Goal: Task Accomplishment & Management: Manage account settings

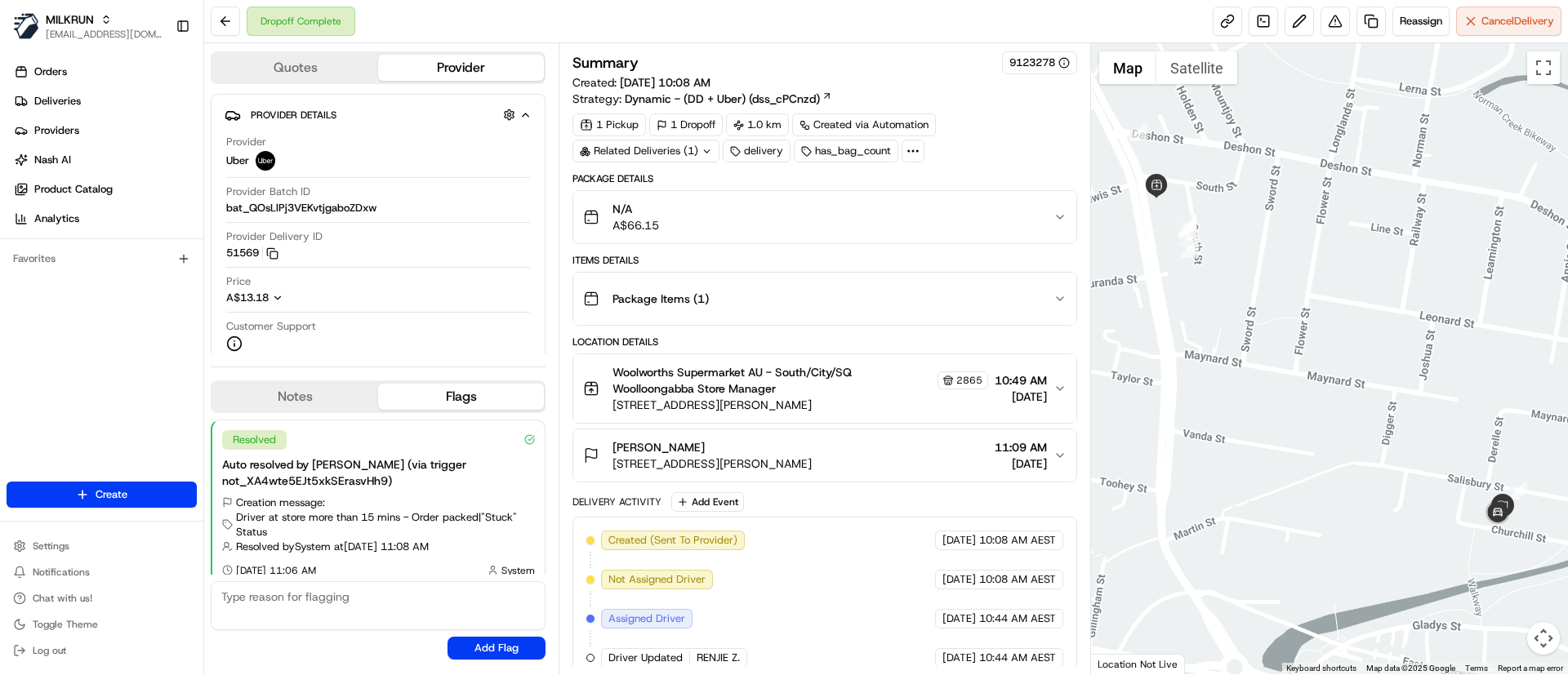
scroll to position [111, 0]
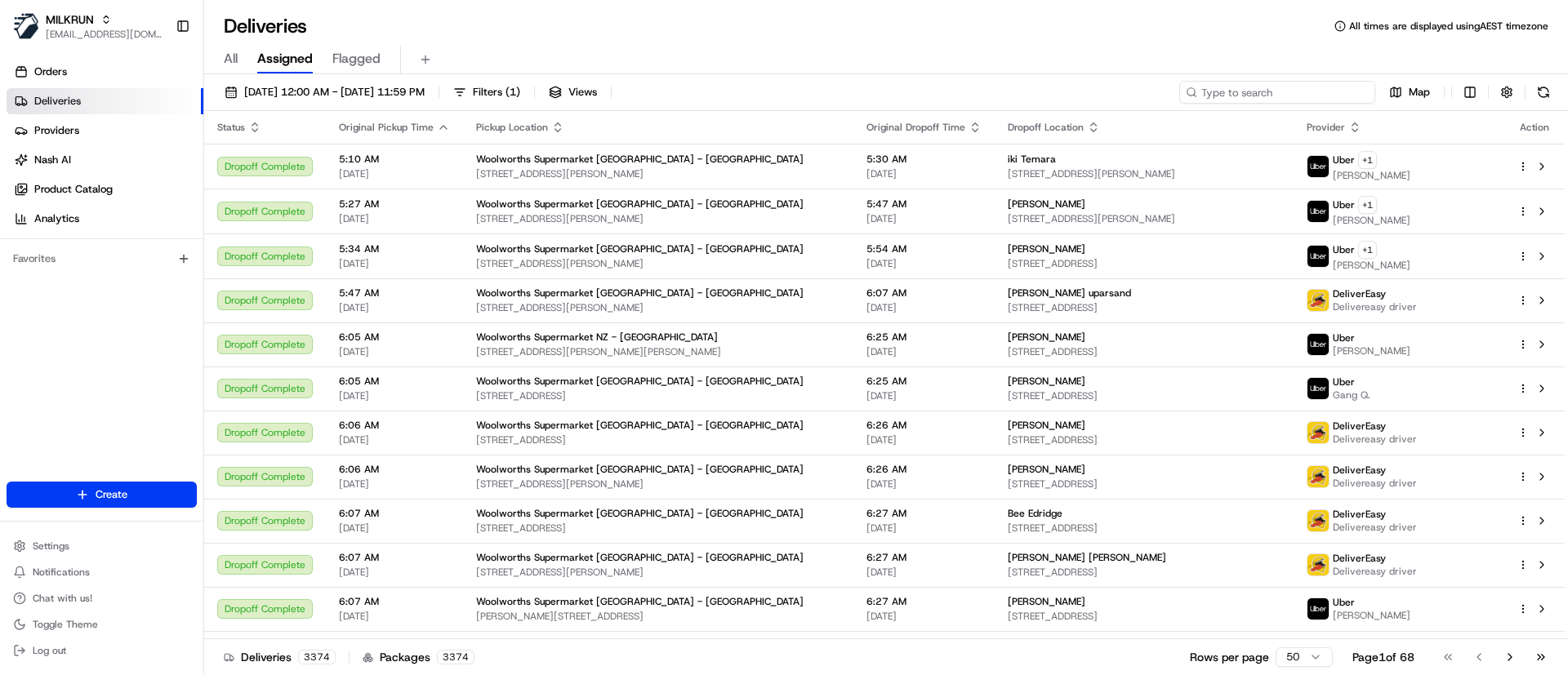
click at [1268, 89] on input at bounding box center [1277, 92] width 196 height 23
paste input "1dc02662-6d46-42fa-b542-c3cb178338c0"
type input "1dc02662-6d46-42fa-b542-c3cb178338c0"
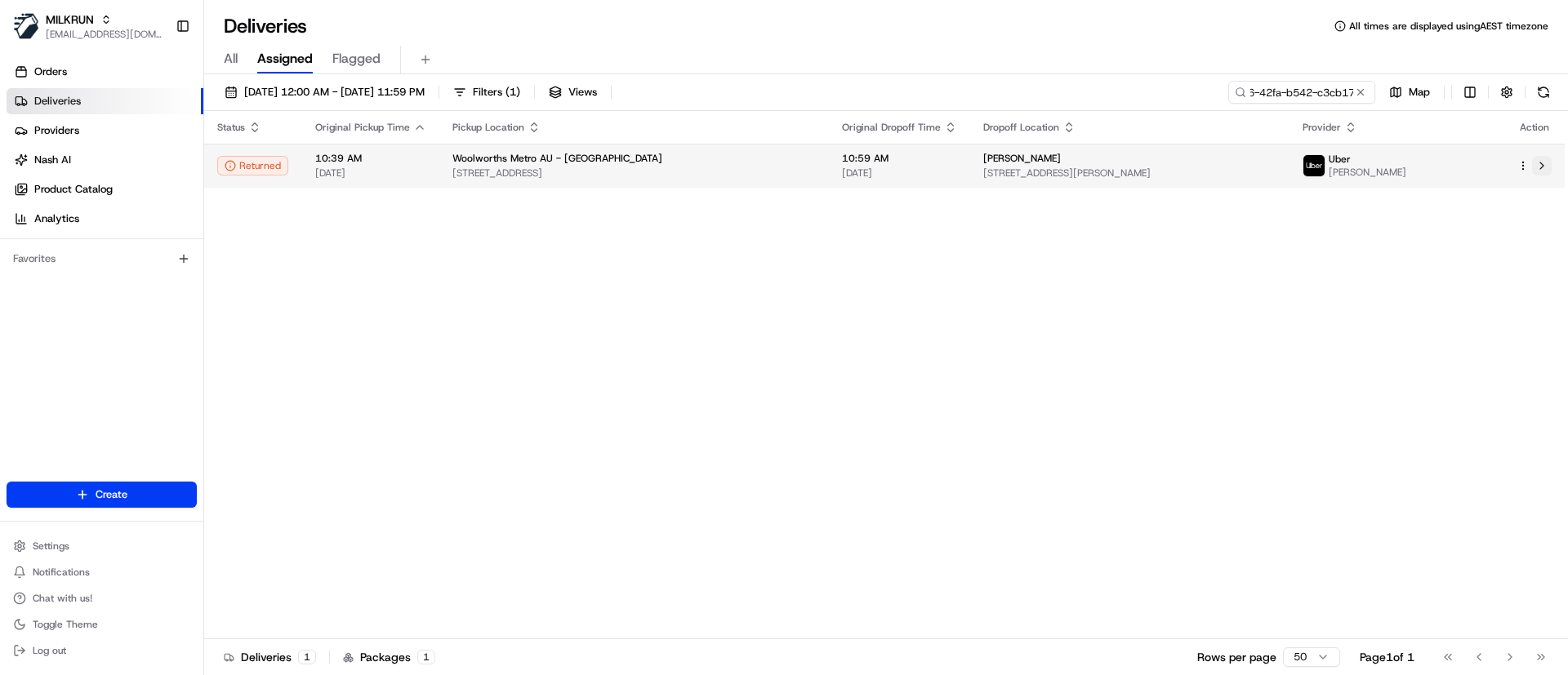
click at [1546, 169] on button at bounding box center [1541, 165] width 19 height 19
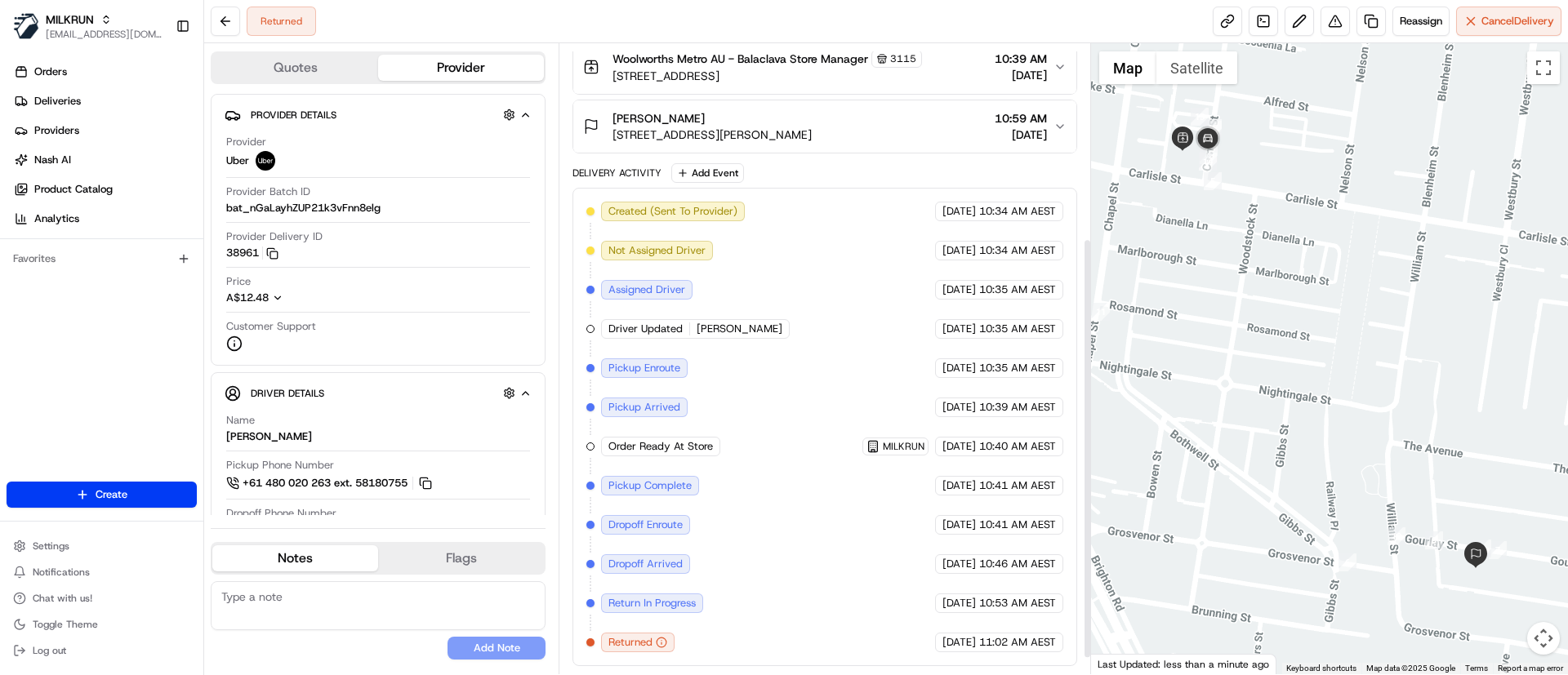
scroll to position [39, 0]
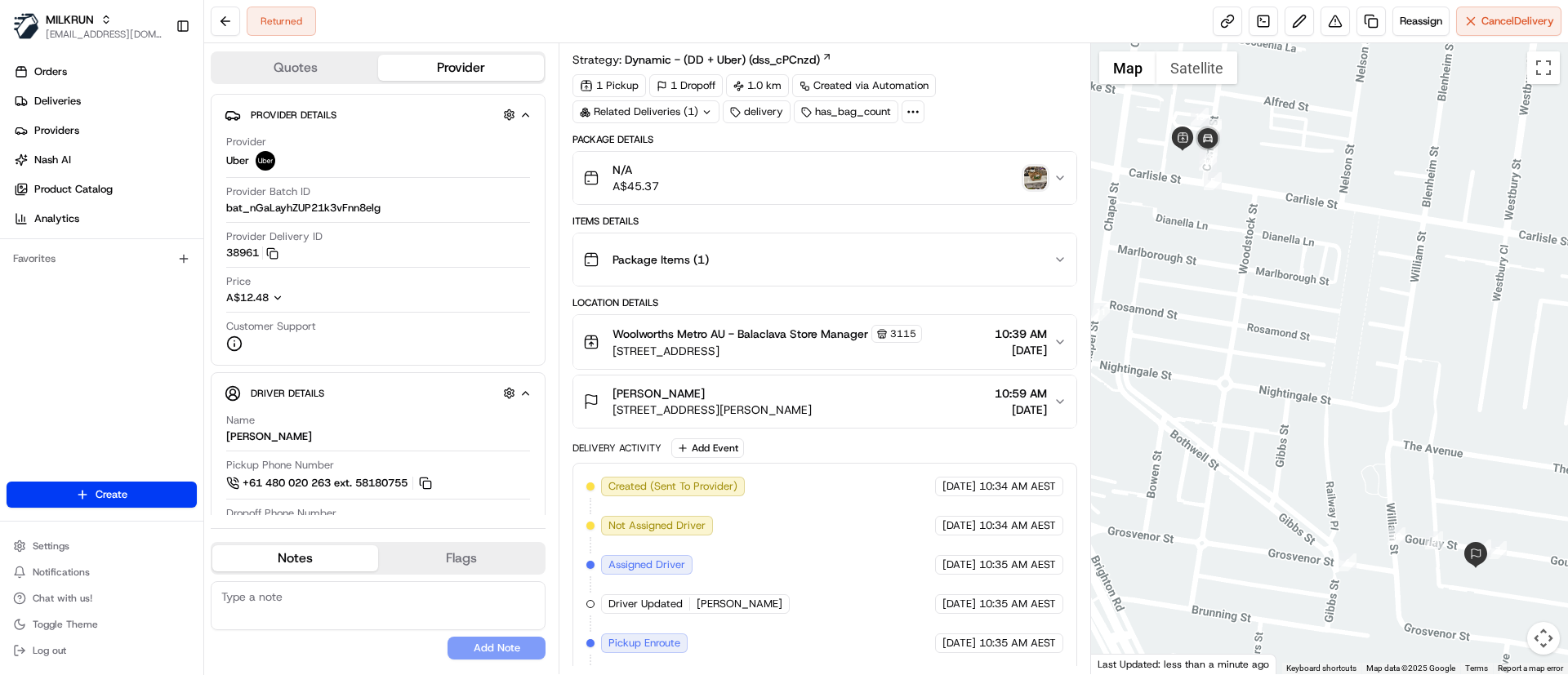
click at [1030, 181] on img "button" at bounding box center [1035, 177] width 23 height 23
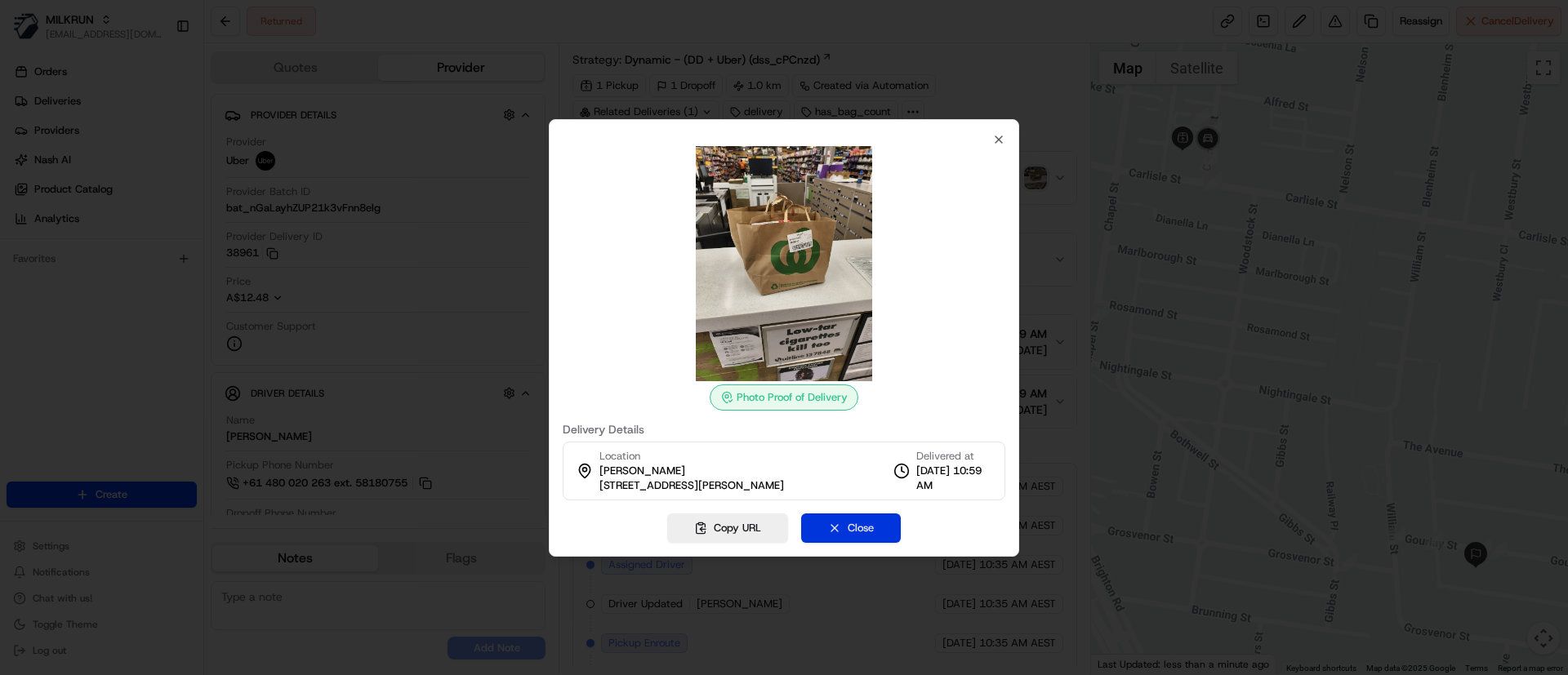
drag, startPoint x: 864, startPoint y: 524, endPoint x: 868, endPoint y: 533, distance: 9.8
click at [868, 533] on button "Close" at bounding box center [851, 528] width 100 height 30
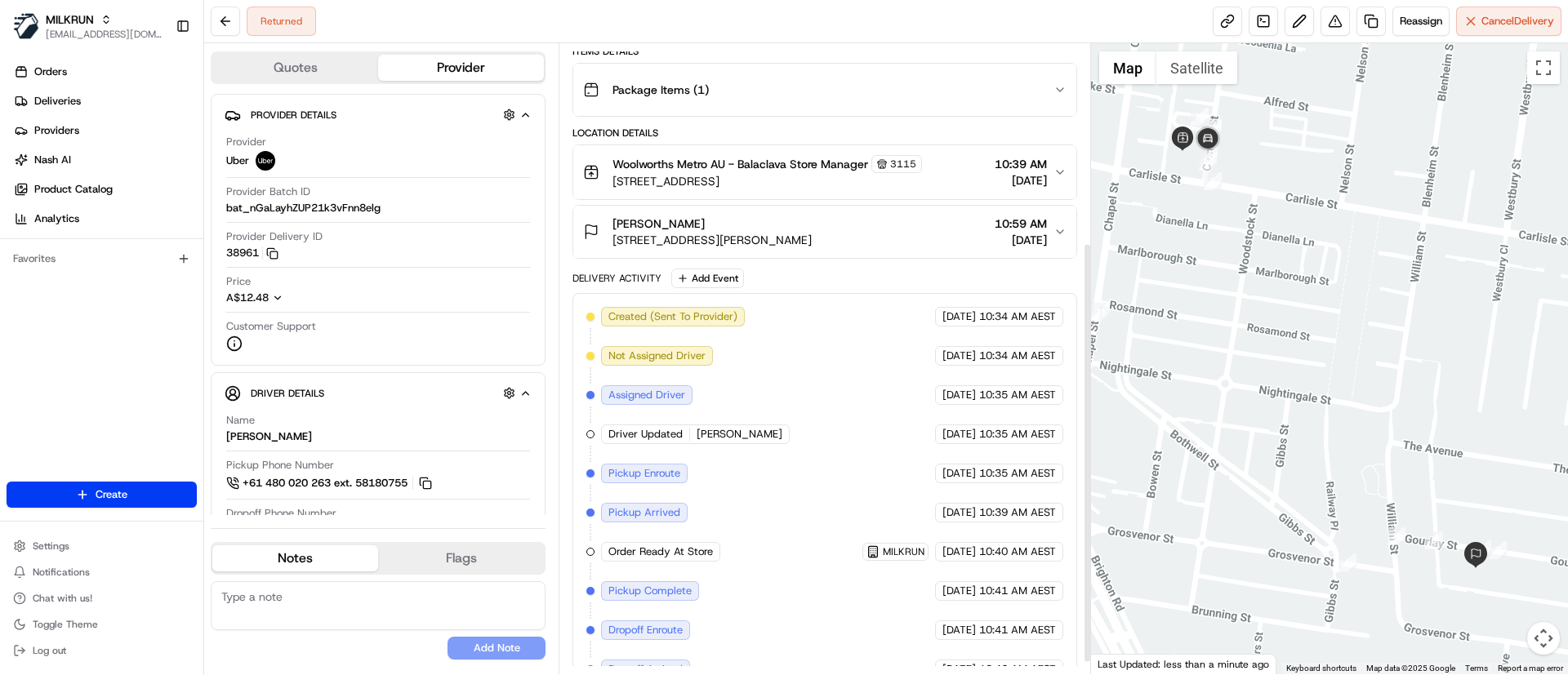
scroll to position [315, 0]
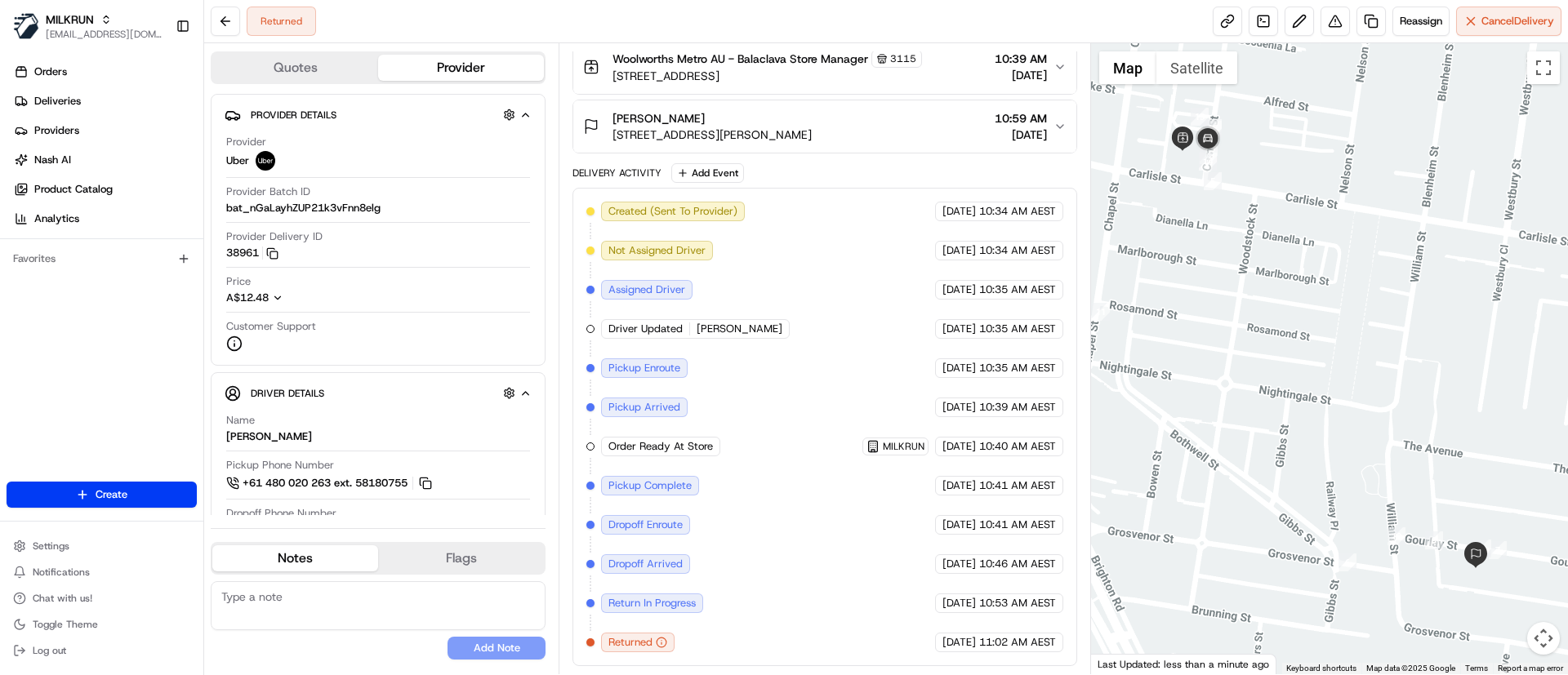
click at [705, 122] on div "Mark Visser" at bounding box center [712, 118] width 199 height 16
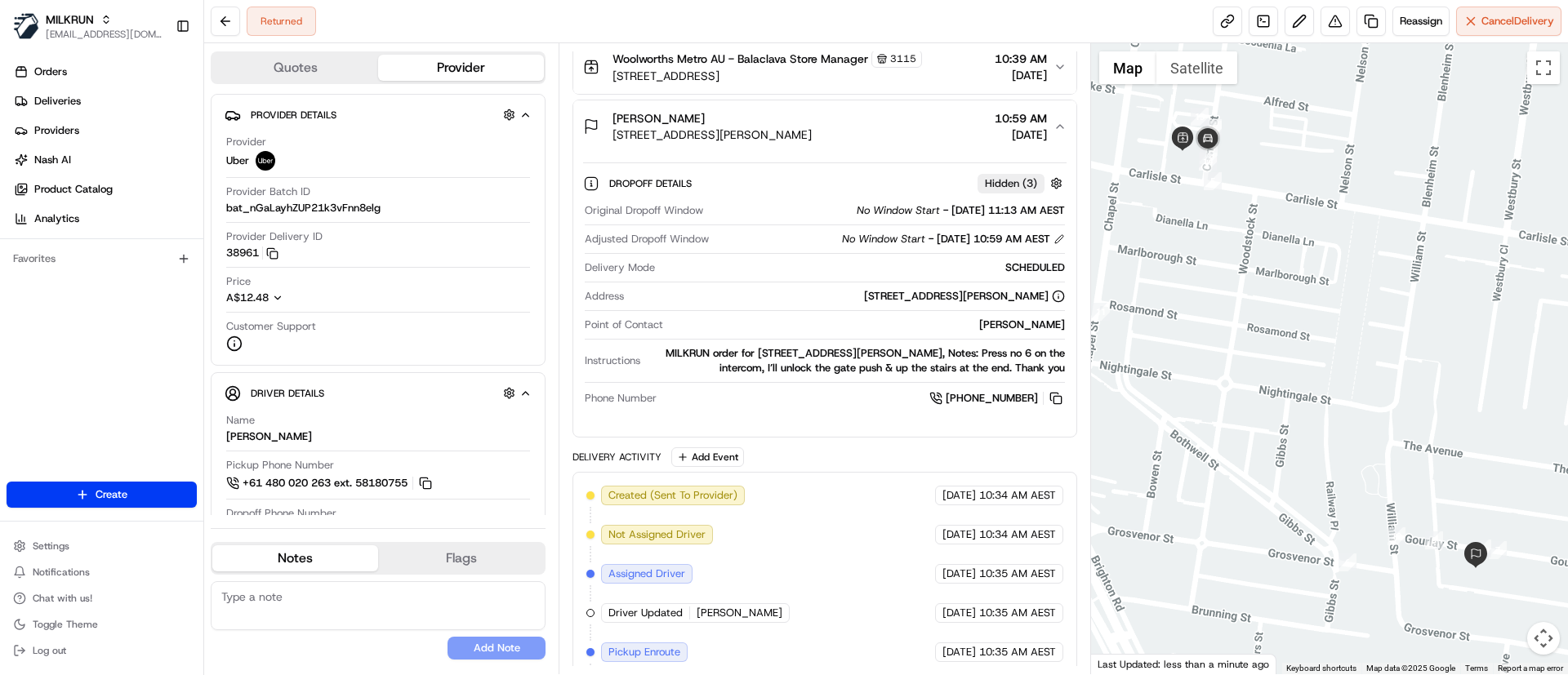
click at [705, 122] on div "Mark Visser" at bounding box center [712, 118] width 199 height 16
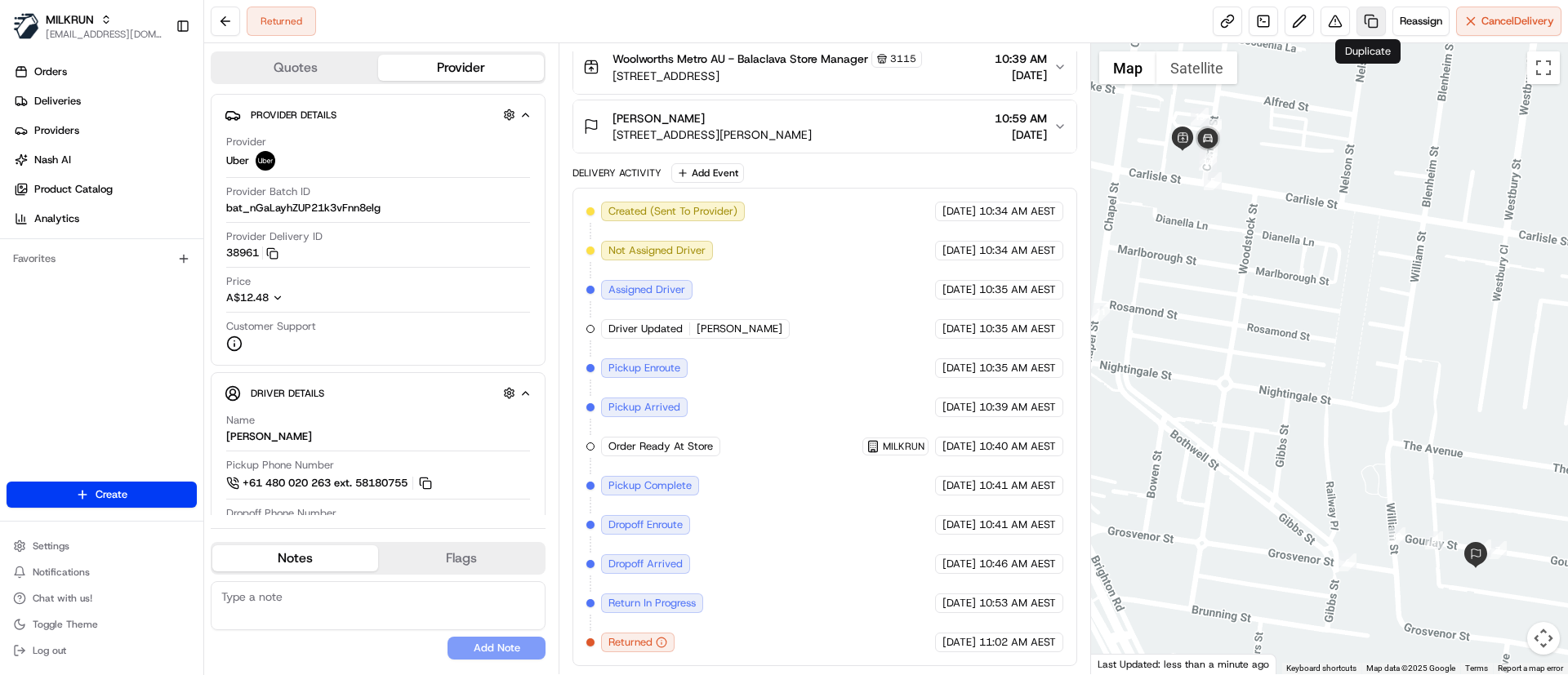
click at [1369, 15] on link at bounding box center [1371, 21] width 30 height 30
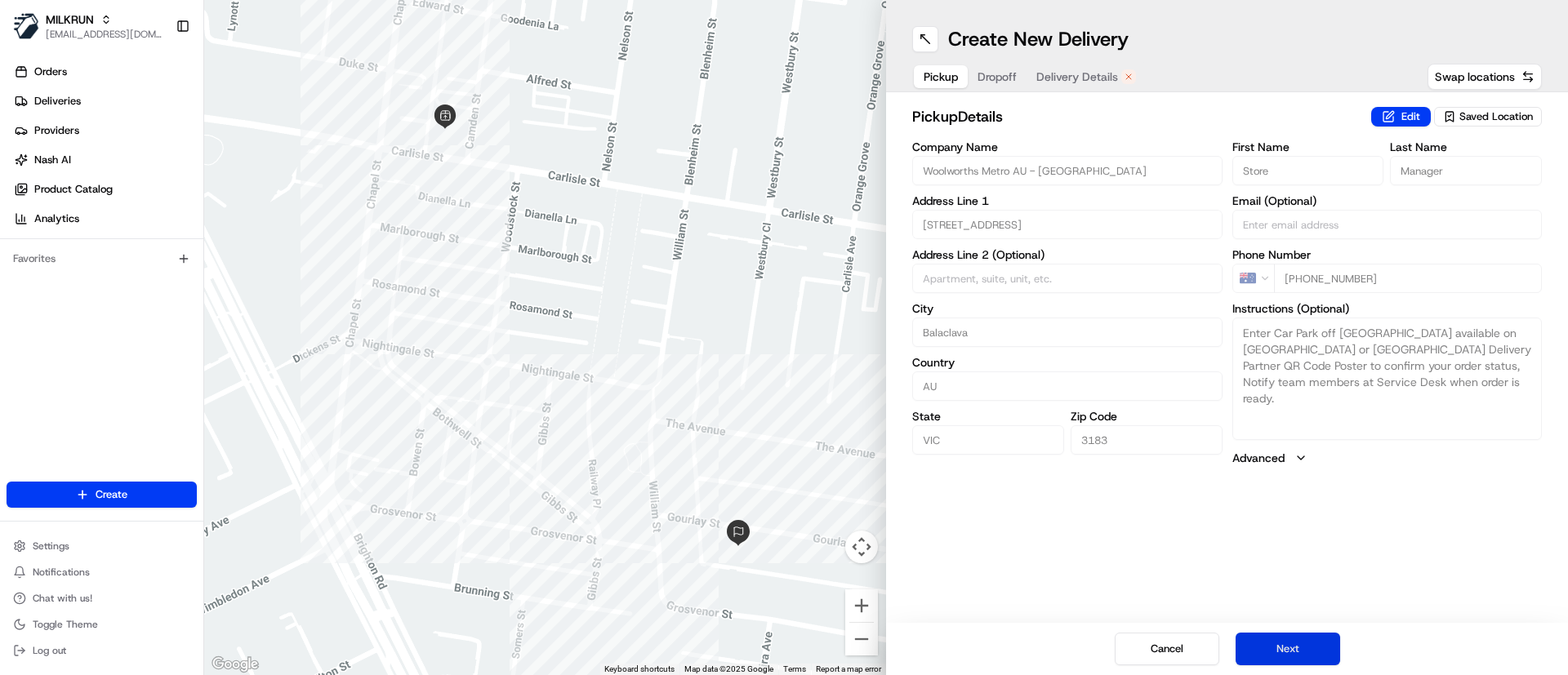
click at [1320, 645] on button "Next" at bounding box center [1288, 649] width 105 height 33
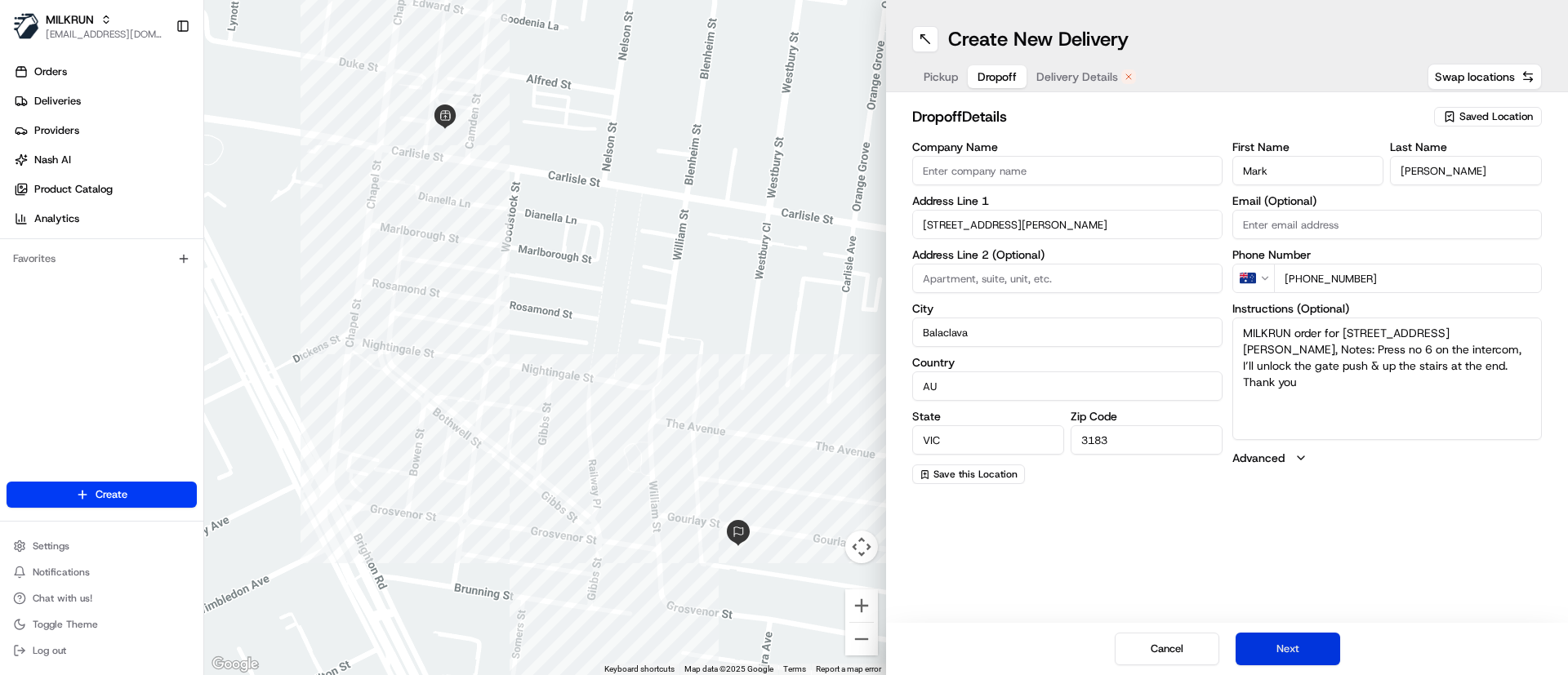
click at [1320, 645] on button "Next" at bounding box center [1288, 649] width 105 height 33
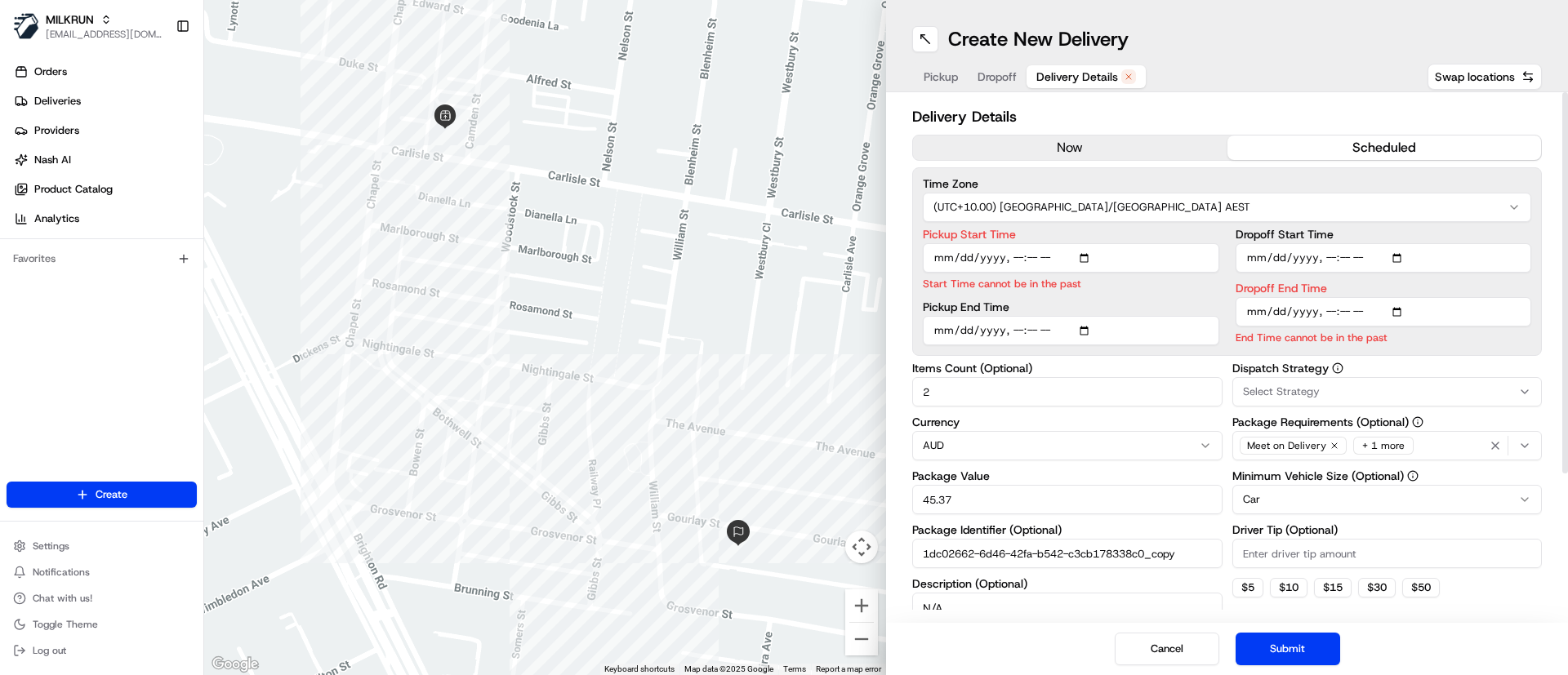
click at [1048, 143] on button "now" at bounding box center [1070, 148] width 315 height 24
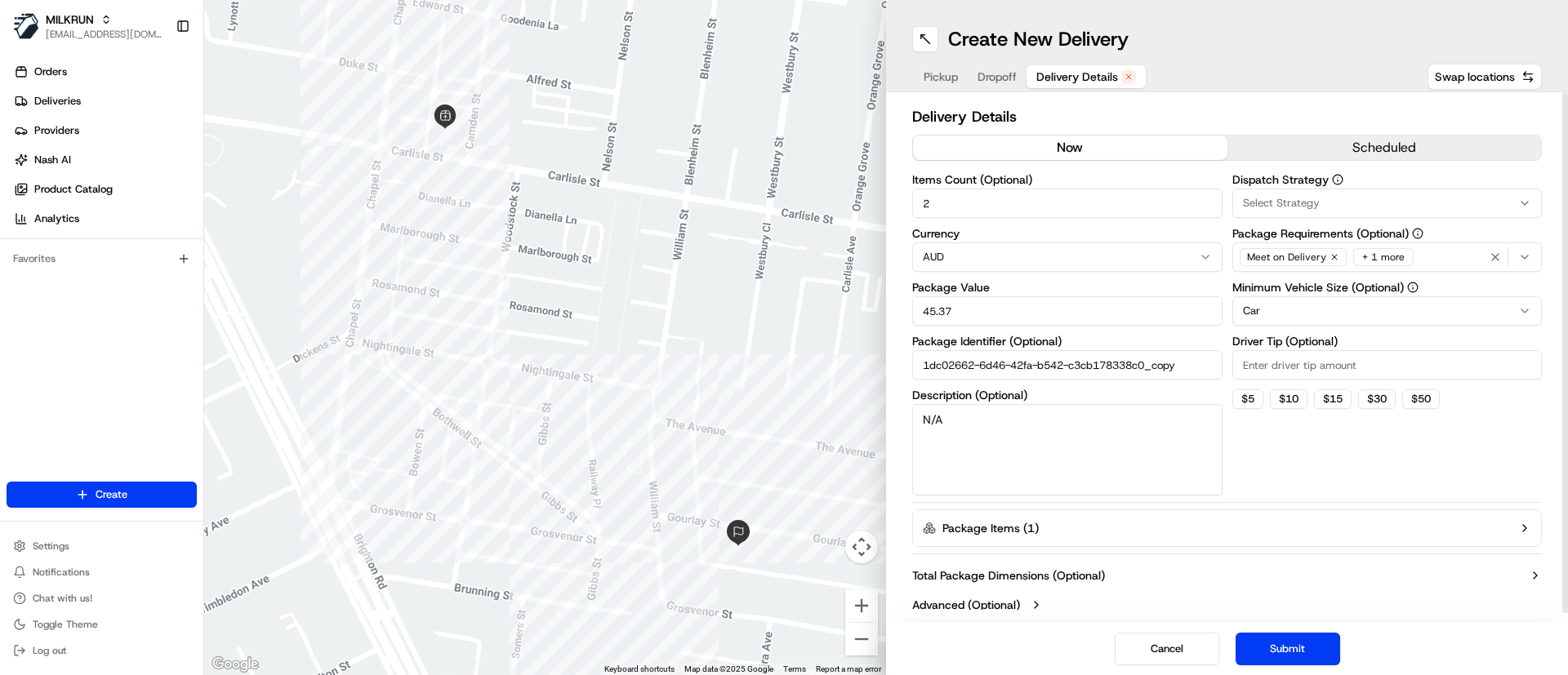
click at [1281, 638] on button "Submit" at bounding box center [1288, 649] width 105 height 33
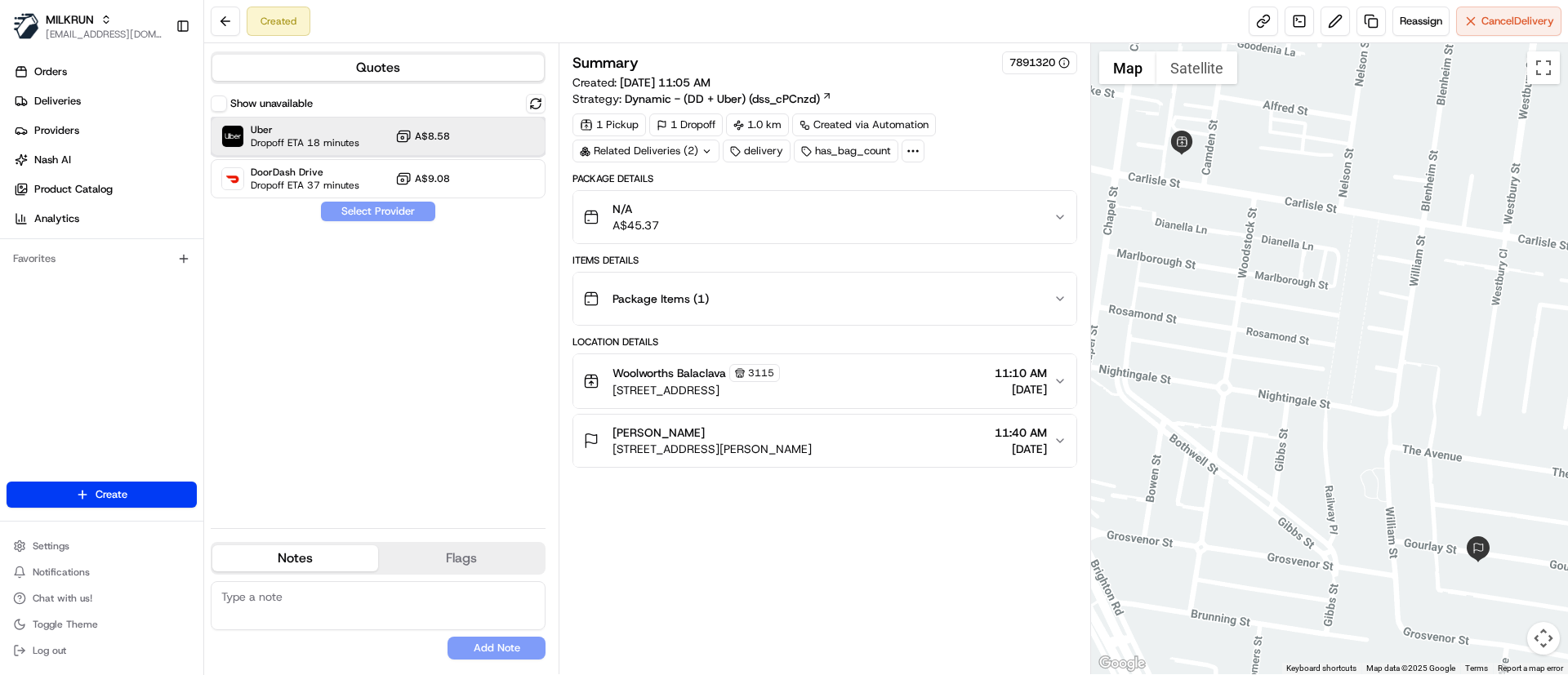
click at [344, 129] on span "Uber" at bounding box center [305, 129] width 109 height 13
click at [343, 216] on button "Assign Provider" at bounding box center [377, 211] width 116 height 19
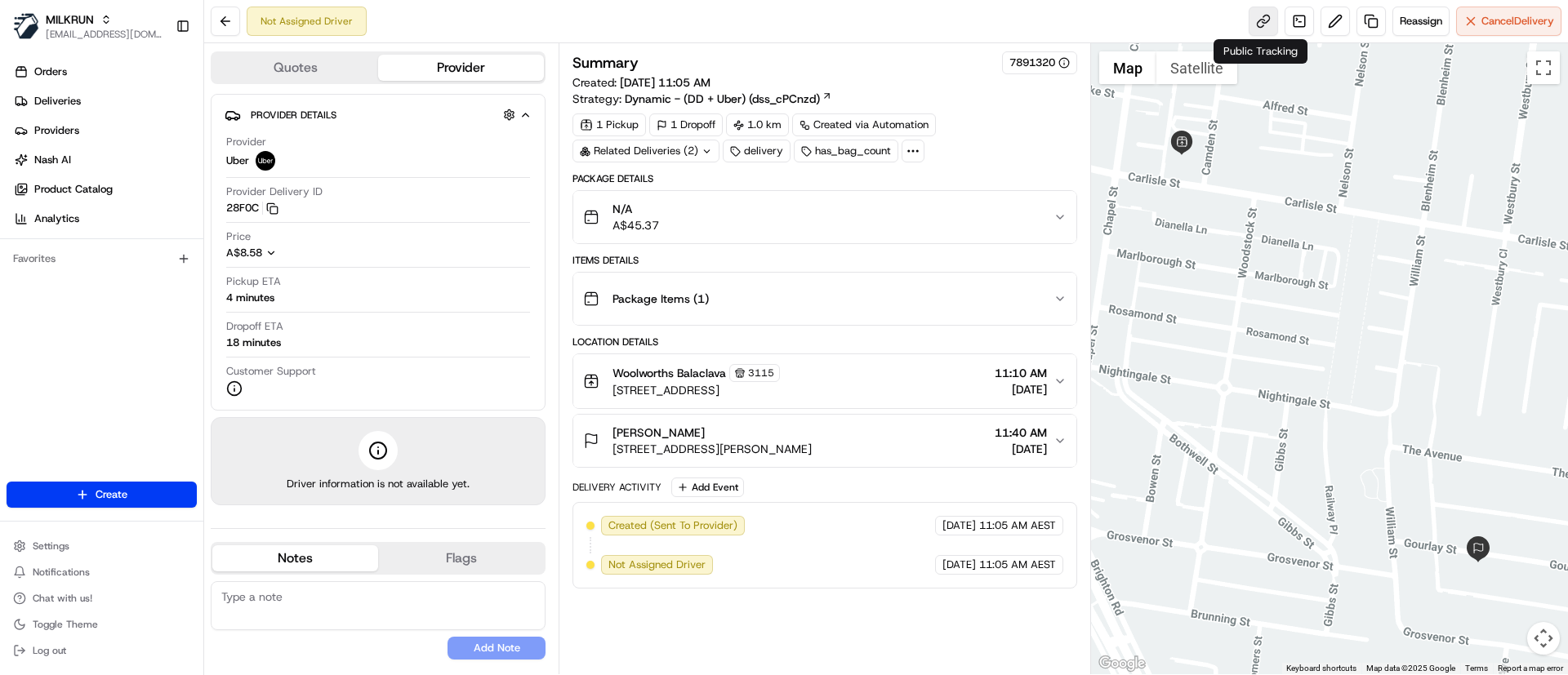
click at [1259, 19] on link at bounding box center [1263, 21] width 30 height 30
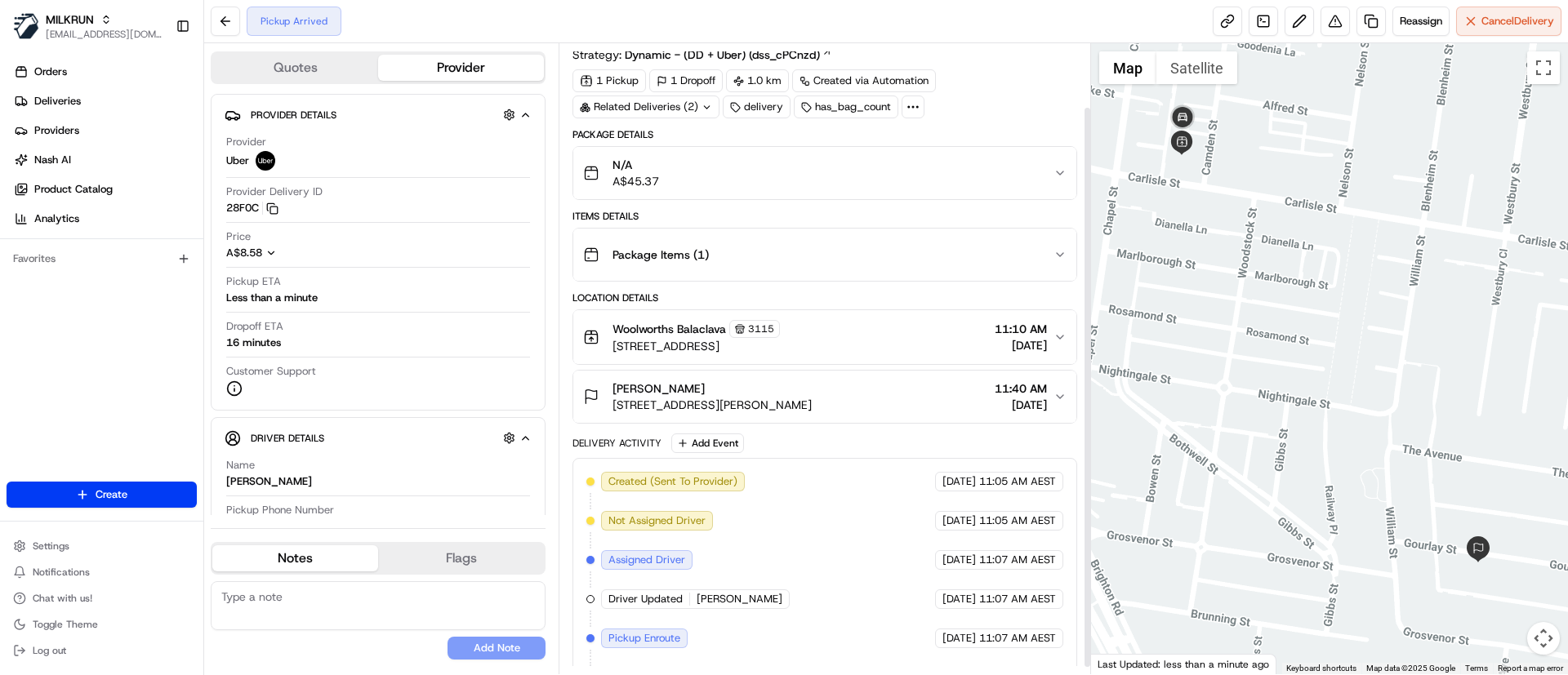
scroll to position [79, 0]
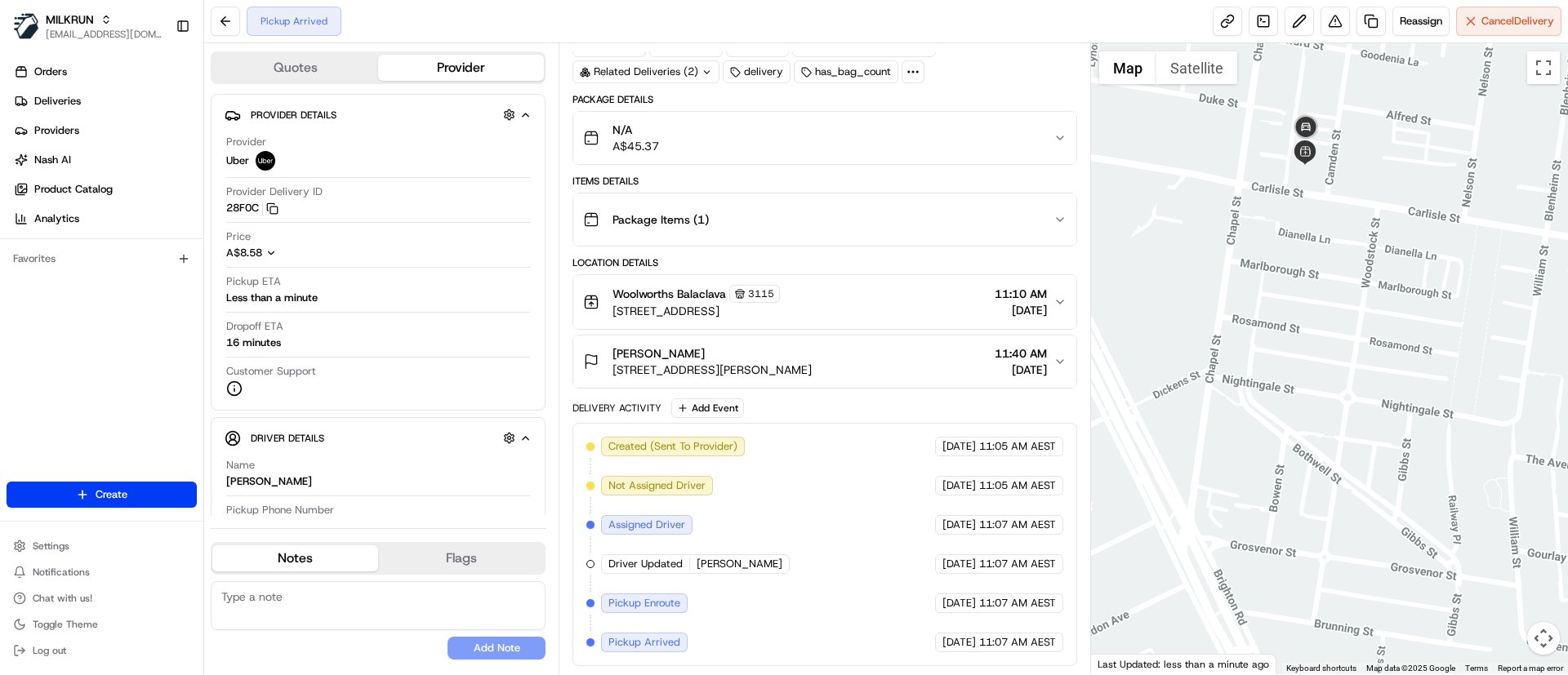
drag, startPoint x: 1287, startPoint y: 313, endPoint x: 1375, endPoint y: 319, distance: 88.2
click at [1404, 322] on div at bounding box center [1330, 359] width 478 height 631
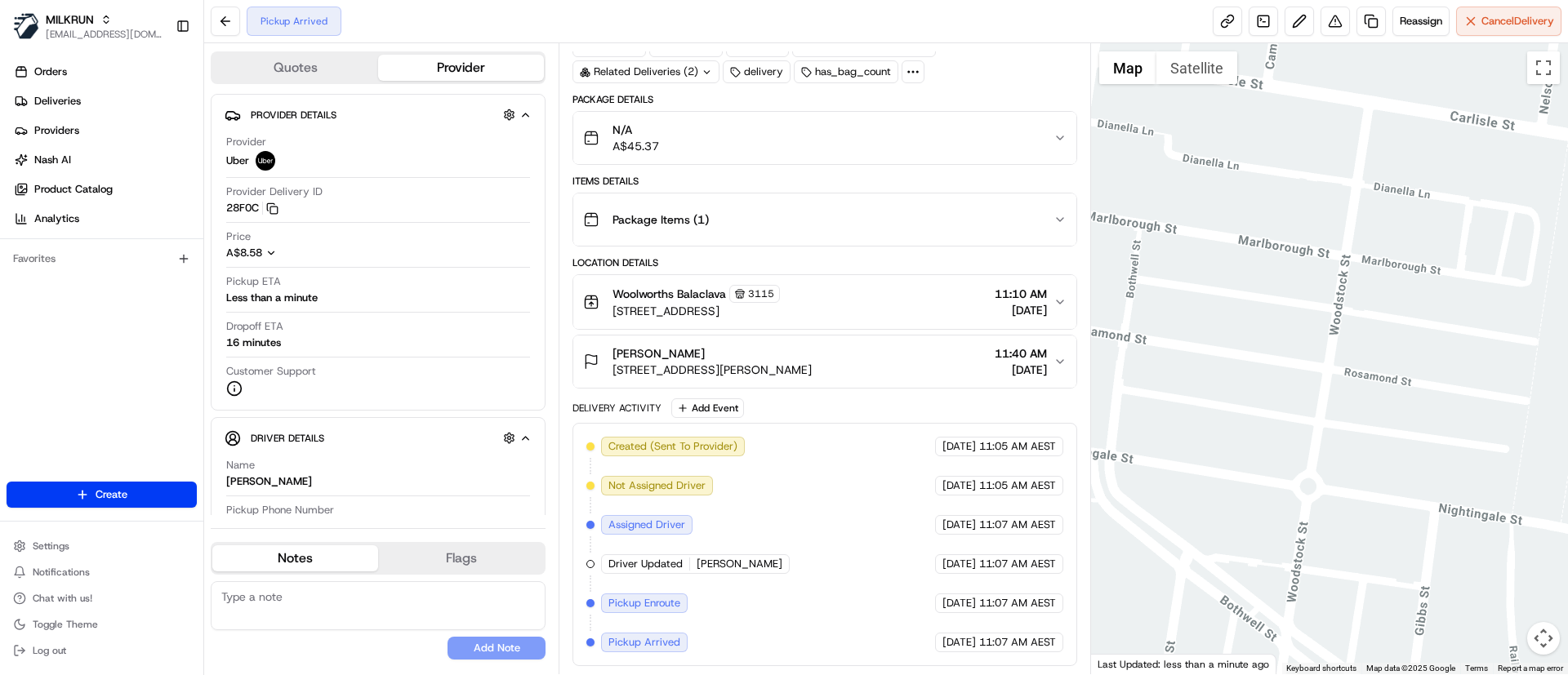
drag, startPoint x: 1308, startPoint y: 288, endPoint x: 1370, endPoint y: 300, distance: 63.2
click at [1370, 300] on div at bounding box center [1330, 359] width 478 height 631
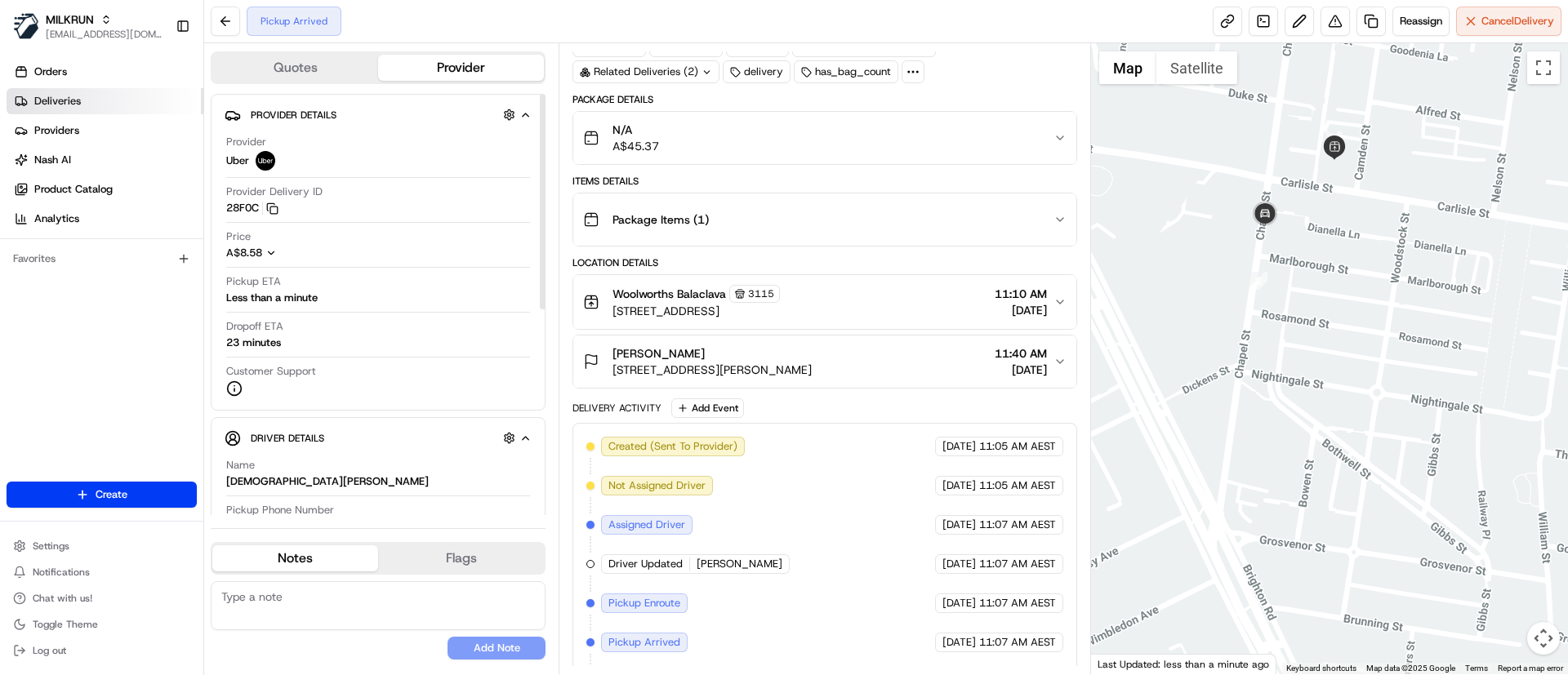
click at [84, 105] on link "Deliveries" at bounding box center [105, 101] width 197 height 26
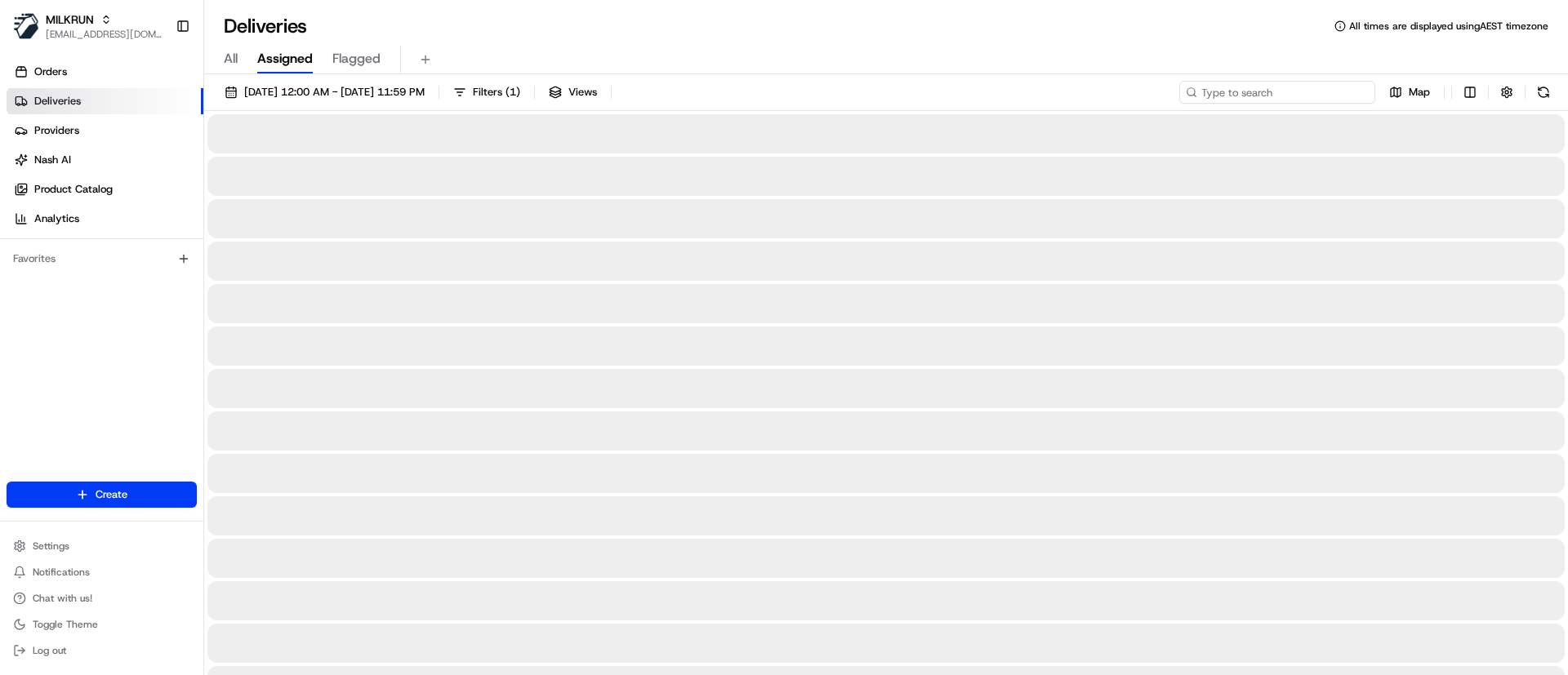
click at [1256, 84] on input at bounding box center [1277, 92] width 196 height 23
paste input "6a95aa7f-c073-43f7-838c-b4480ba5ea19"
type input "6a95aa7f-c073-43f7-838c-b4480ba5ea19"
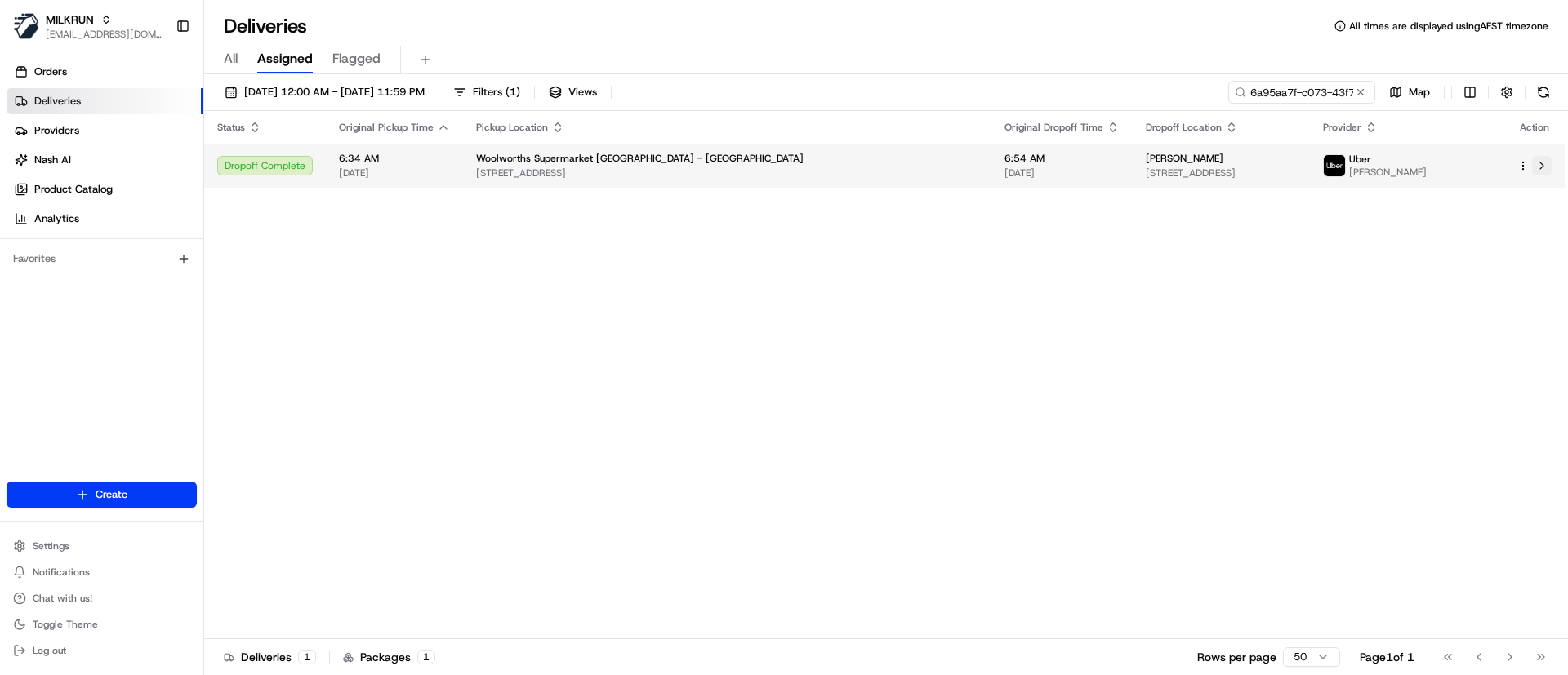
click at [1544, 168] on button at bounding box center [1541, 165] width 19 height 19
click at [1548, 169] on button at bounding box center [1541, 165] width 19 height 19
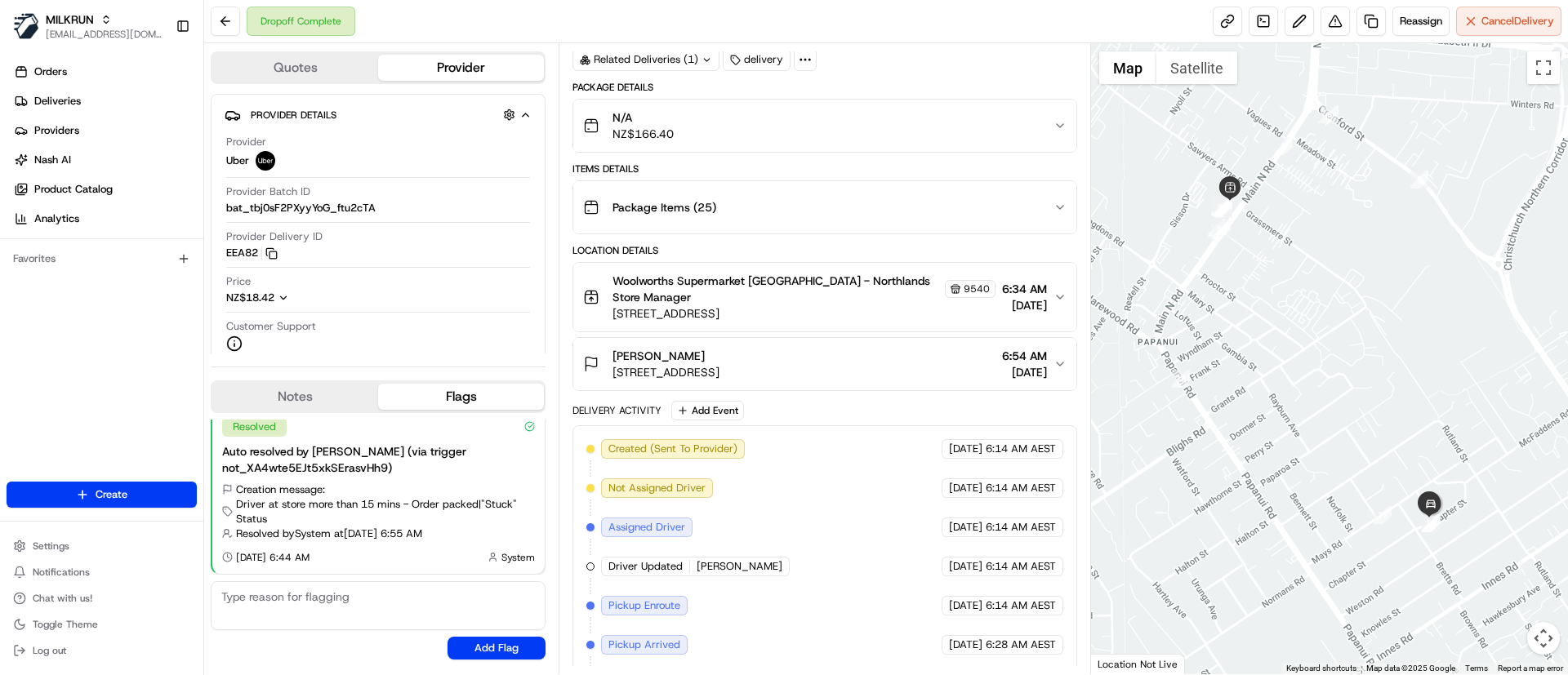
scroll to position [275, 0]
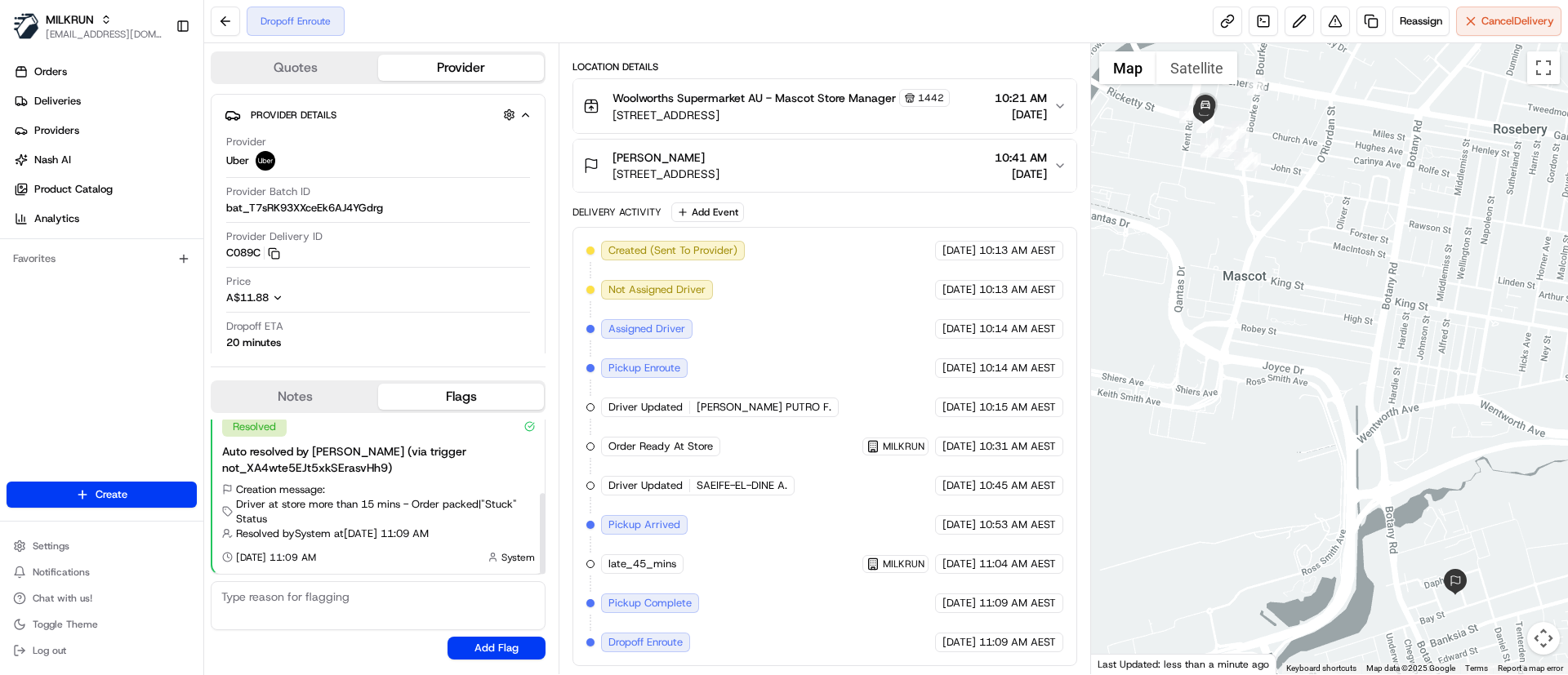
scroll to position [112, 0]
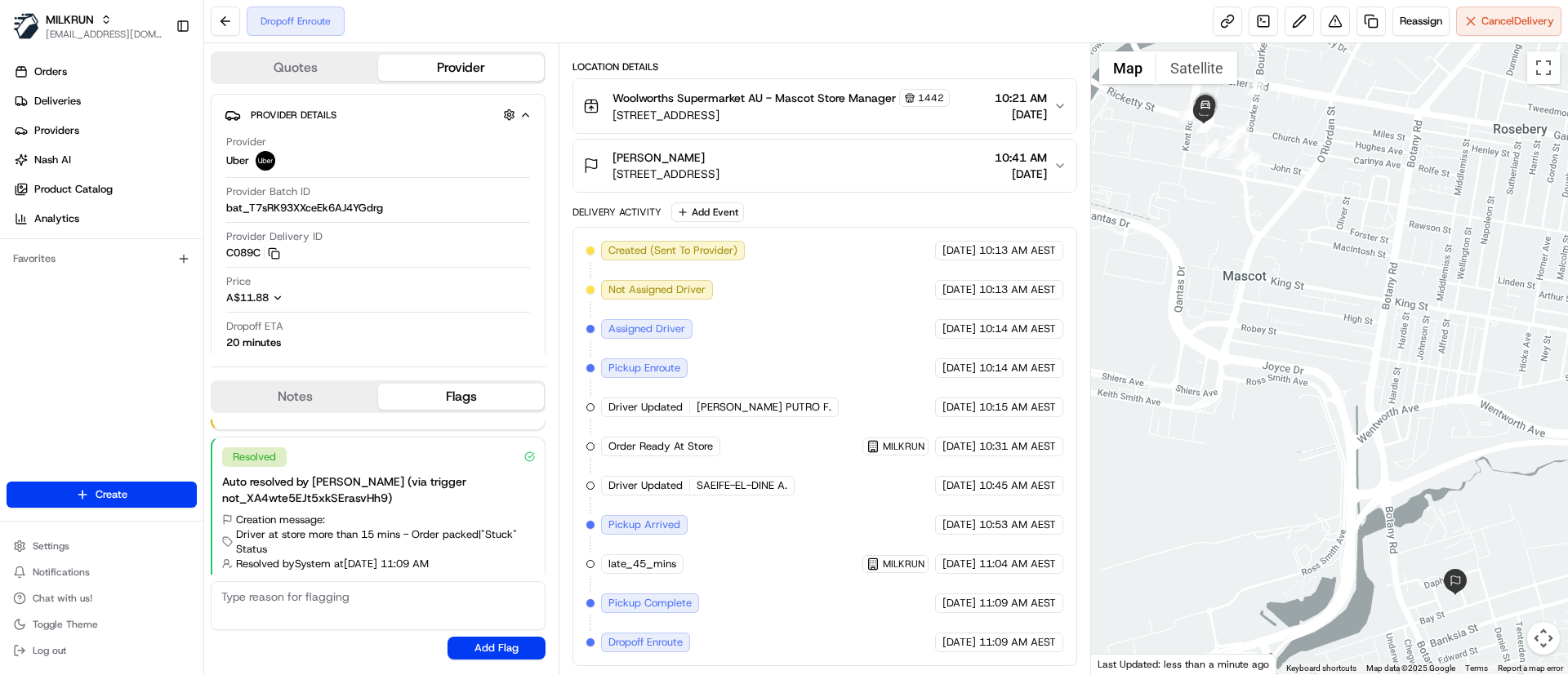
click at [719, 170] on span "Unit 42/34 Bay St, Botany, NSW 2019, AU" at bounding box center [666, 173] width 107 height 16
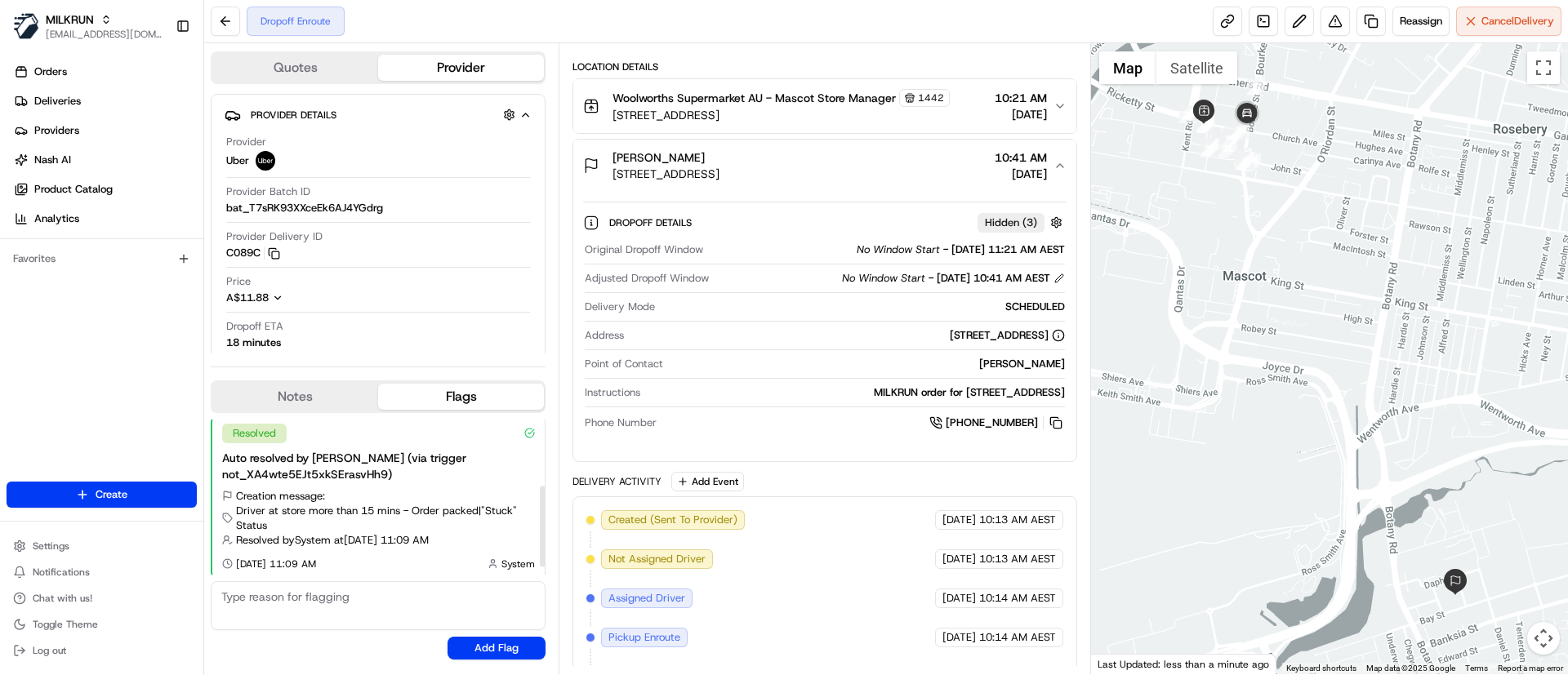
scroll to position [142, 0]
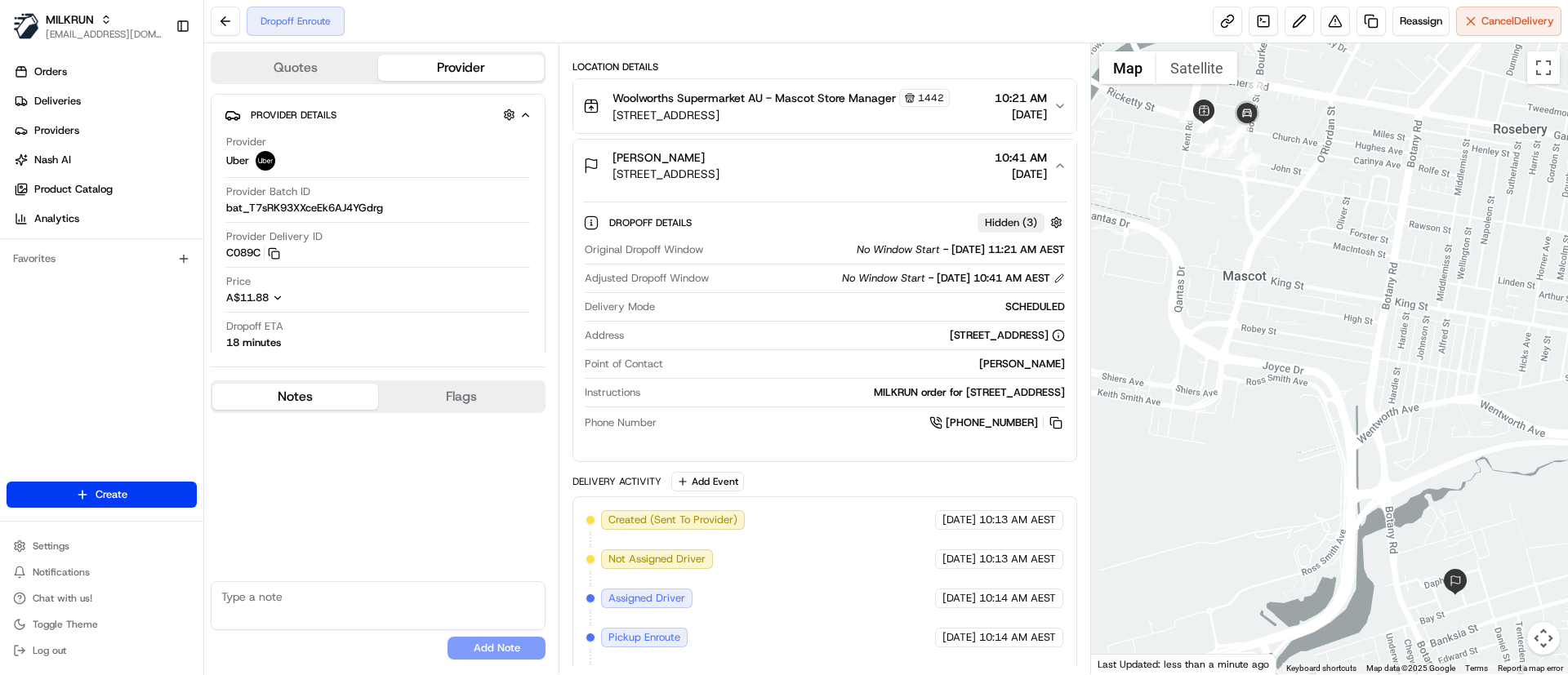
click at [282, 398] on button "Notes" at bounding box center [295, 397] width 165 height 26
click at [287, 607] on textarea at bounding box center [378, 606] width 335 height 49
drag, startPoint x: 274, startPoint y: 597, endPoint x: 294, endPoint y: 617, distance: 28.3
click at [294, 617] on textarea "Please call csutomer on arrival." at bounding box center [378, 606] width 335 height 49
click at [456, 592] on textarea "Please call customer on arrival." at bounding box center [378, 606] width 335 height 49
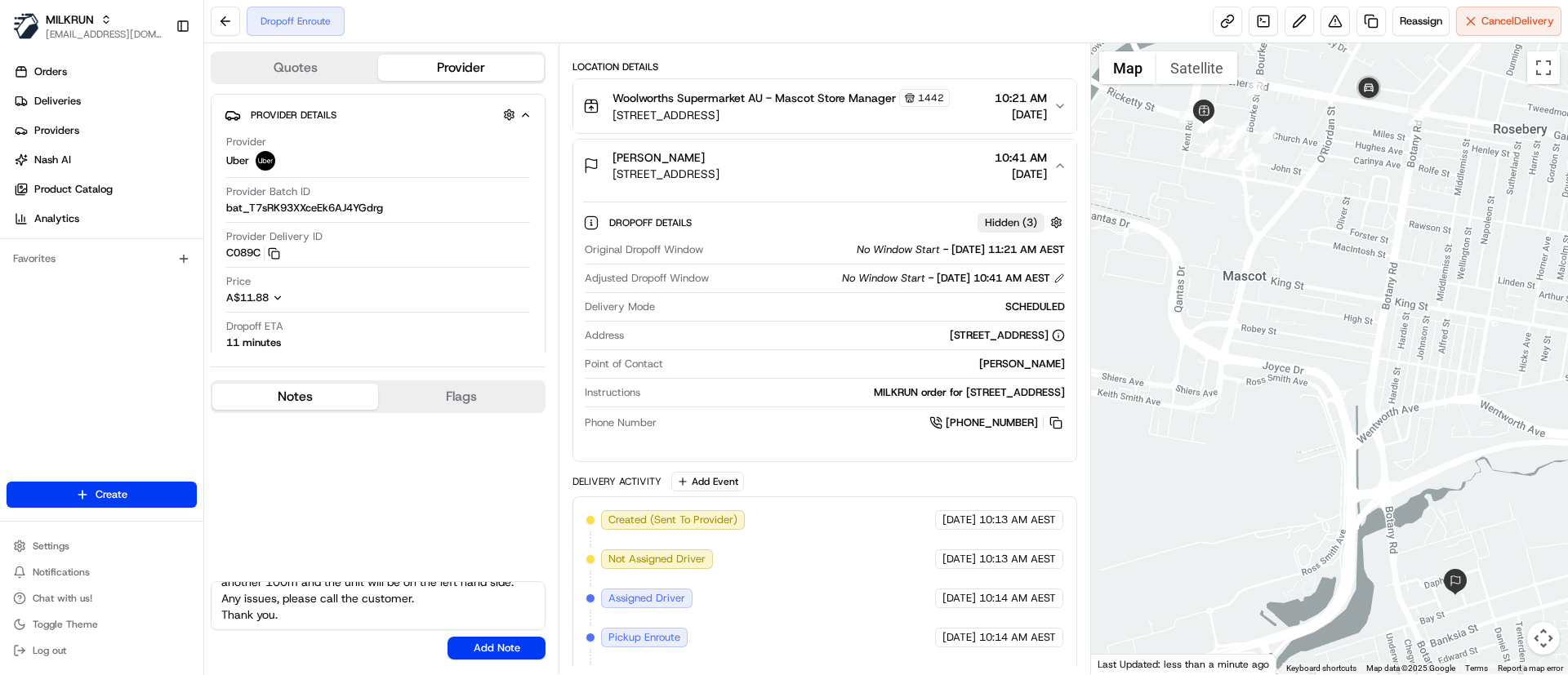
scroll to position [80, 0]
type textarea "Please call customer on arrival. Once arrived, it is a large complex, once arri…"
click at [504, 648] on button "Add Note" at bounding box center [496, 648] width 98 height 23
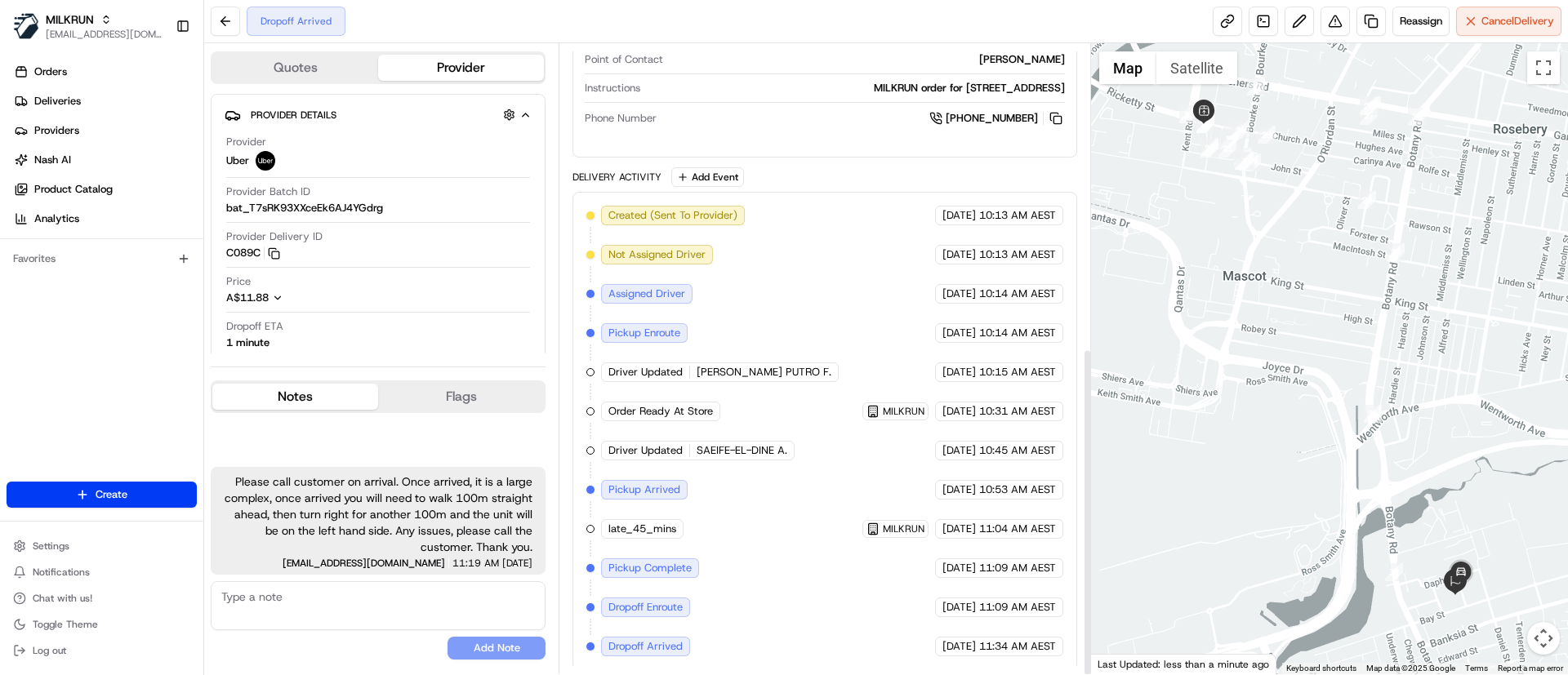
scroll to position [584, 0]
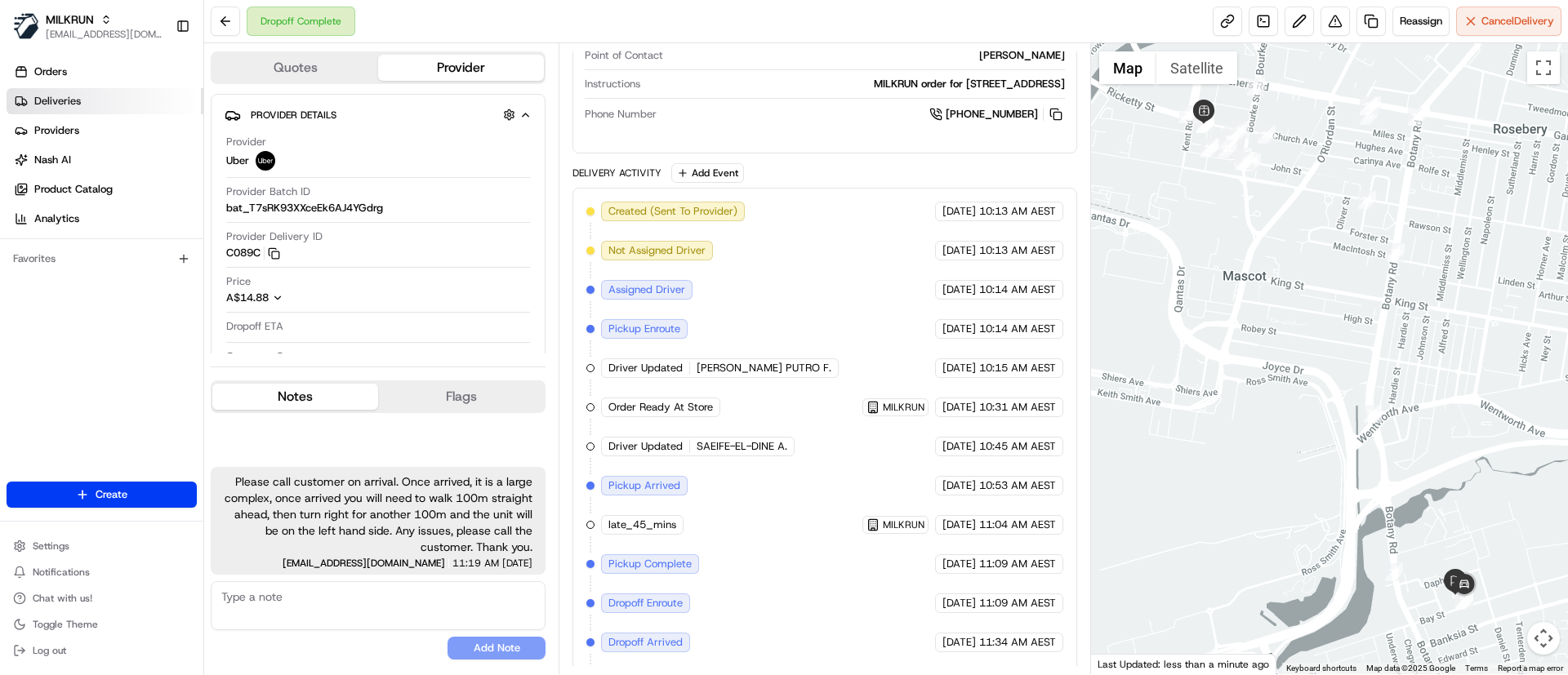
click at [76, 107] on span "Deliveries" at bounding box center [57, 100] width 46 height 14
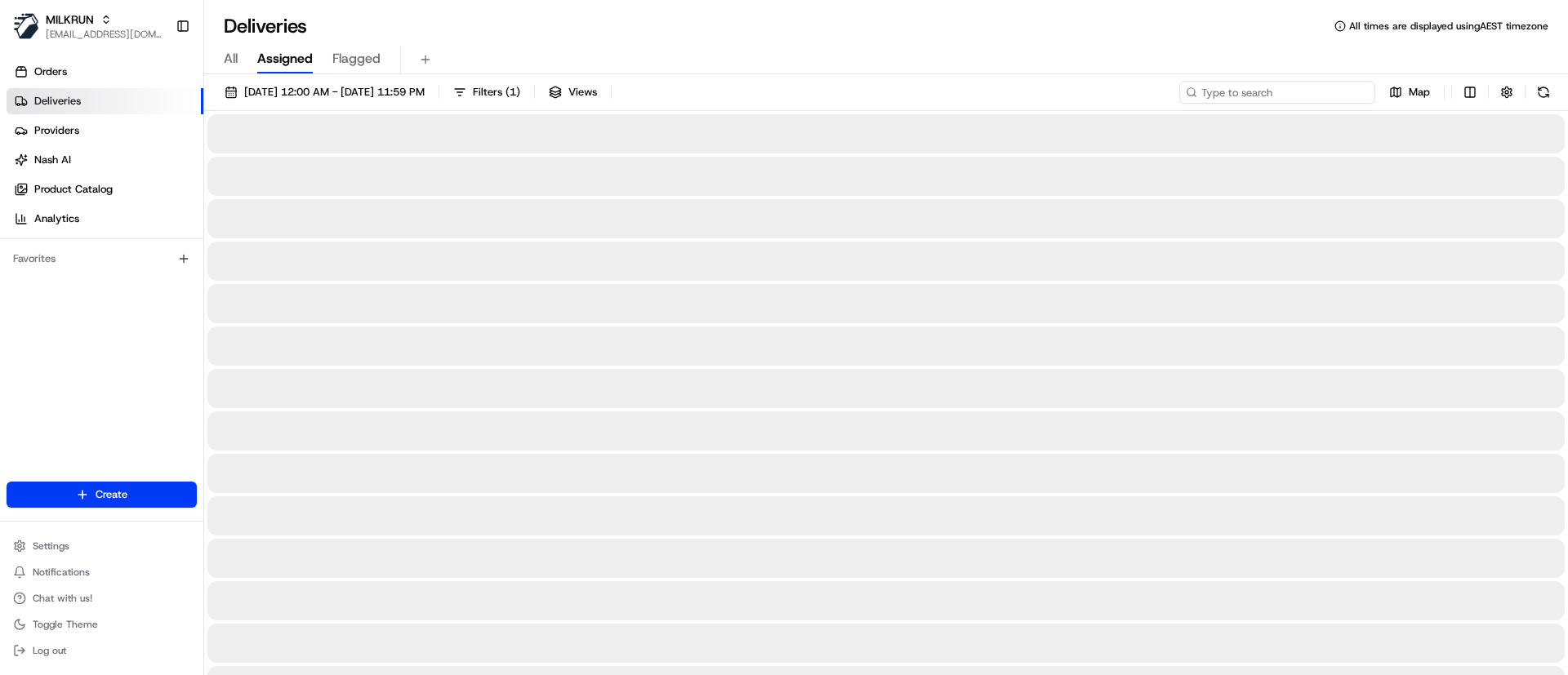
click at [1275, 95] on input at bounding box center [1277, 92] width 196 height 23
paste input "67183931-860e-415e-9ad8-a1e33998d78d"
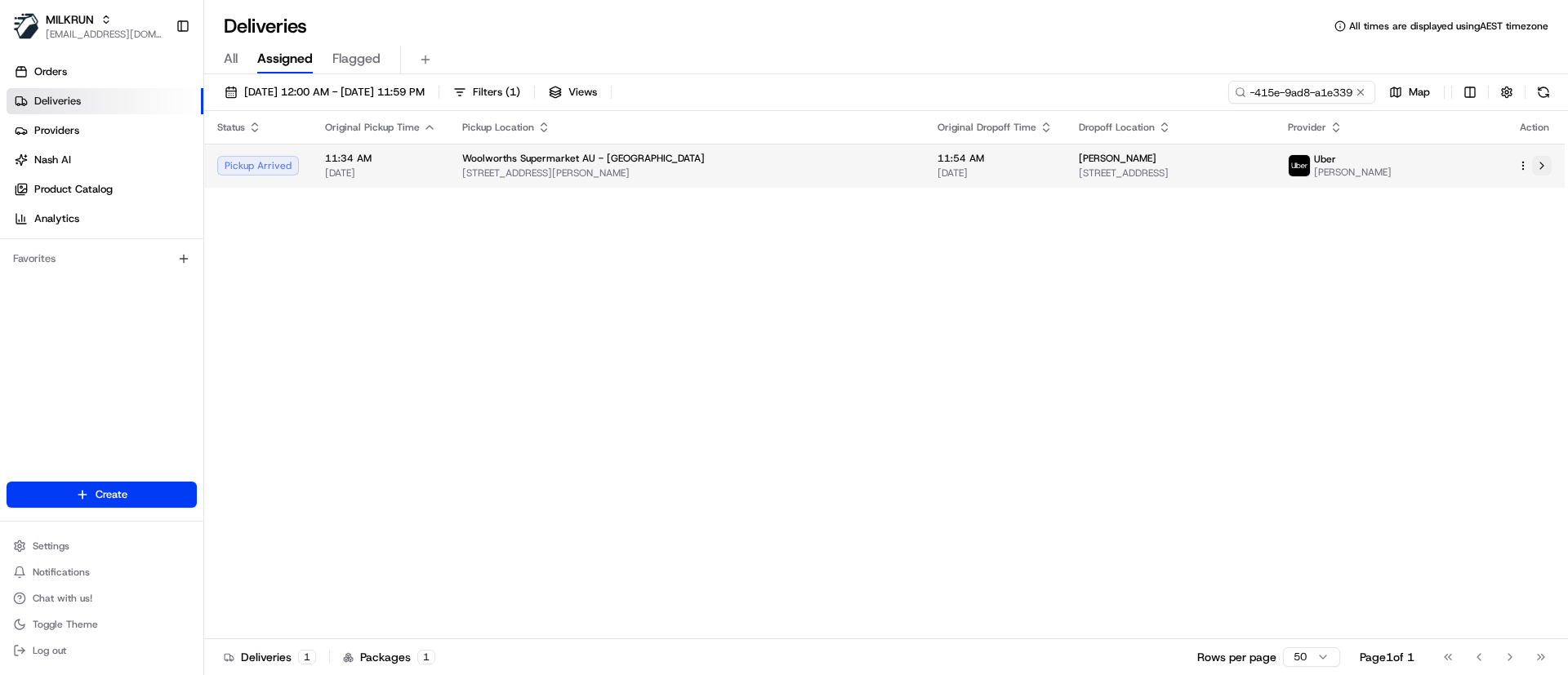
click at [1544, 165] on button at bounding box center [1541, 165] width 19 height 19
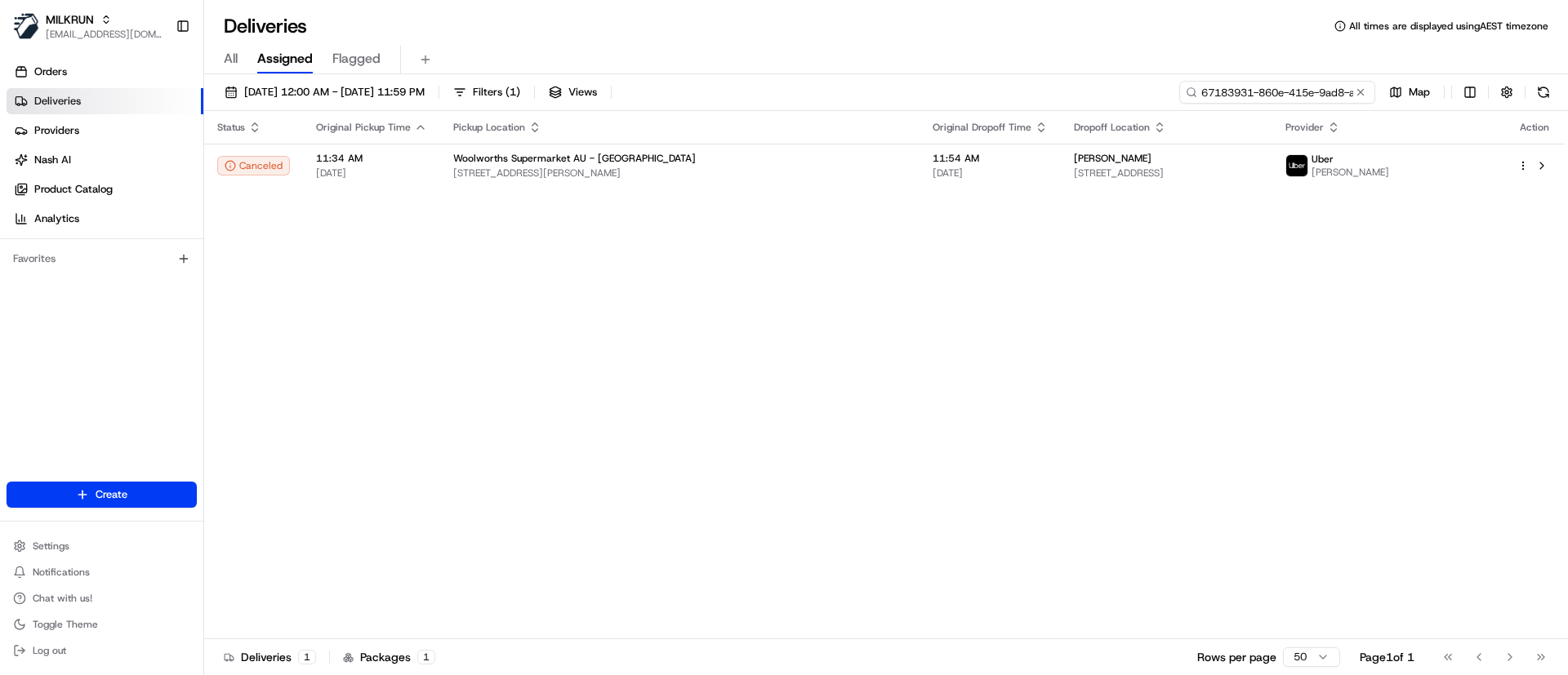
click at [1265, 93] on input "67183931-860e-415e-9ad8-a1e33998d78d" at bounding box center [1277, 92] width 196 height 23
paste input "a95aa7f-c073-43f7-838c-b4480ba5ea19"
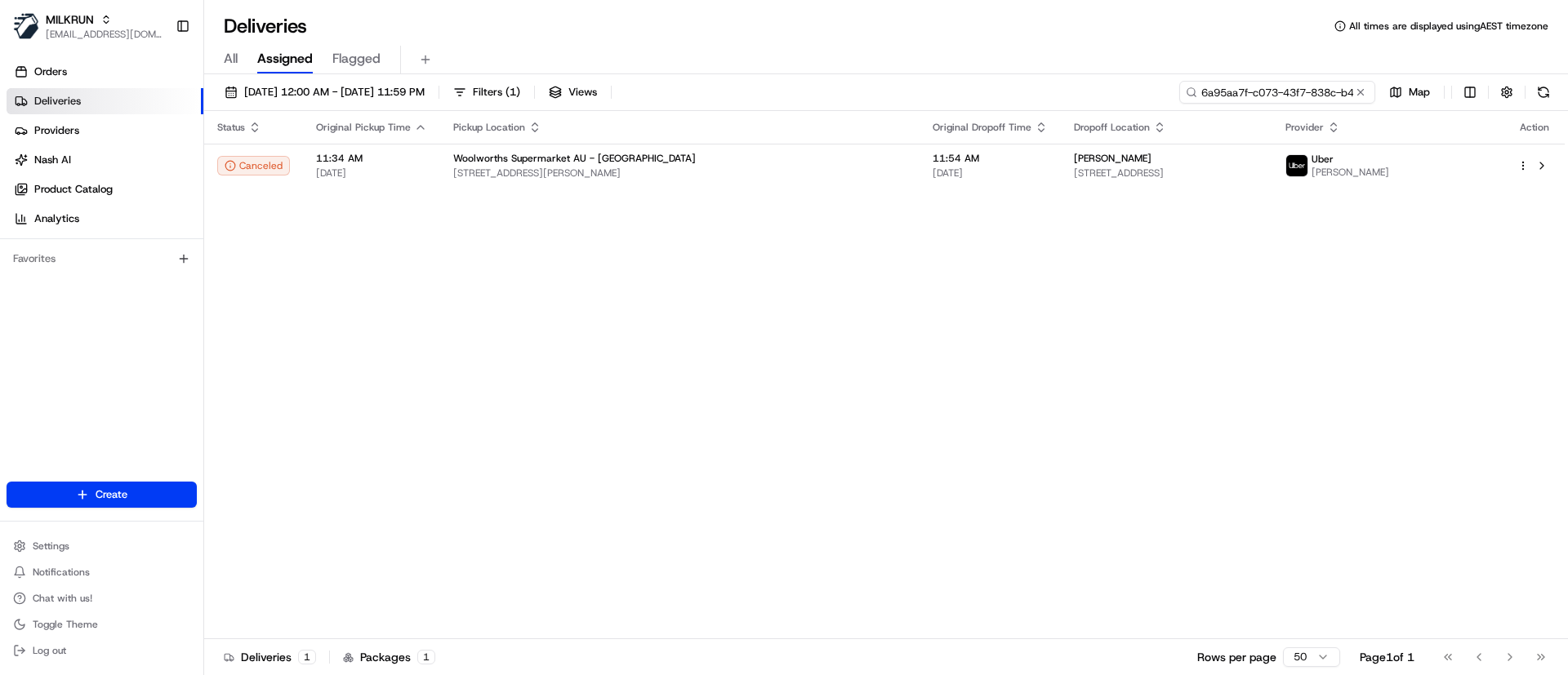
scroll to position [0, 73]
type input "6a95aa7f-c073-43f7-838c-b4480ba5ea19"
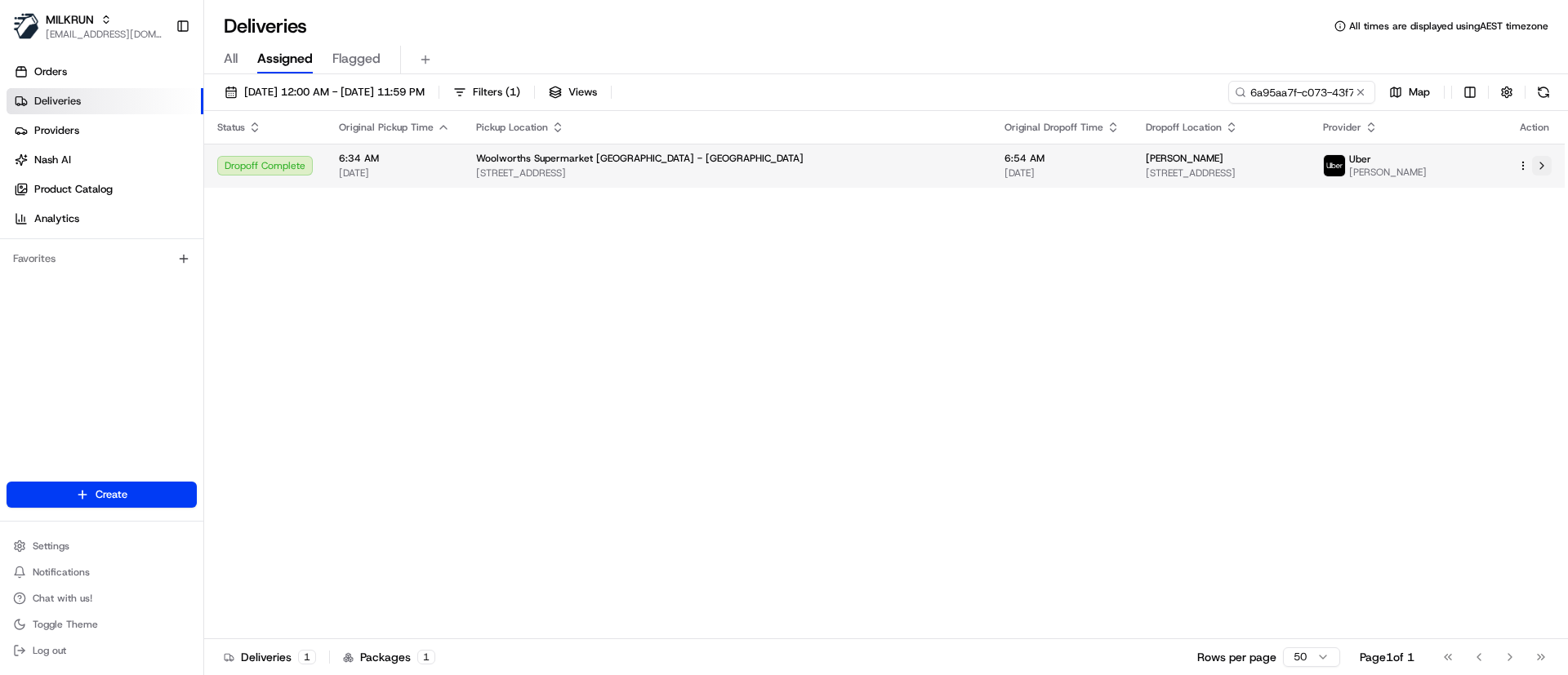
click at [1545, 170] on button at bounding box center [1541, 165] width 19 height 19
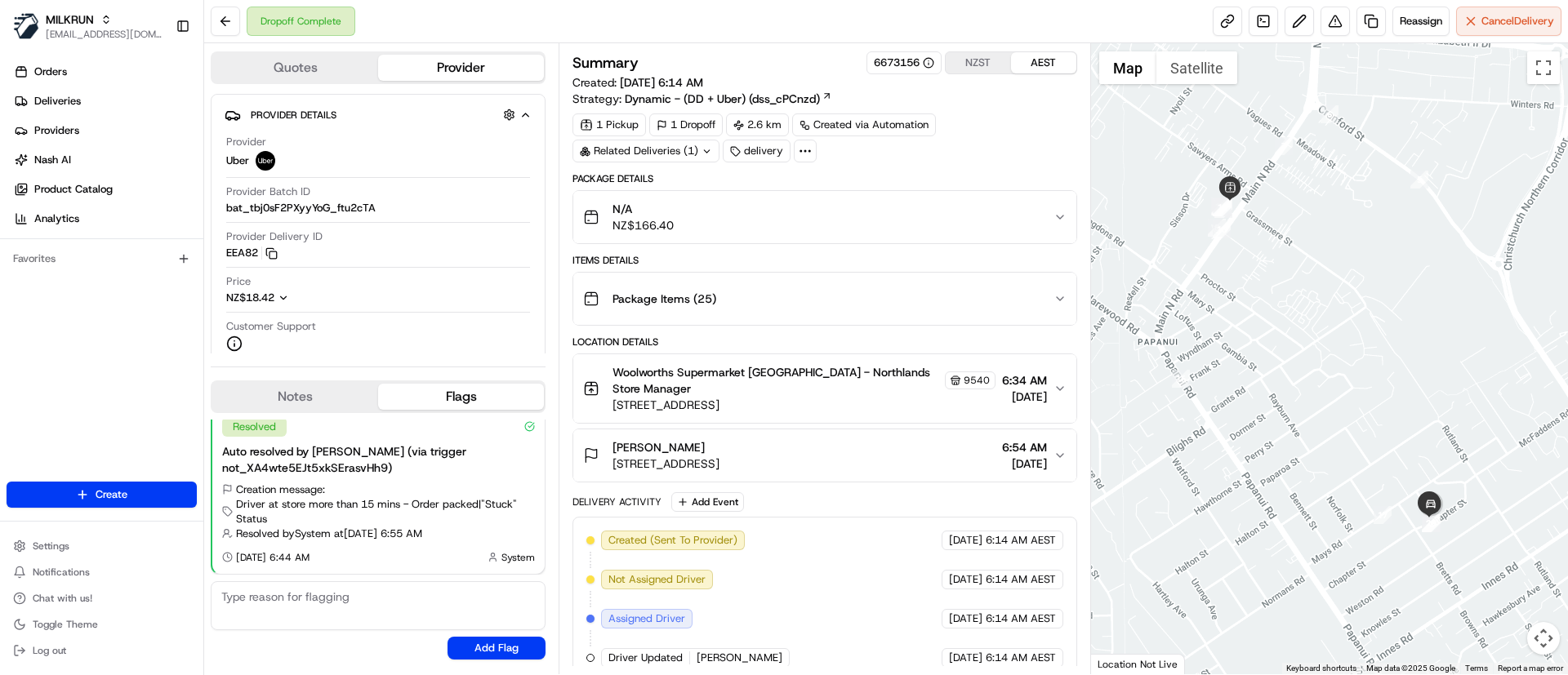
click at [771, 299] on div "Package Items ( 25 )" at bounding box center [818, 299] width 469 height 33
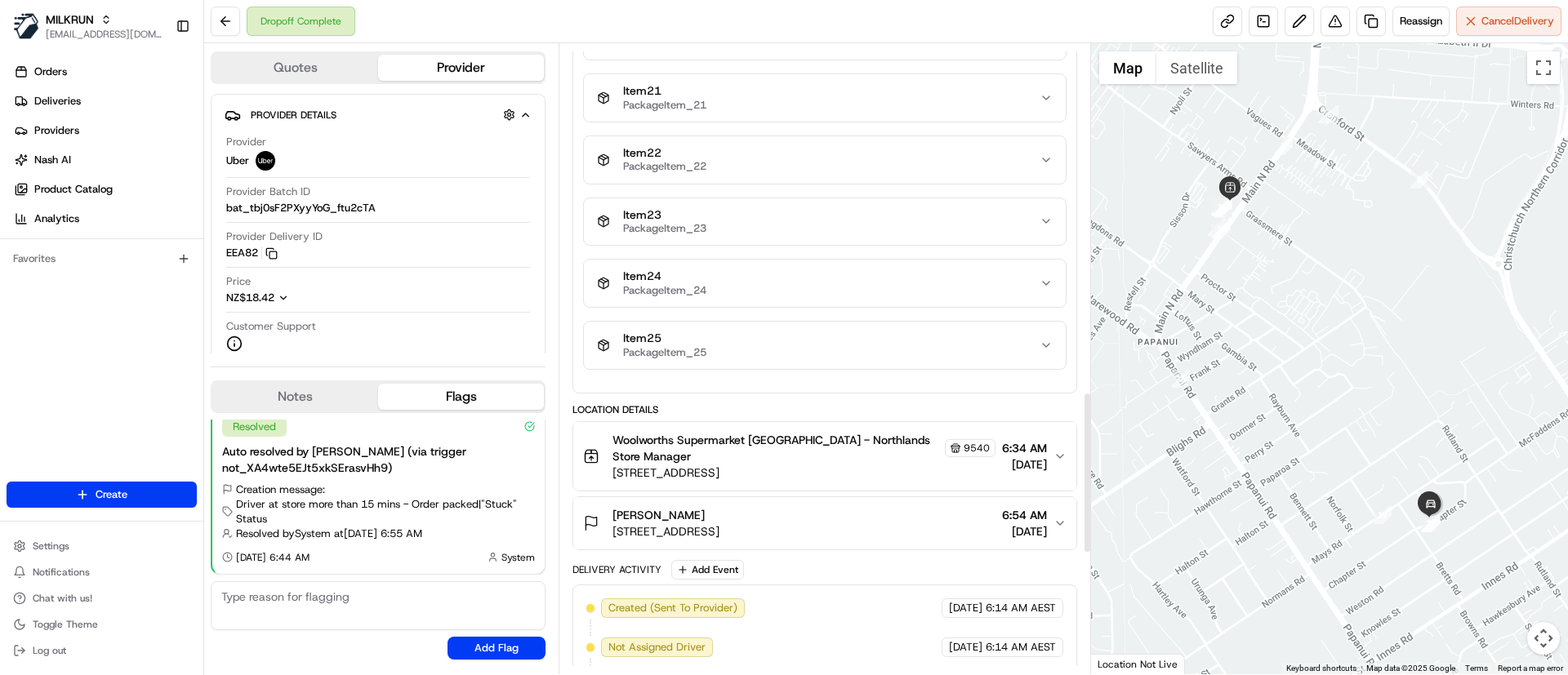
scroll to position [1837, 0]
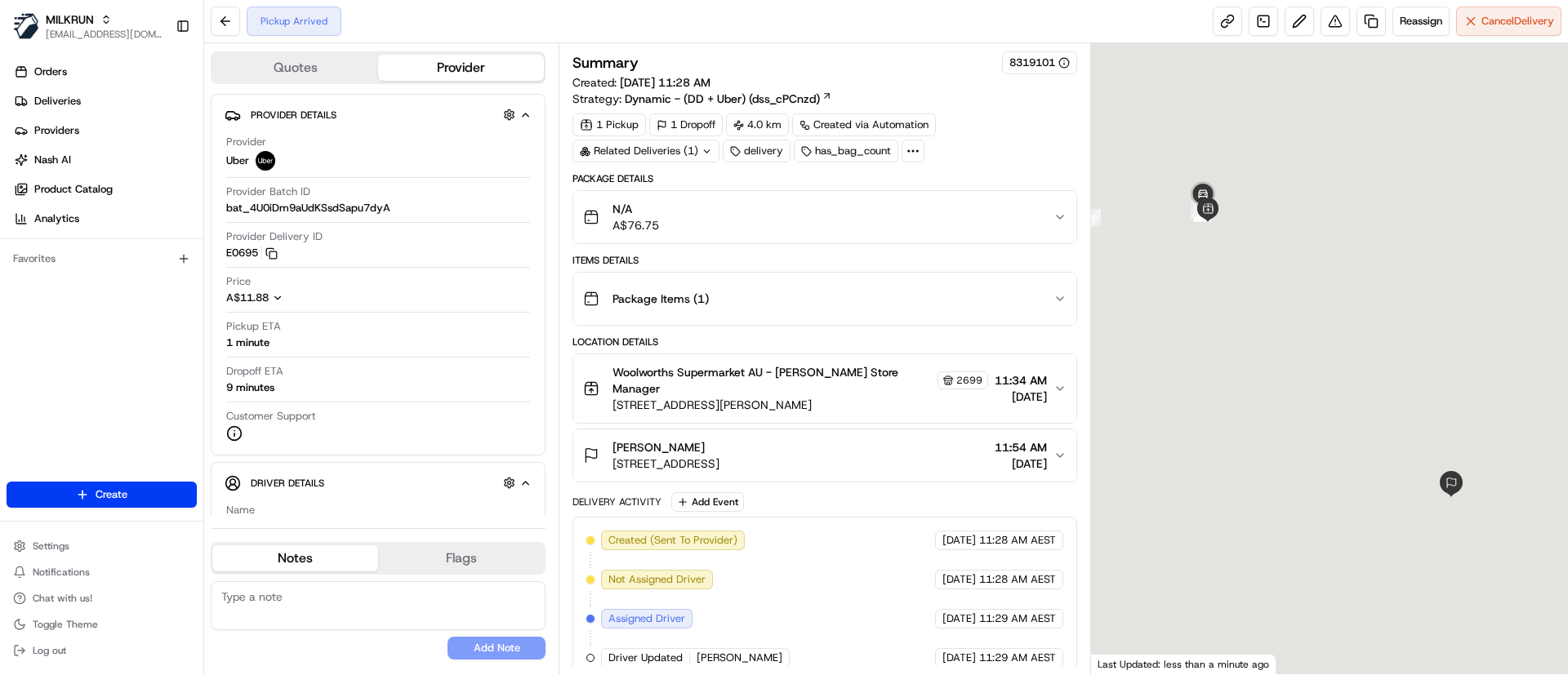
scroll to position [79, 0]
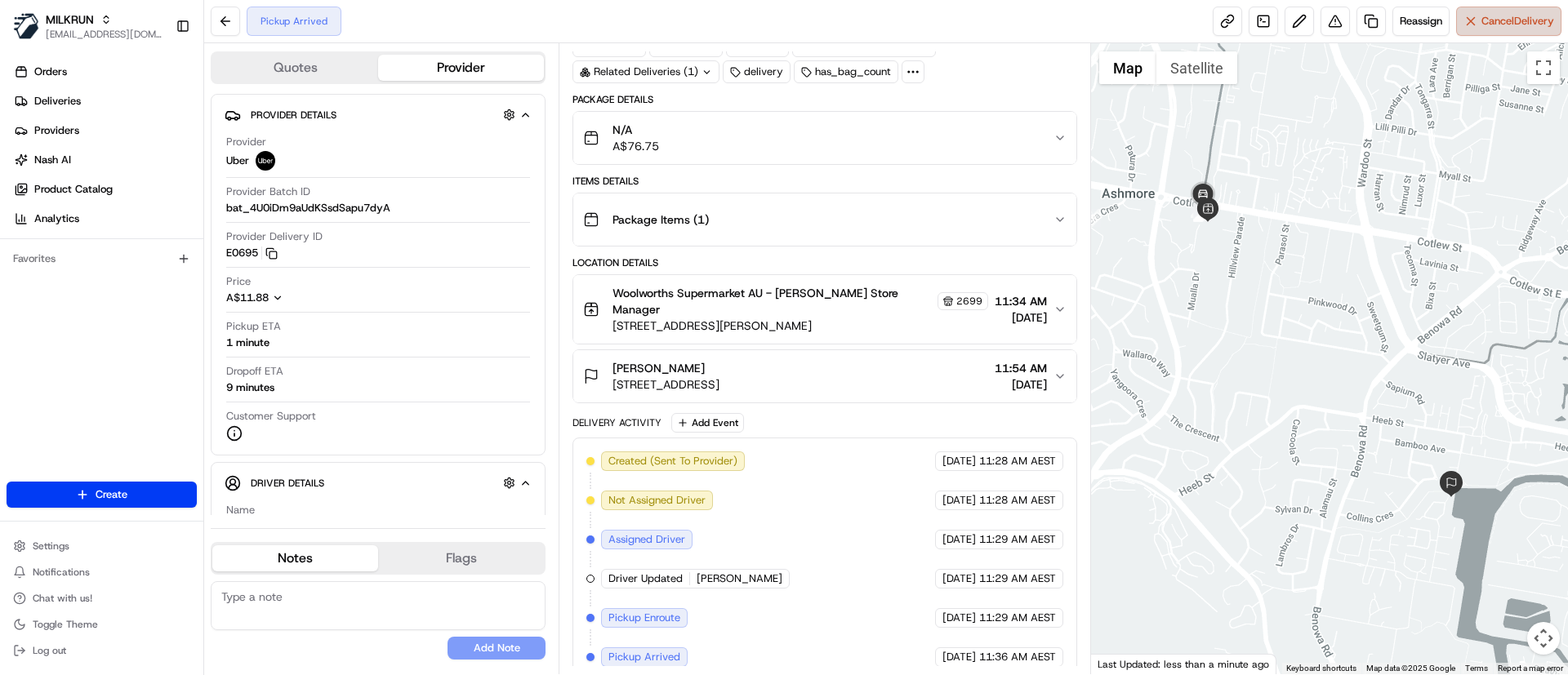
click at [1481, 24] on span "Cancel Delivery" at bounding box center [1517, 20] width 73 height 14
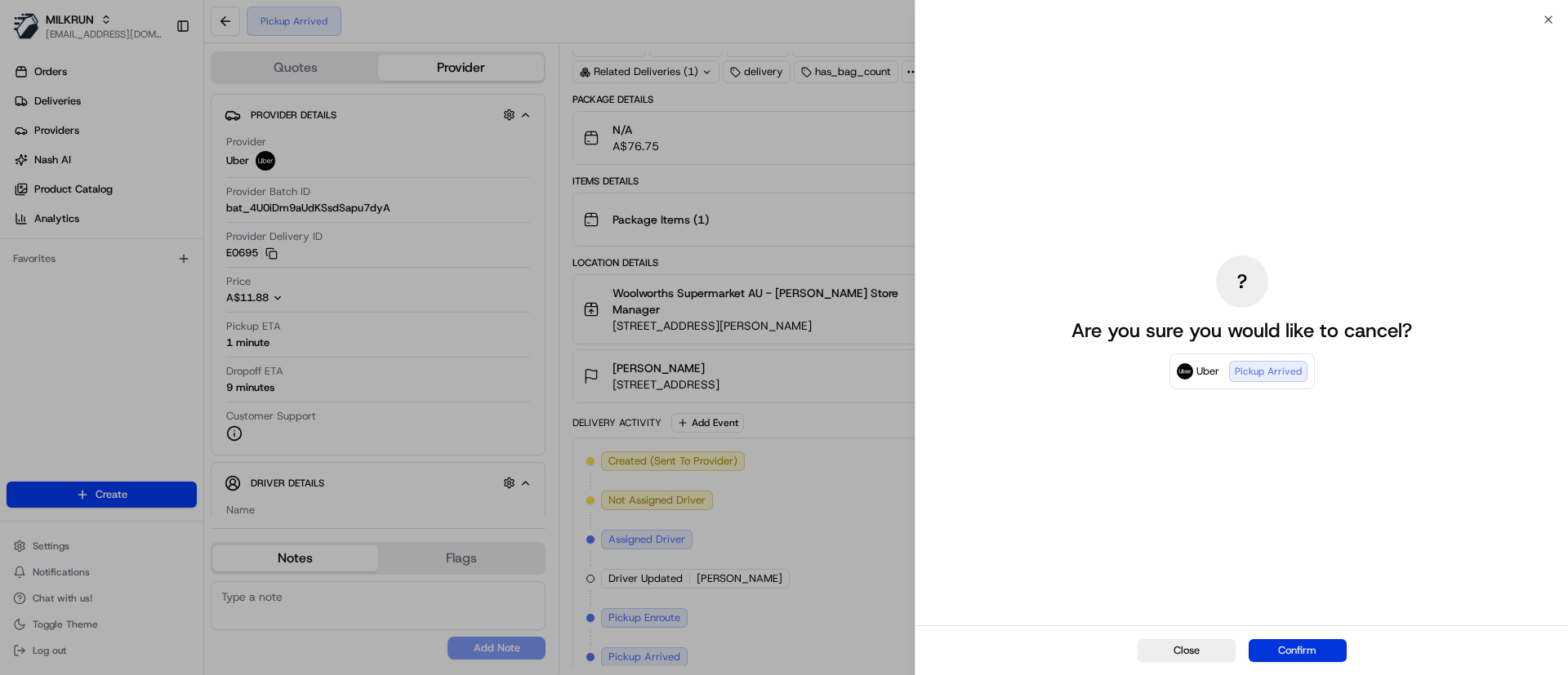
click at [1299, 646] on button "Confirm" at bounding box center [1297, 651] width 98 height 23
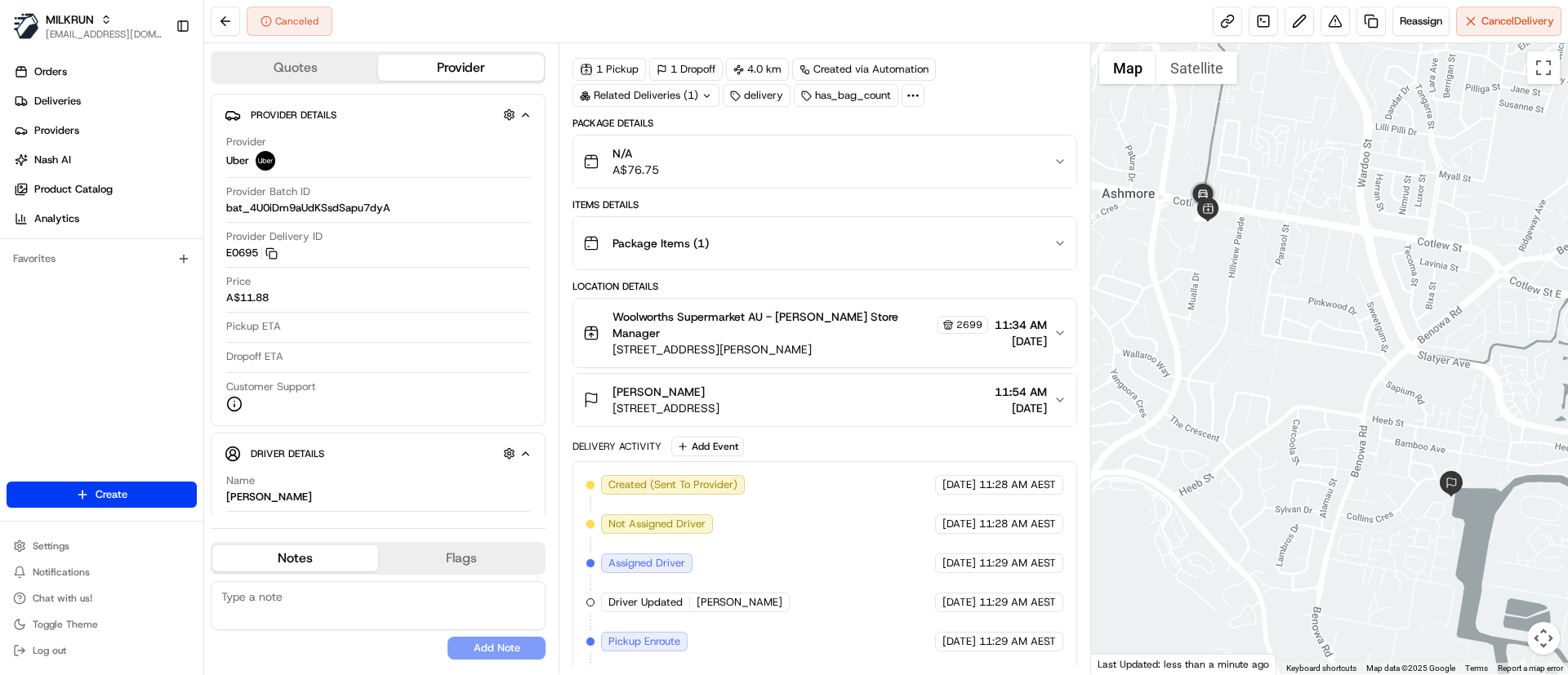
scroll to position [118, 0]
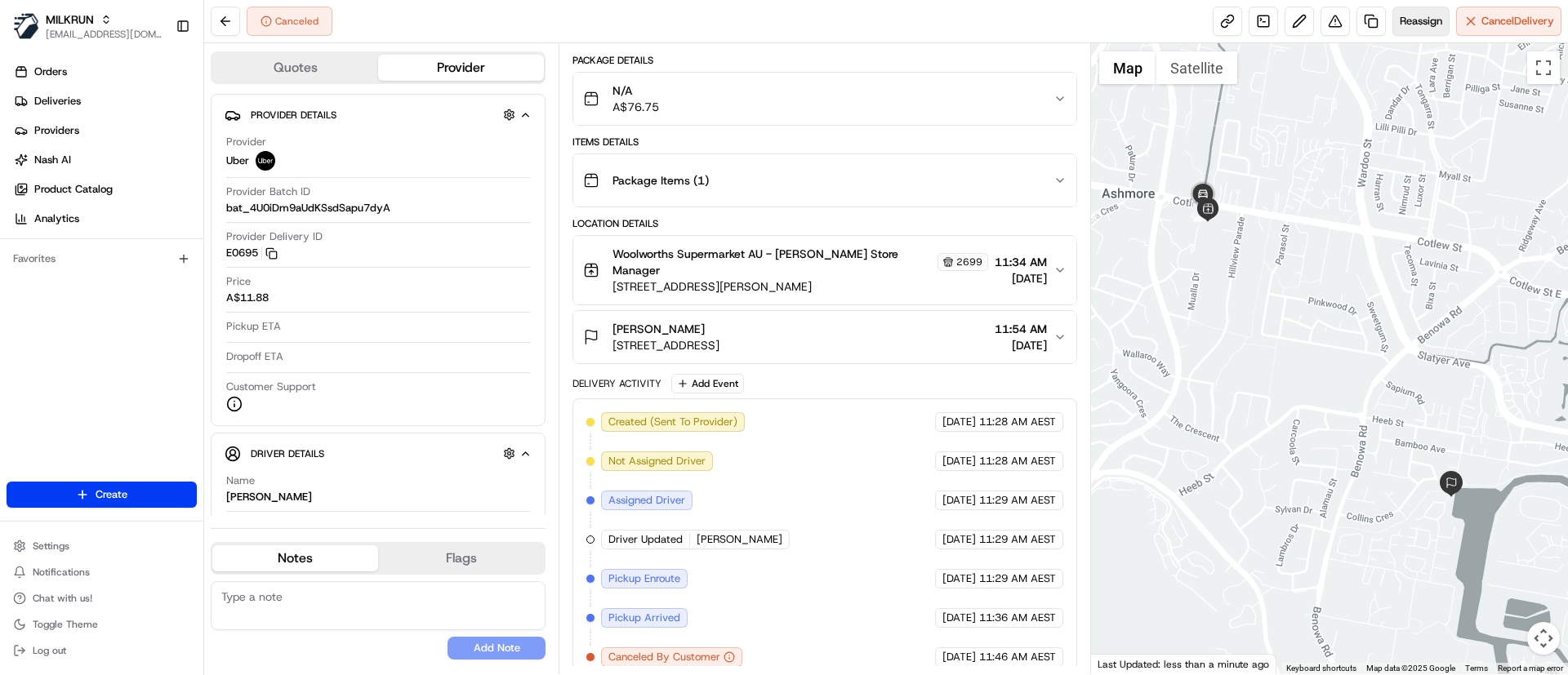
click at [1423, 16] on span "Reassign" at bounding box center [1420, 20] width 42 height 14
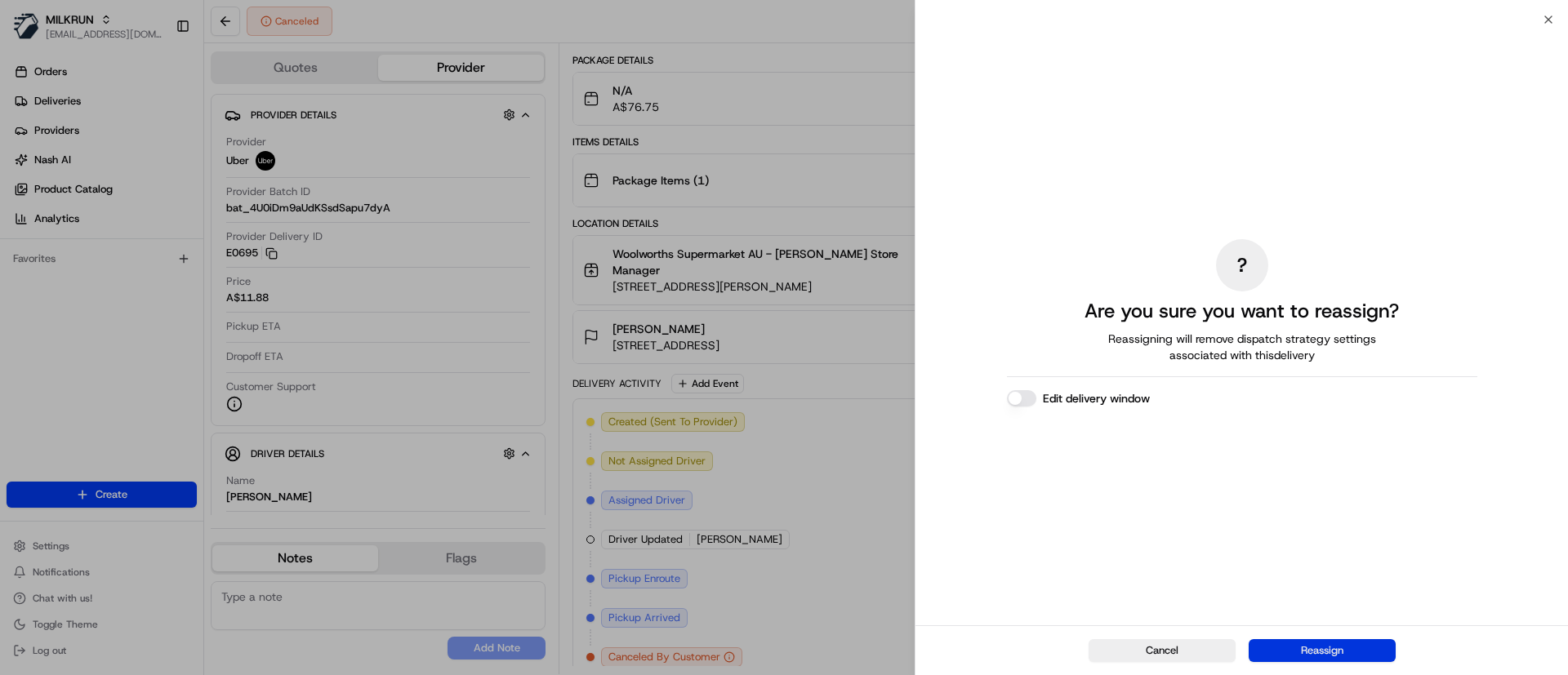
click at [1308, 648] on button "Reassign" at bounding box center [1322, 651] width 147 height 23
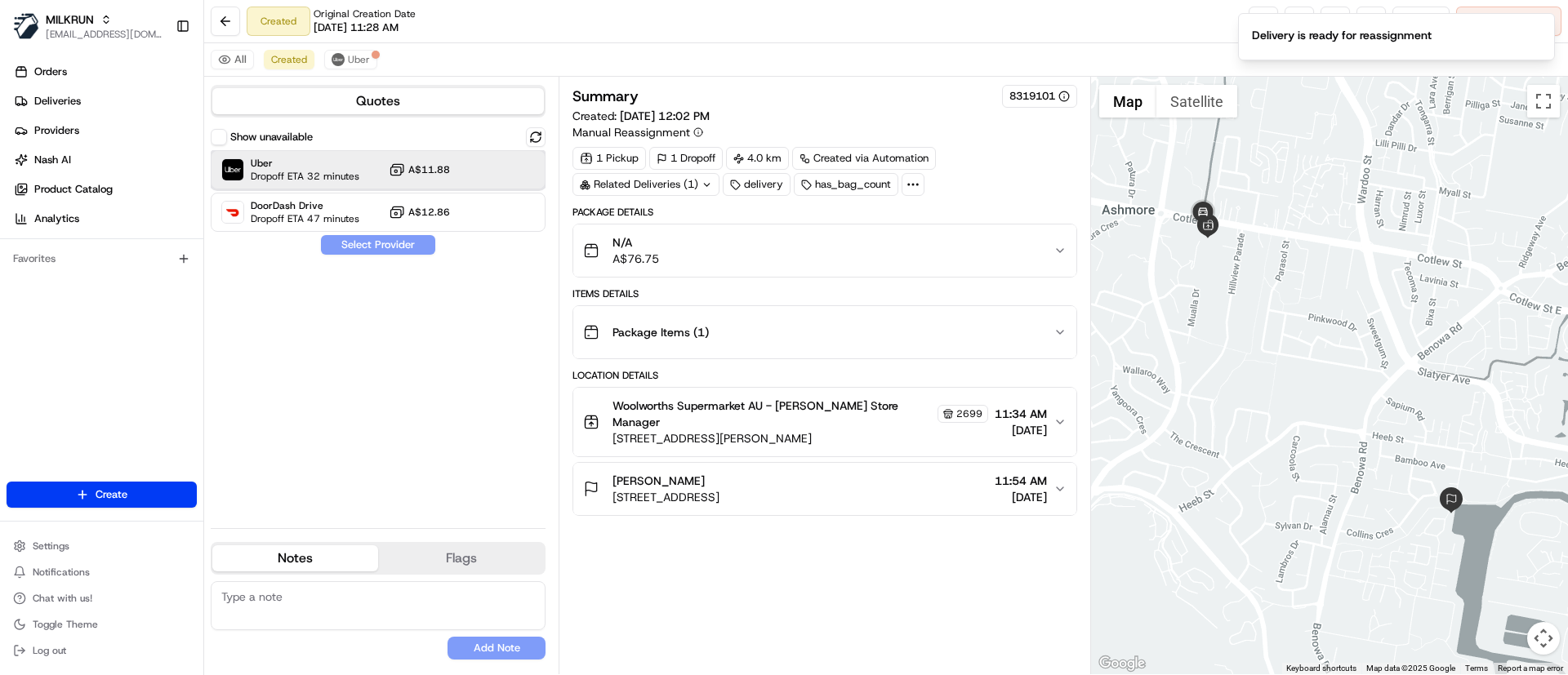
click at [262, 167] on span "Uber" at bounding box center [305, 163] width 109 height 13
click at [365, 246] on button "Assign Provider" at bounding box center [377, 245] width 116 height 19
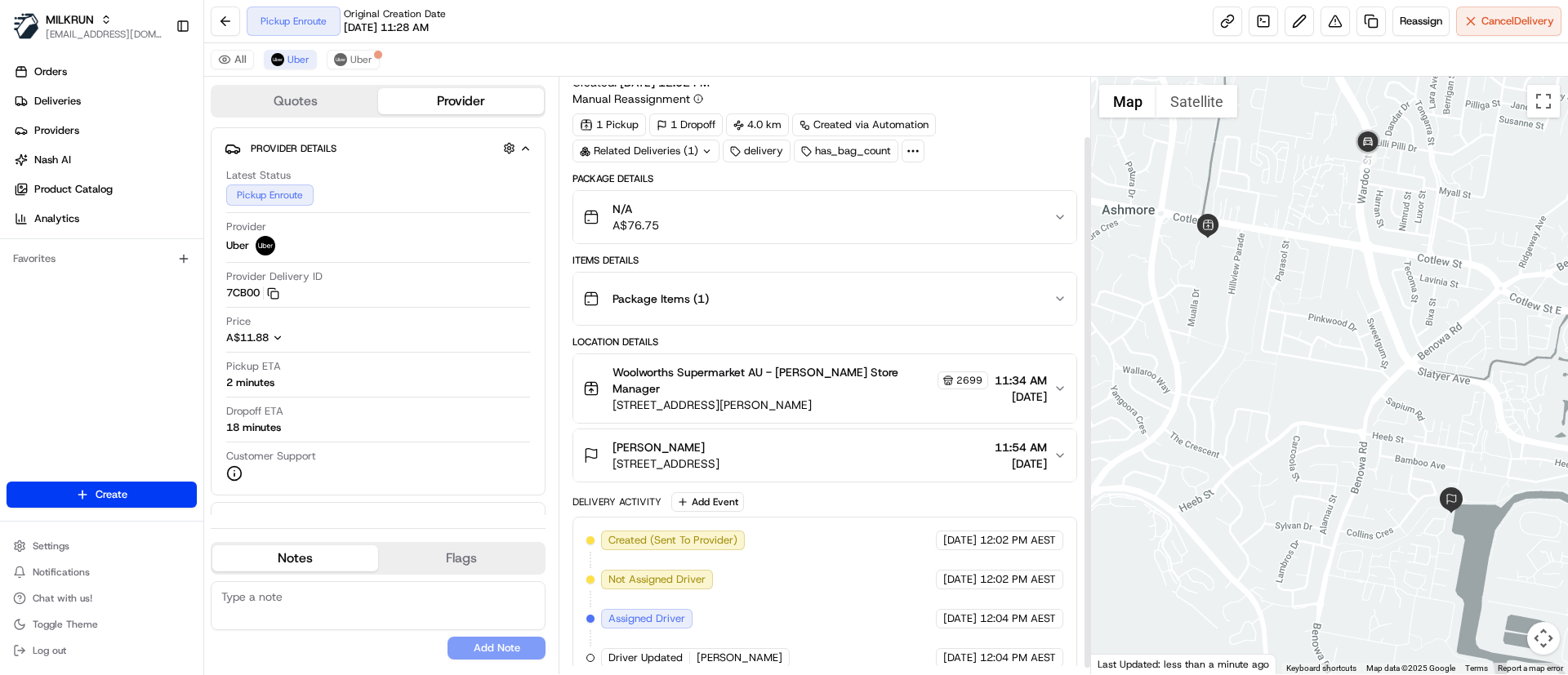
scroll to position [73, 0]
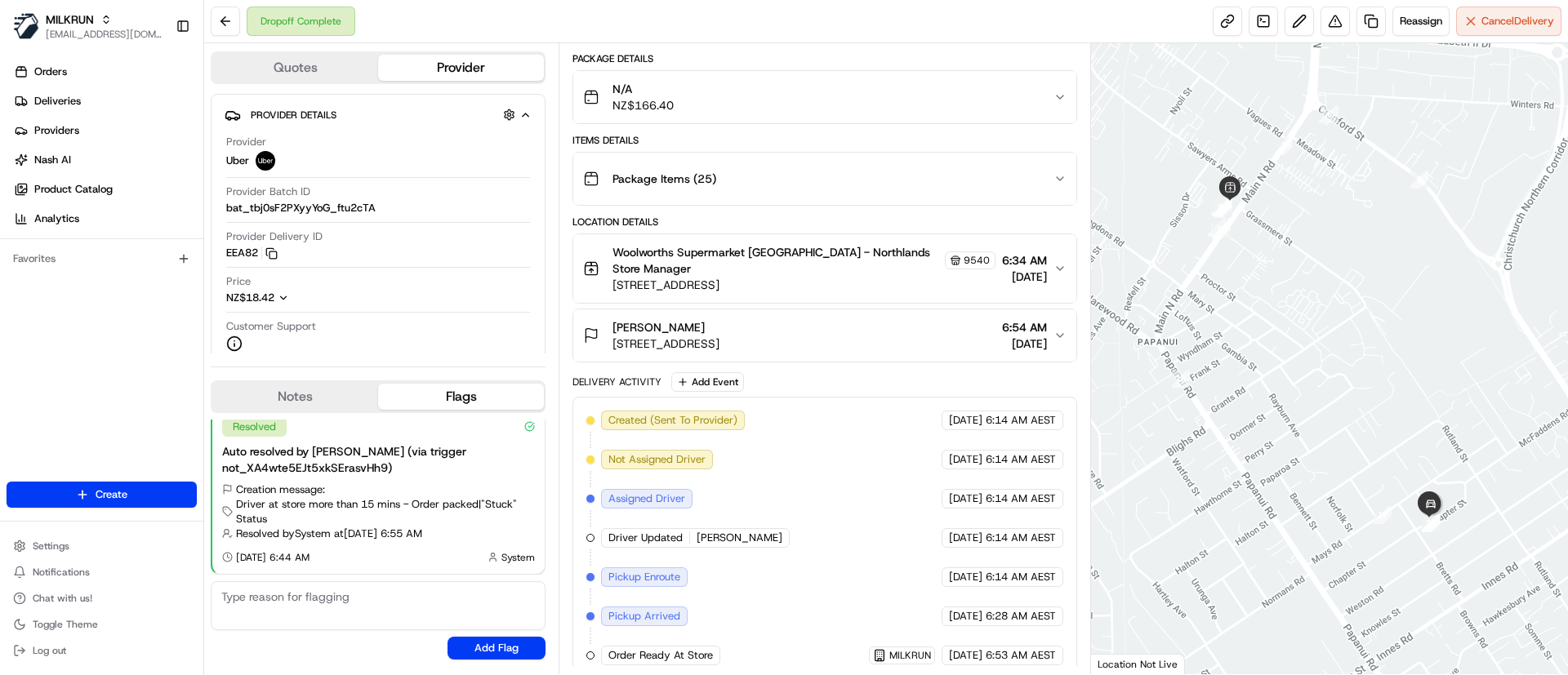
scroll to position [275, 0]
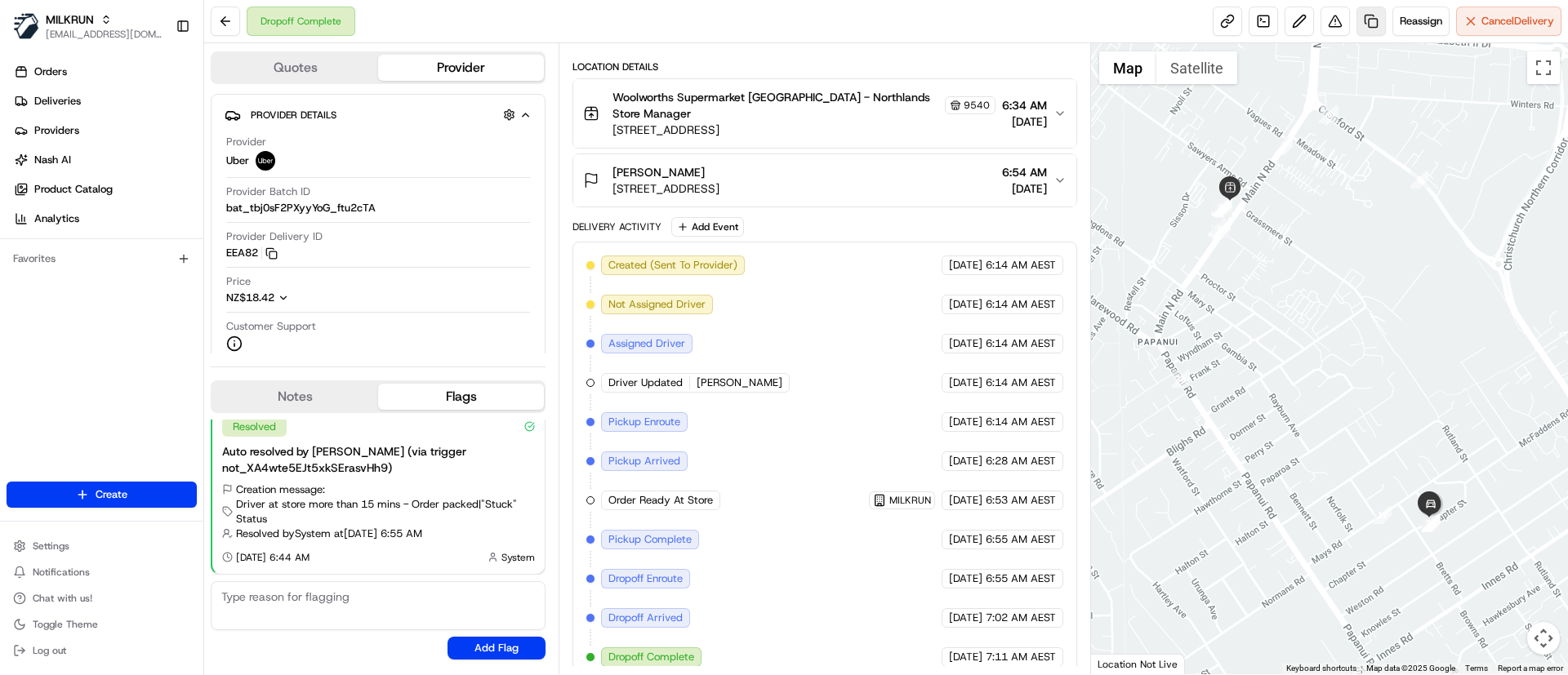
click at [1364, 24] on link at bounding box center [1371, 21] width 30 height 30
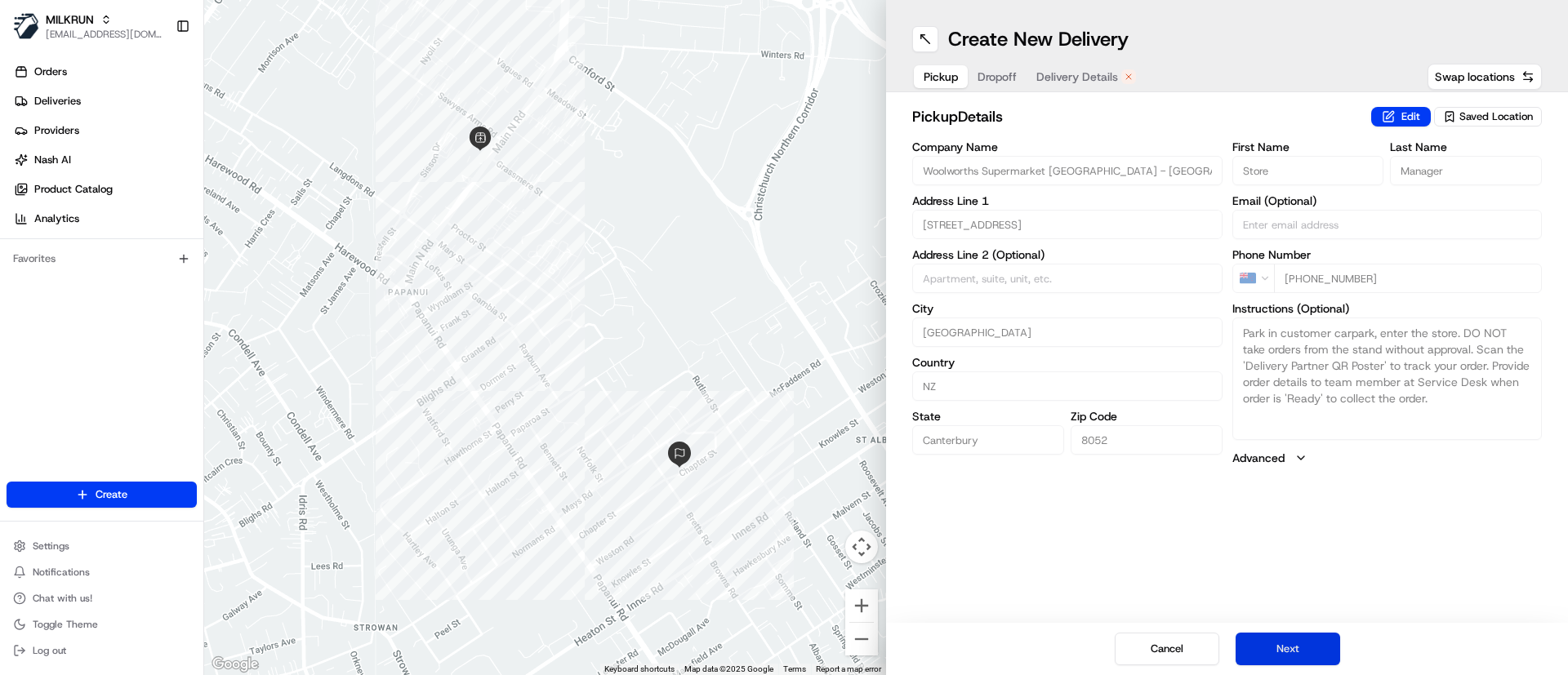
click at [1308, 655] on button "Next" at bounding box center [1288, 649] width 105 height 33
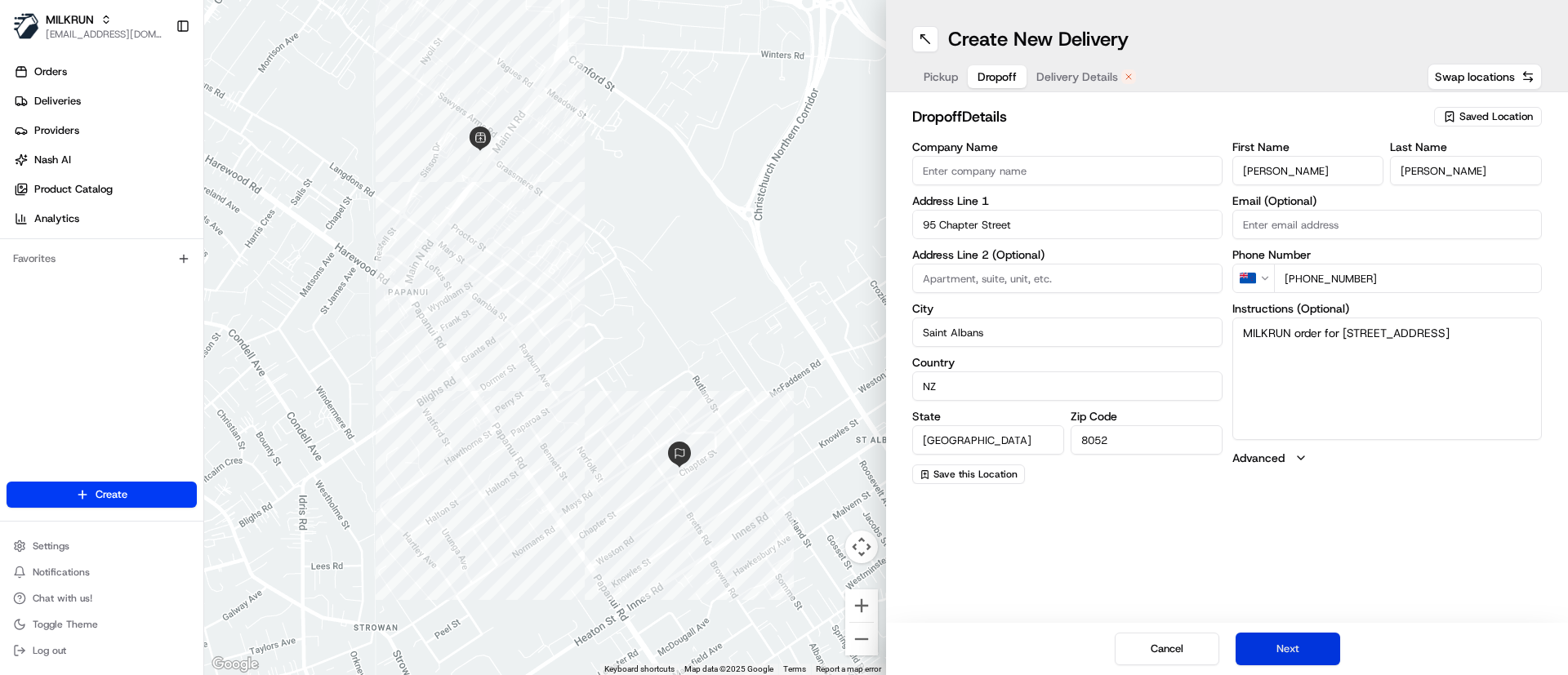
click at [1308, 653] on button "Next" at bounding box center [1288, 649] width 105 height 33
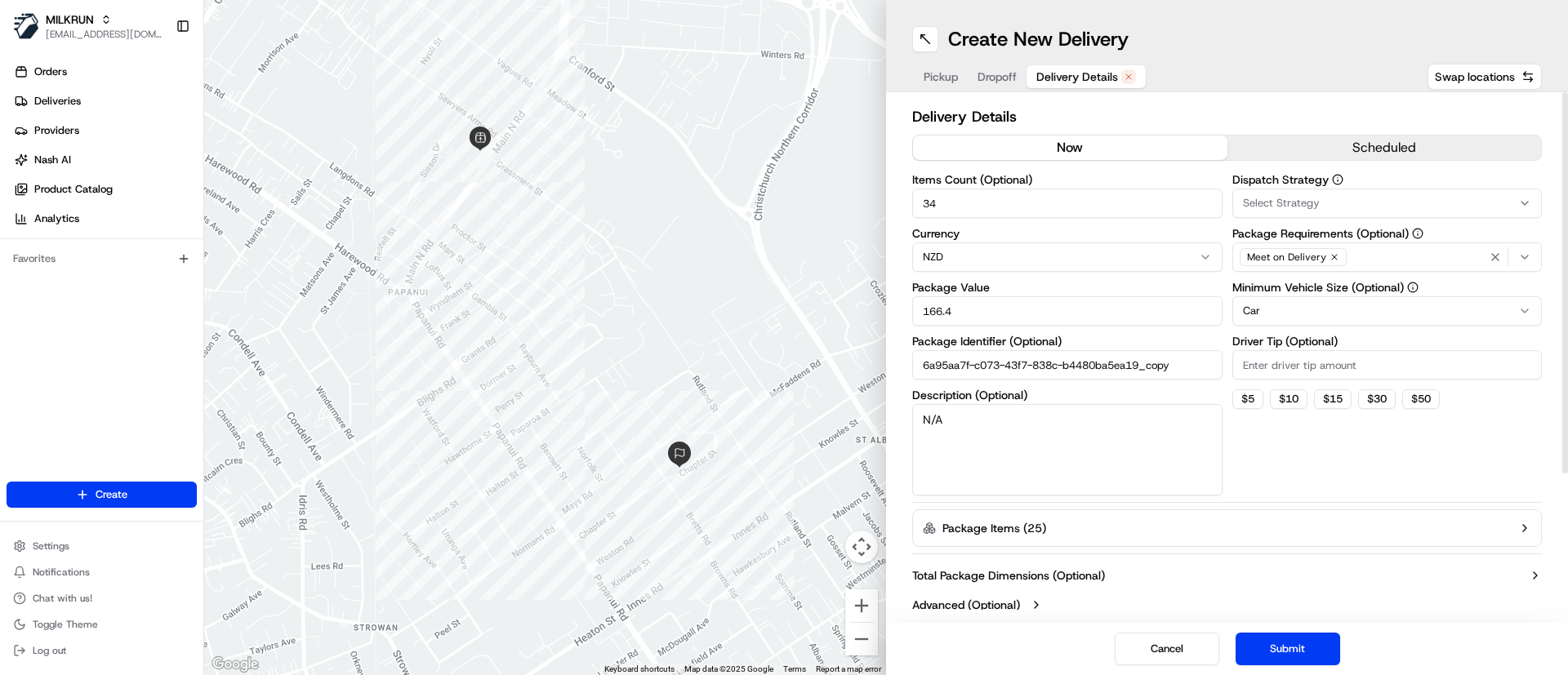
click at [1081, 143] on button "now" at bounding box center [1070, 148] width 315 height 24
click at [1284, 641] on button "Submit" at bounding box center [1288, 649] width 105 height 33
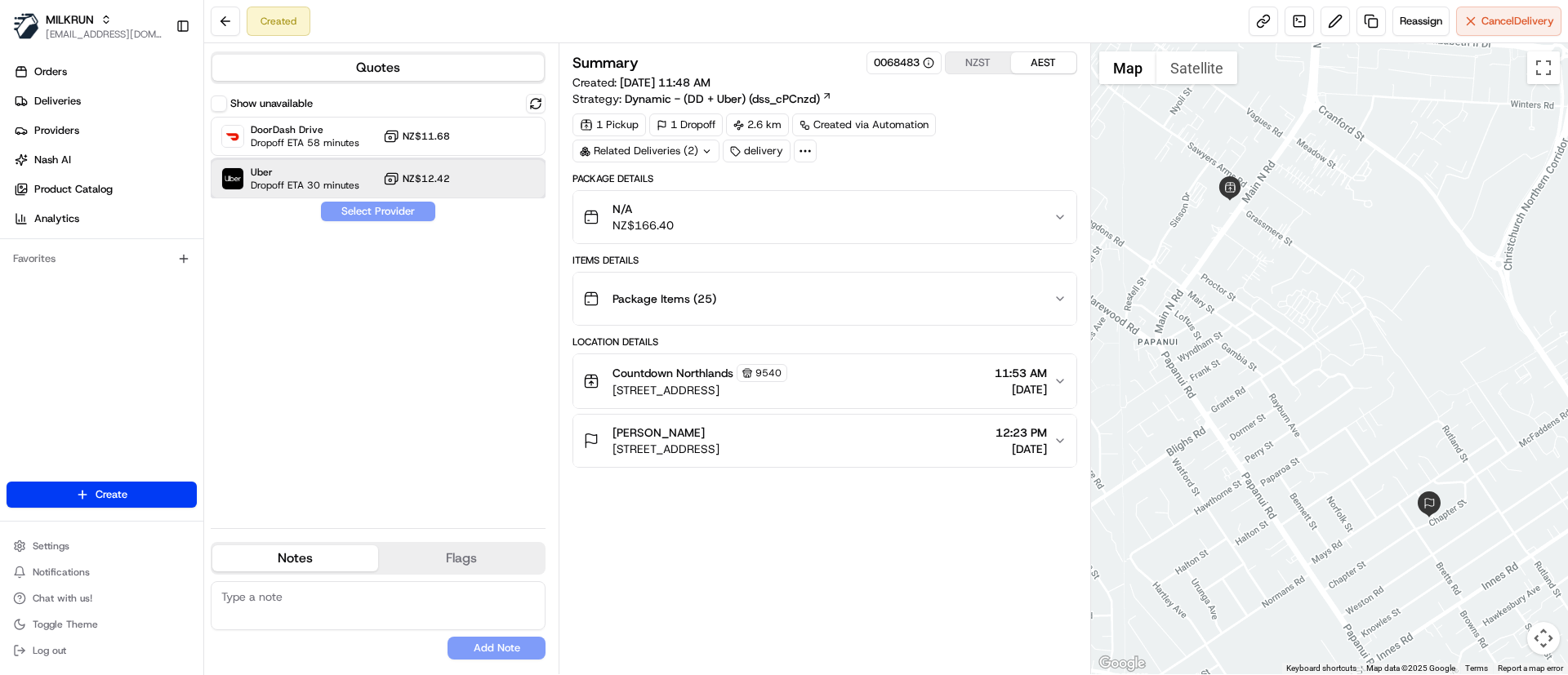
click at [297, 181] on span "Dropoff ETA 30 minutes" at bounding box center [305, 185] width 109 height 13
click at [345, 208] on button "Assign Provider" at bounding box center [377, 211] width 116 height 19
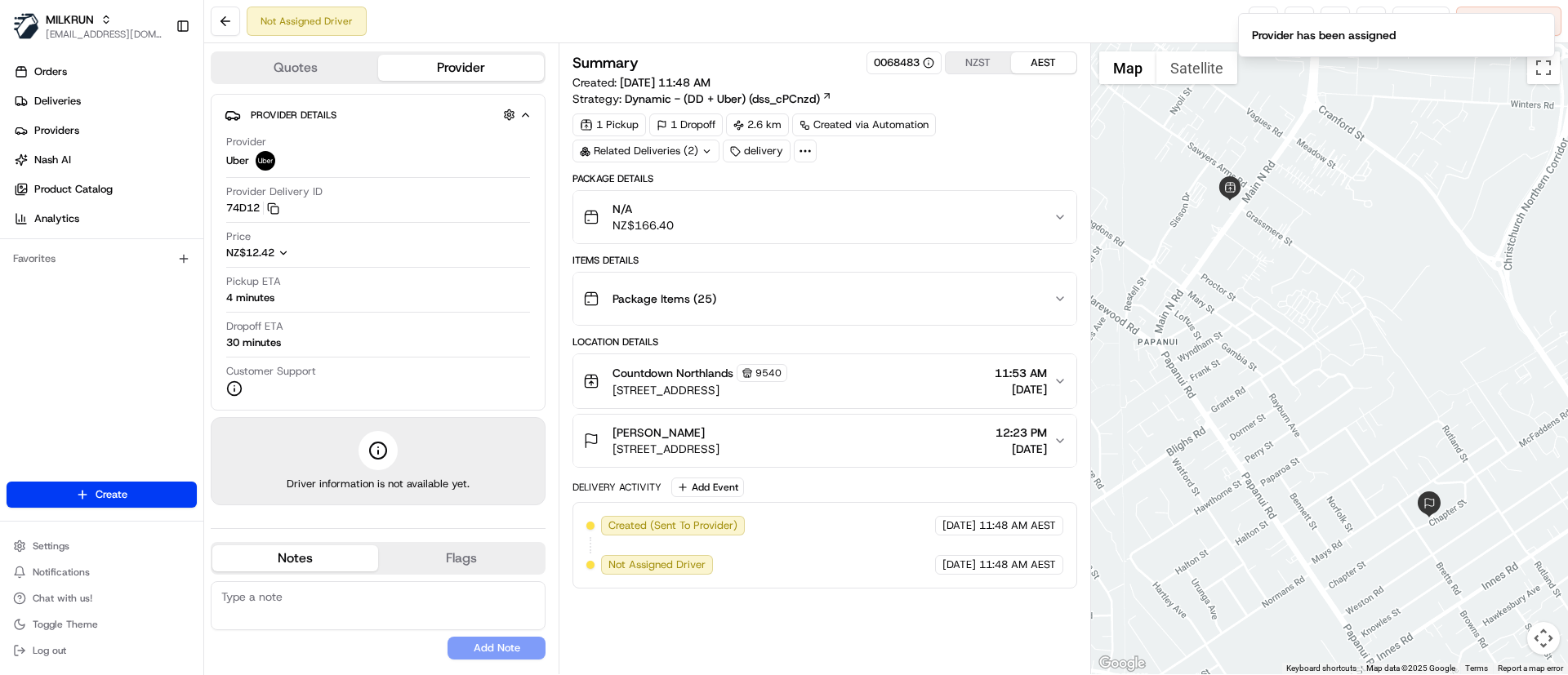
click at [823, 261] on div "Items Details" at bounding box center [824, 260] width 504 height 13
click at [1258, 19] on link at bounding box center [1263, 21] width 30 height 30
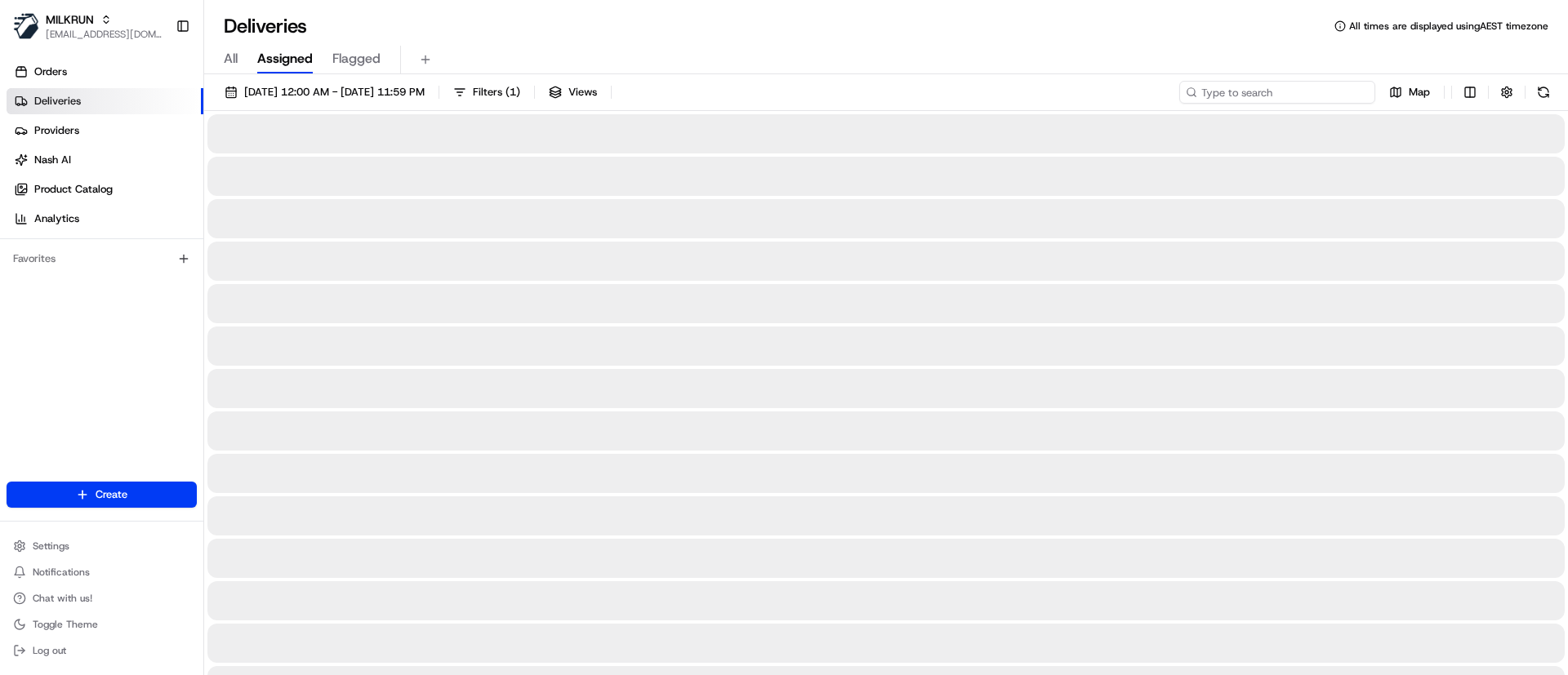
click at [1264, 92] on input at bounding box center [1277, 92] width 196 height 23
paste input "b37b1be2-1adb-46ed-a4dd-0cf60274c731"
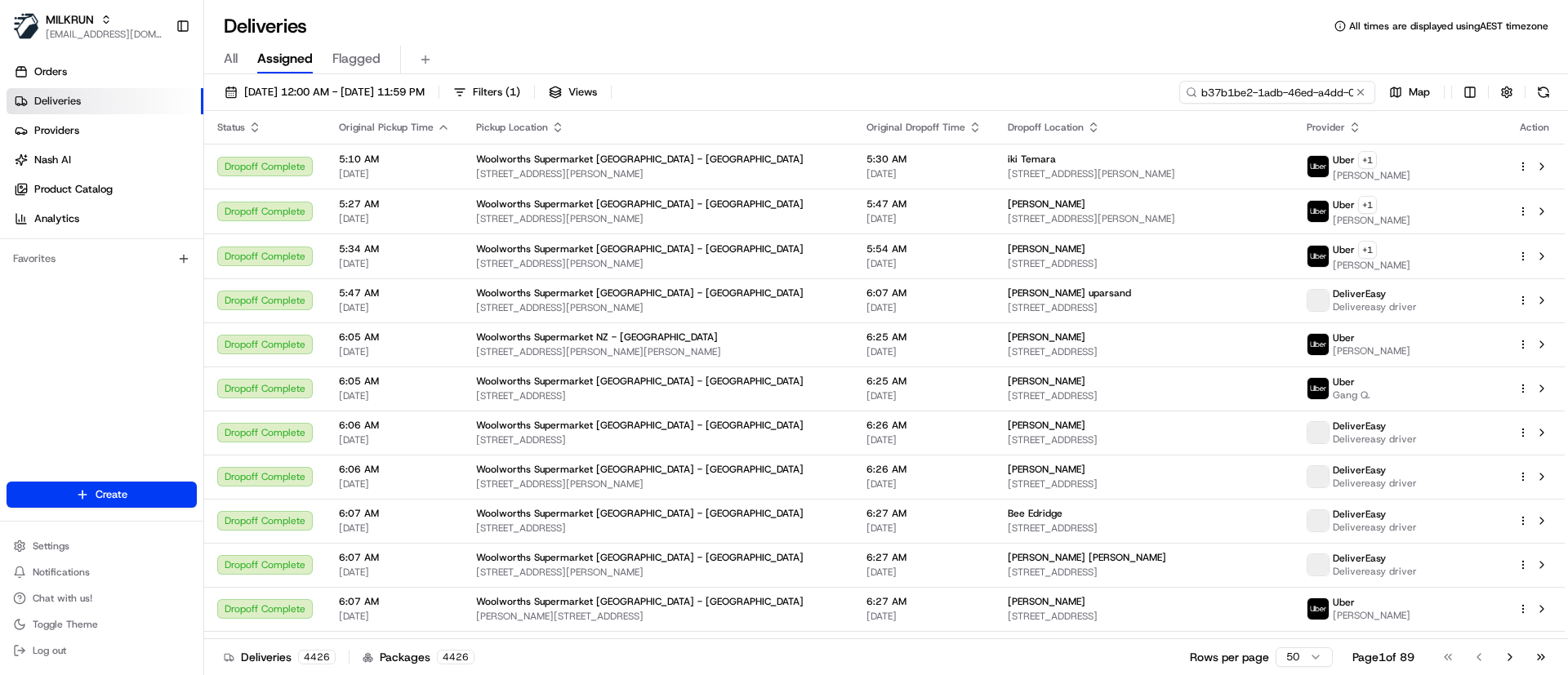
scroll to position [0, 76]
type input "b37b1be2-1adb-46ed-a4dd-0cf60274c731"
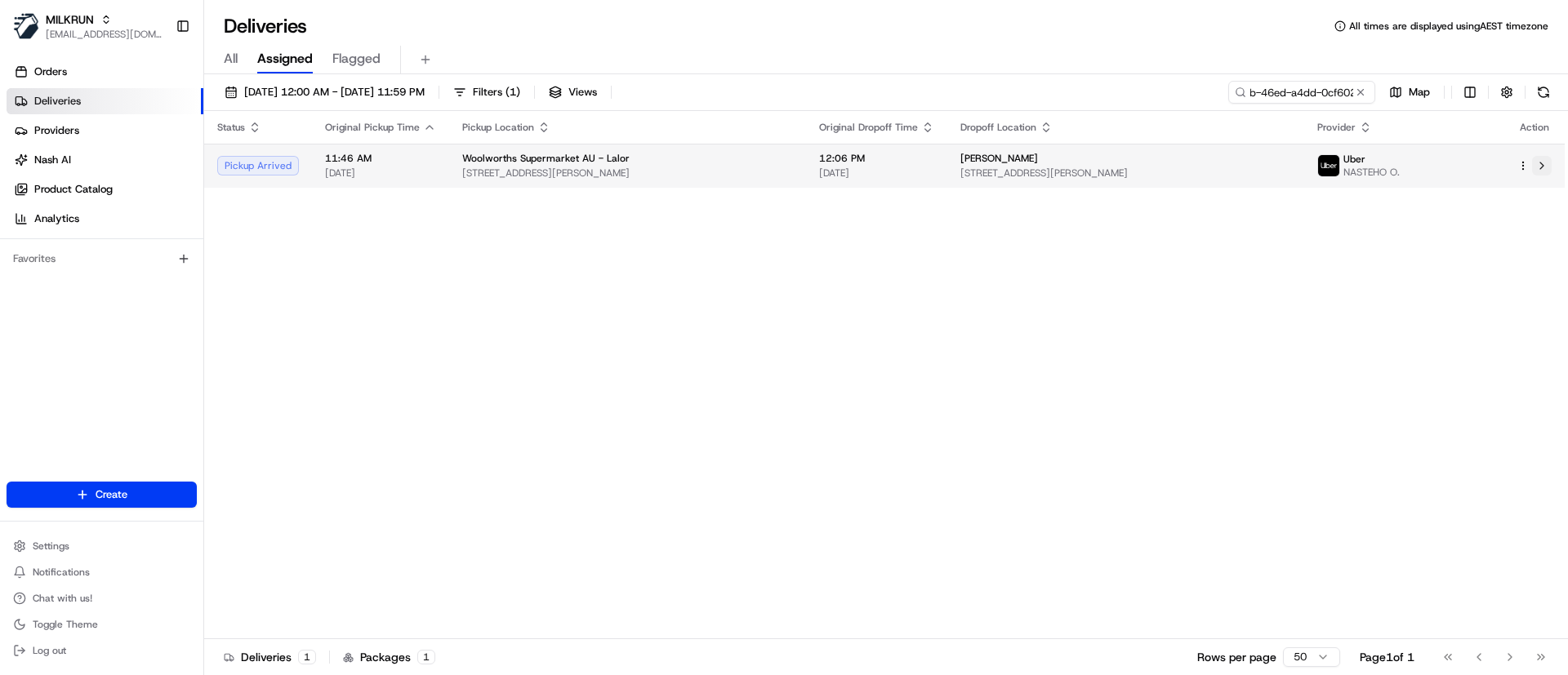
scroll to position [0, 0]
click at [1548, 166] on button at bounding box center [1541, 165] width 19 height 19
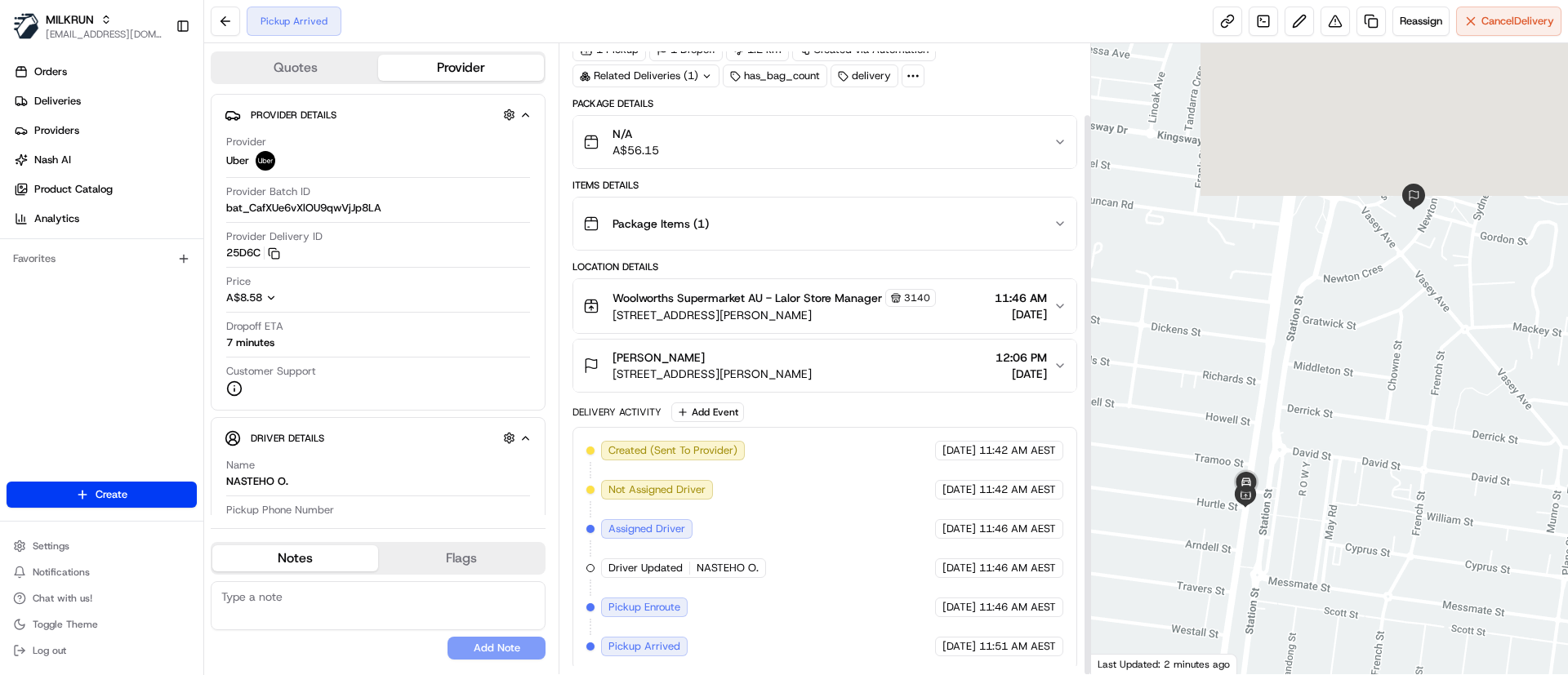
scroll to position [79, 0]
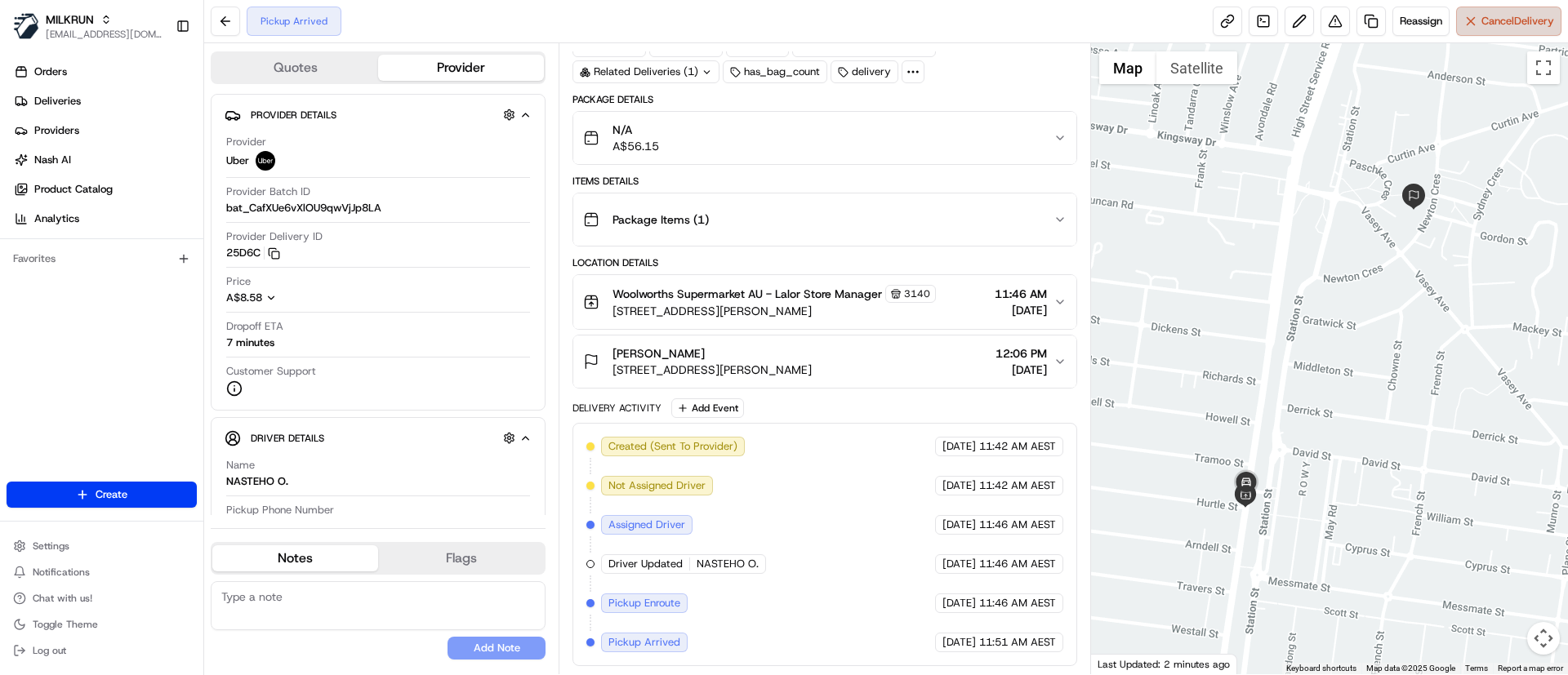
click at [1492, 19] on span "Cancel Delivery" at bounding box center [1517, 20] width 73 height 14
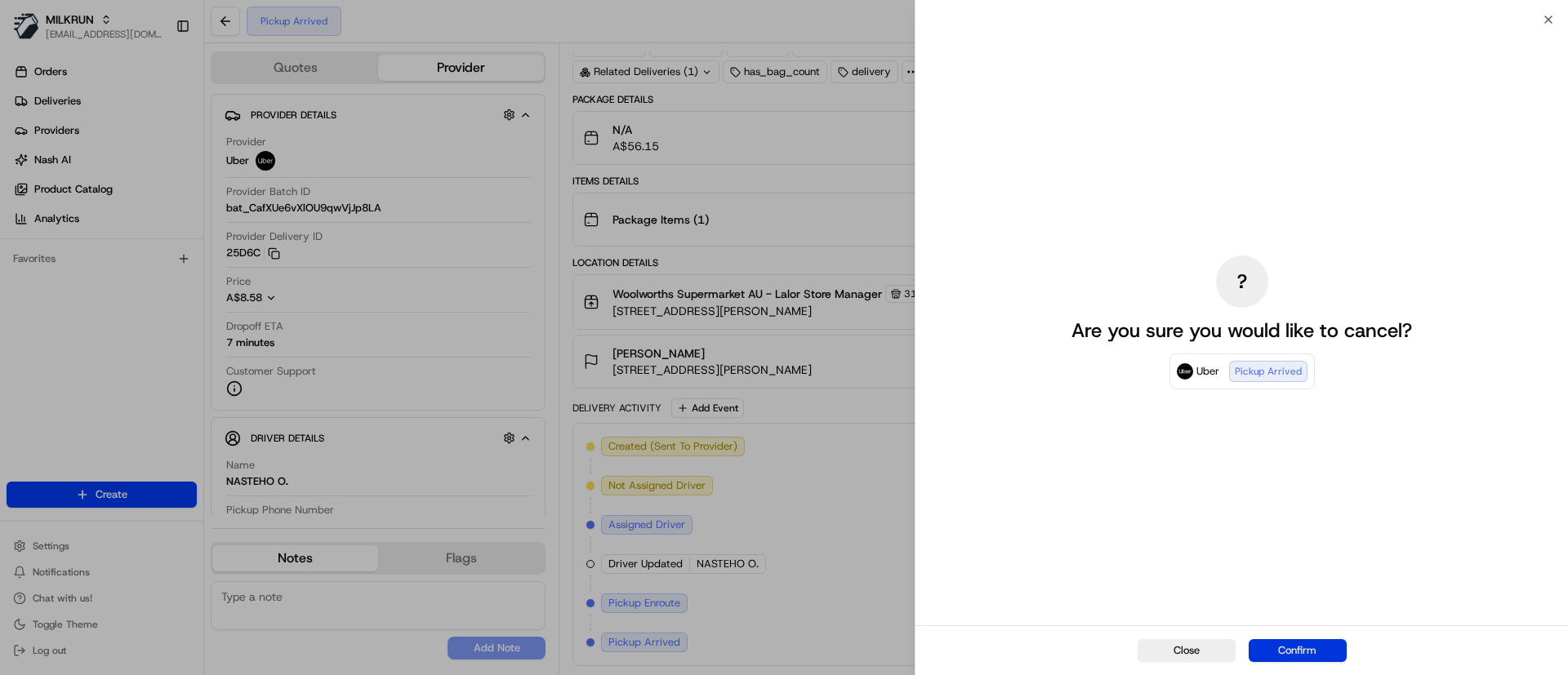
click at [1310, 644] on button "Confirm" at bounding box center [1297, 651] width 98 height 23
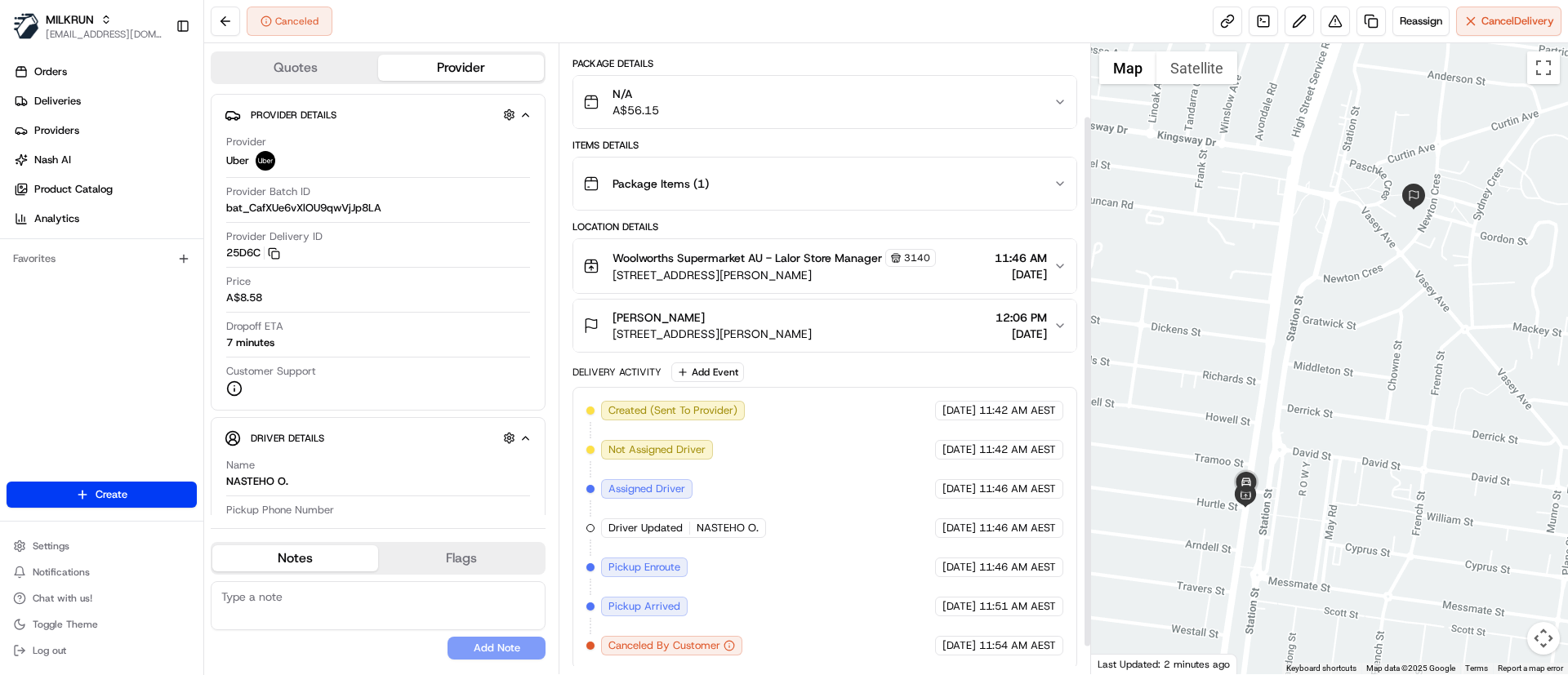
scroll to position [118, 0]
click at [56, 103] on span "Deliveries" at bounding box center [57, 100] width 46 height 14
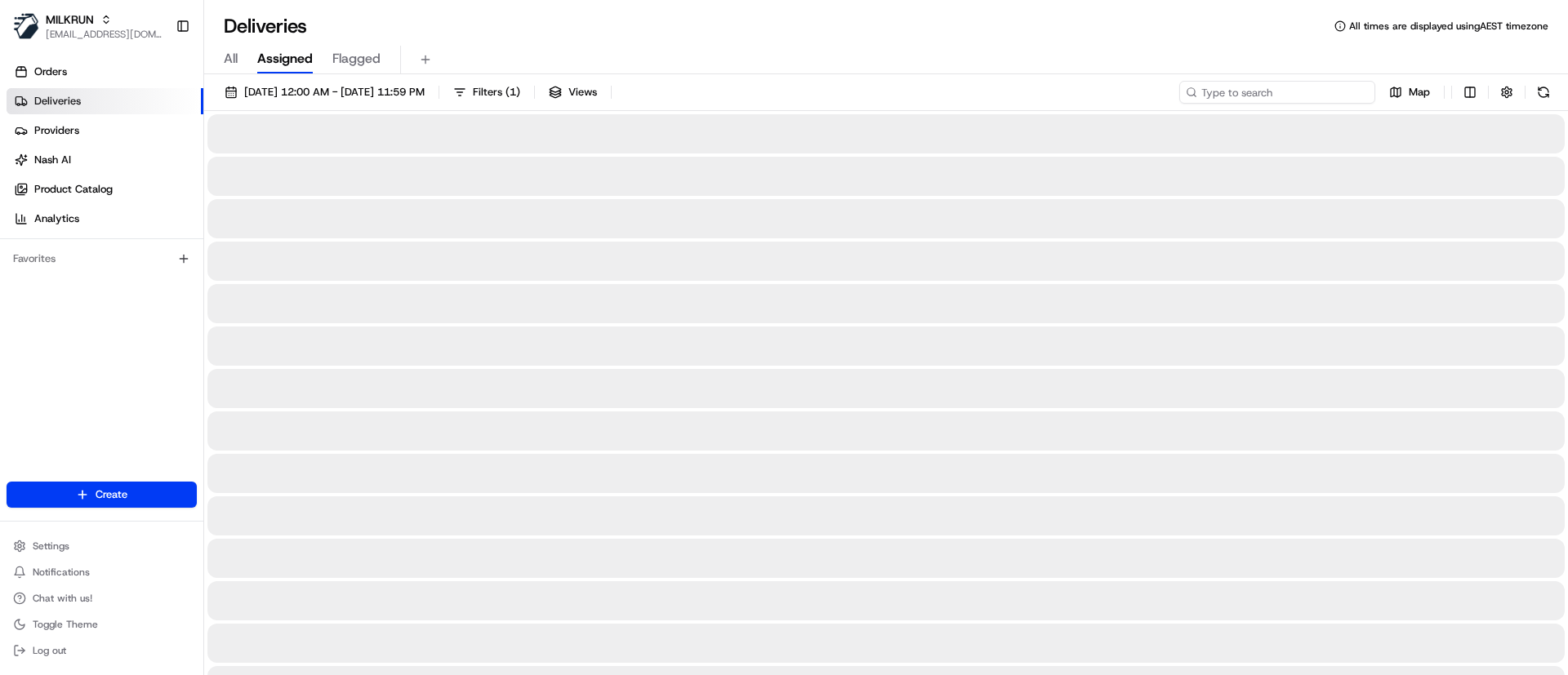
click at [1248, 90] on input at bounding box center [1277, 92] width 196 height 23
paste input "61732bcc-0daa-4661-a7b8-eb648201435d"
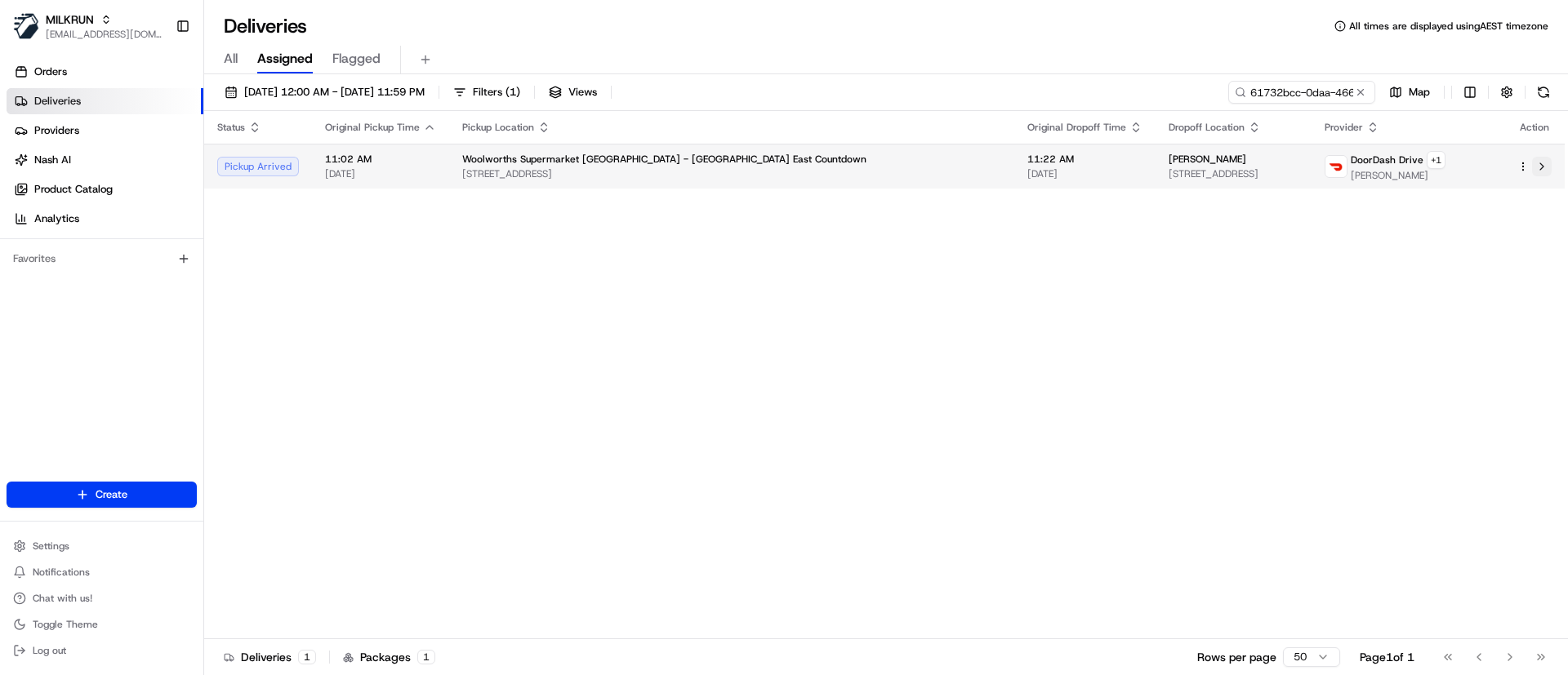
click at [1547, 172] on button at bounding box center [1541, 166] width 19 height 19
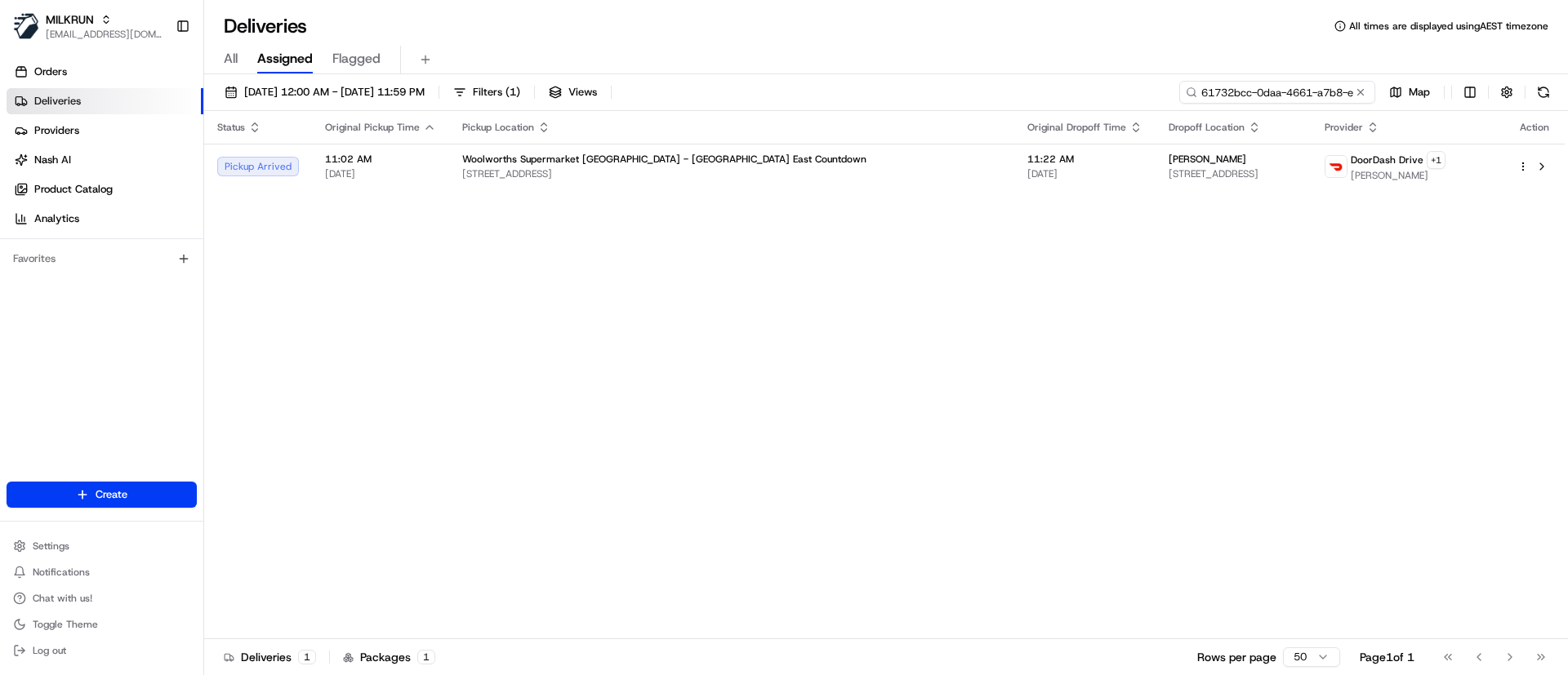
click at [1290, 89] on input "61732bcc-0daa-4661-a7b8-eb648201435d" at bounding box center [1277, 92] width 196 height 23
type input "katerina berry"
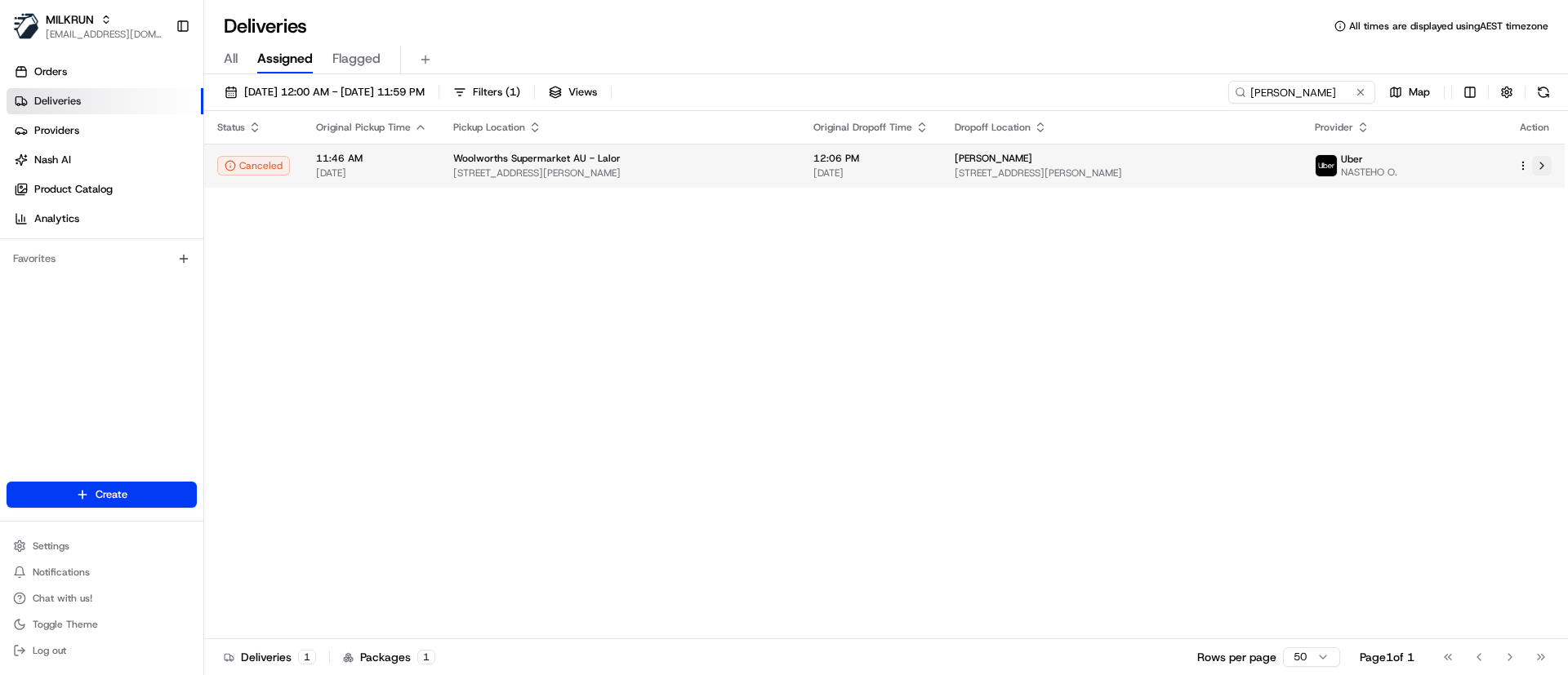
click at [1544, 165] on button at bounding box center [1541, 165] width 19 height 19
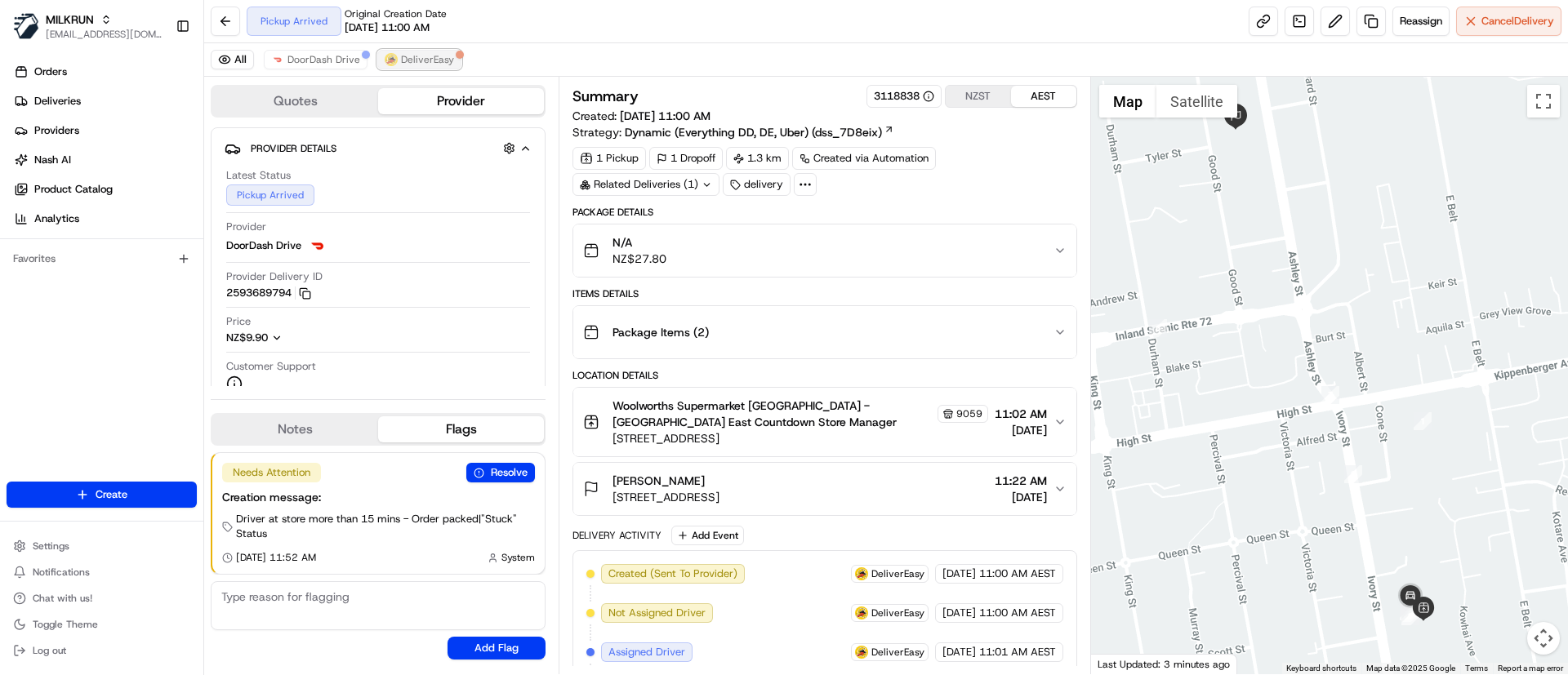
click at [423, 58] on span "DeliverEasy" at bounding box center [427, 59] width 53 height 13
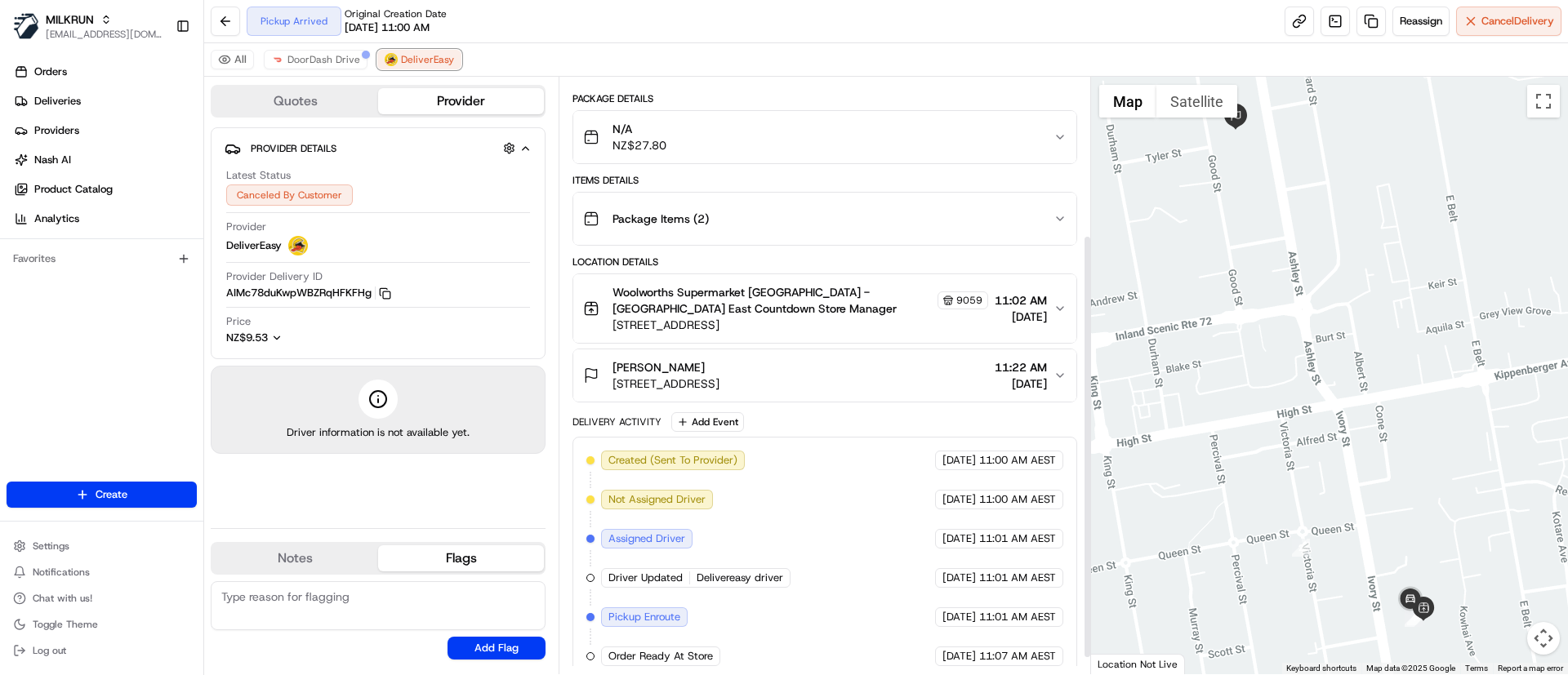
scroll to position [245, 0]
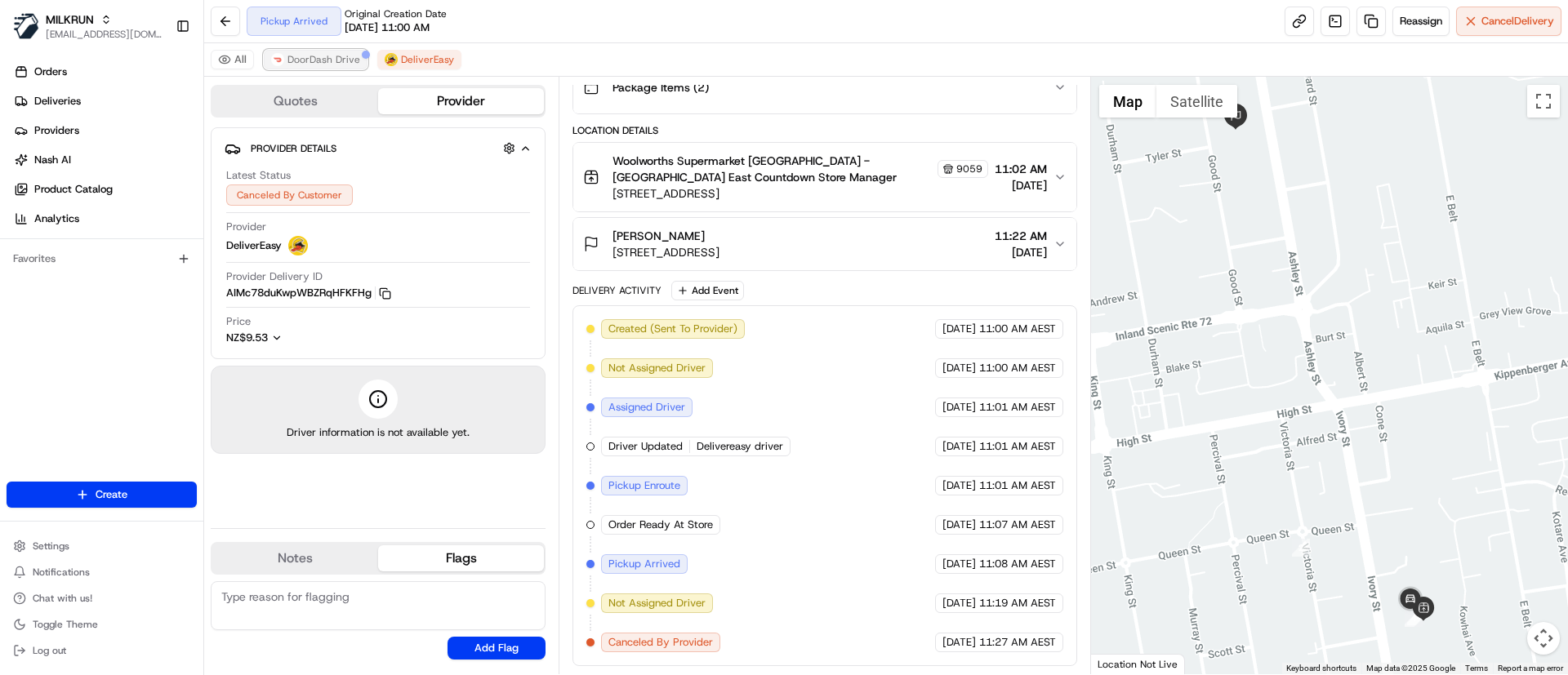
click at [288, 63] on span "DoorDash Drive" at bounding box center [324, 59] width 73 height 13
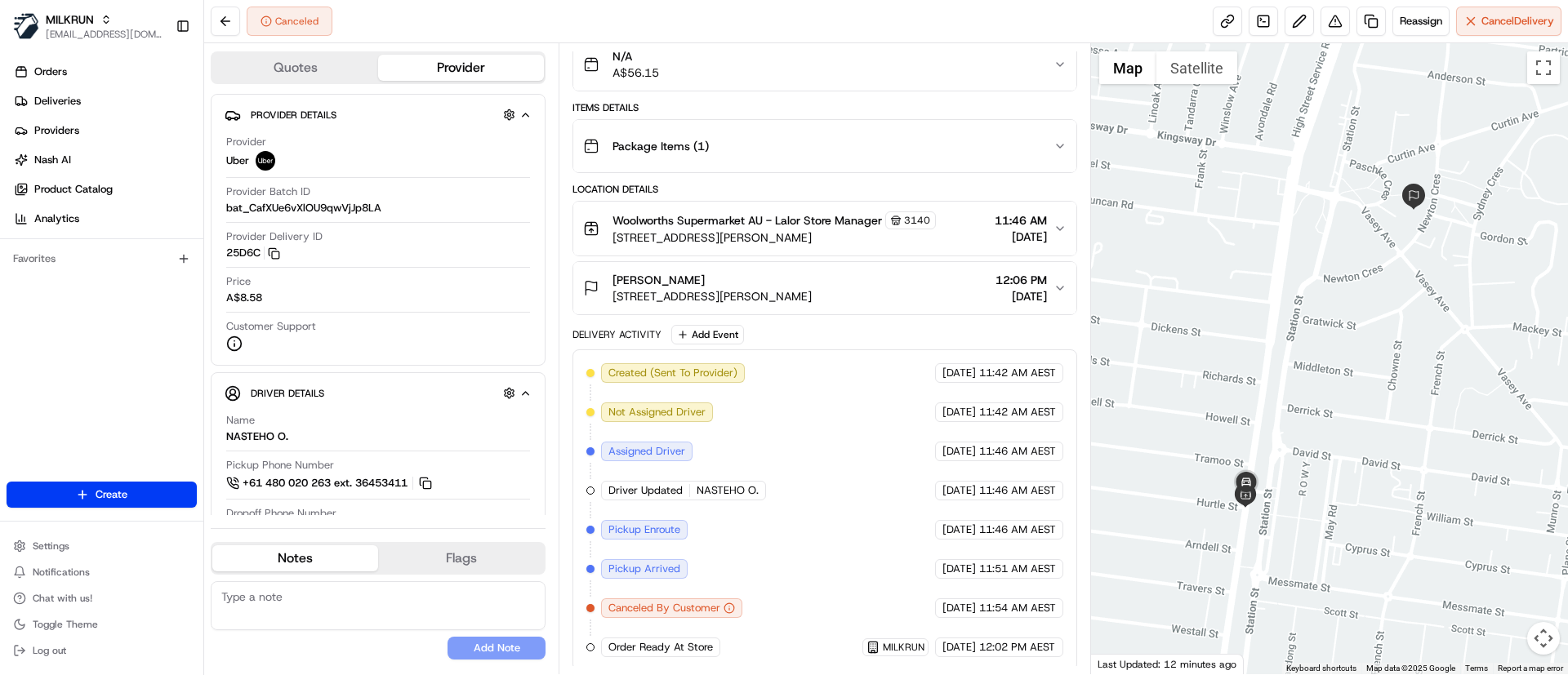
scroll to position [158, 0]
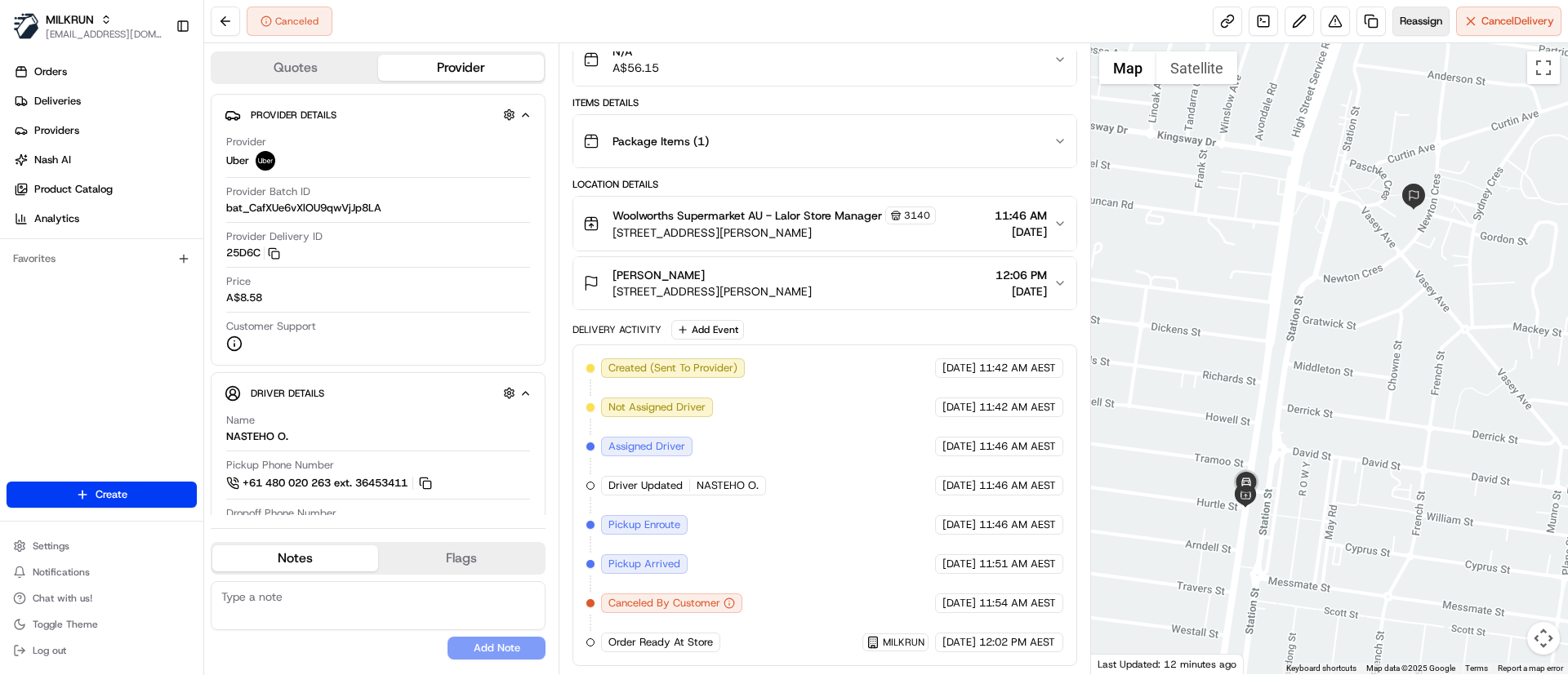
click at [1406, 12] on button "Reassign" at bounding box center [1421, 21] width 57 height 30
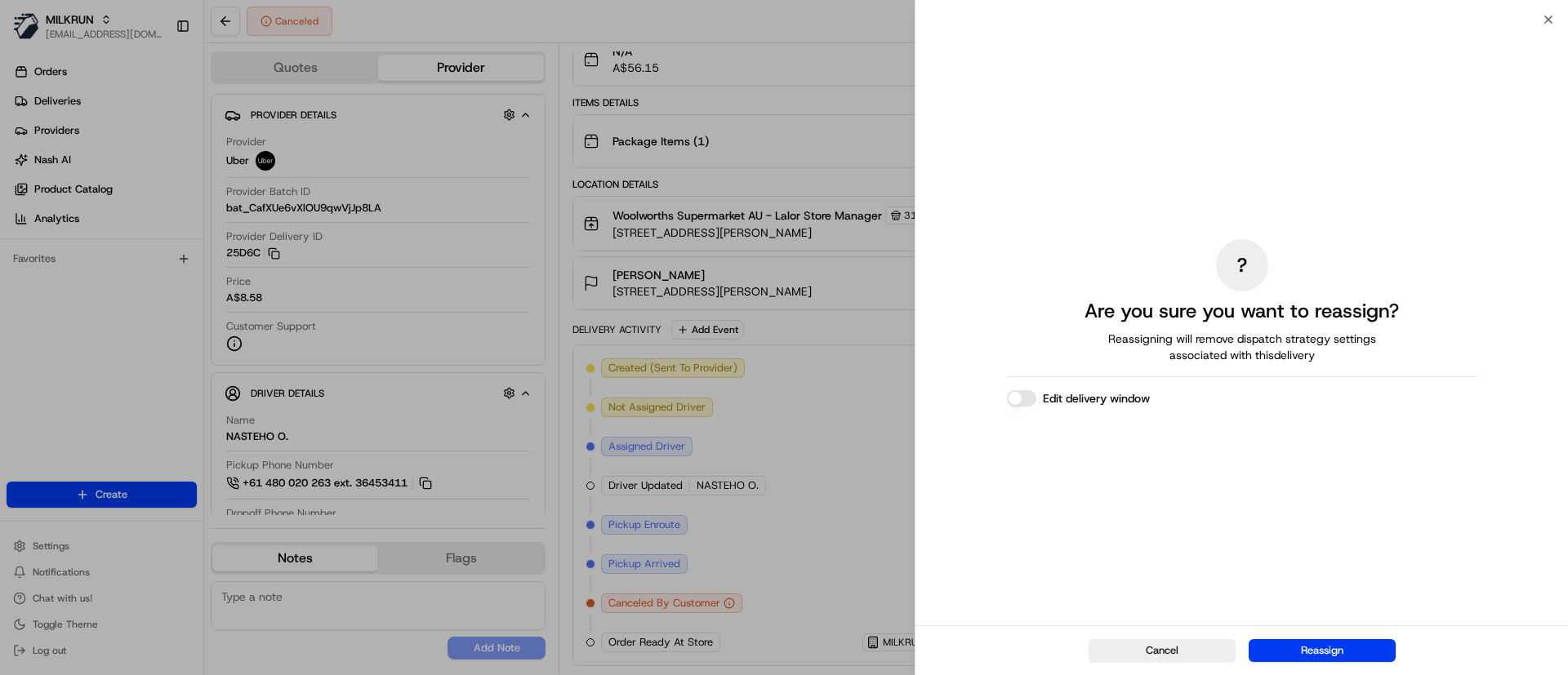
click at [1317, 643] on button "Reassign" at bounding box center [1322, 651] width 147 height 23
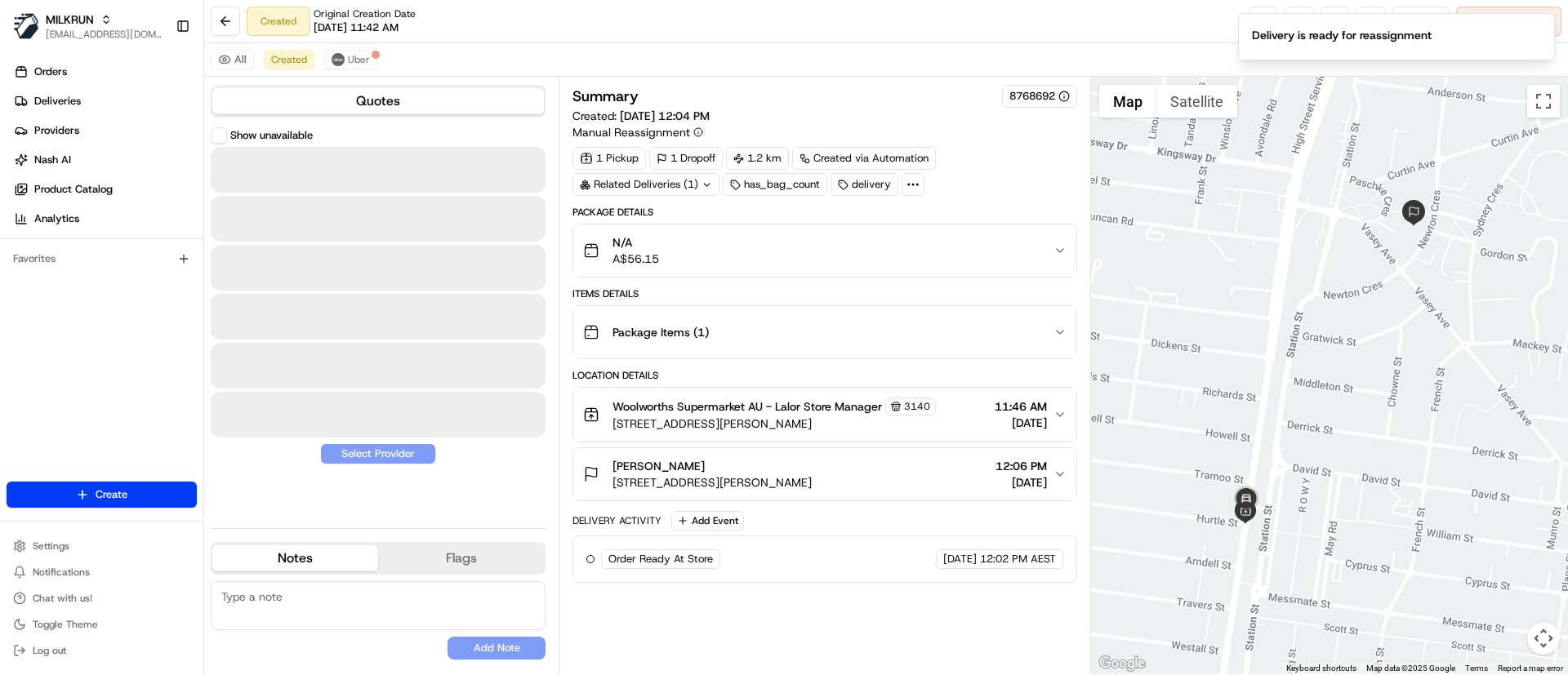
scroll to position [0, 0]
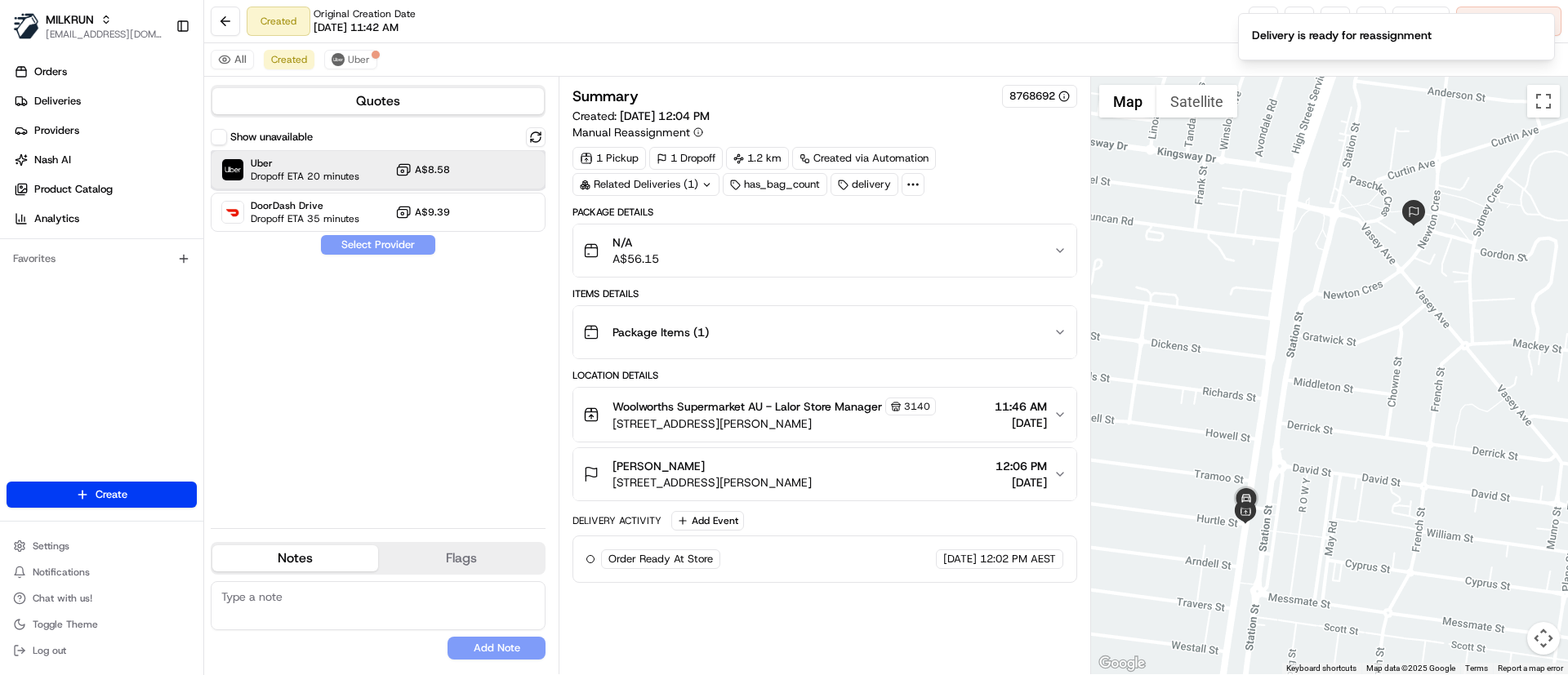
click at [349, 173] on span "Dropoff ETA 20 minutes" at bounding box center [305, 176] width 109 height 13
click at [376, 262] on div "Show unavailable Uber Dropoff ETA 20 minutes A$8.58 DoorDash Drive Dropoff ETA …" at bounding box center [378, 321] width 335 height 388
click at [364, 249] on button "Assign Provider" at bounding box center [377, 245] width 116 height 19
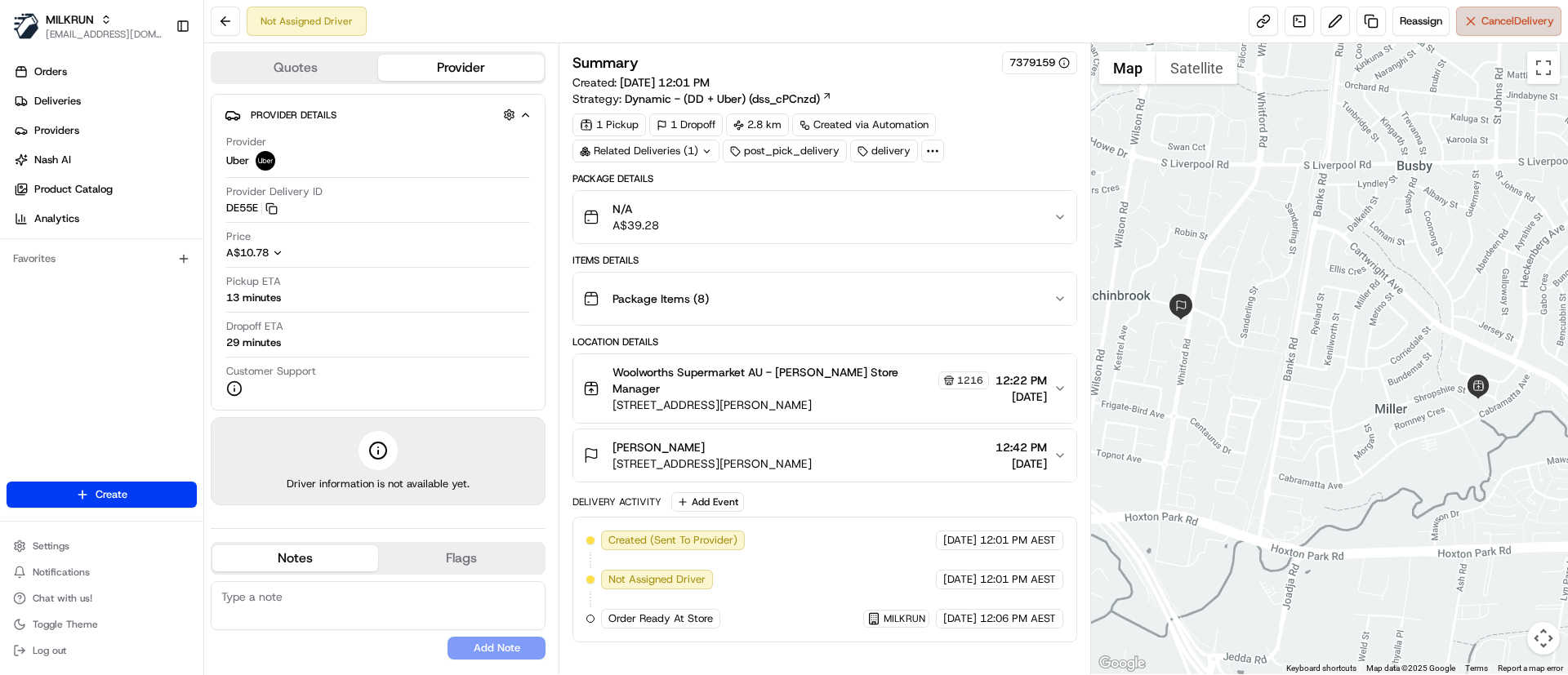
click at [1486, 22] on span "Cancel Delivery" at bounding box center [1517, 20] width 73 height 14
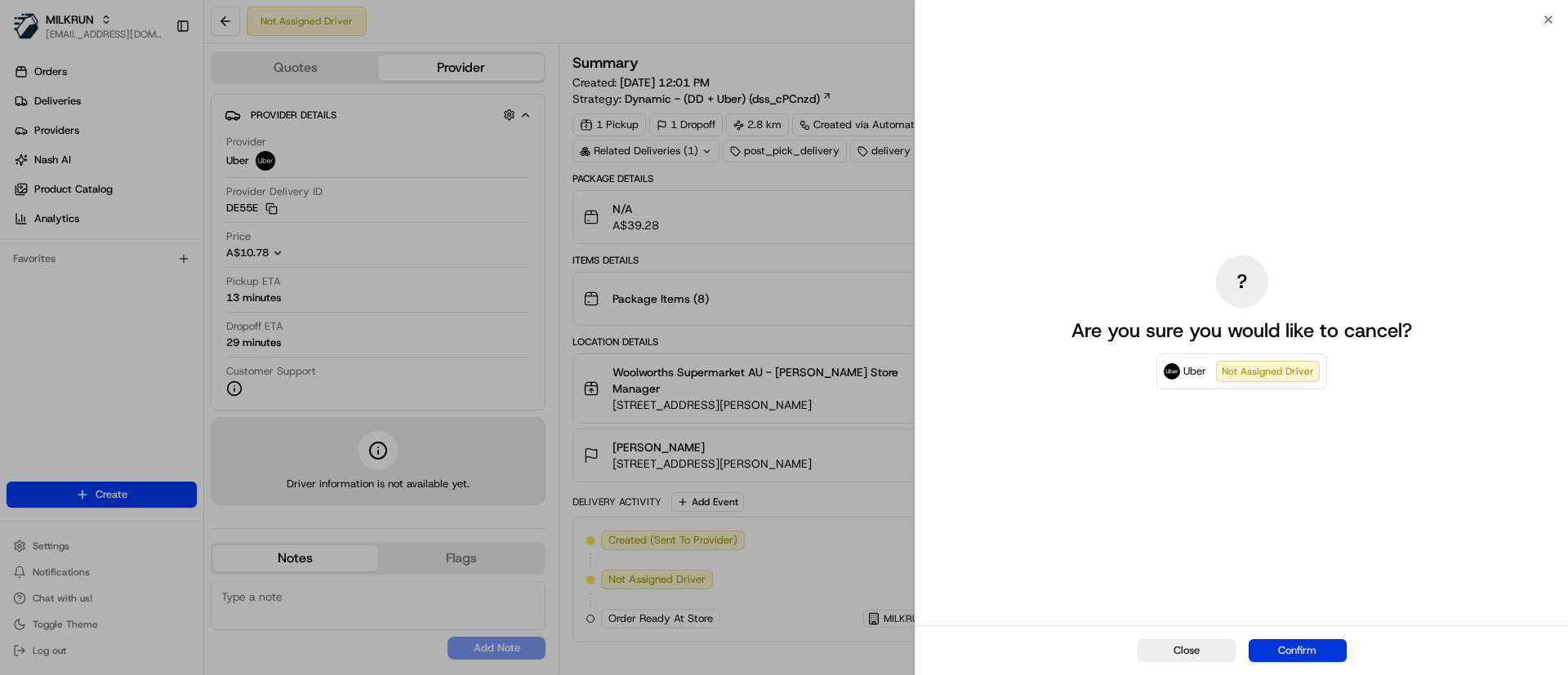
click at [1310, 653] on button "Confirm" at bounding box center [1297, 651] width 98 height 23
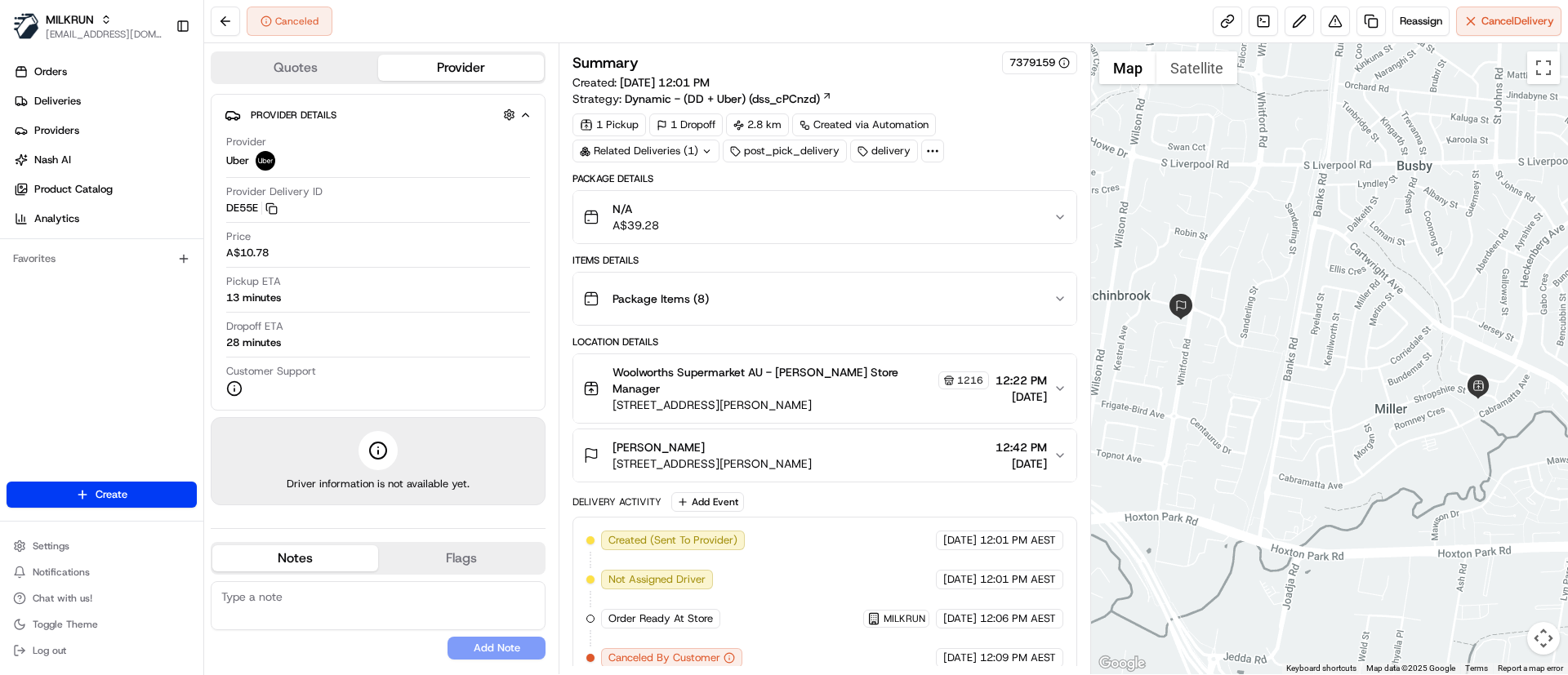
scroll to position [1, 0]
click at [1423, 32] on button "Reassign" at bounding box center [1421, 21] width 57 height 30
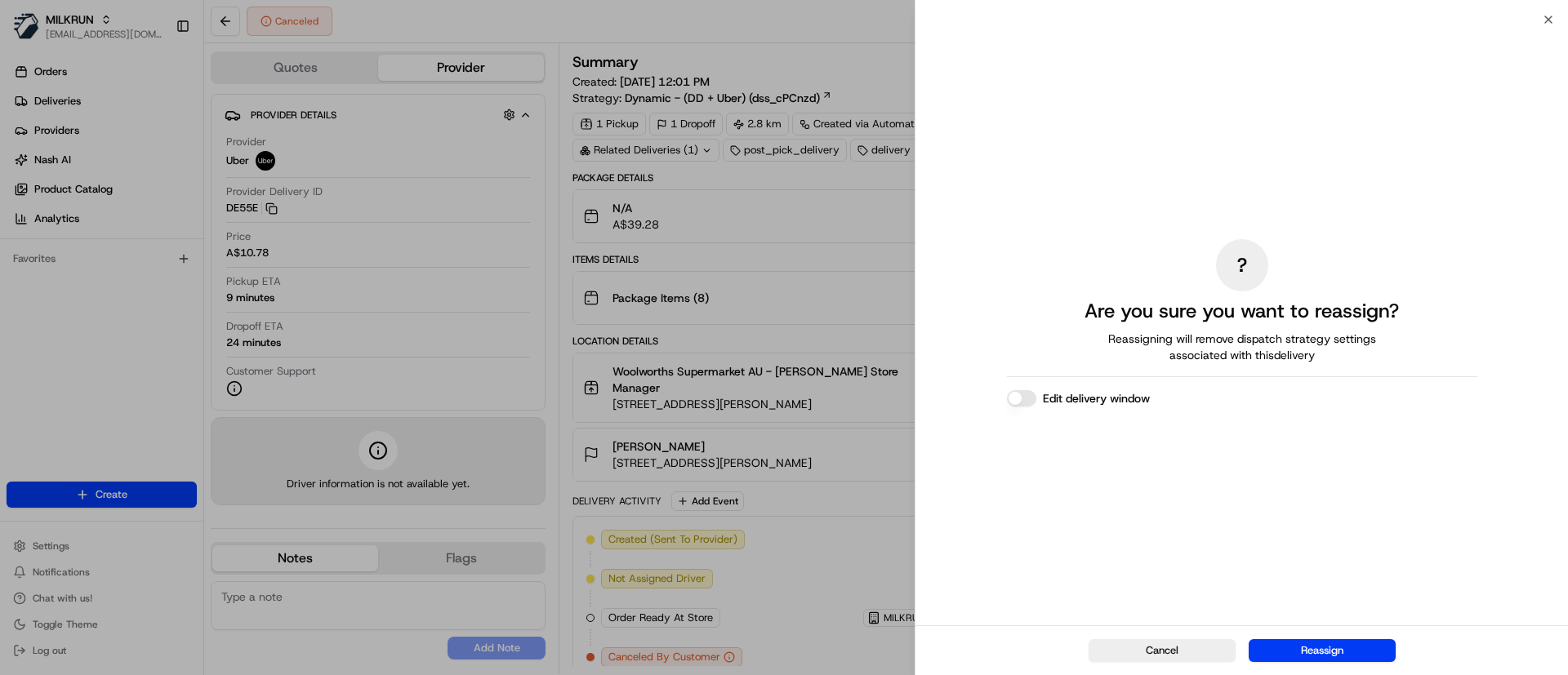
click at [1305, 647] on button "Reassign" at bounding box center [1322, 651] width 147 height 23
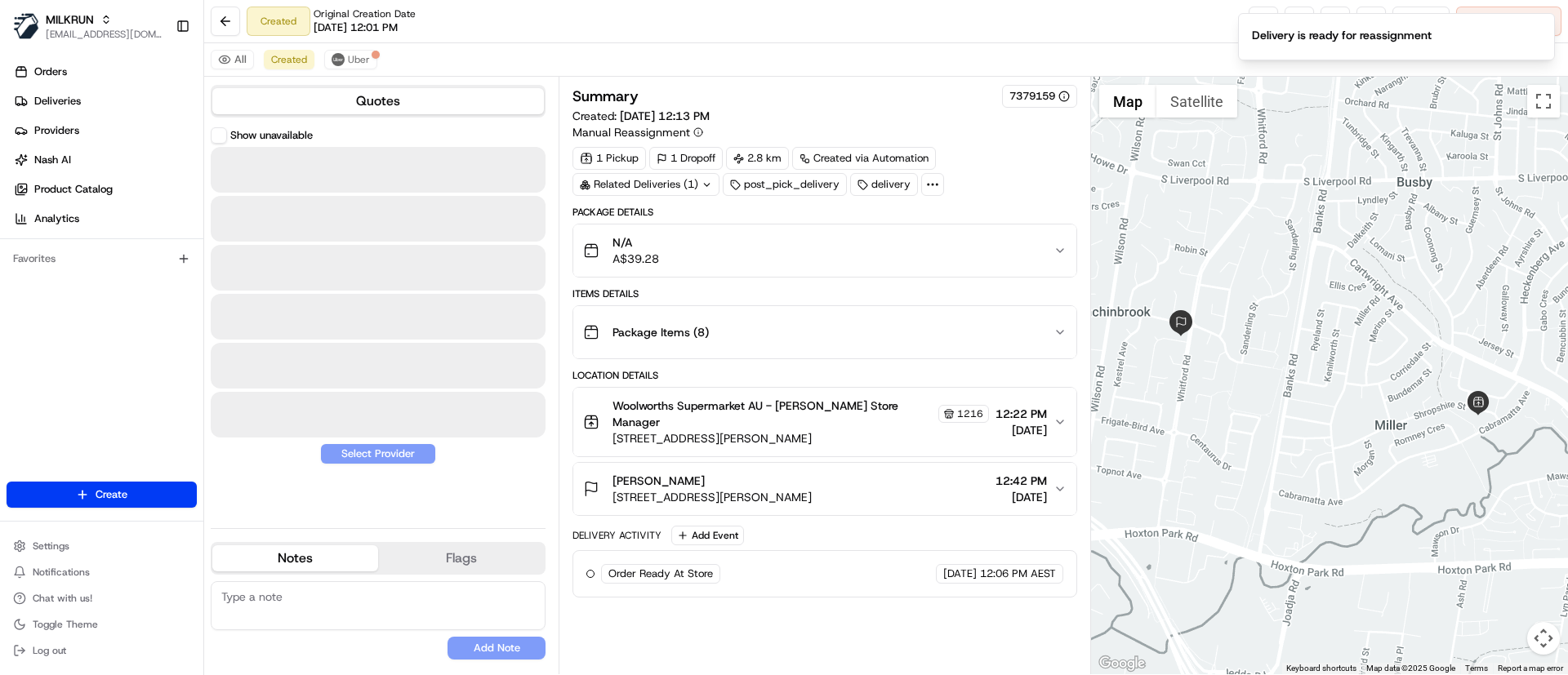
scroll to position [0, 0]
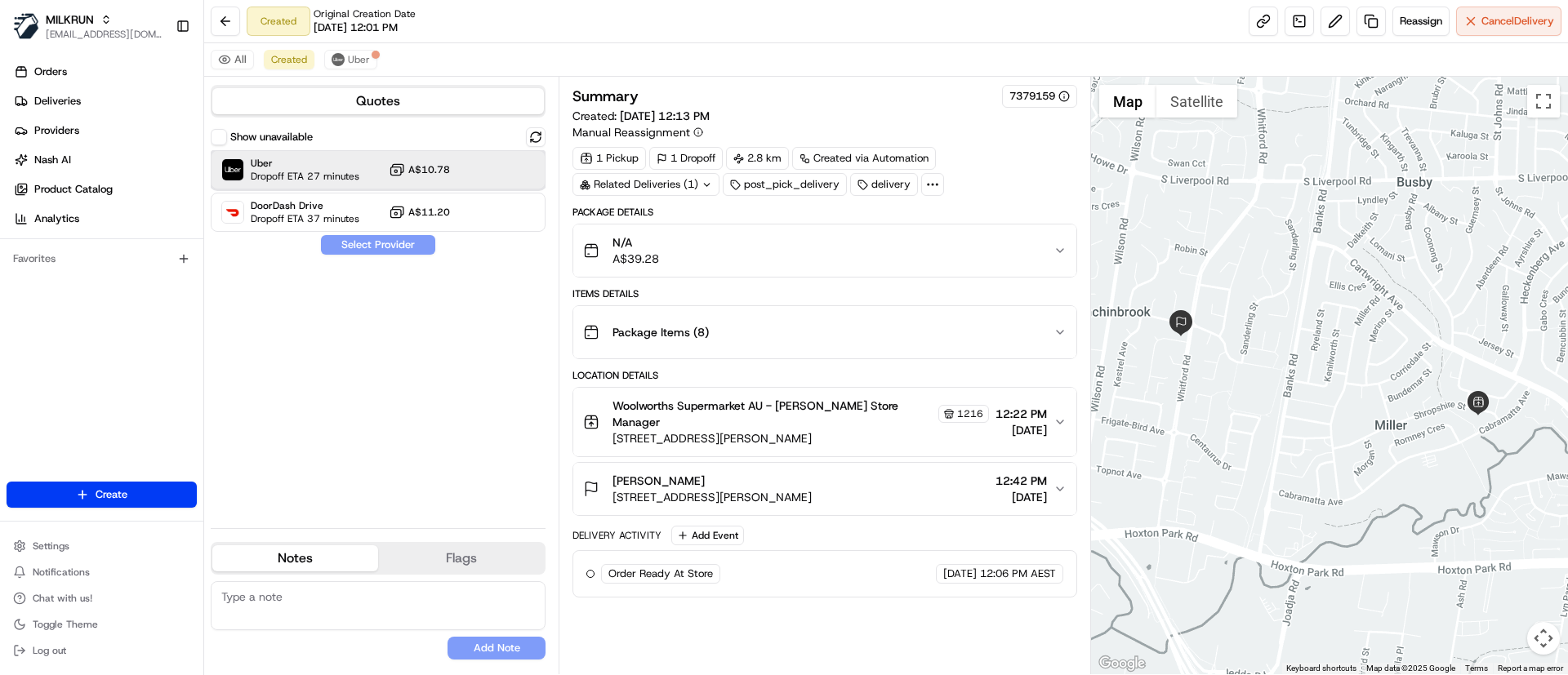
click at [337, 165] on span "Uber" at bounding box center [305, 163] width 109 height 13
click at [355, 252] on button "Assign Provider" at bounding box center [377, 245] width 116 height 19
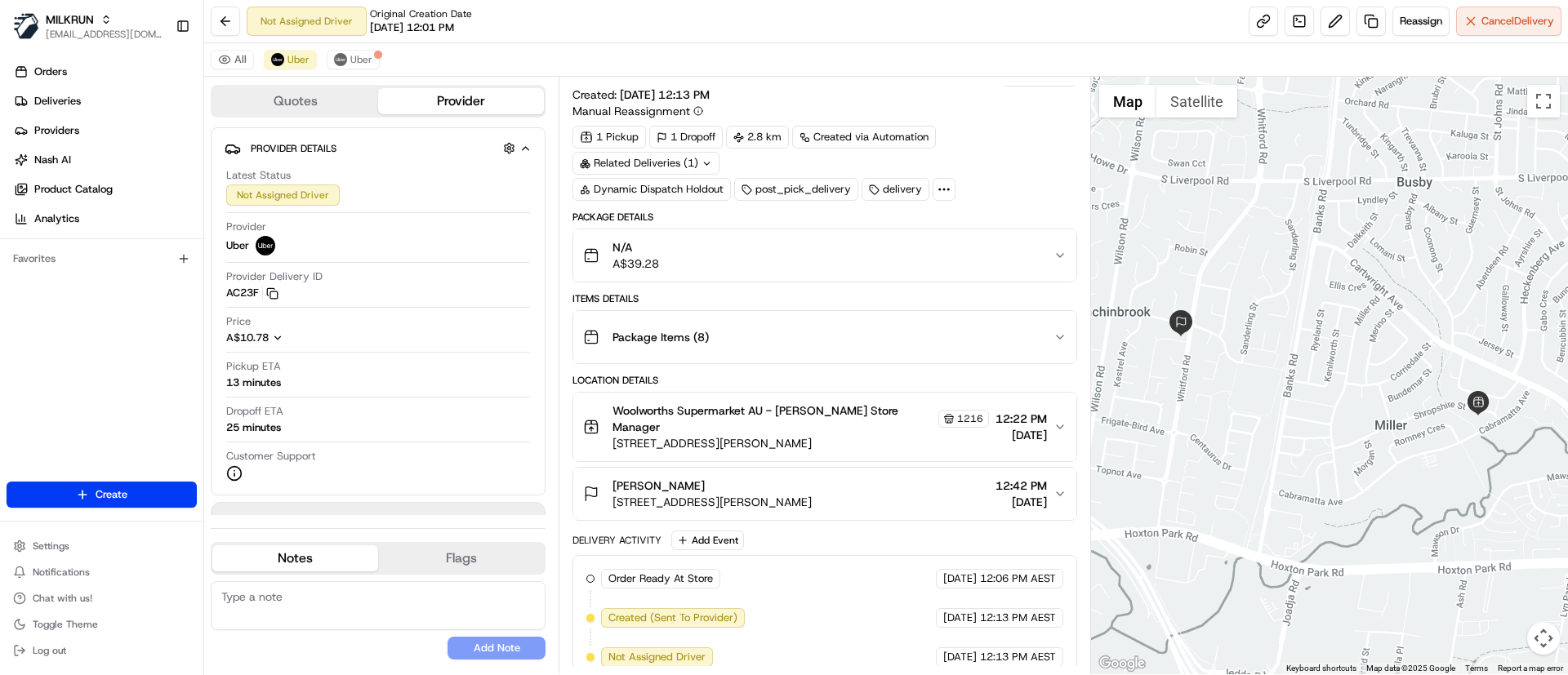
scroll to position [21, 0]
click at [289, 57] on span "Uber" at bounding box center [299, 59] width 22 height 13
click at [52, 100] on span "Deliveries" at bounding box center [57, 100] width 46 height 14
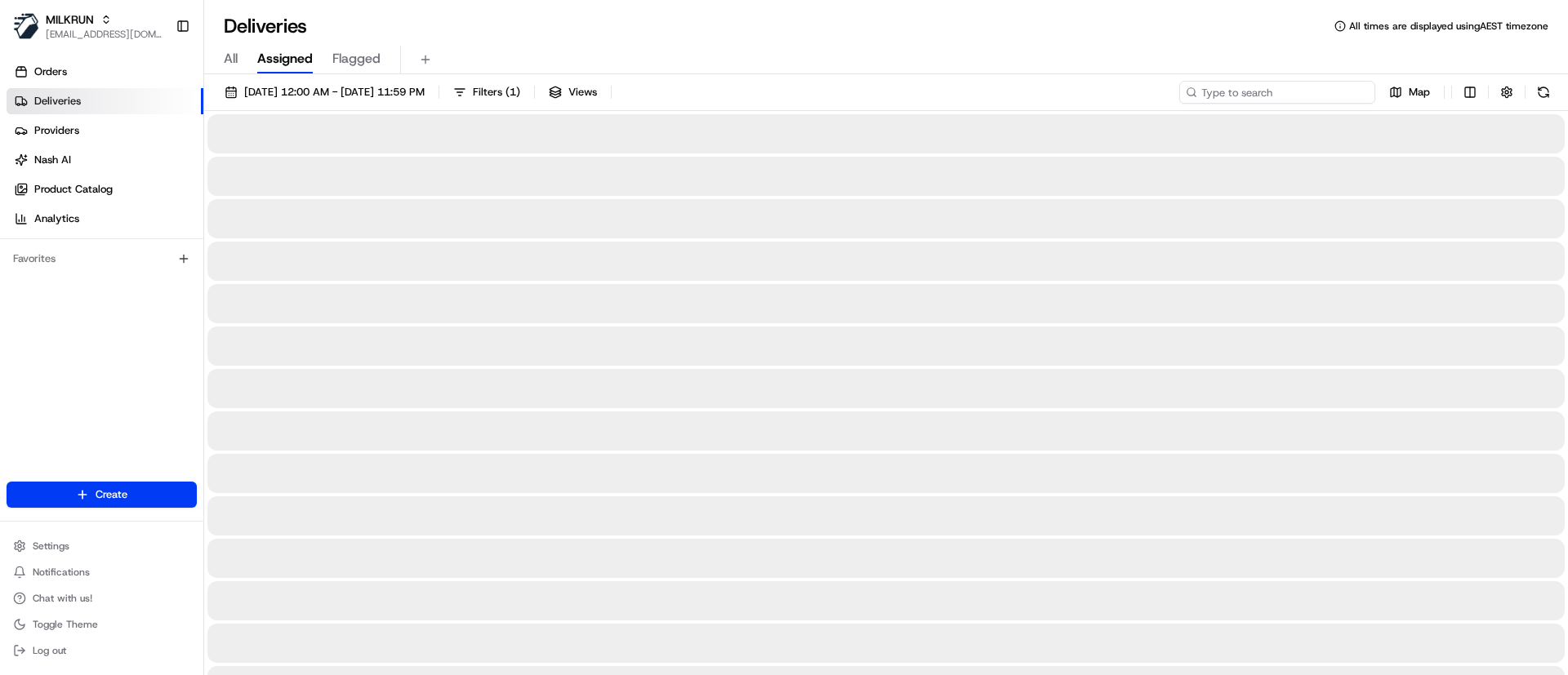
click at [1274, 93] on input at bounding box center [1277, 92] width 196 height 23
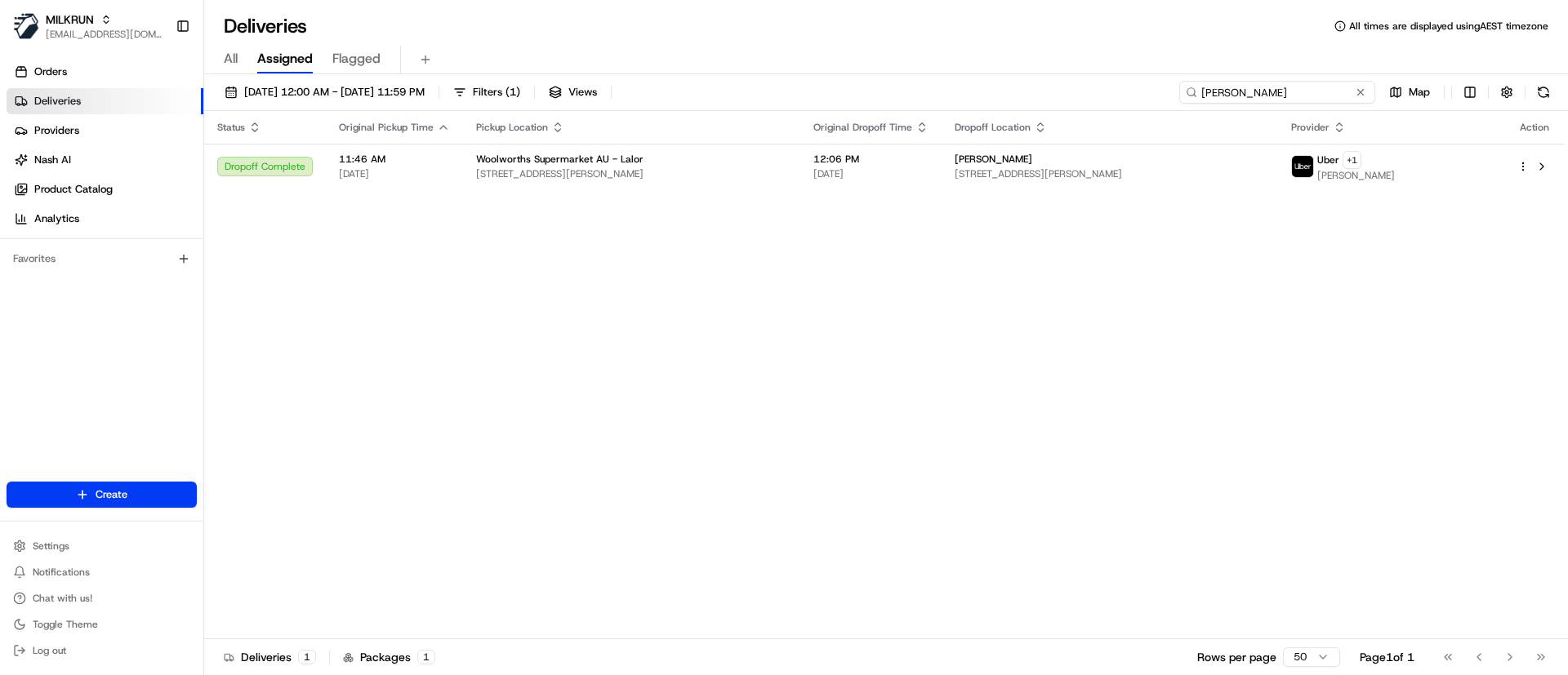
type input "katerina berry"
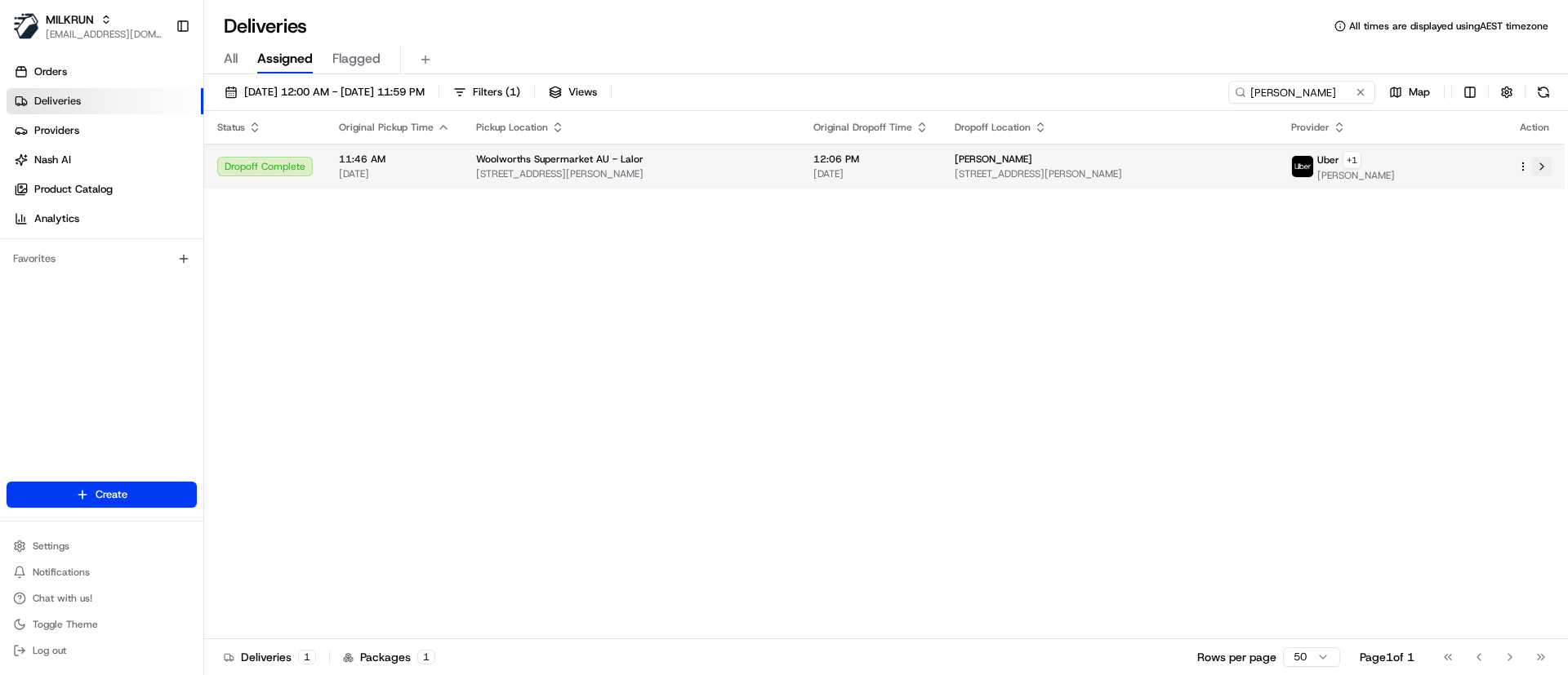
click at [1544, 168] on button at bounding box center [1541, 166] width 19 height 19
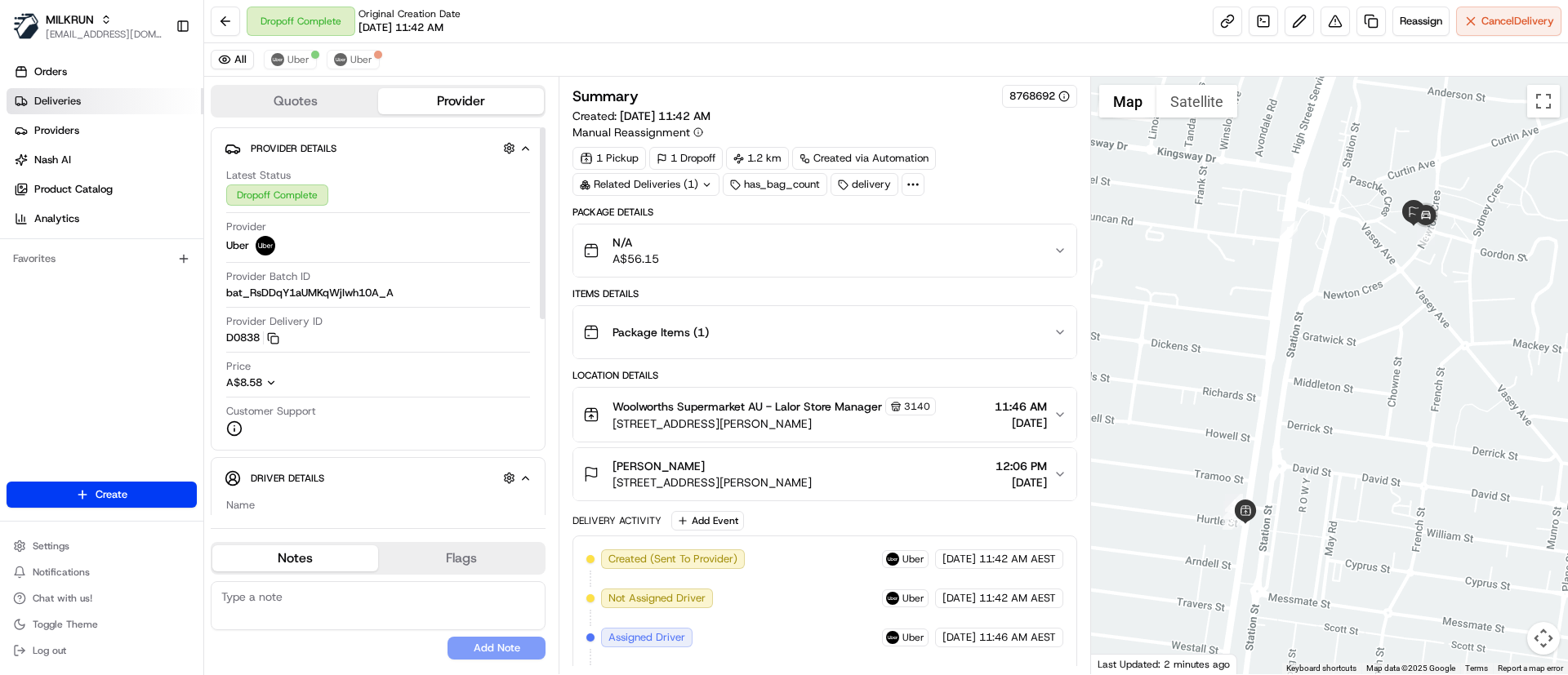
click at [101, 111] on link "Deliveries" at bounding box center [105, 101] width 197 height 26
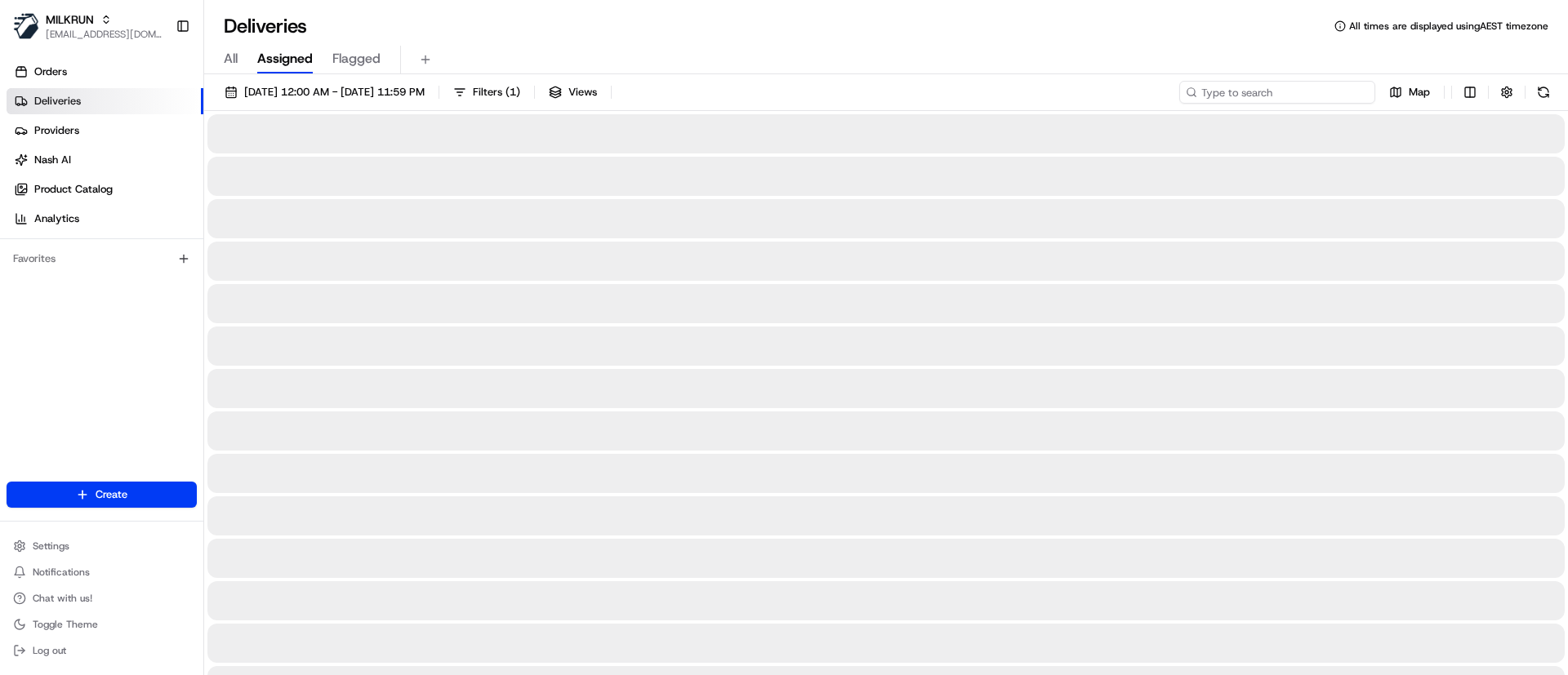
click at [1262, 82] on input at bounding box center [1277, 92] width 196 height 23
paste input "2dd30321-6a75-49bf-af99-122a1dd7d38e"
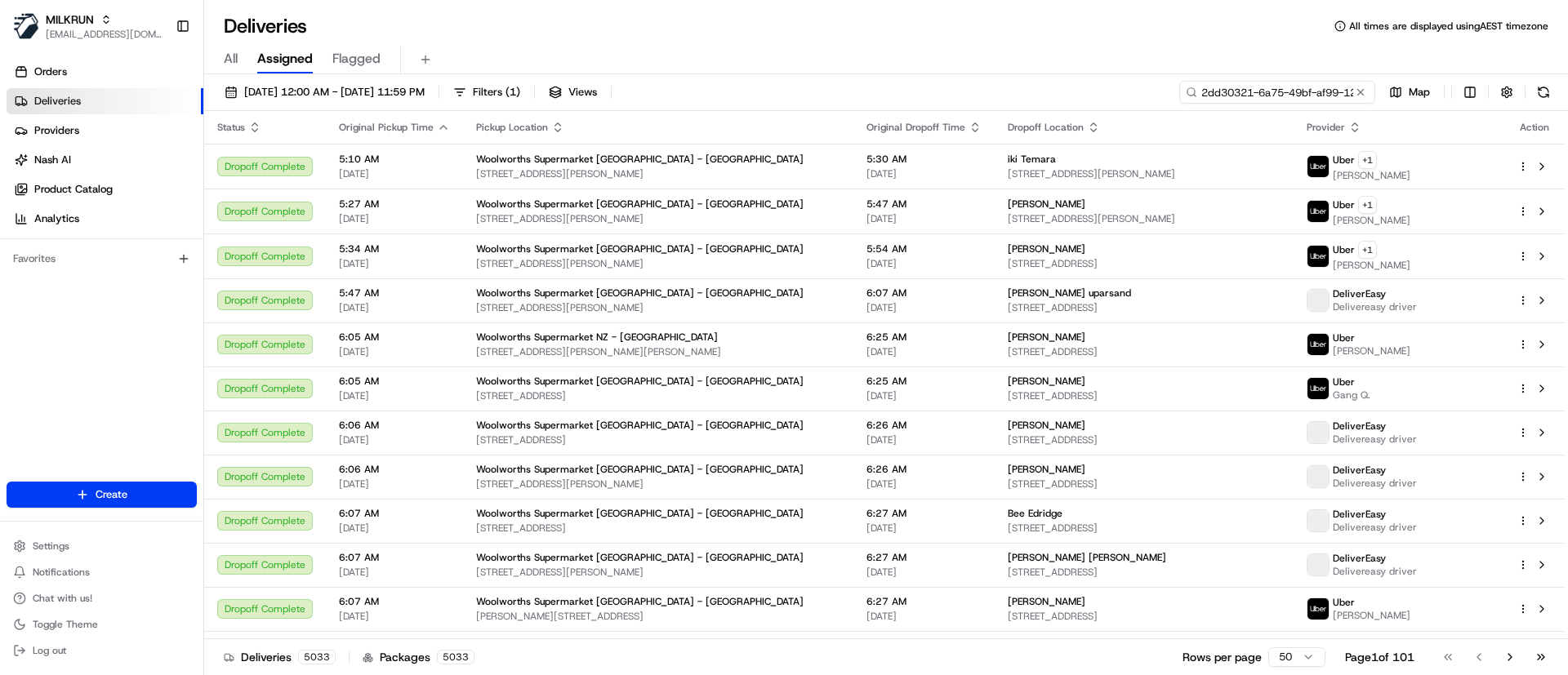
scroll to position [0, 76]
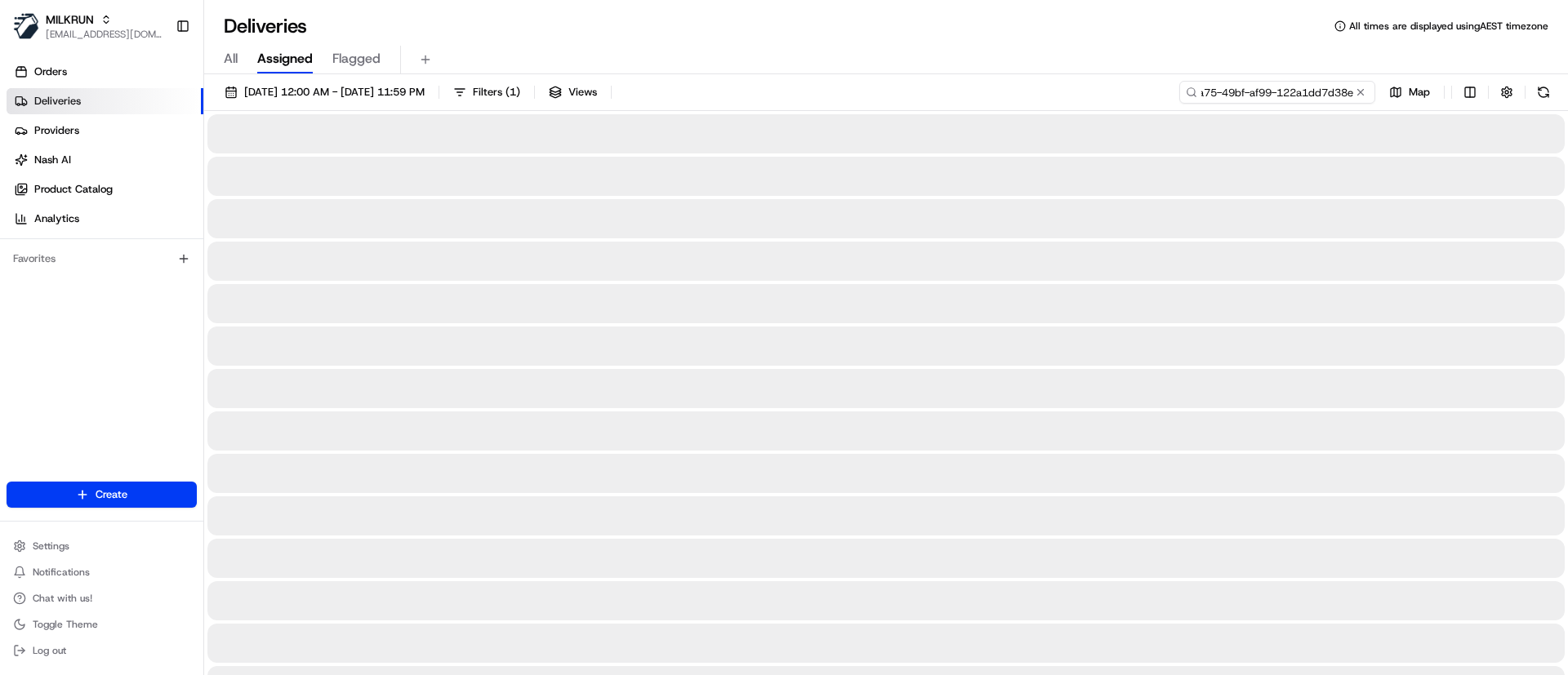
type input "2dd30321-6a75-49bf-af99-122a1dd7d38e"
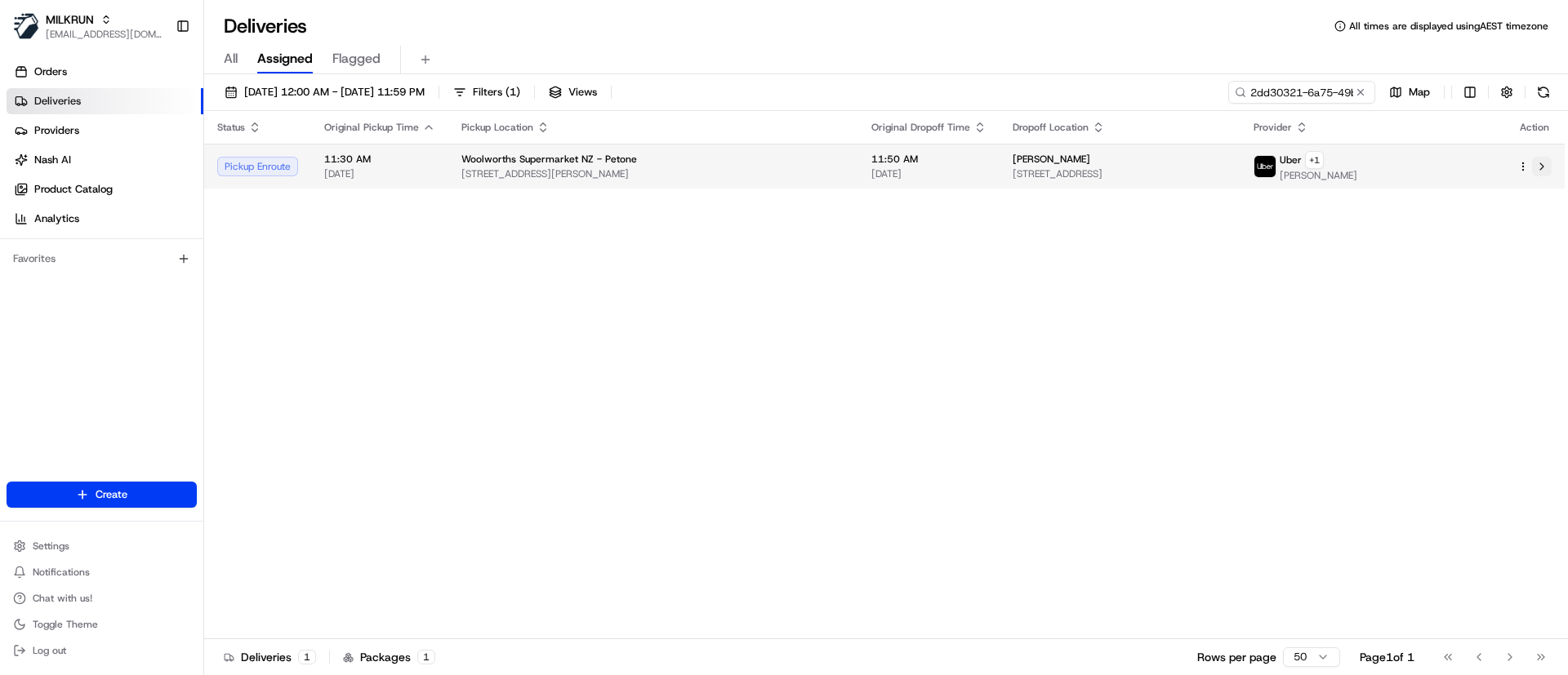
click at [1542, 162] on button at bounding box center [1541, 166] width 19 height 19
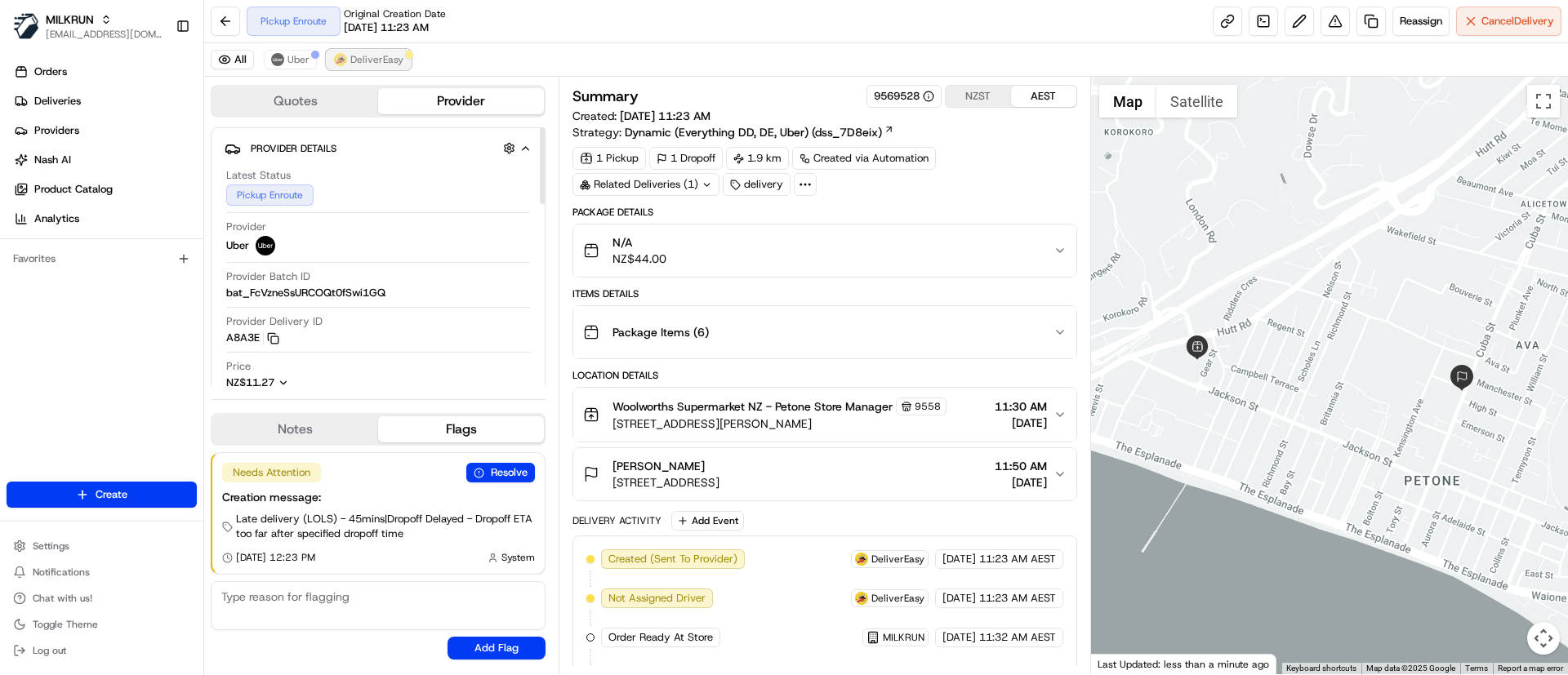
click at [370, 56] on span "DeliverEasy" at bounding box center [376, 59] width 53 height 13
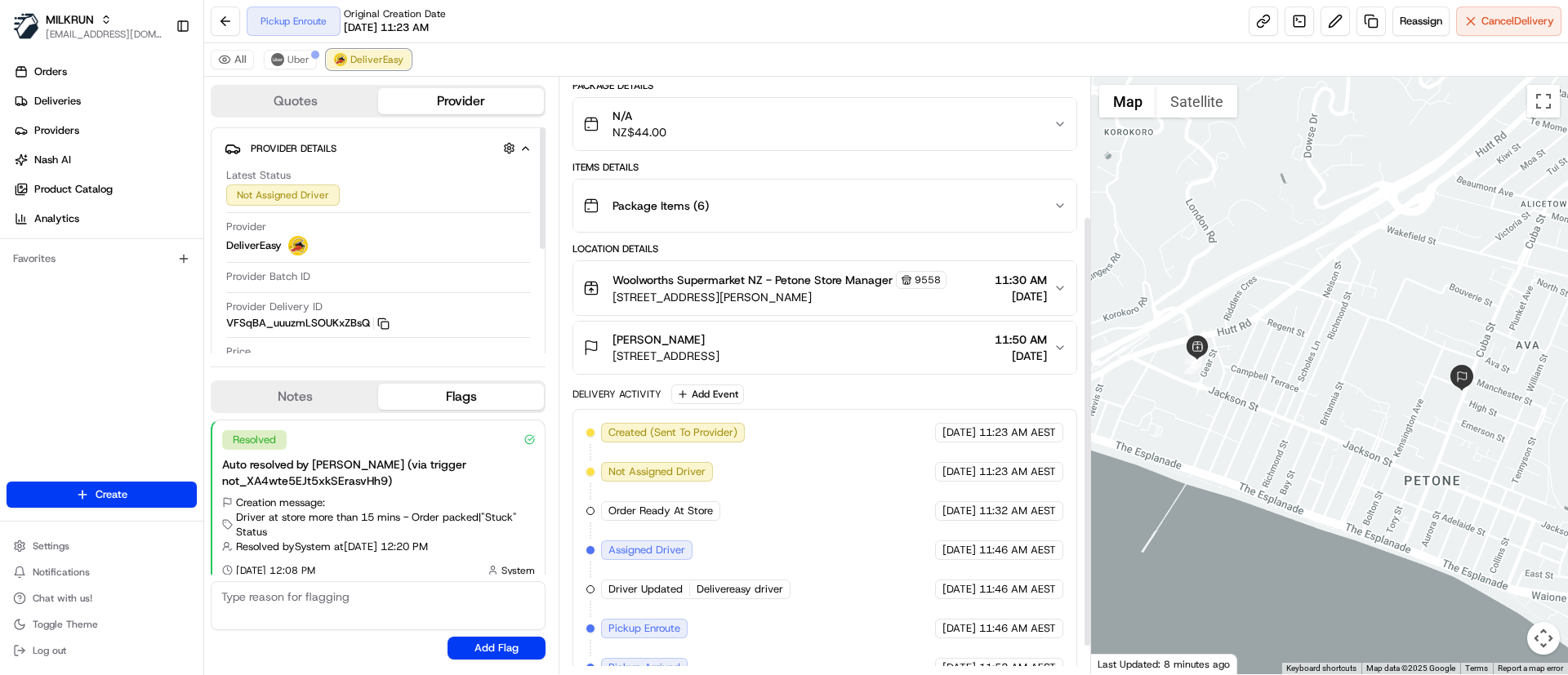
scroll to position [230, 0]
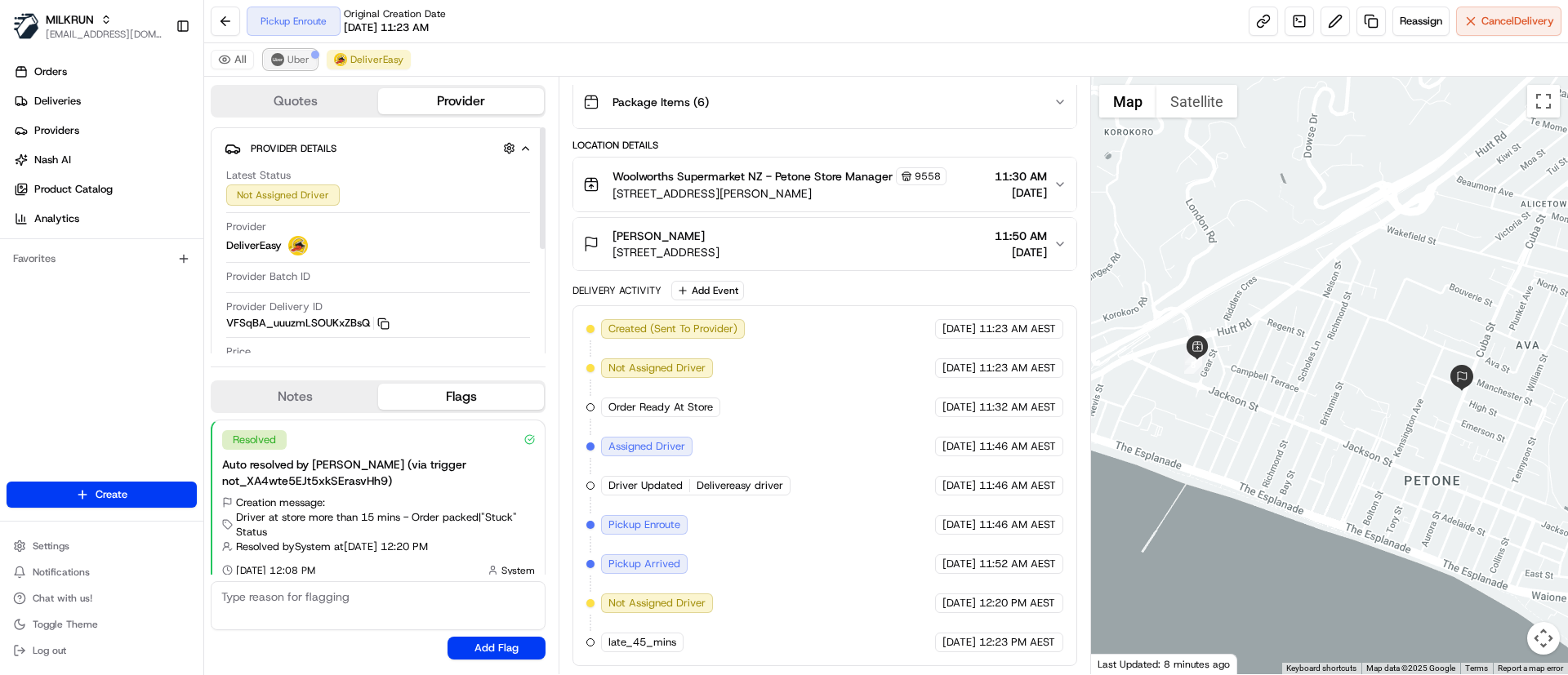
click at [272, 57] on img at bounding box center [277, 59] width 13 height 13
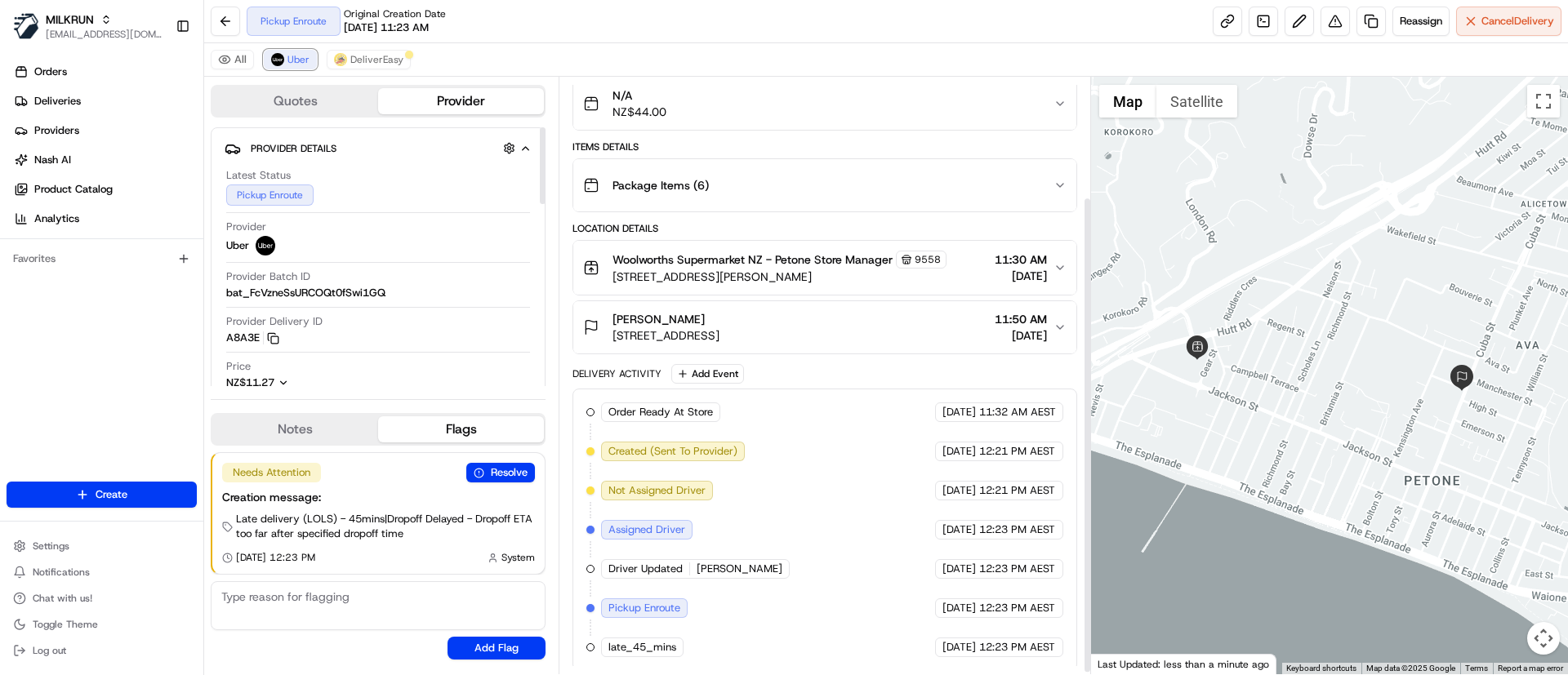
scroll to position [152, 0]
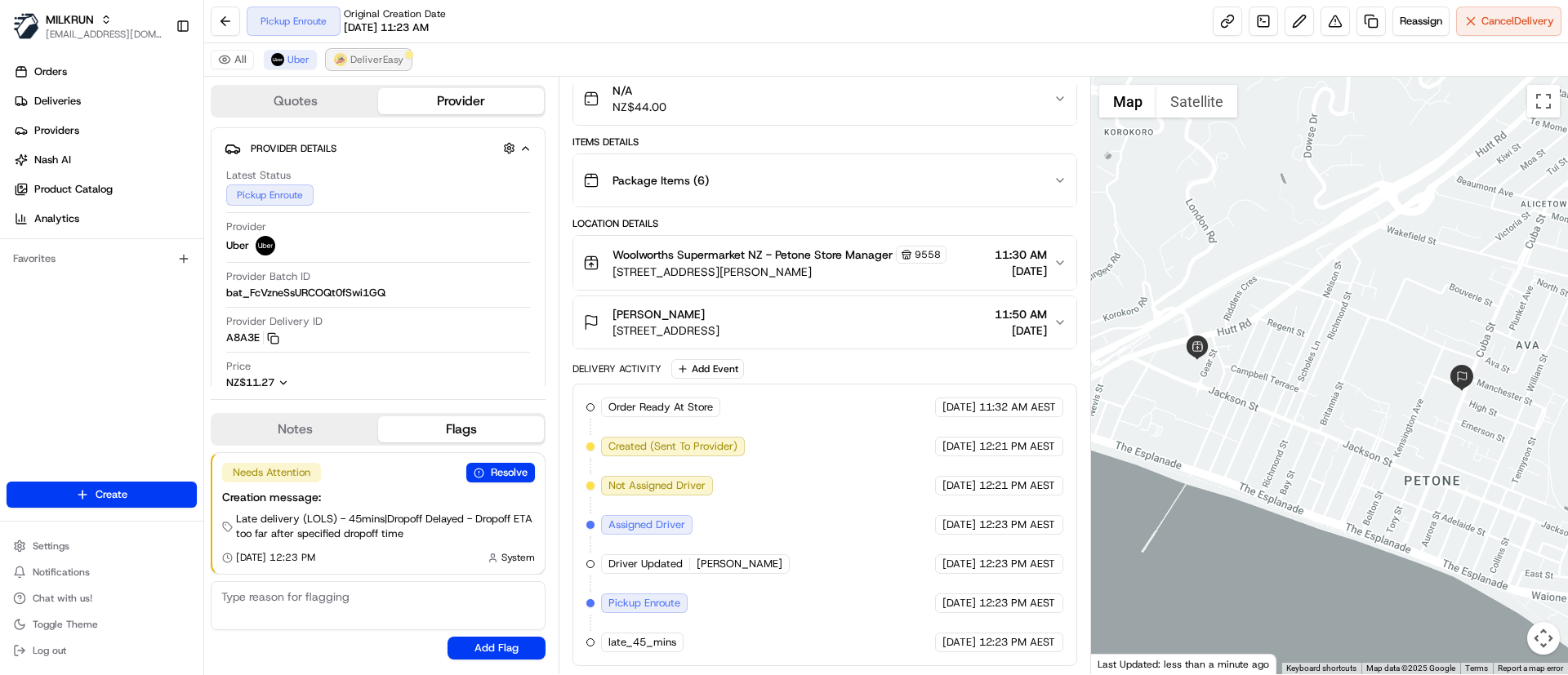
click at [370, 62] on span "DeliverEasy" at bounding box center [376, 59] width 53 height 13
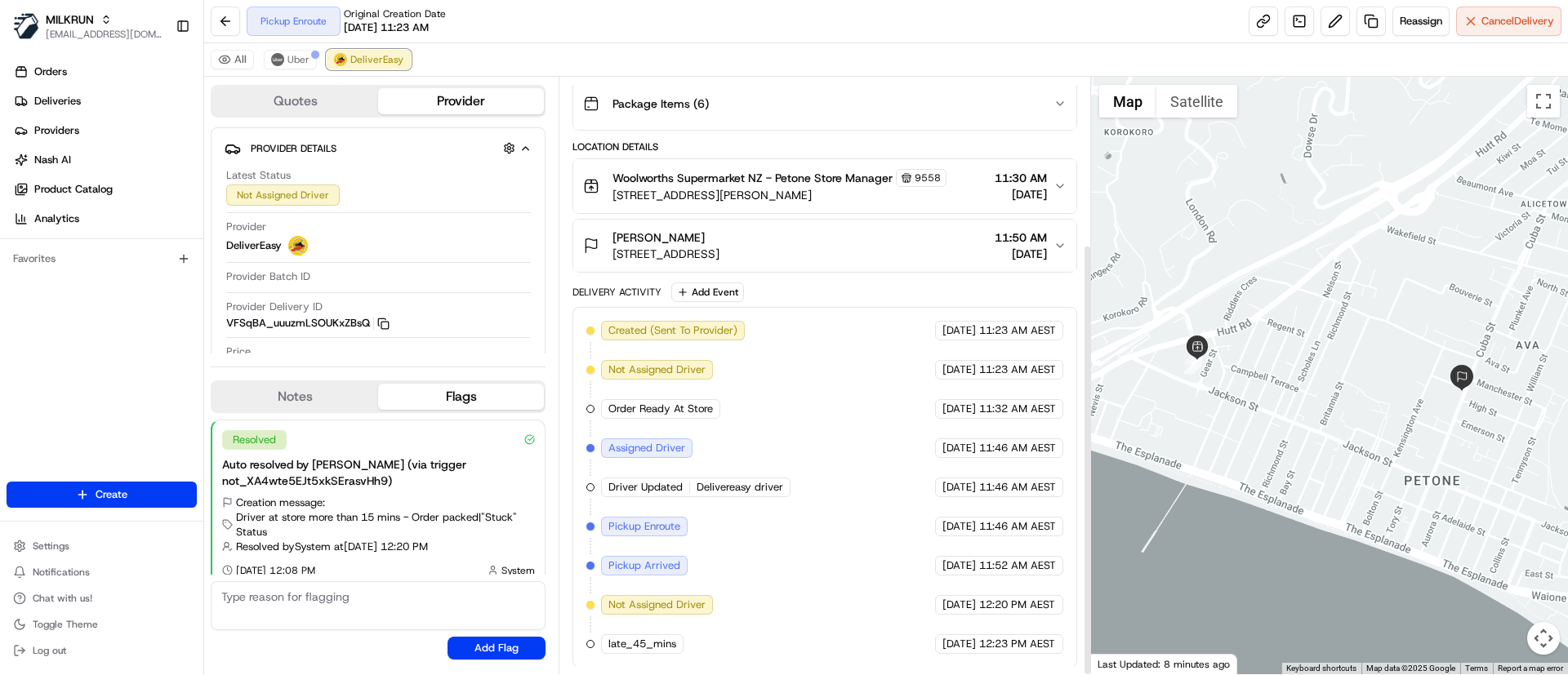
scroll to position [230, 0]
click at [289, 54] on span "Uber" at bounding box center [299, 59] width 22 height 13
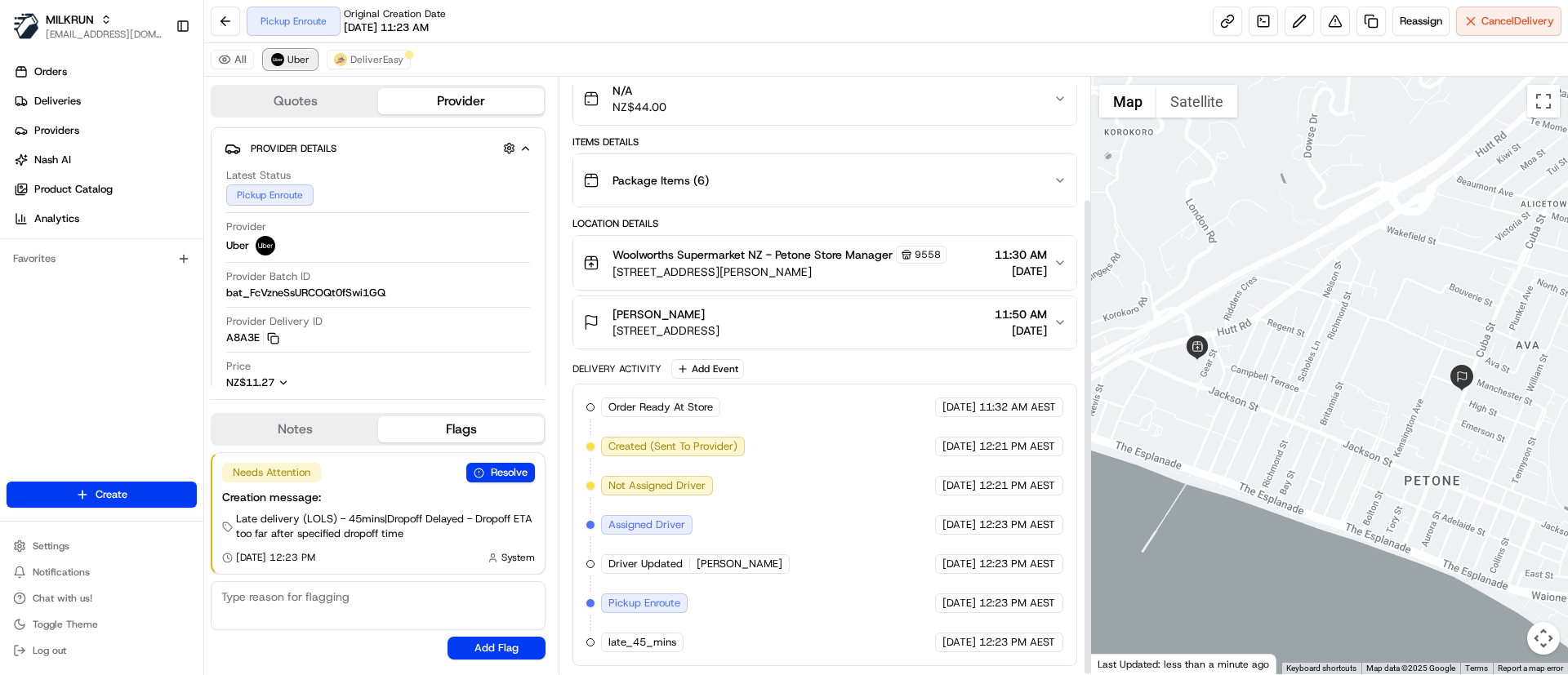
scroll to position [152, 0]
click at [379, 53] on span "DeliverEasy" at bounding box center [376, 59] width 53 height 13
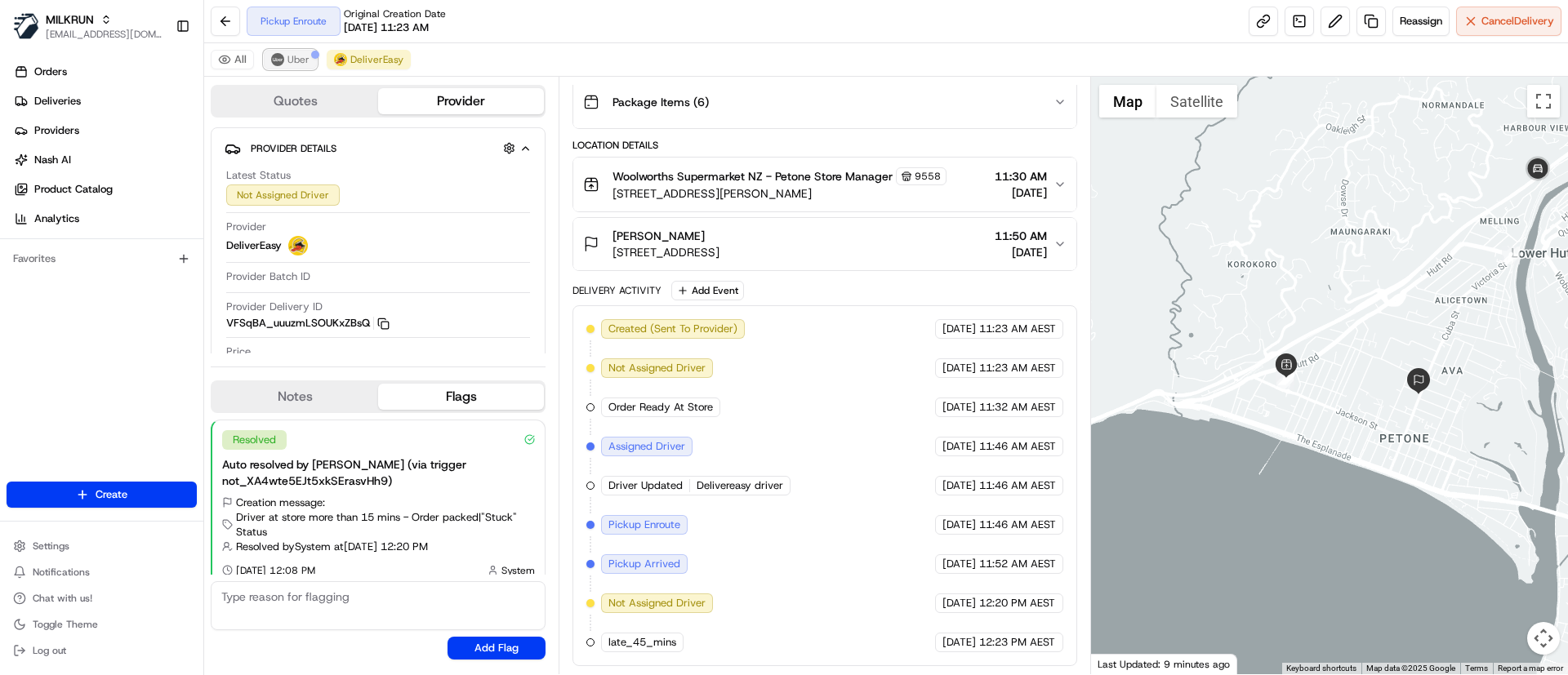
click at [278, 67] on button "Uber" at bounding box center [290, 59] width 53 height 19
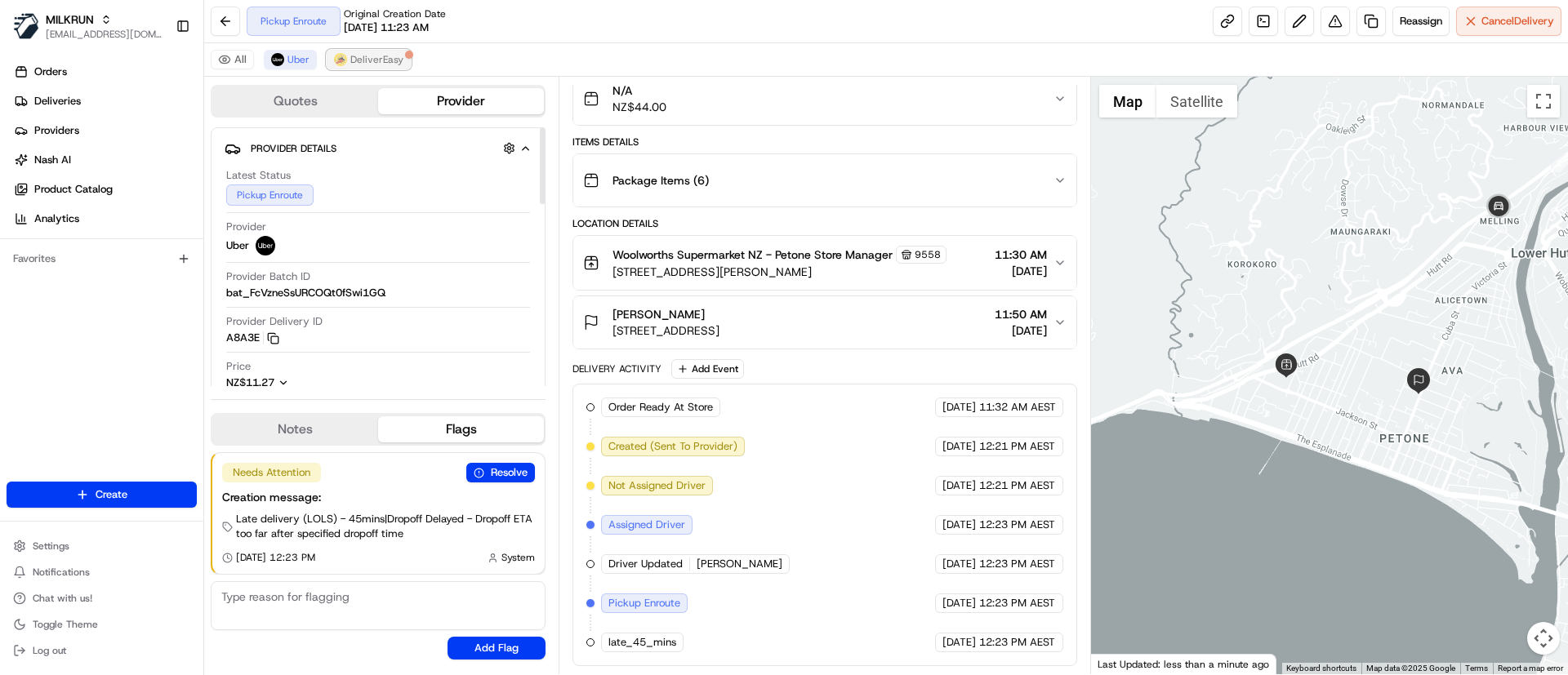
click at [360, 59] on span "DeliverEasy" at bounding box center [376, 59] width 53 height 13
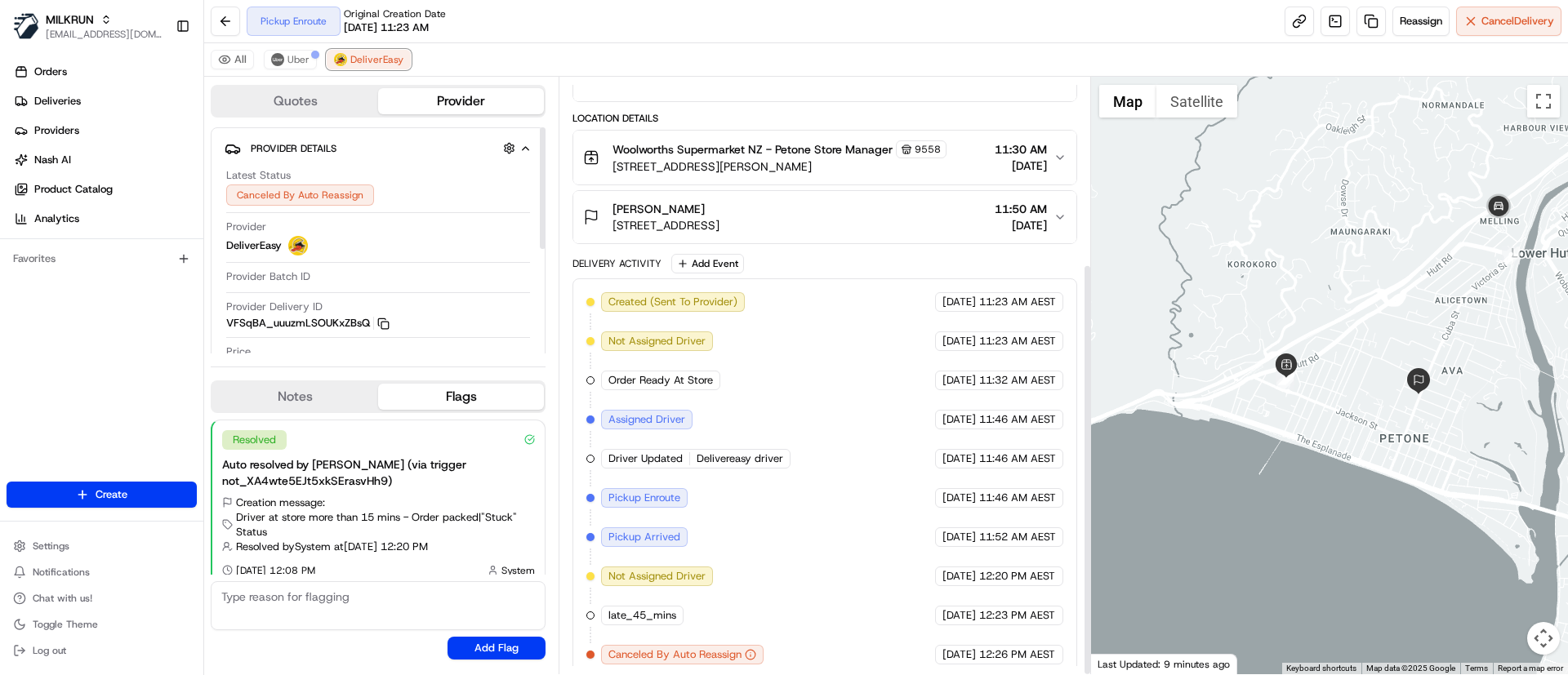
scroll to position [269, 0]
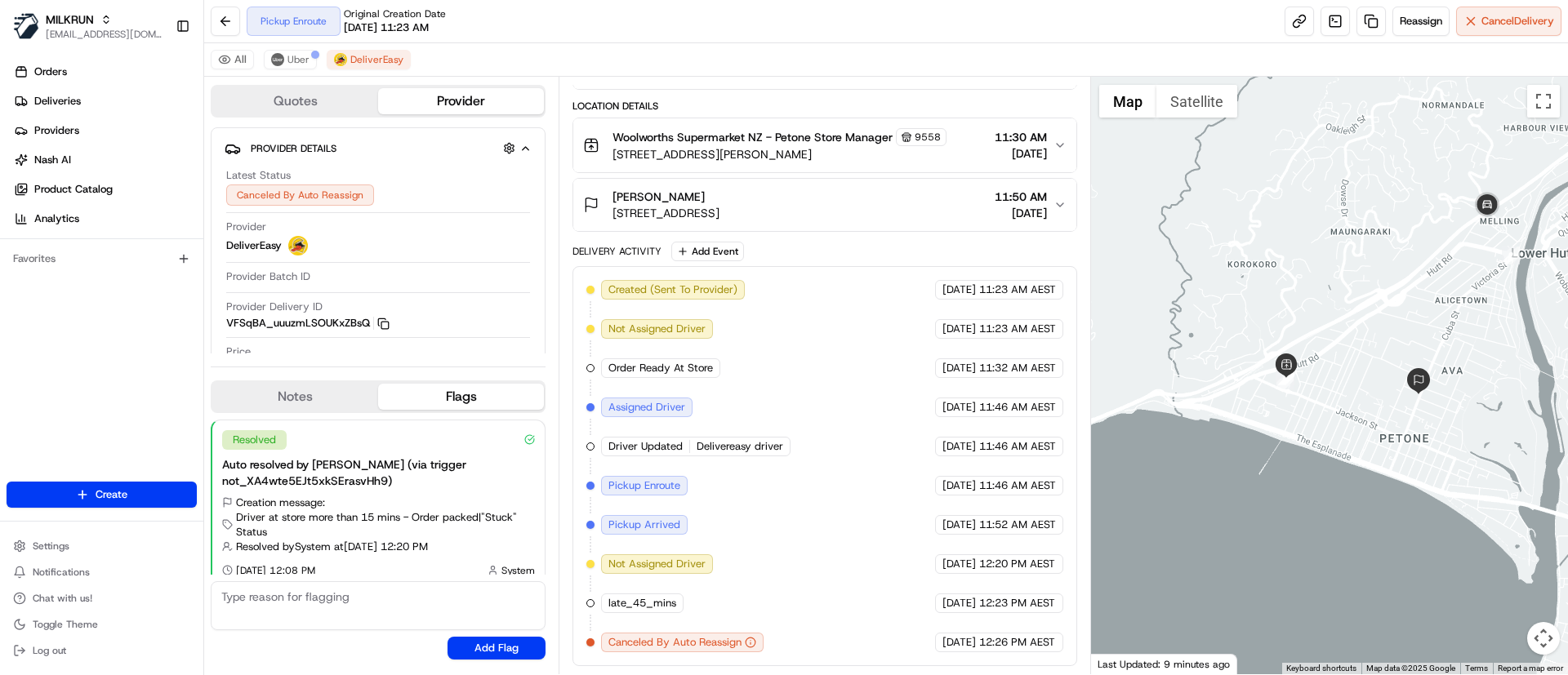
click at [835, 381] on div "Created (Sent To Provider) DeliverEasy 19/08/2025 11:23 AM AEST Not Assigned Dr…" at bounding box center [825, 466] width 476 height 372
click at [274, 60] on img at bounding box center [277, 59] width 13 height 13
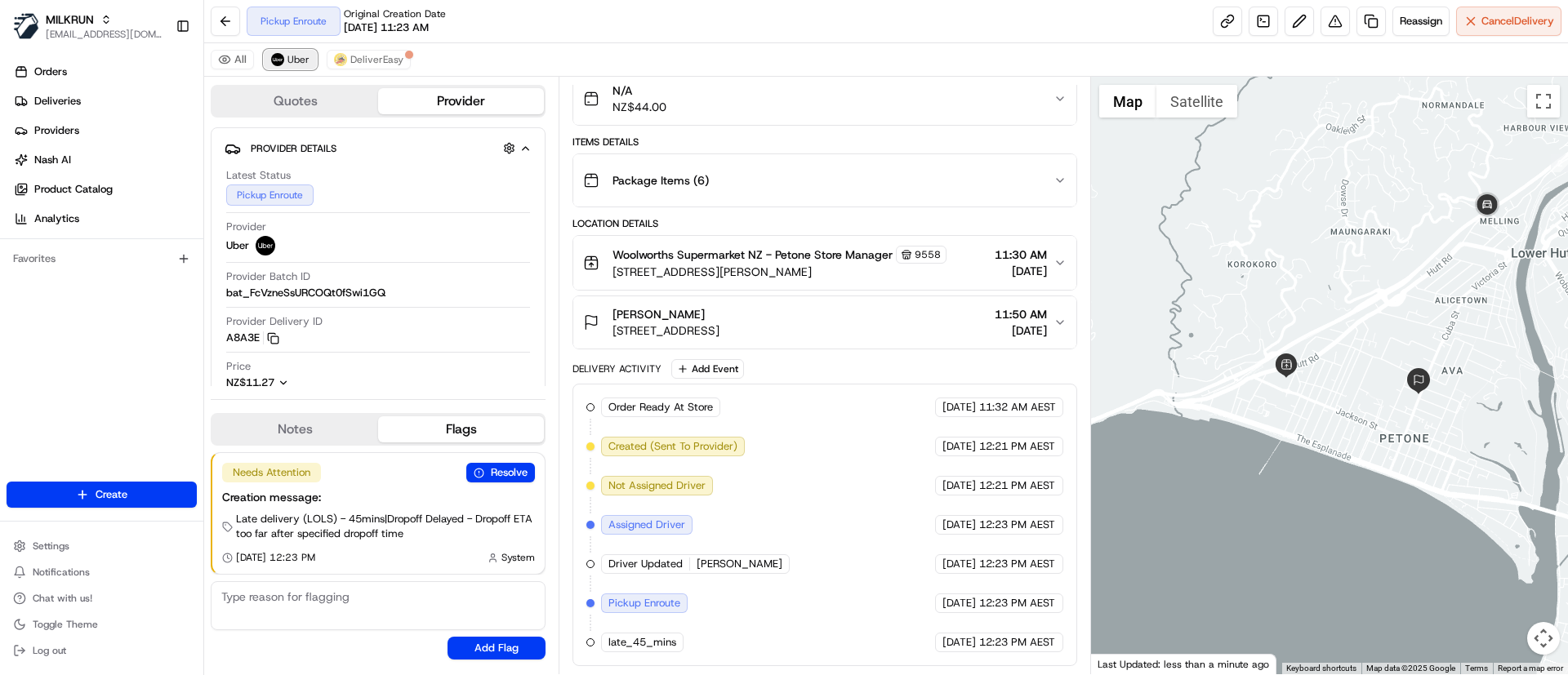
scroll to position [152, 0]
click at [367, 51] on button "DeliverEasy" at bounding box center [369, 59] width 84 height 19
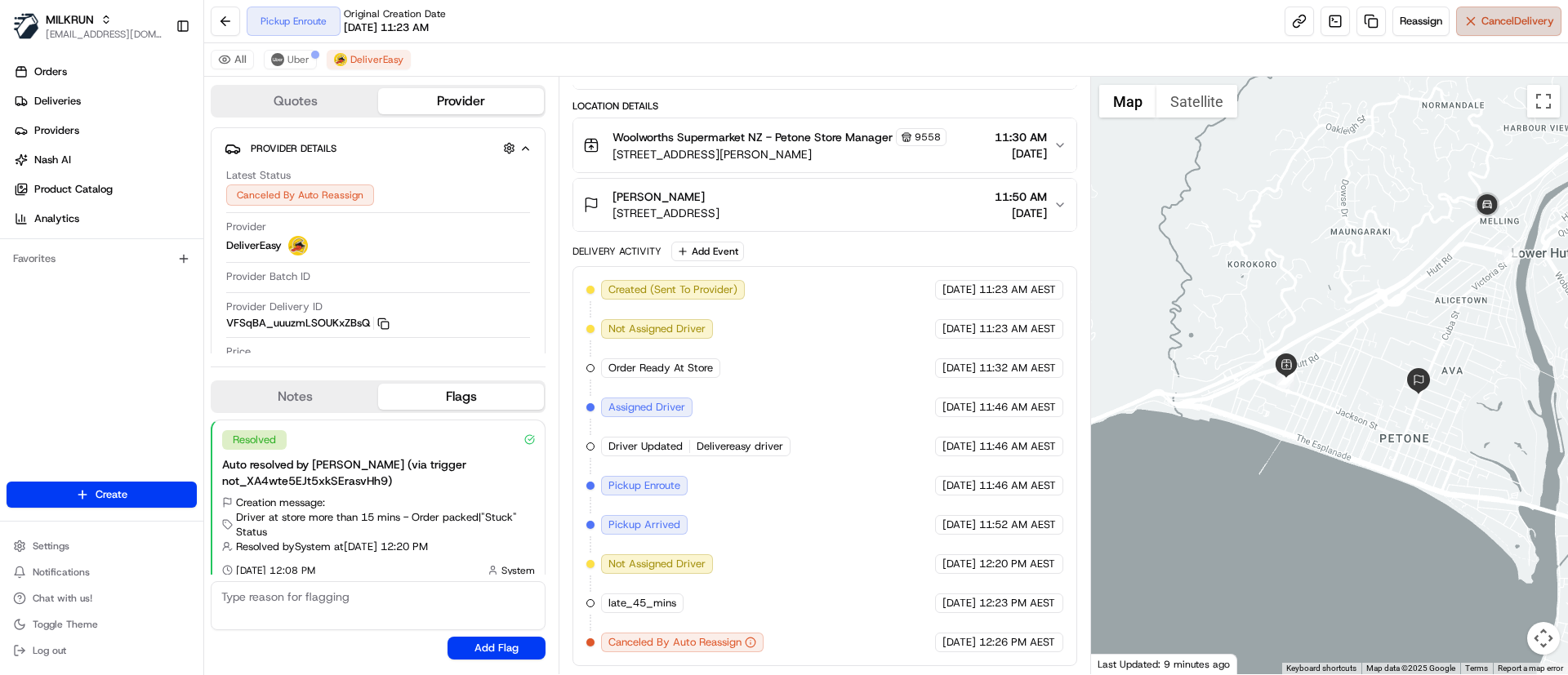
click at [1510, 16] on span "Cancel Delivery" at bounding box center [1517, 20] width 73 height 14
click at [1503, 13] on button "Cancel Delivery" at bounding box center [1508, 21] width 105 height 30
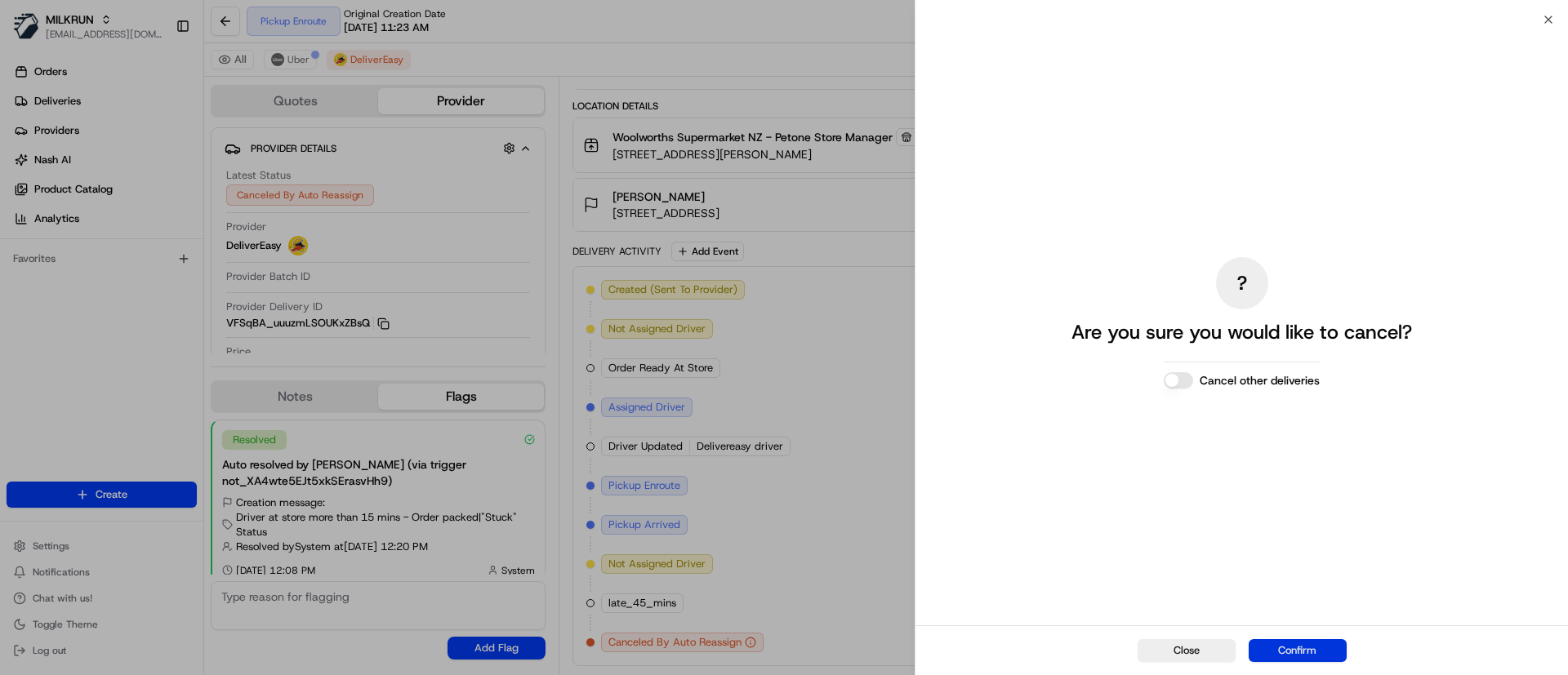
click at [1317, 642] on button "Confirm" at bounding box center [1297, 651] width 98 height 23
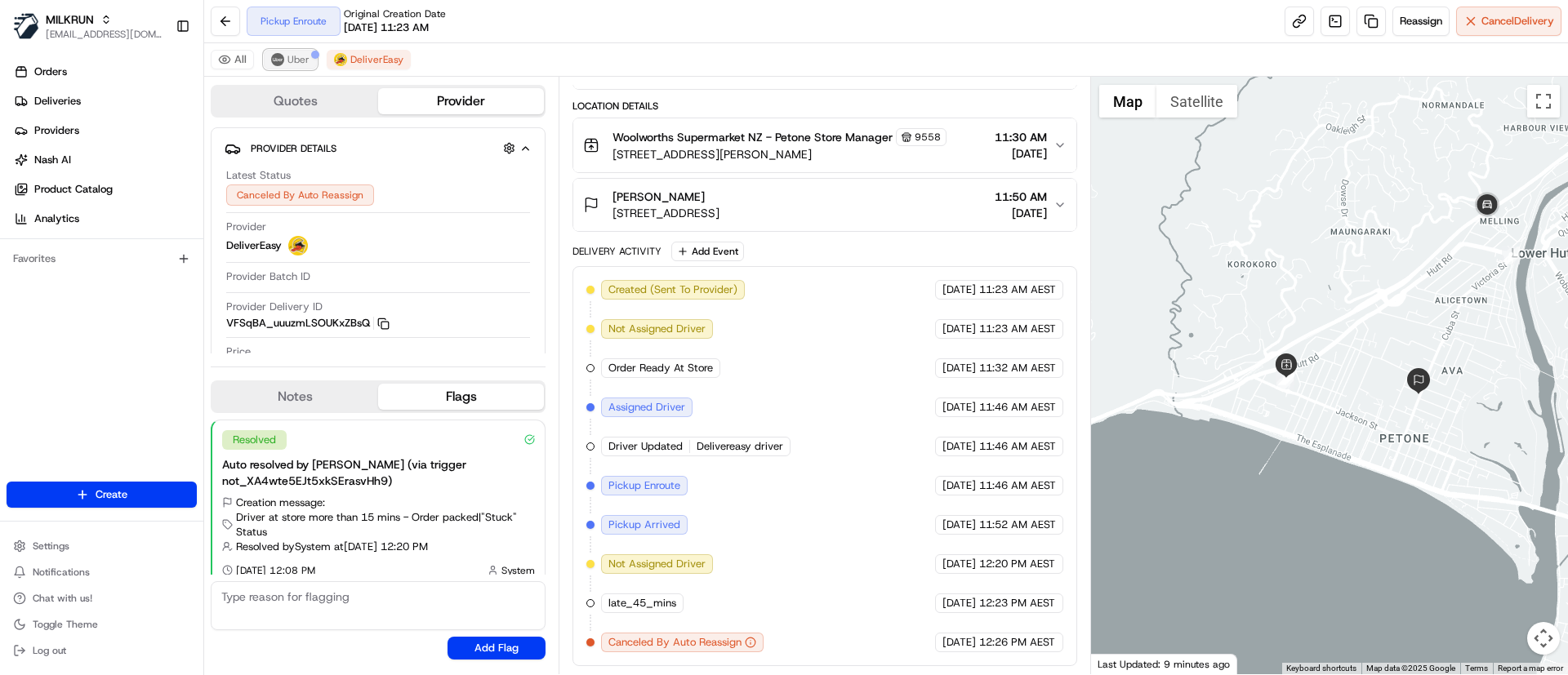
click at [279, 54] on img at bounding box center [277, 59] width 13 height 13
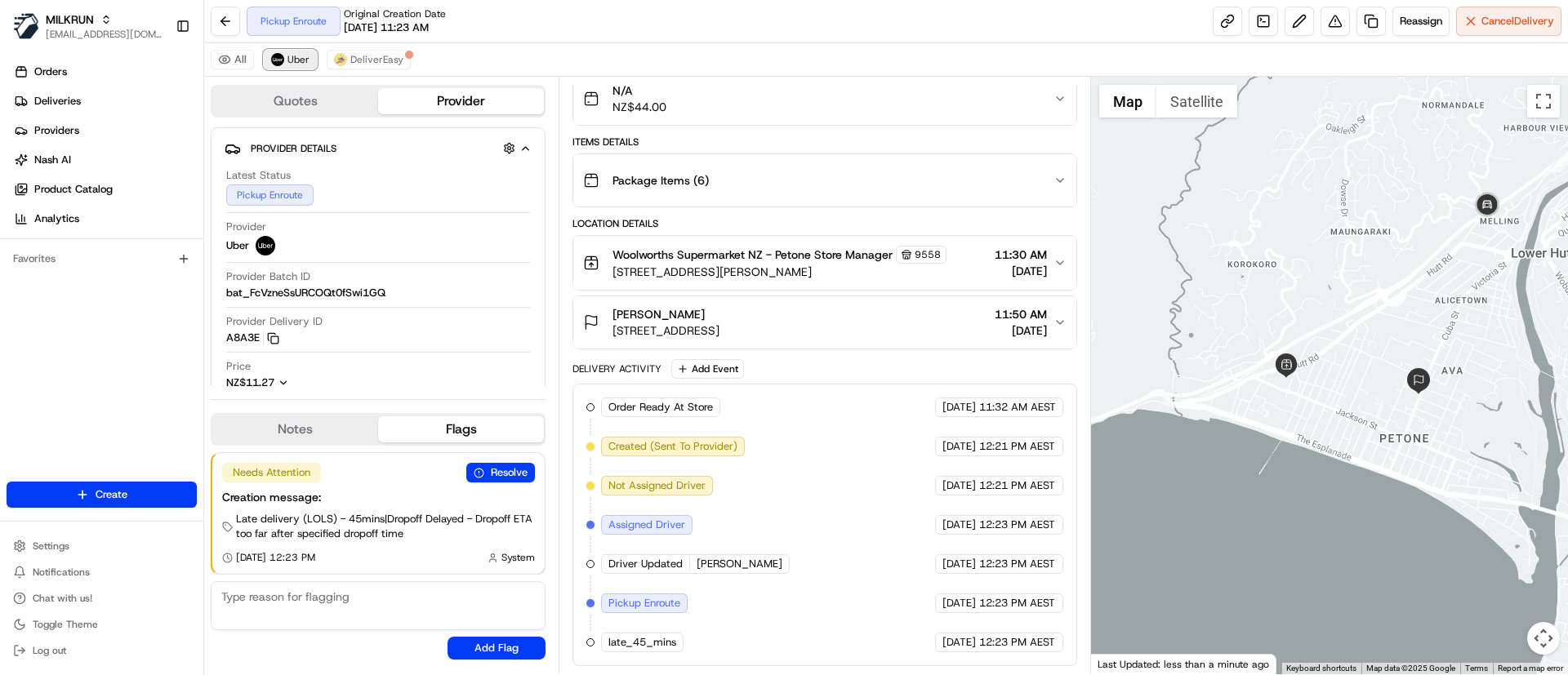
scroll to position [152, 0]
click at [380, 60] on span "DeliverEasy" at bounding box center [376, 59] width 53 height 13
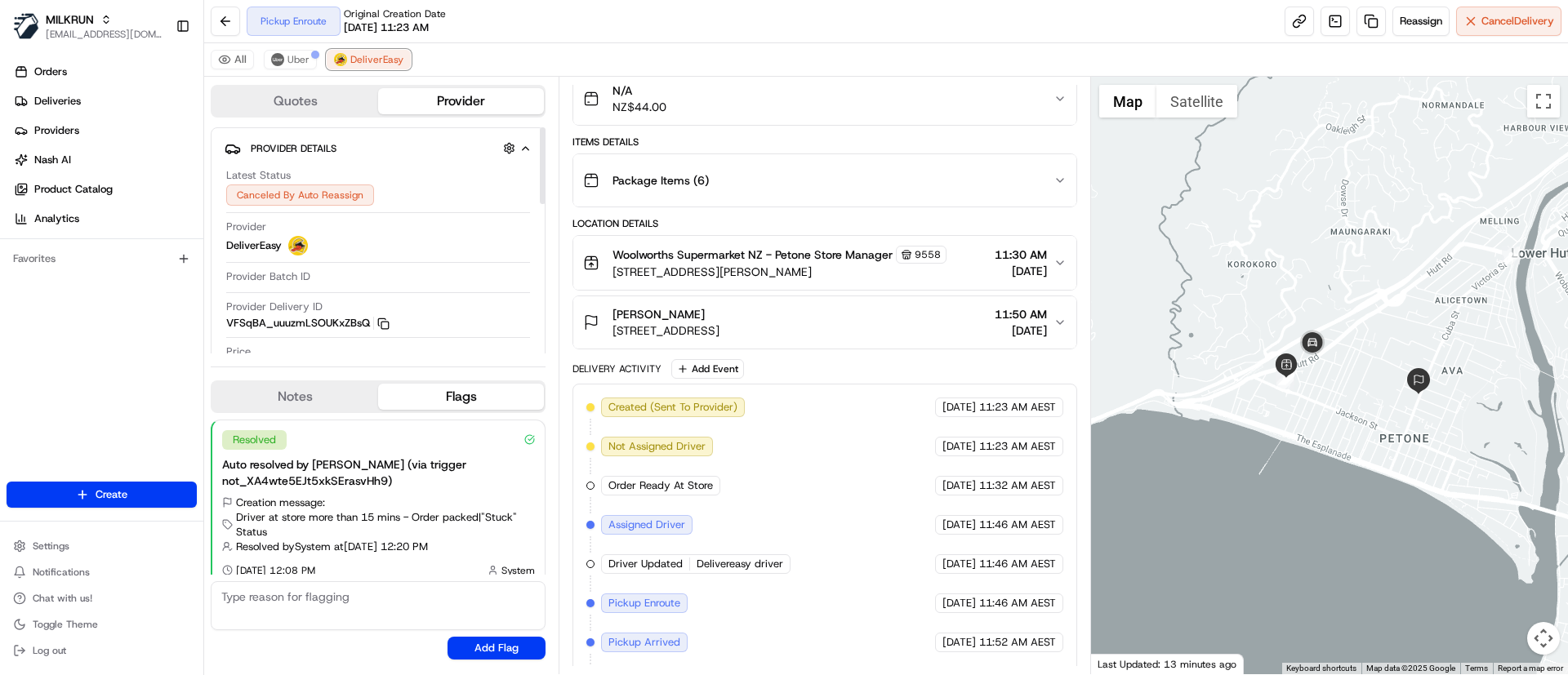
scroll to position [269, 0]
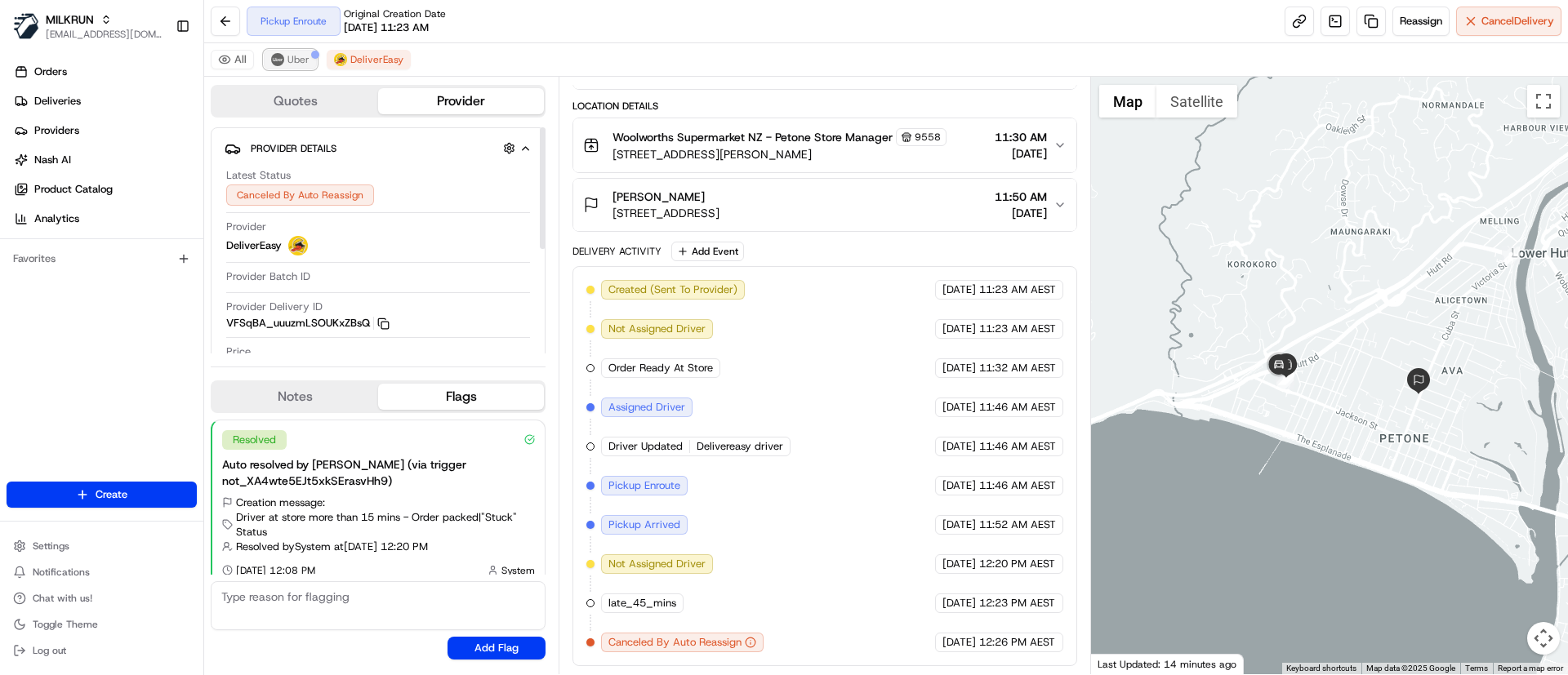
click at [292, 54] on span "Uber" at bounding box center [299, 59] width 22 height 13
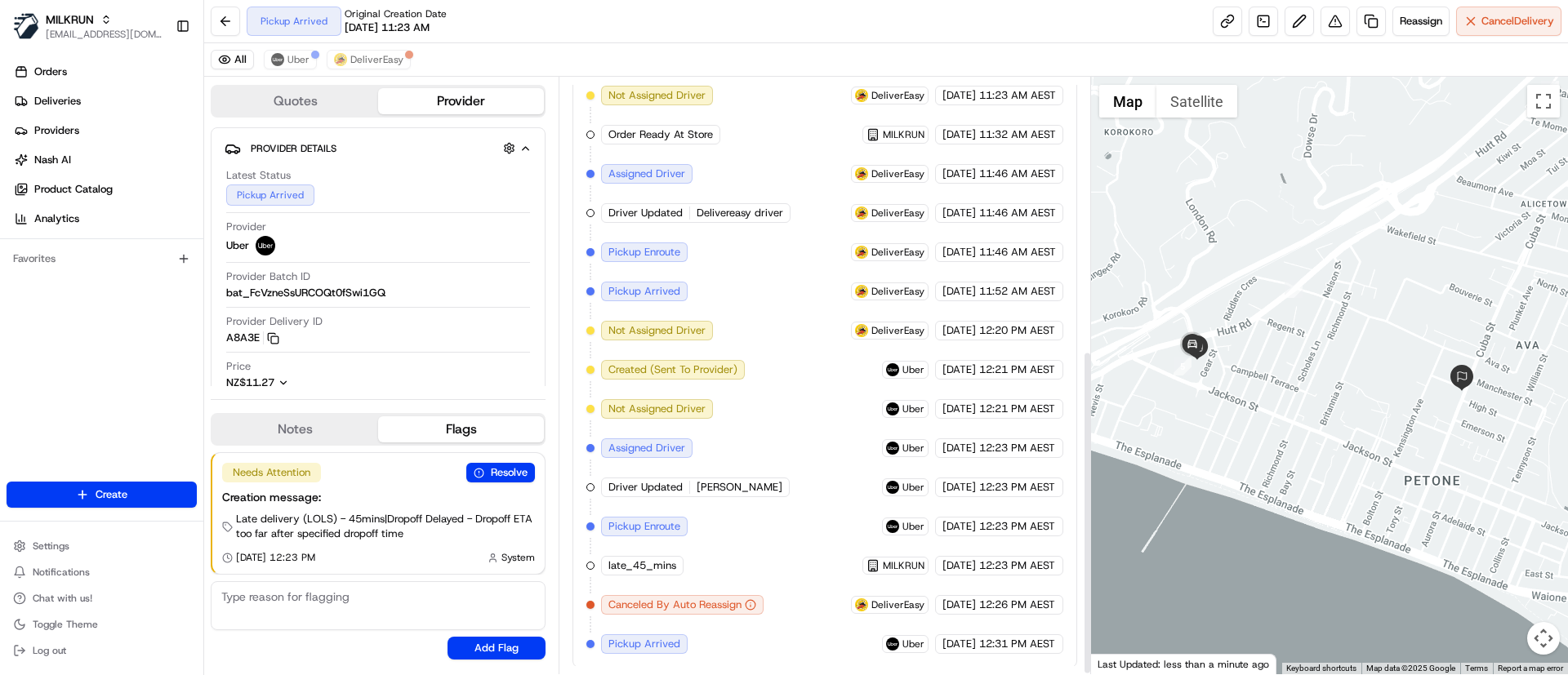
scroll to position [505, 0]
click at [346, 51] on button "DeliverEasy" at bounding box center [369, 59] width 84 height 19
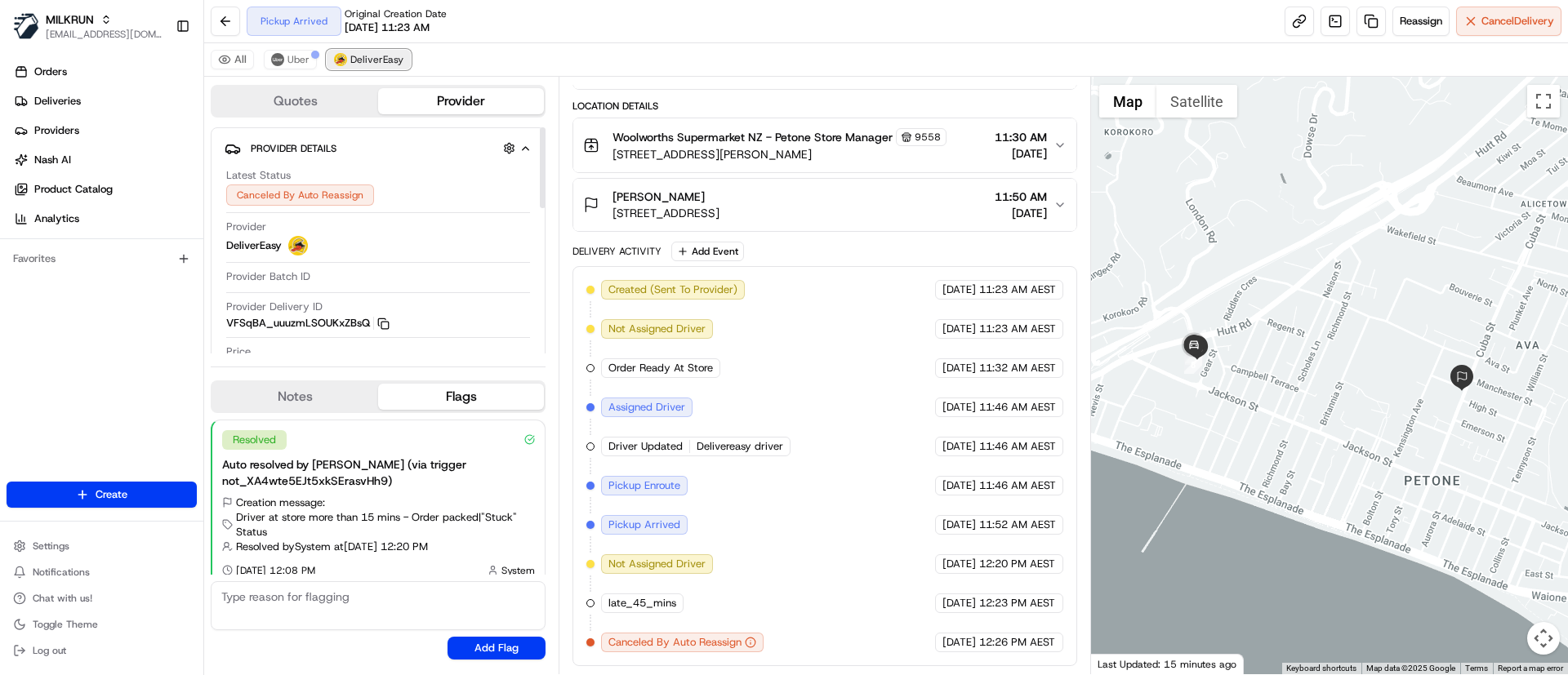
scroll to position [269, 0]
click at [278, 57] on img at bounding box center [277, 59] width 13 height 13
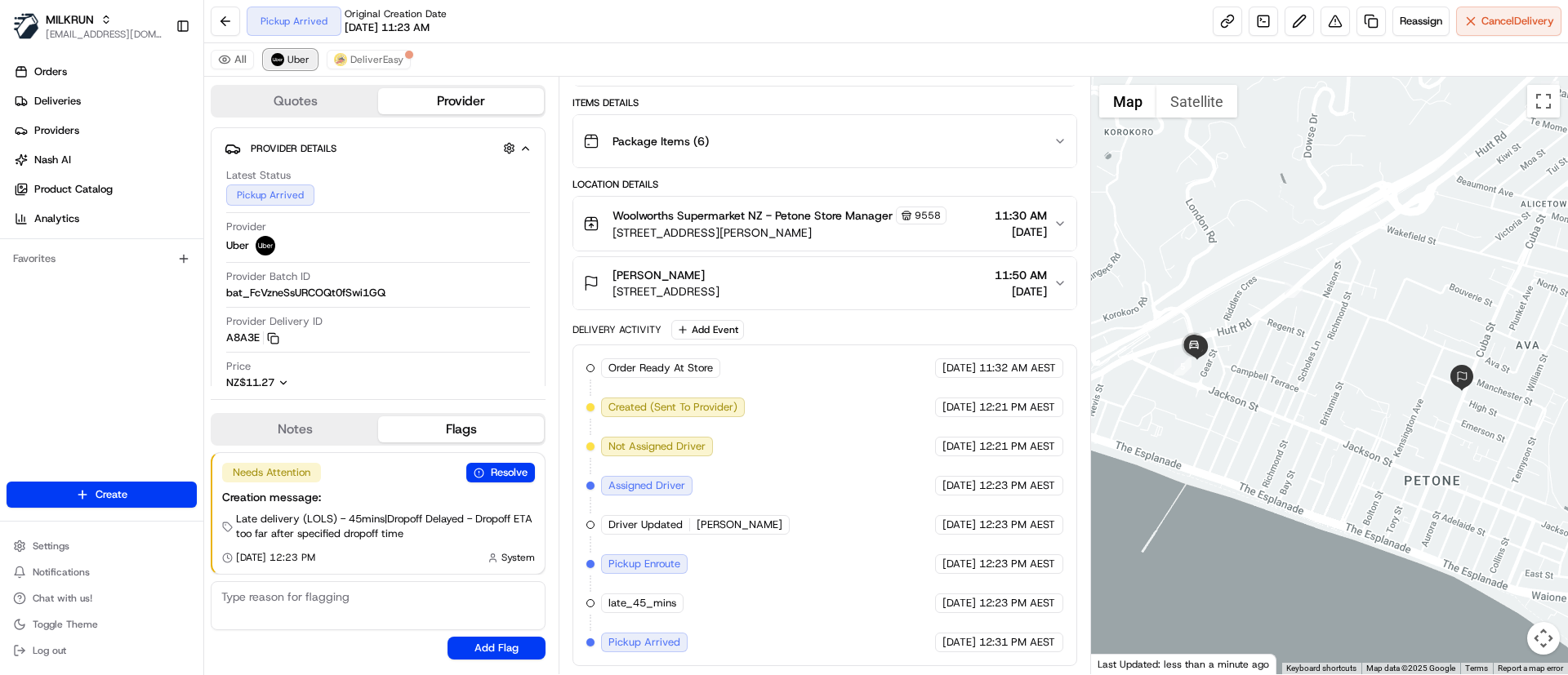
scroll to position [191, 0]
click at [361, 50] on button "DeliverEasy" at bounding box center [369, 59] width 84 height 19
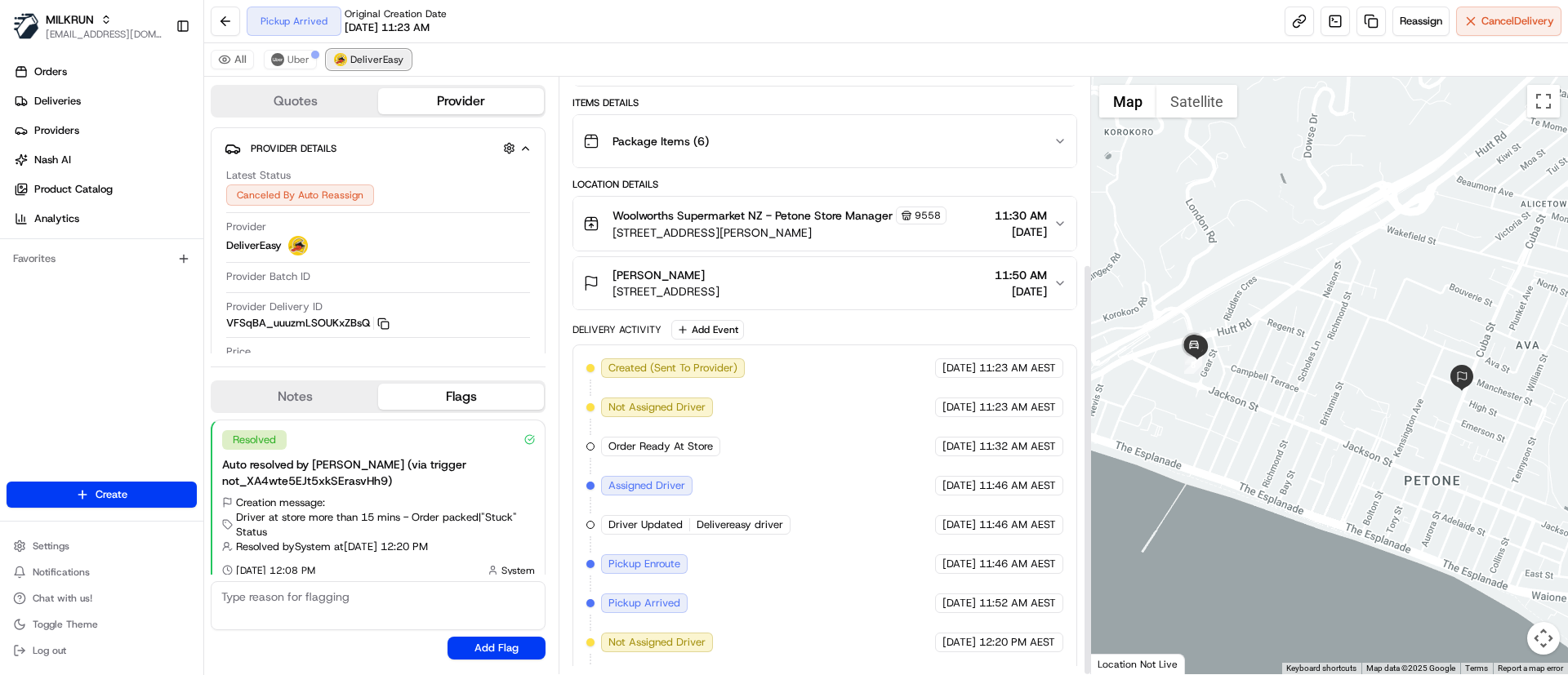
scroll to position [269, 0]
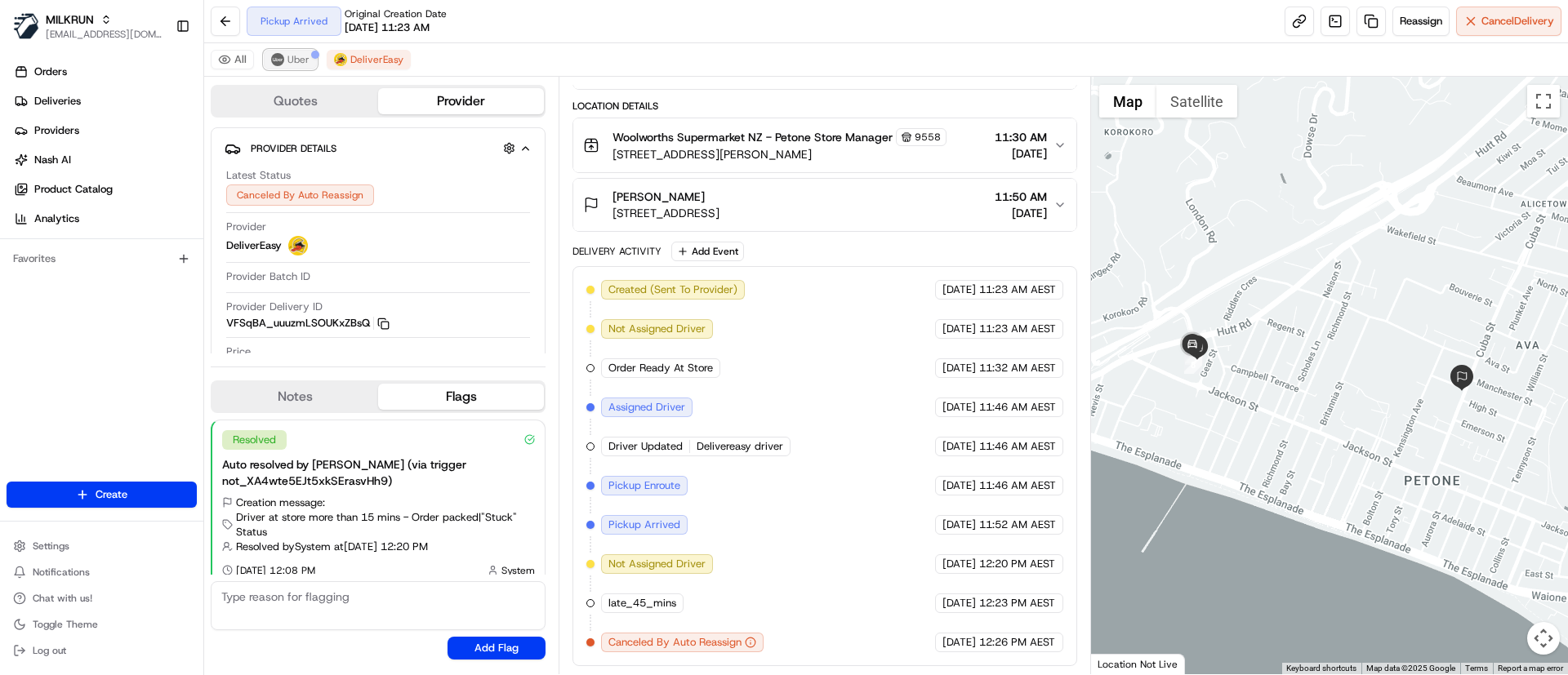
click at [278, 58] on img at bounding box center [277, 59] width 13 height 13
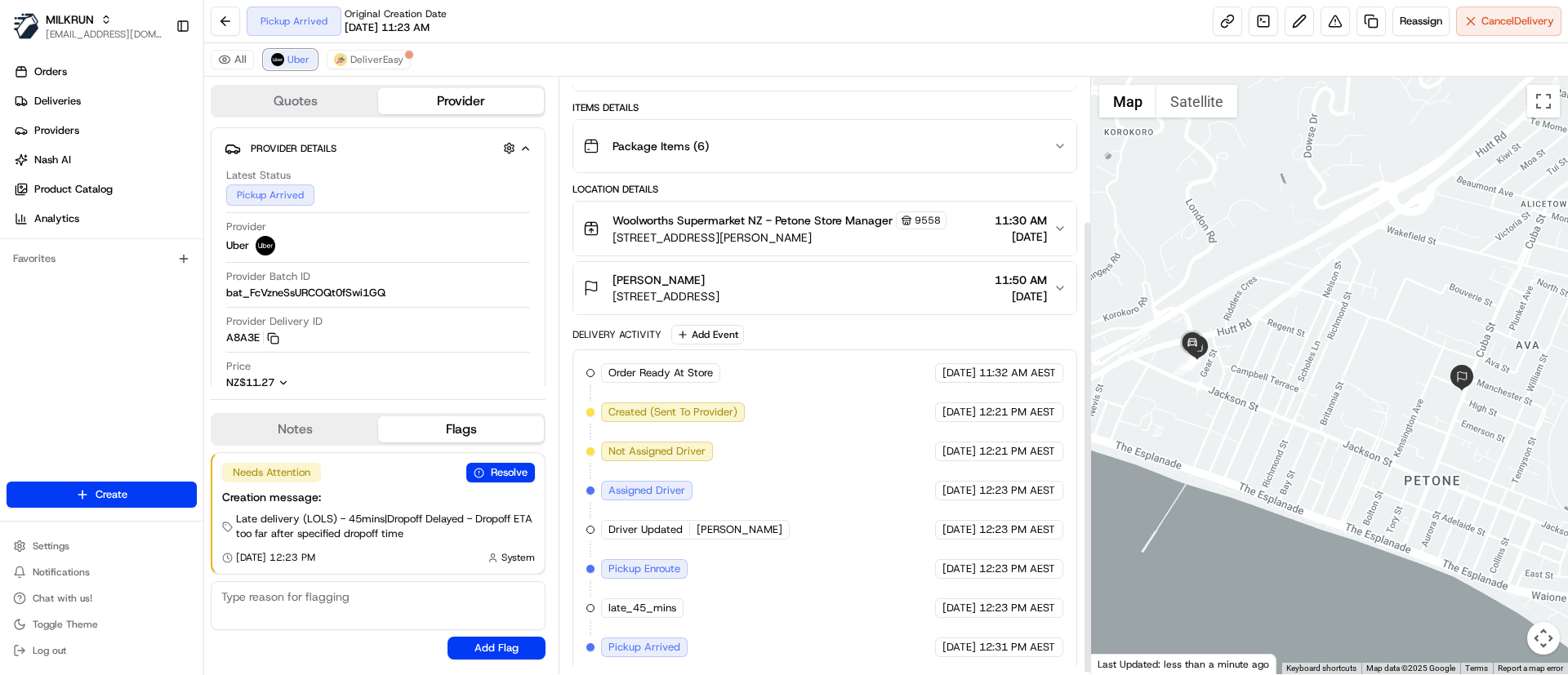
scroll to position [191, 0]
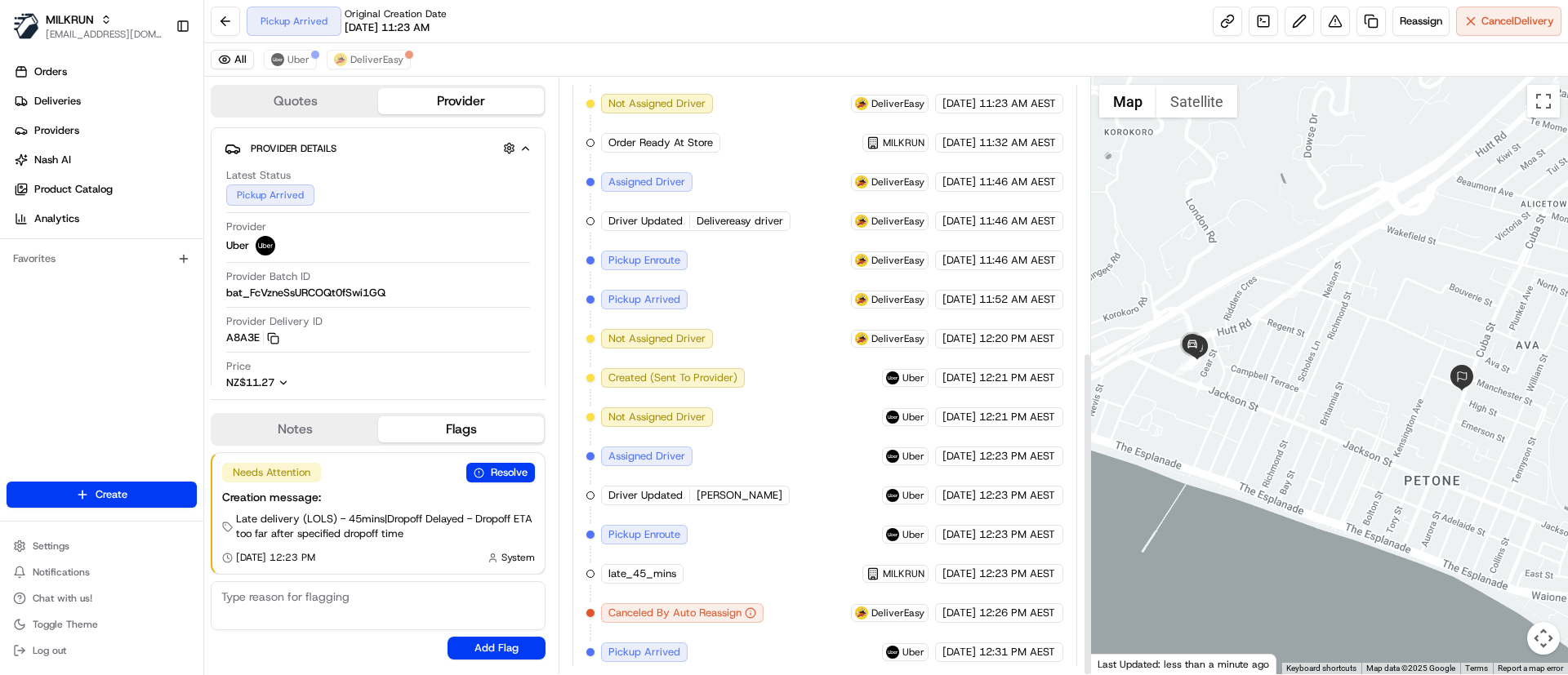
scroll to position [505, 0]
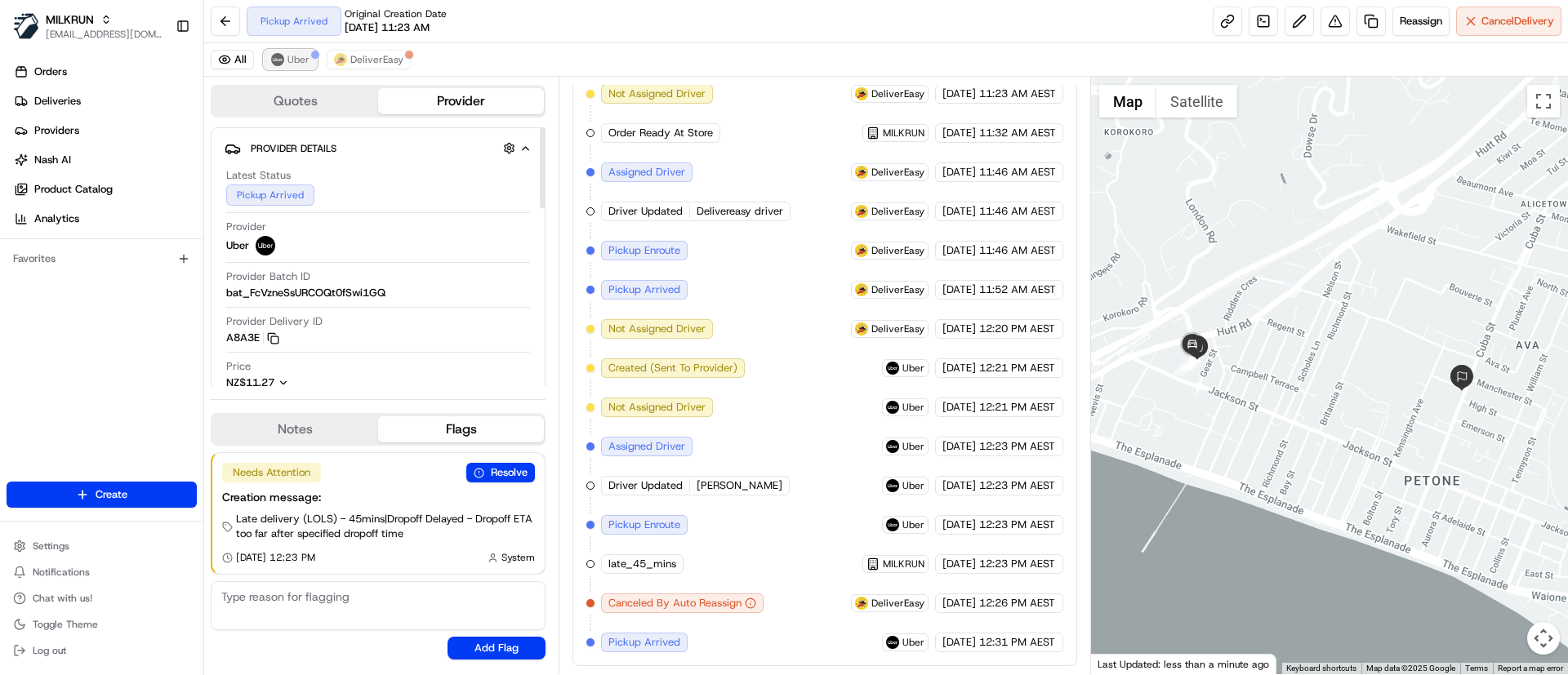
click at [297, 59] on span "Uber" at bounding box center [299, 59] width 22 height 13
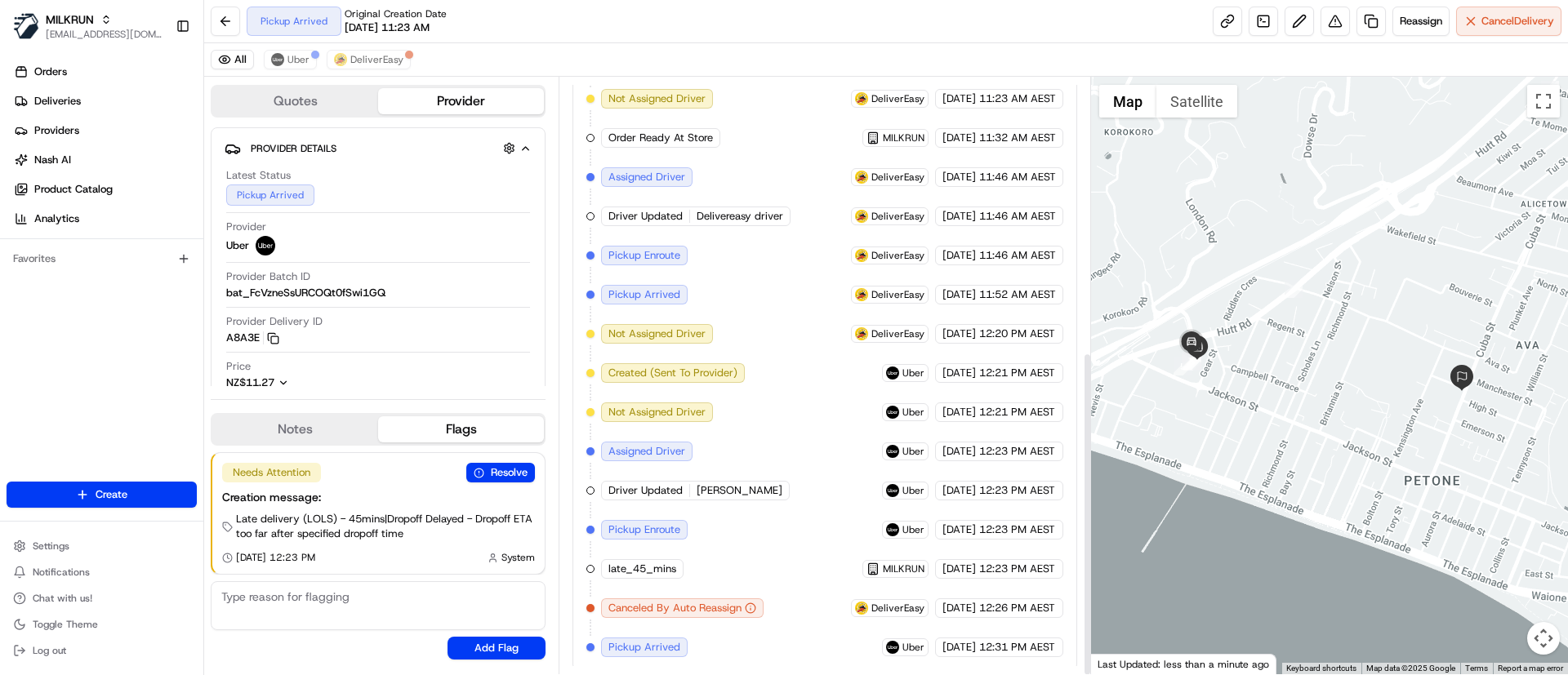
scroll to position [505, 0]
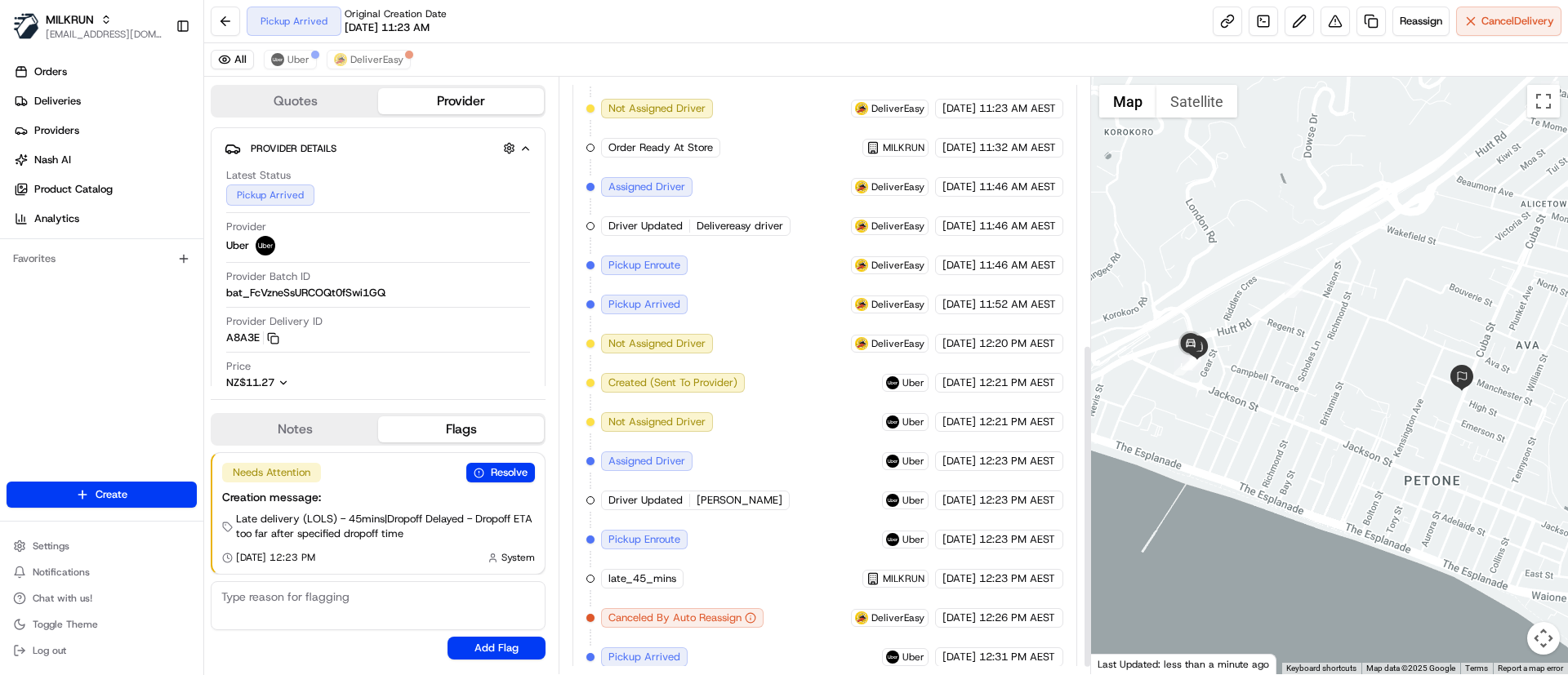
scroll to position [505, 0]
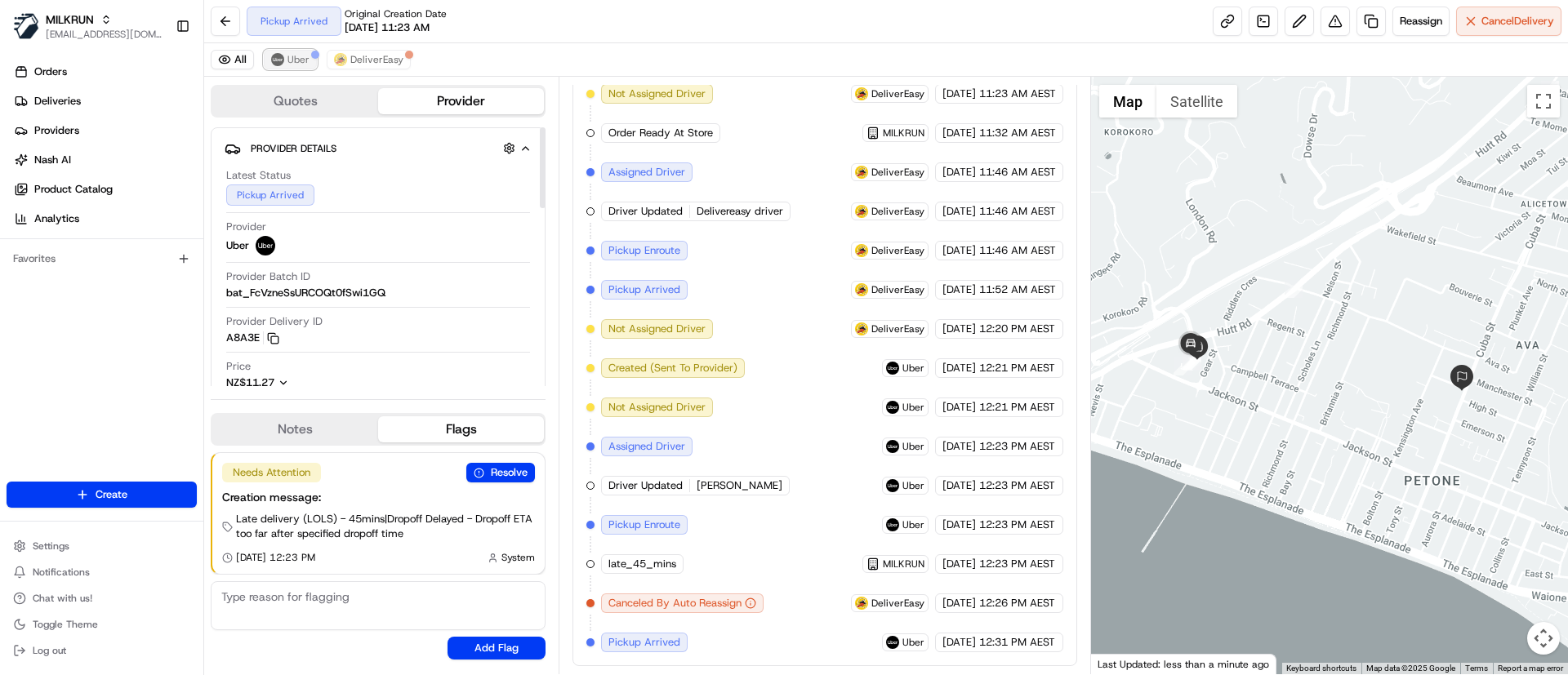
click at [292, 51] on button "Uber" at bounding box center [290, 59] width 53 height 19
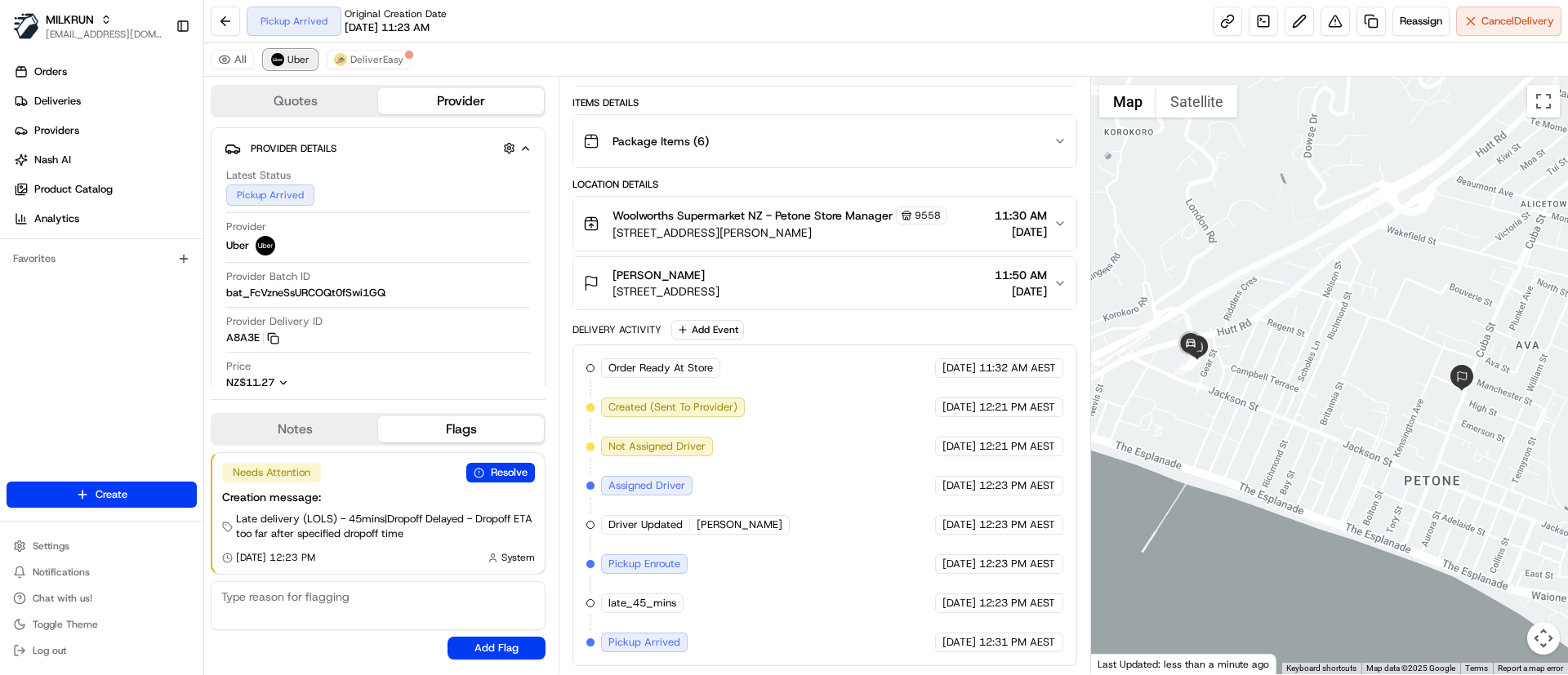
scroll to position [191, 0]
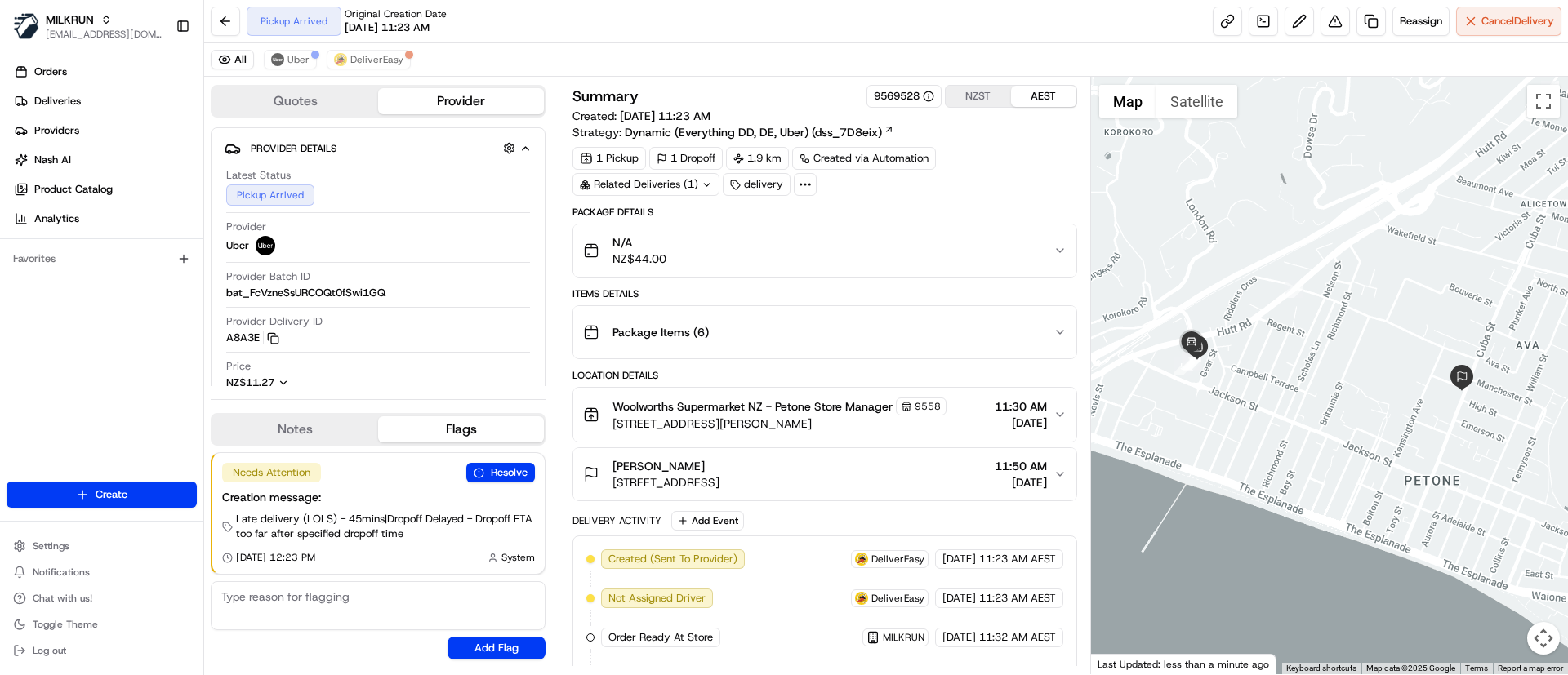
scroll to position [505, 0]
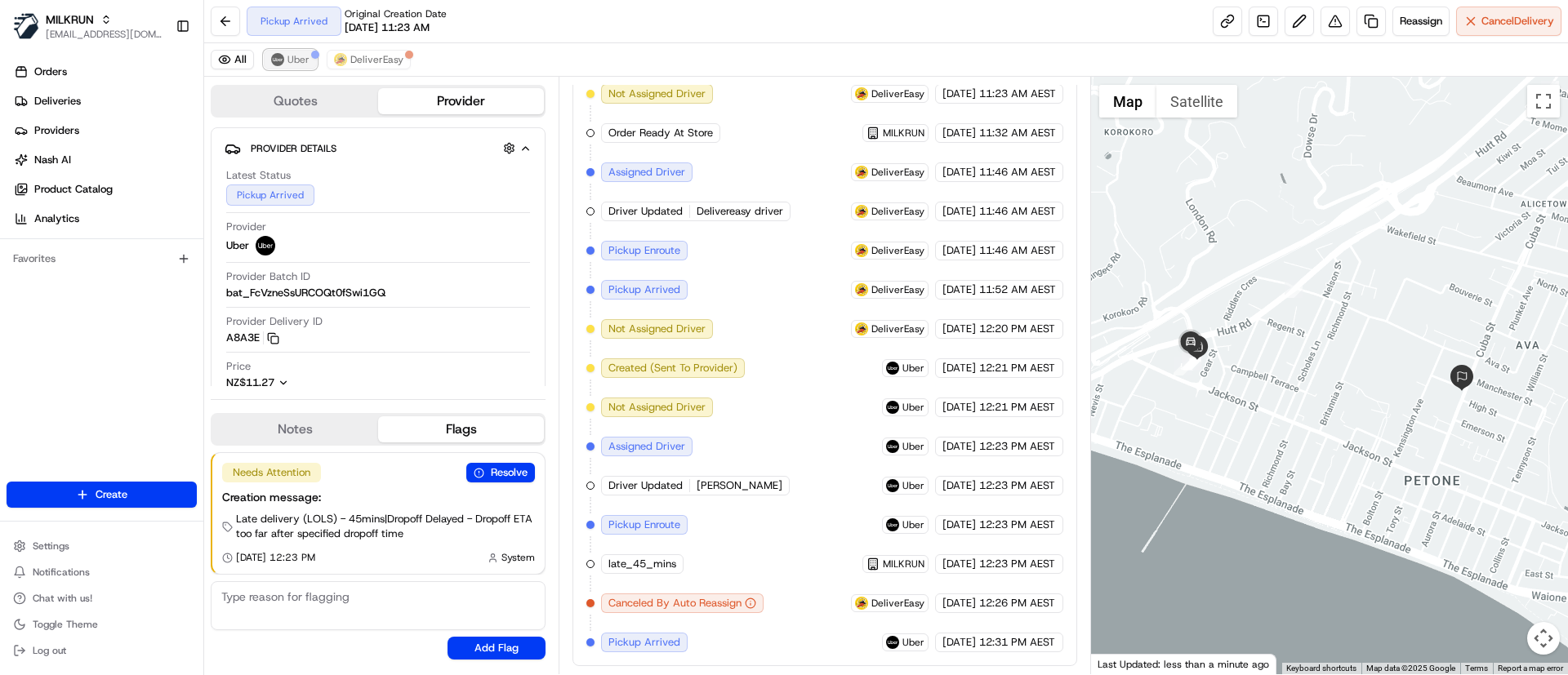
click at [278, 57] on img at bounding box center [277, 59] width 13 height 13
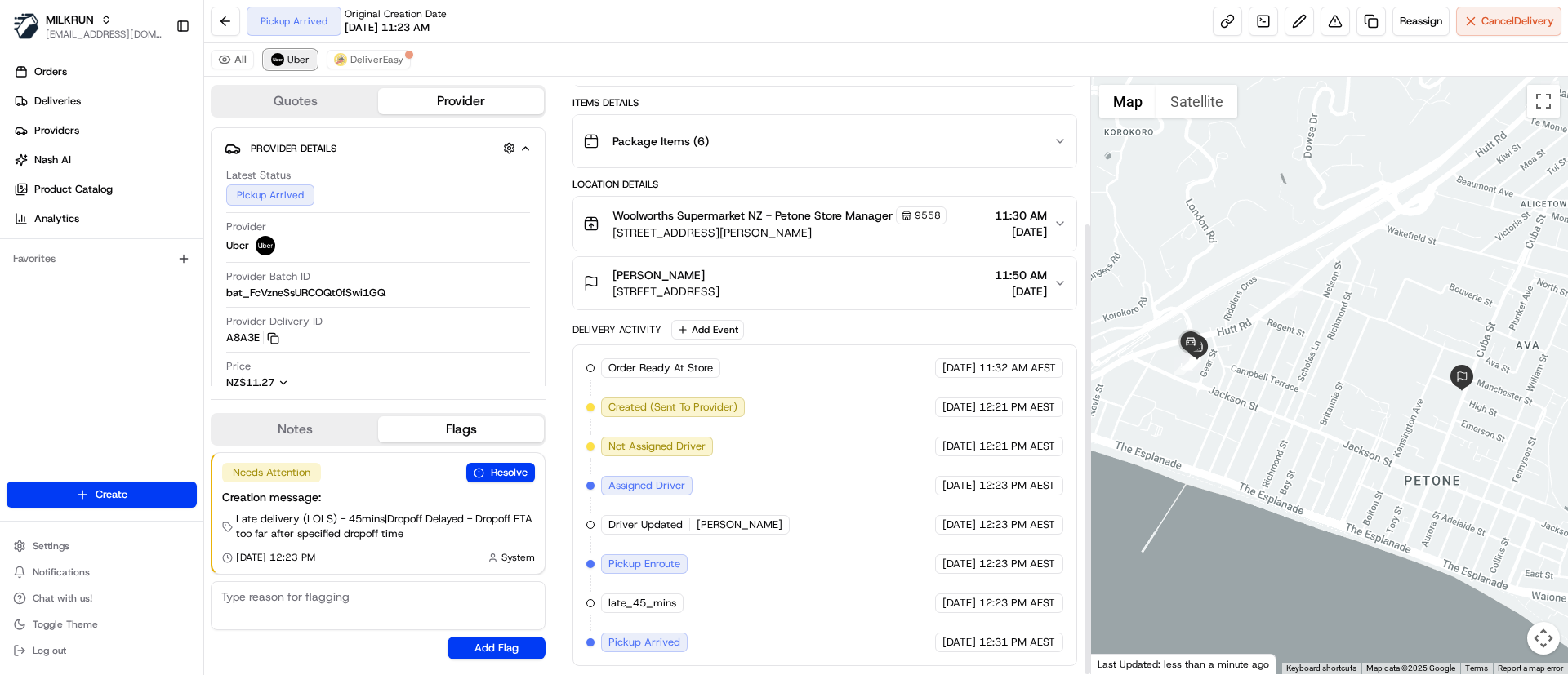
scroll to position [191, 0]
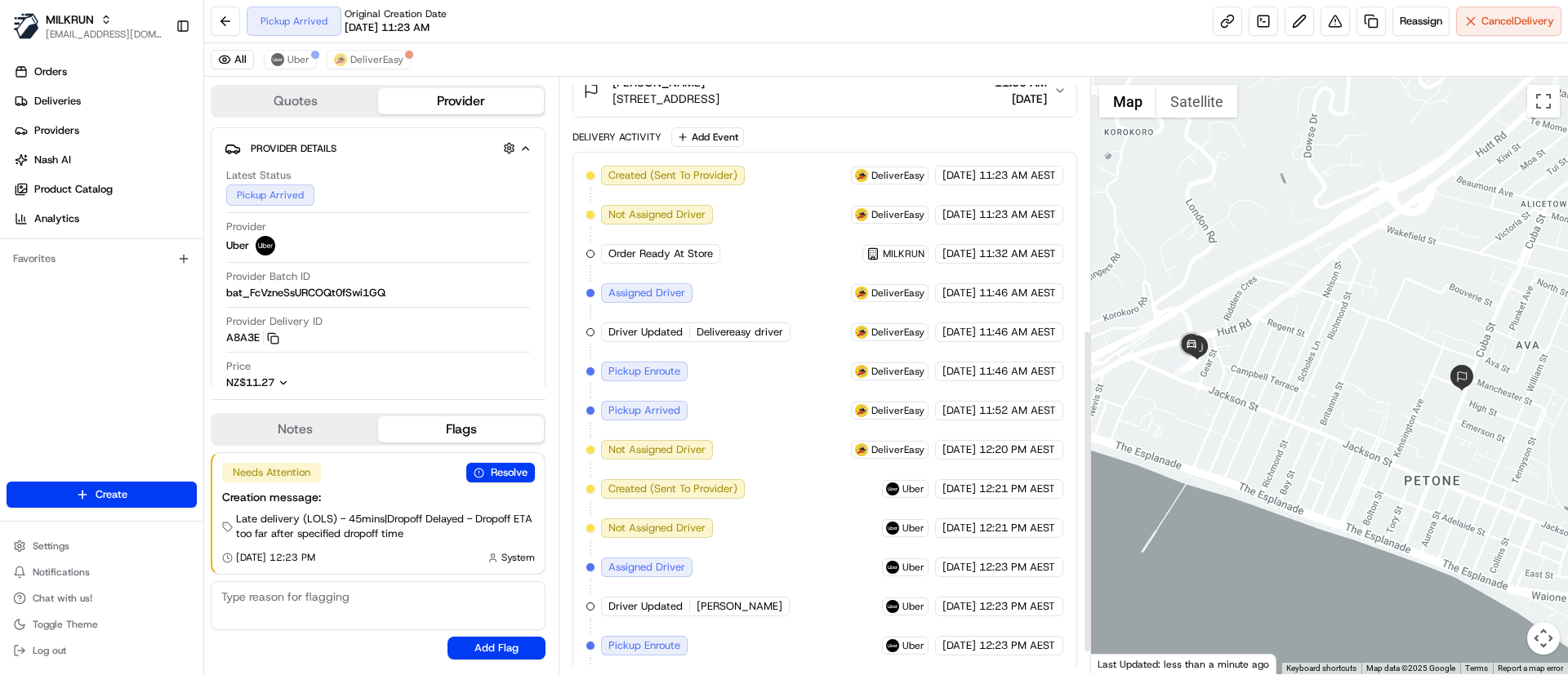
scroll to position [505, 0]
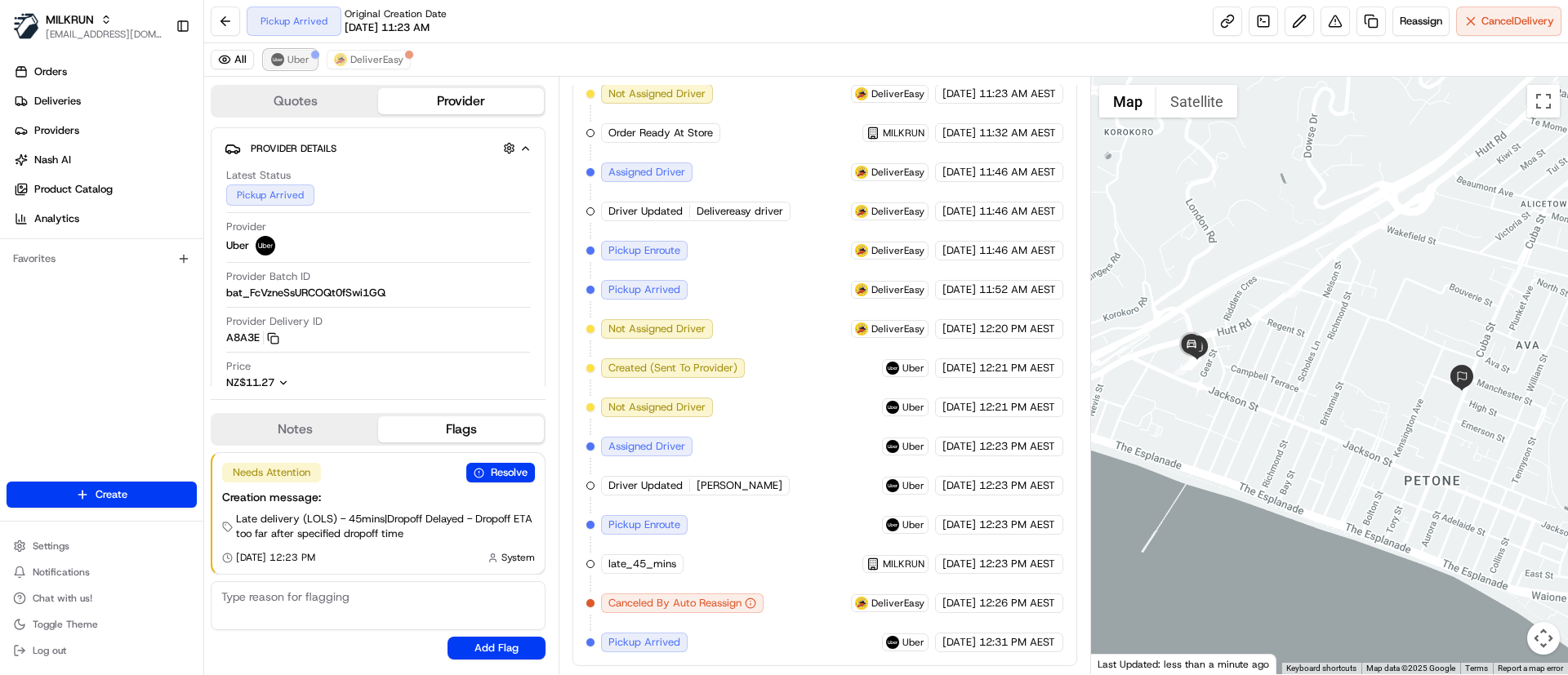
click at [289, 57] on span "Uber" at bounding box center [299, 59] width 22 height 13
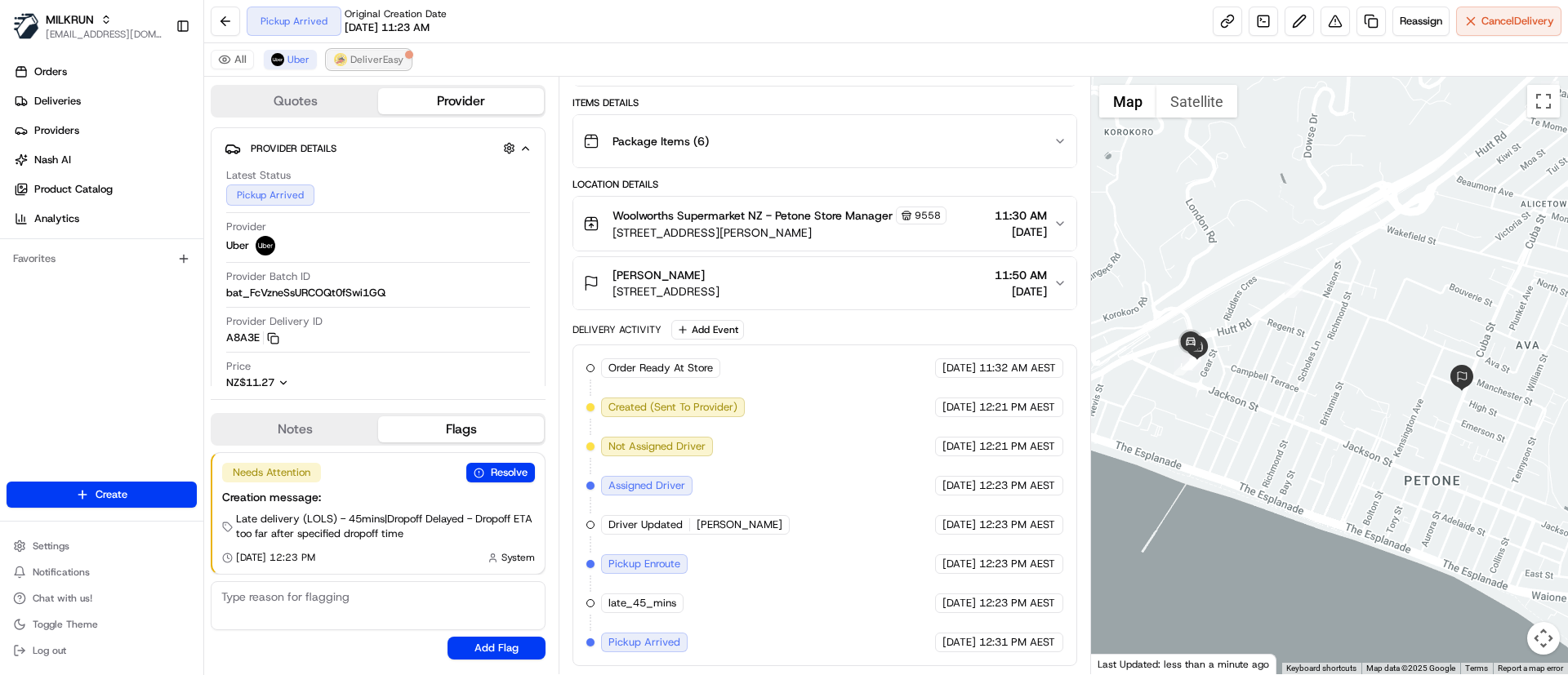
click at [371, 57] on span "DeliverEasy" at bounding box center [376, 59] width 53 height 13
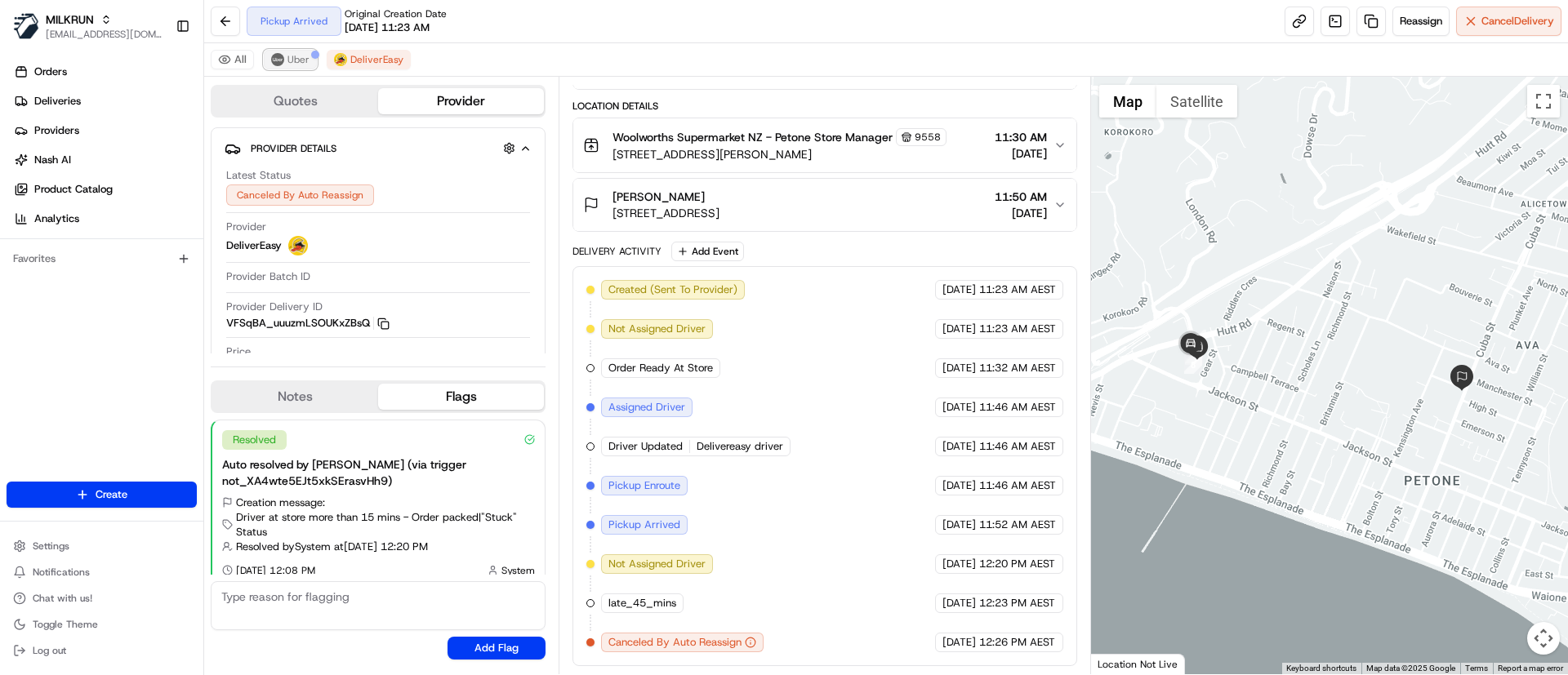
click at [278, 57] on img at bounding box center [277, 59] width 13 height 13
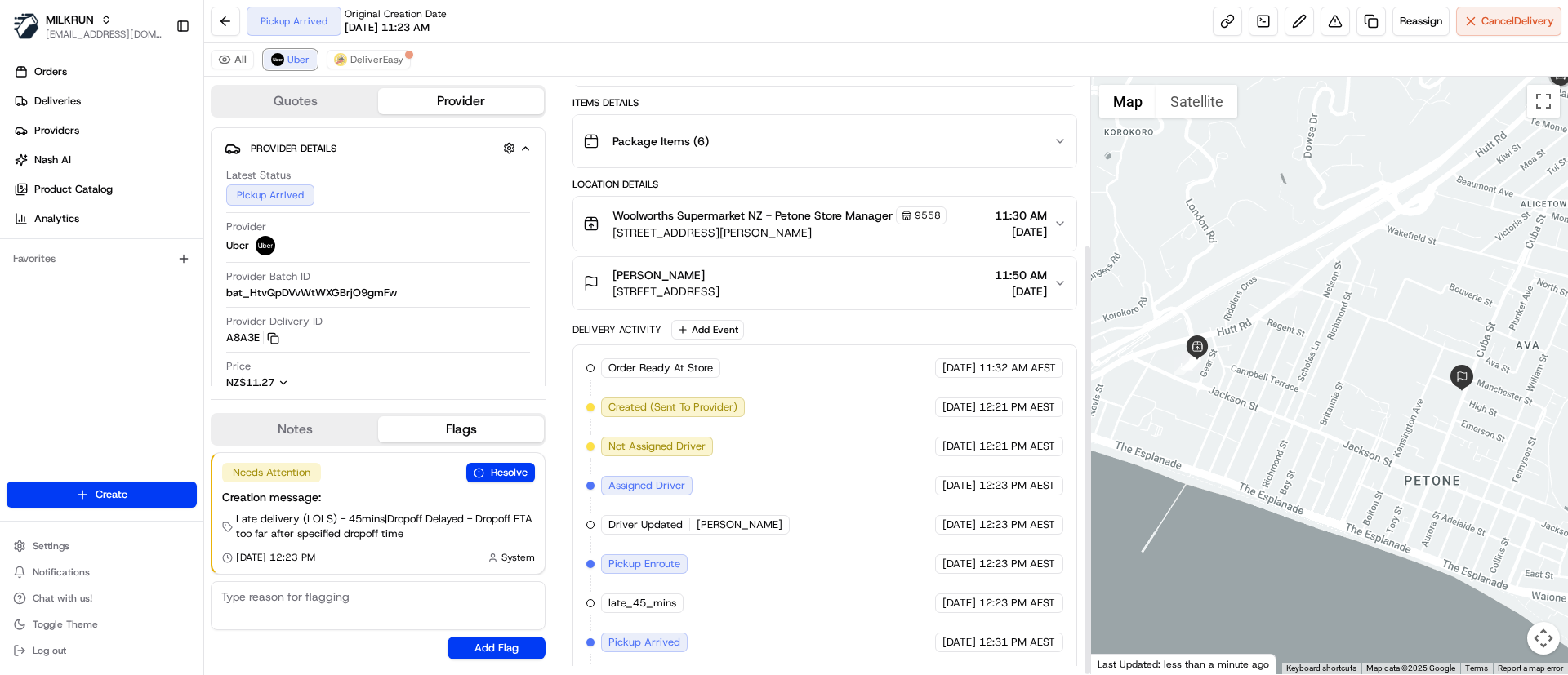
scroll to position [230, 0]
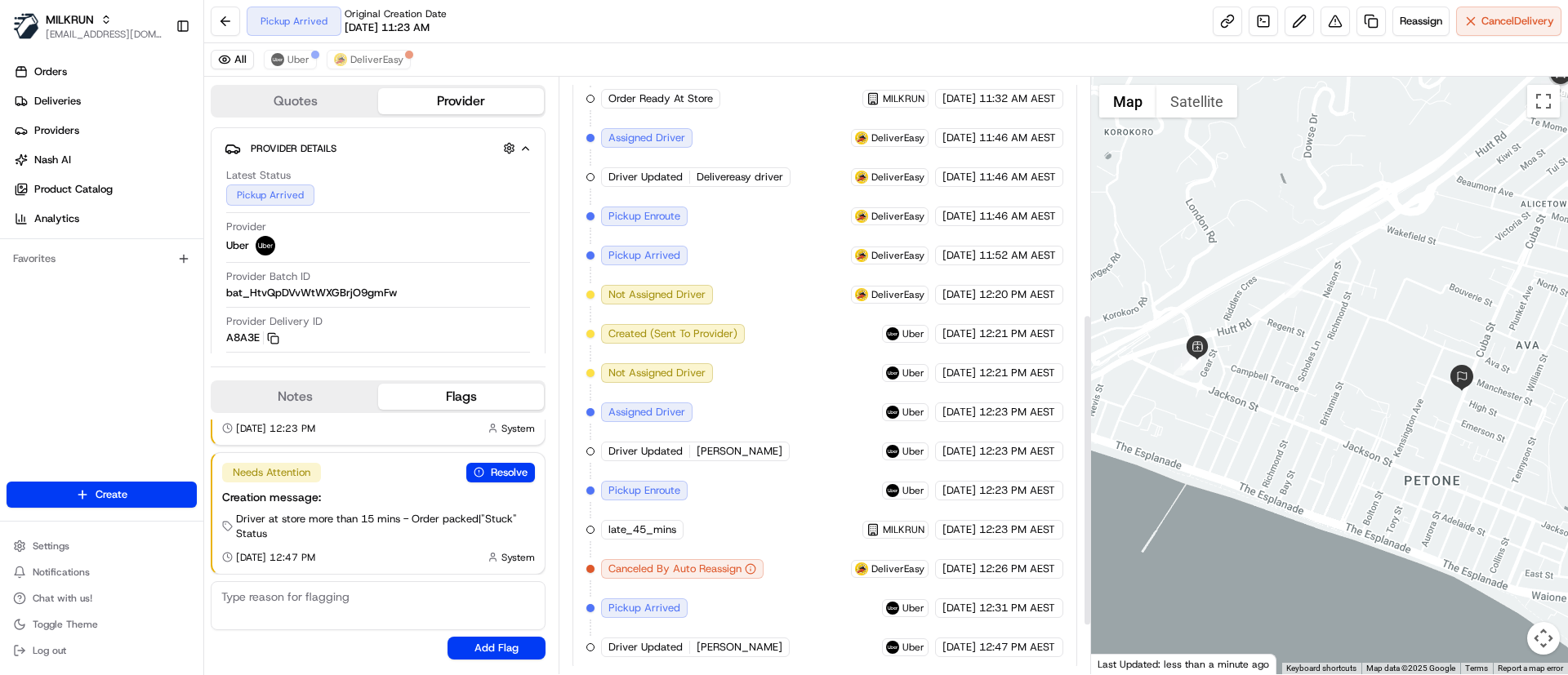
scroll to position [543, 0]
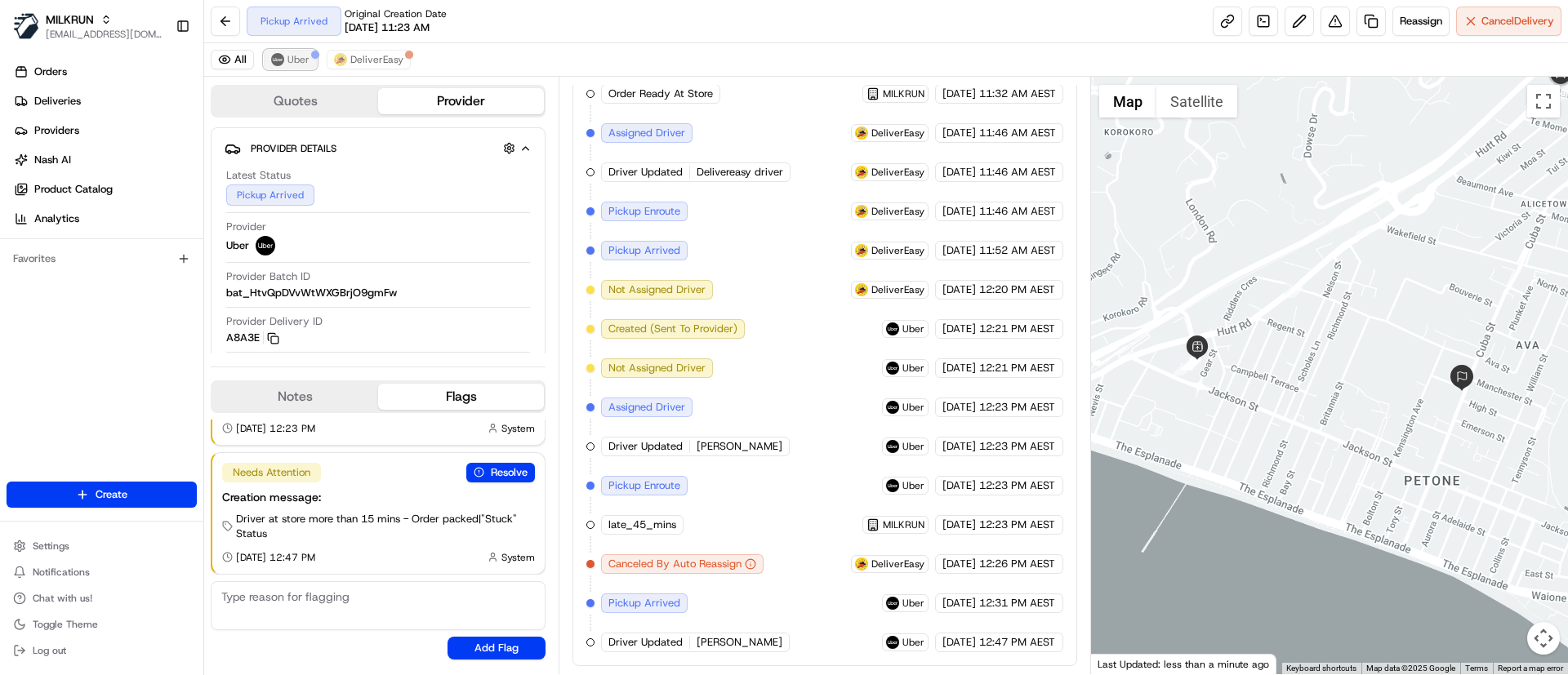
click at [286, 57] on button "Uber" at bounding box center [290, 59] width 53 height 19
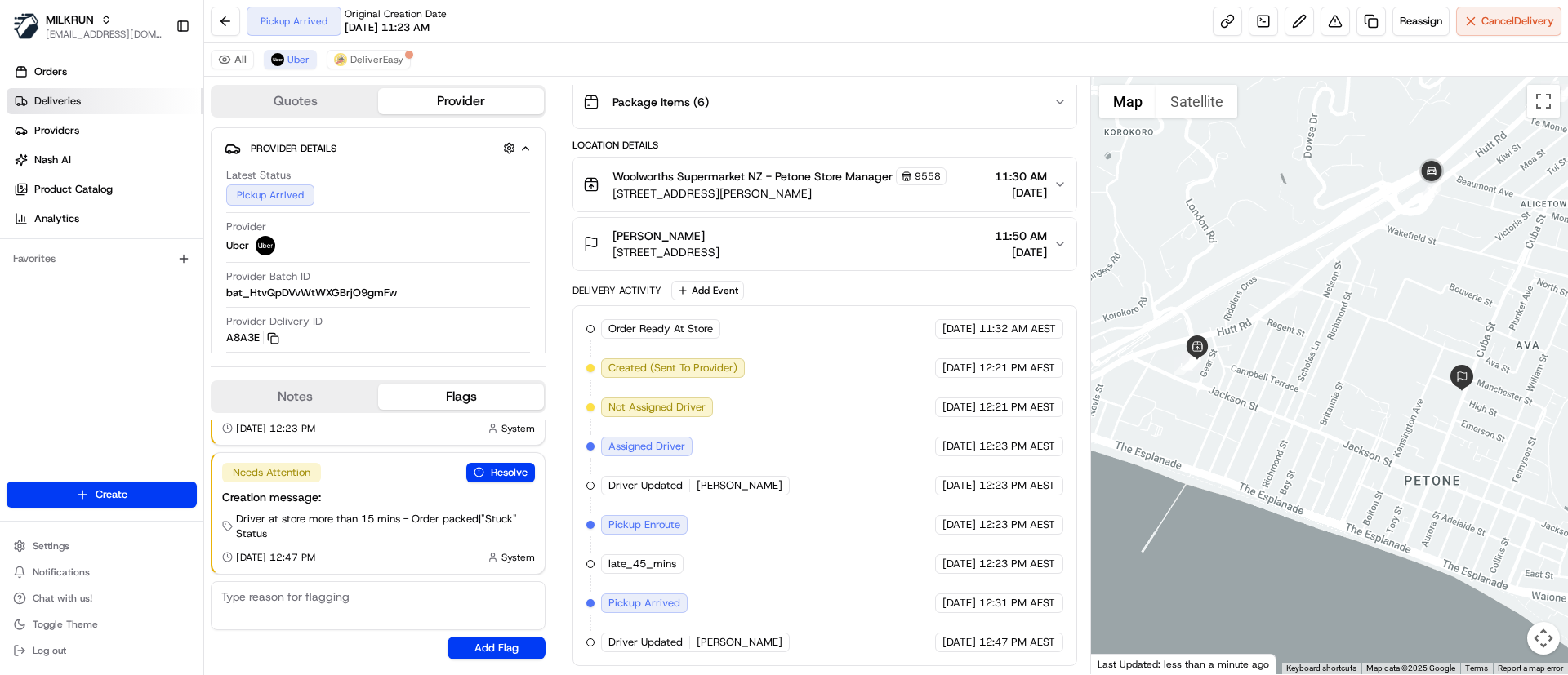
click at [99, 105] on link "Deliveries" at bounding box center [105, 101] width 197 height 26
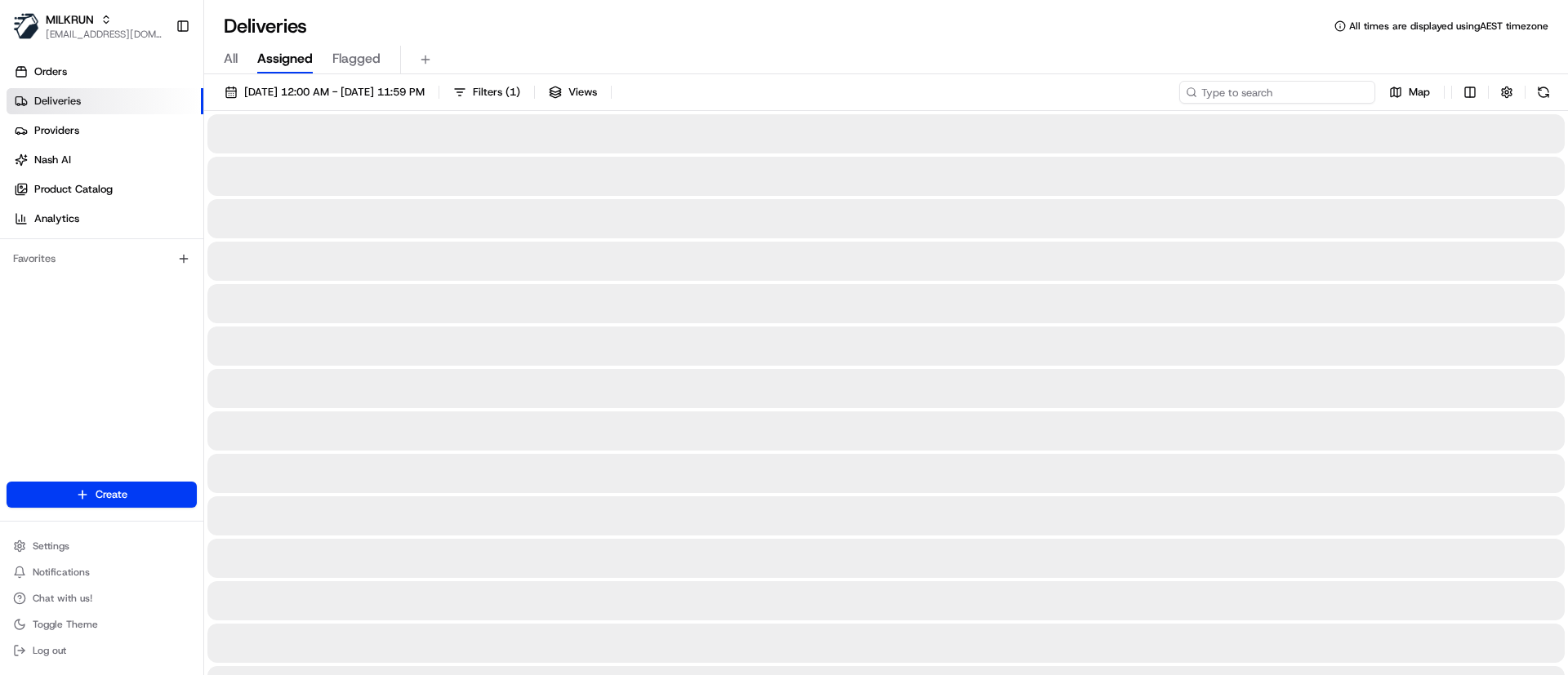
click at [1268, 85] on input at bounding box center [1277, 92] width 196 height 23
paste input "5cba5fd0-7d9e-4307-838a-bb021664ac24"
type input "5cba5fd0-7d9e-4307-838a-bb021664ac24"
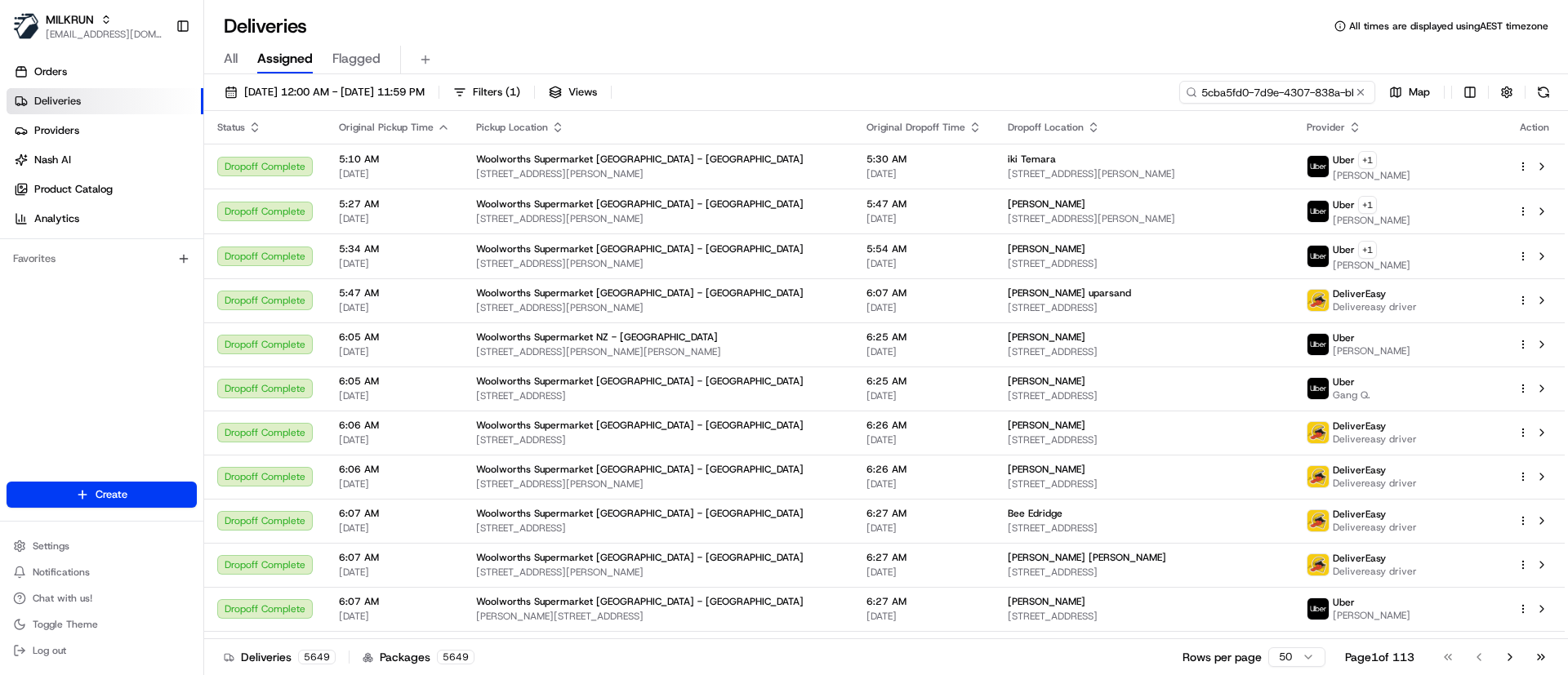
scroll to position [0, 77]
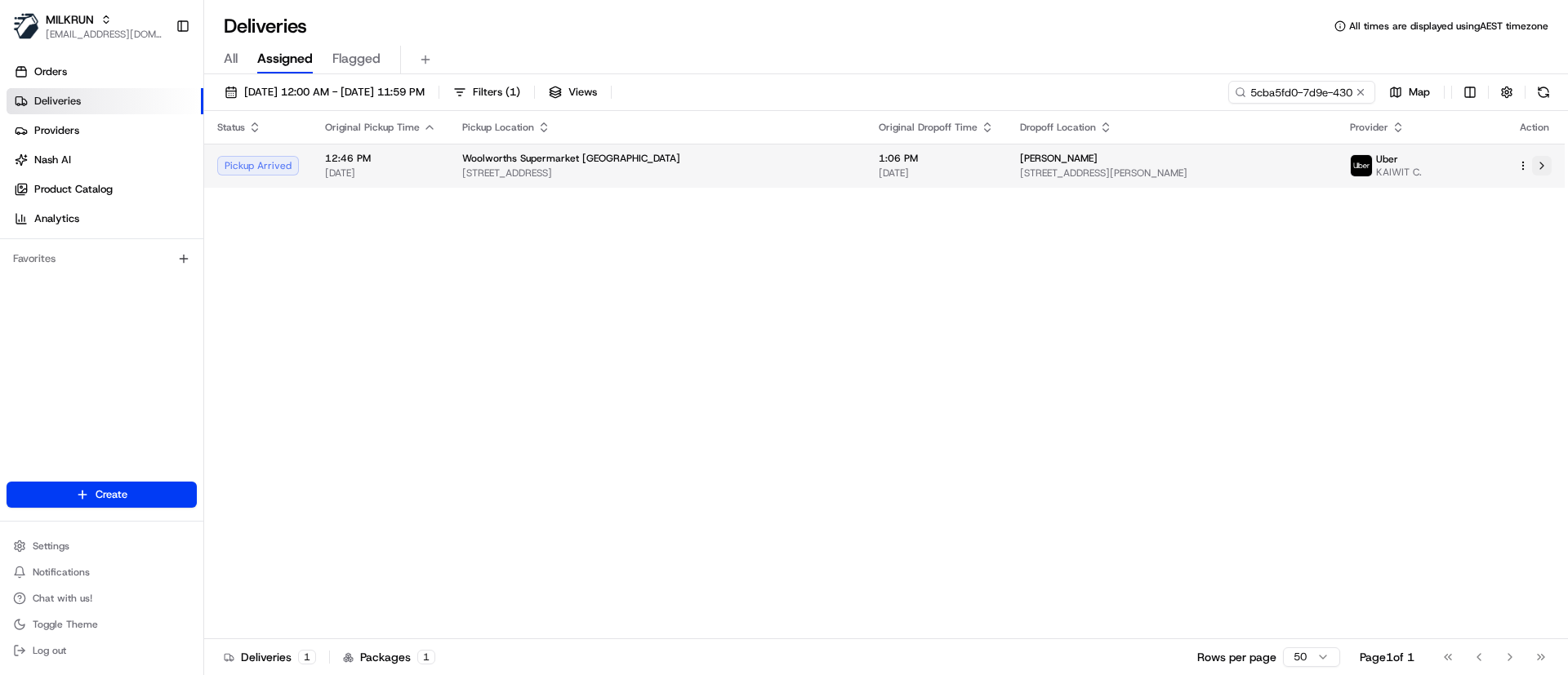
click at [1543, 164] on button at bounding box center [1541, 165] width 19 height 19
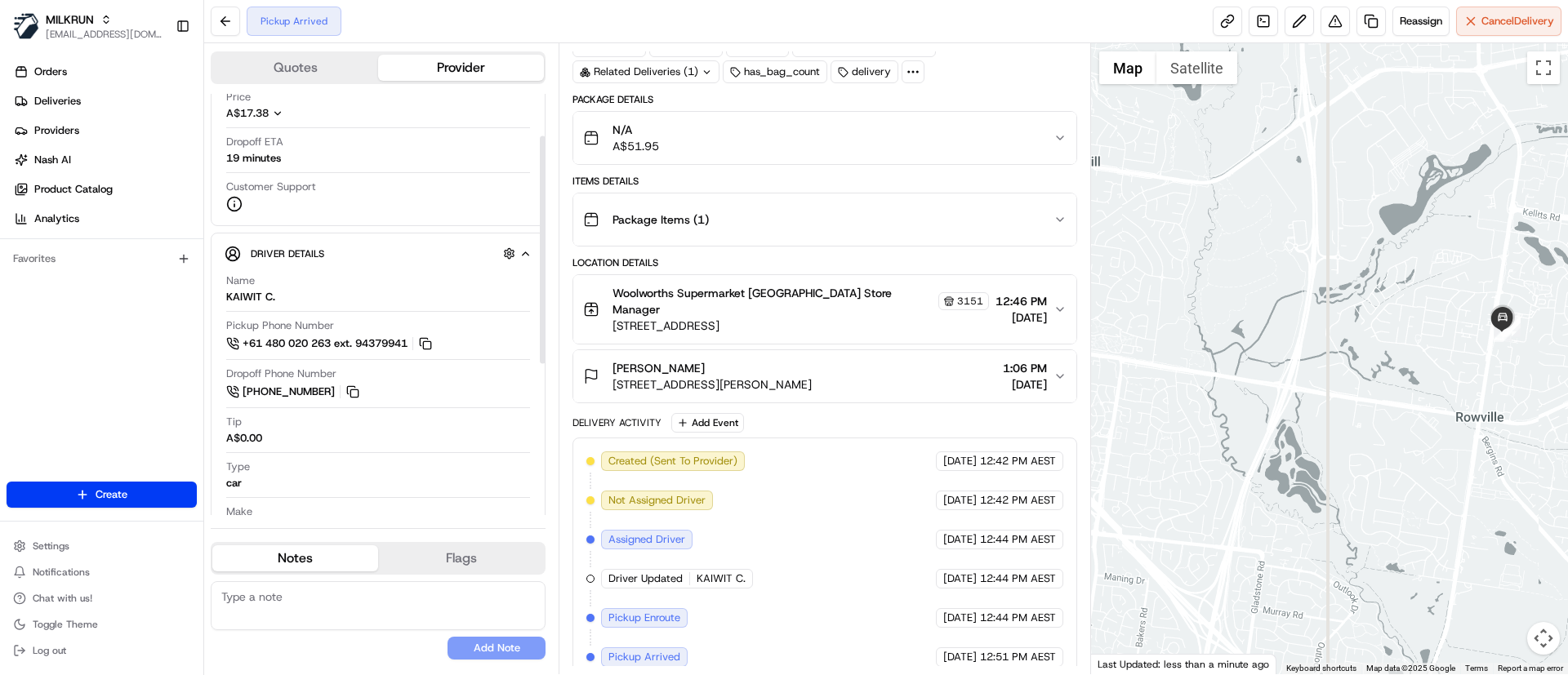
scroll to position [214, 0]
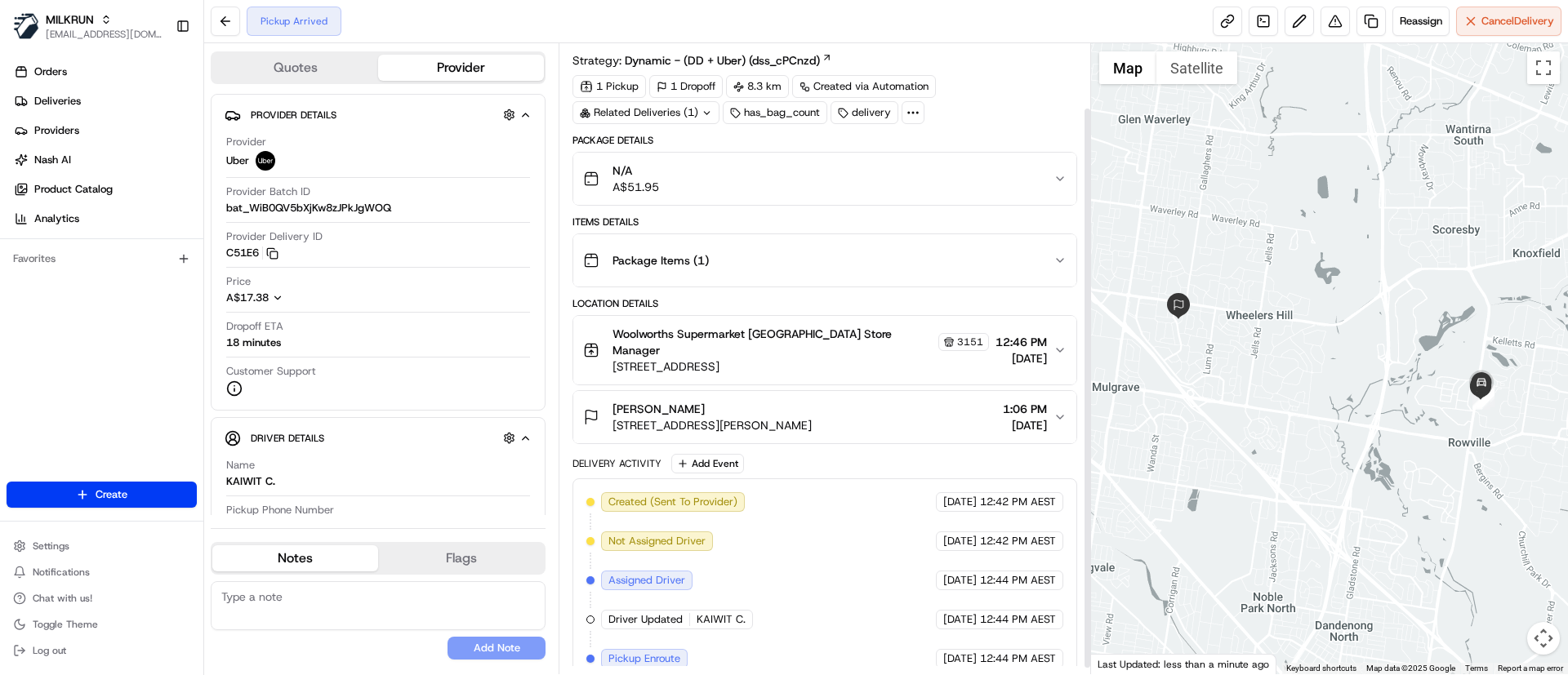
scroll to position [79, 0]
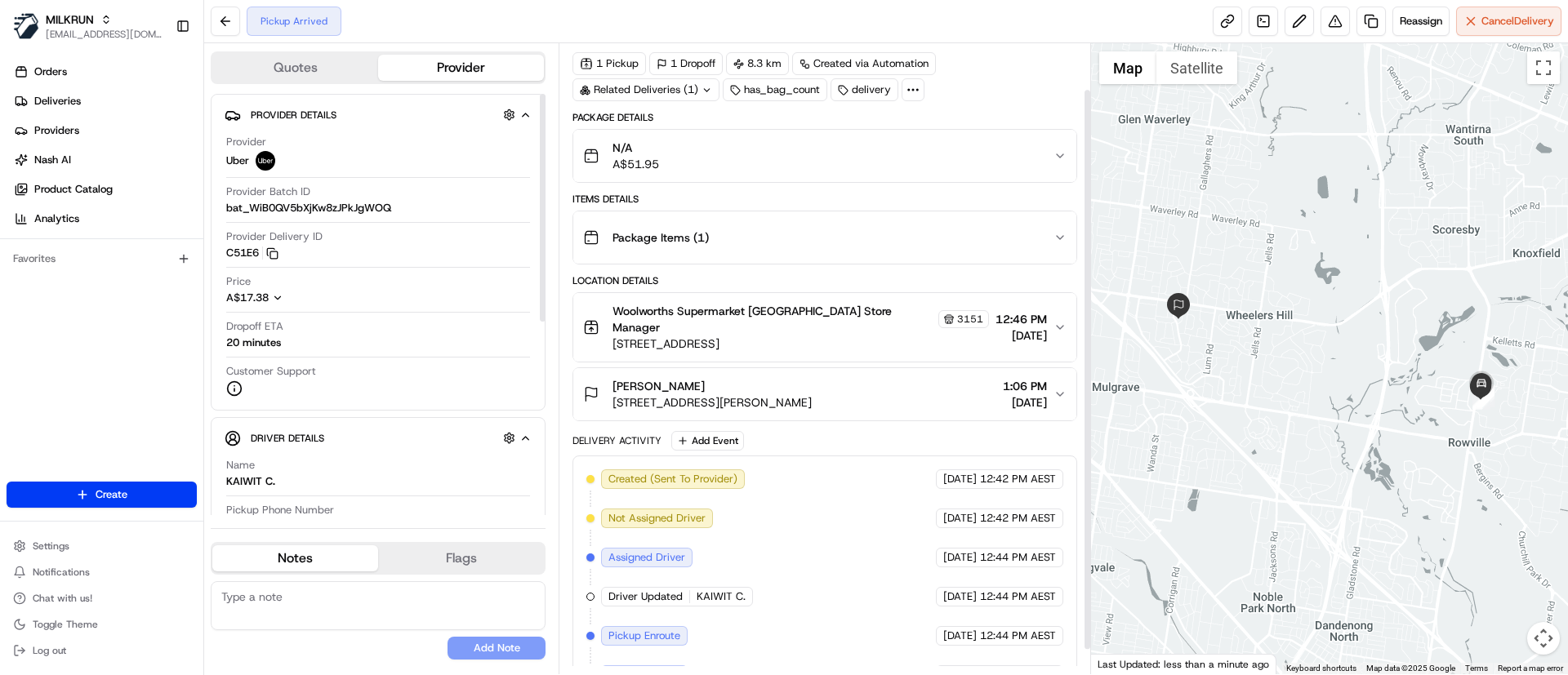
scroll to position [79, 0]
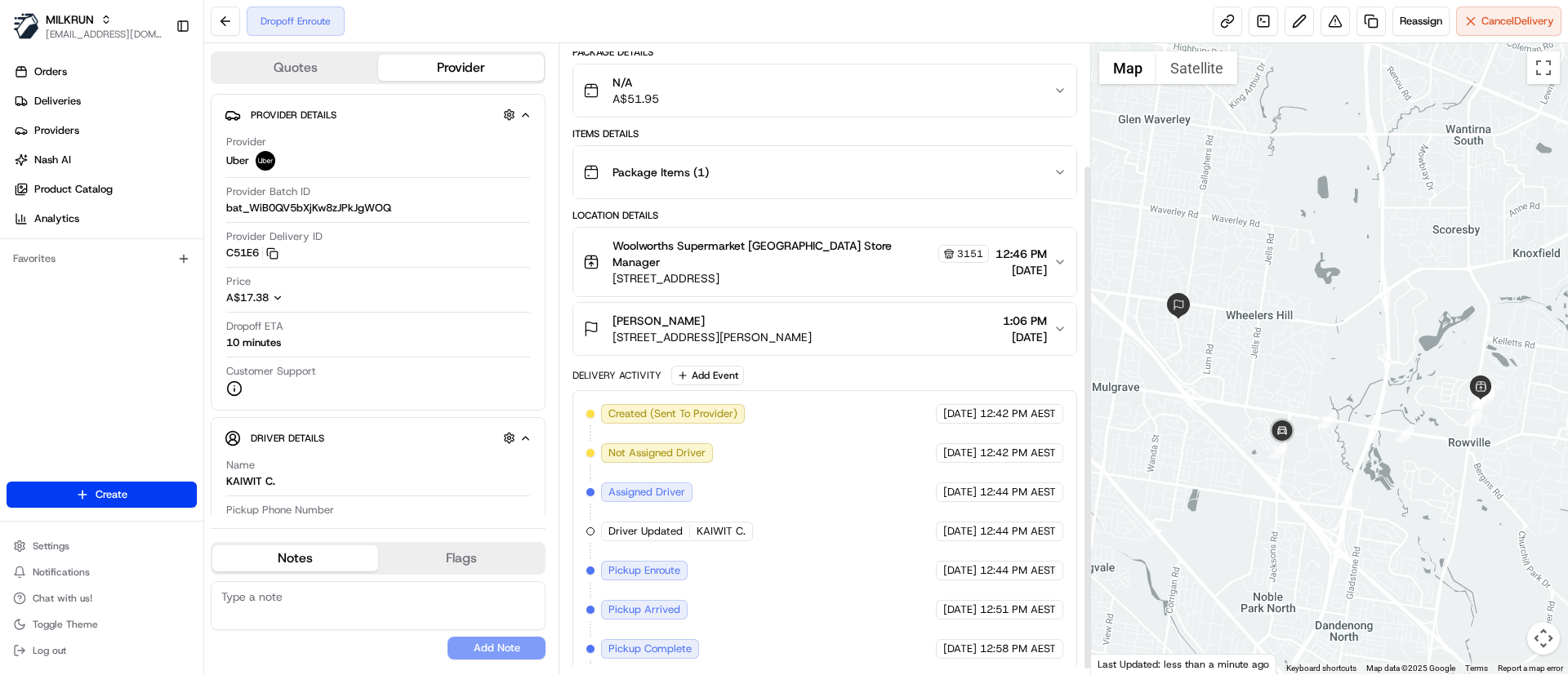
scroll to position [158, 0]
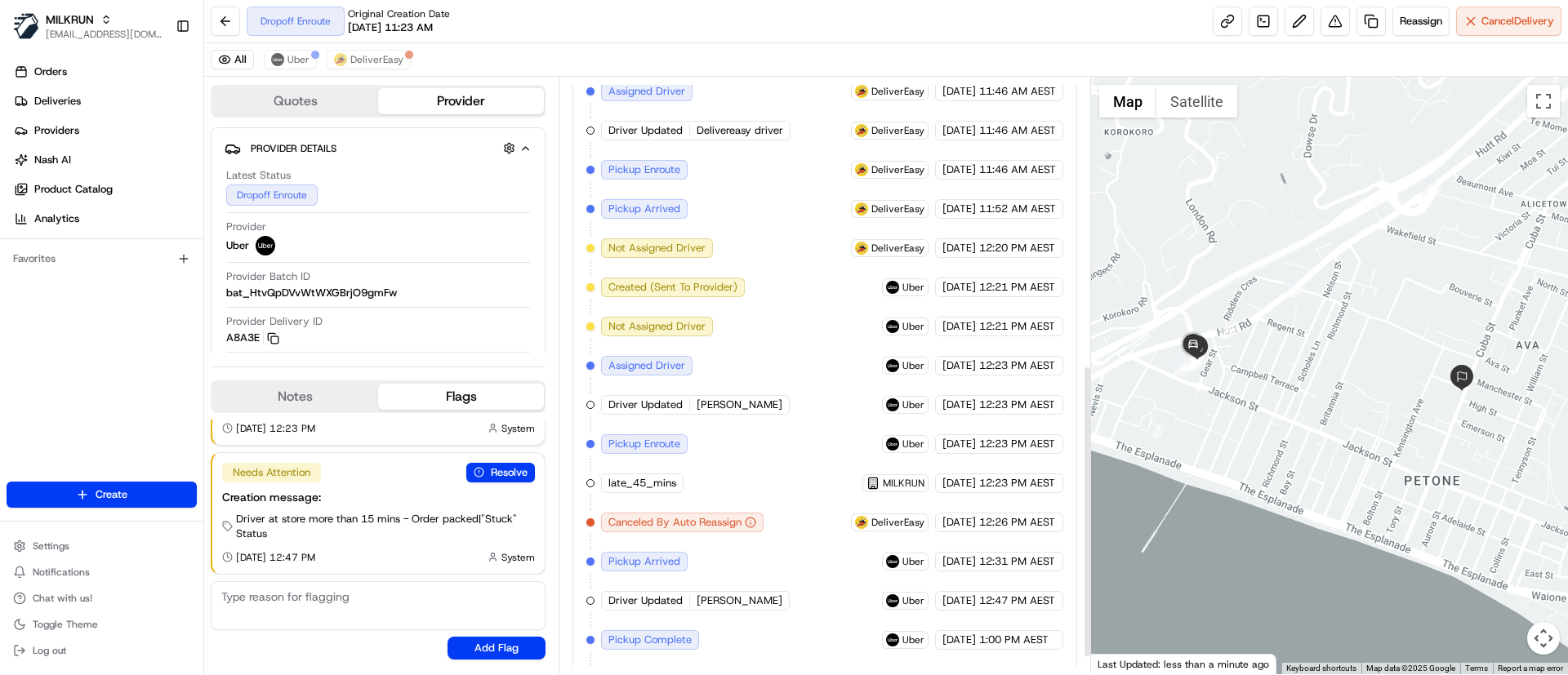
scroll to position [622, 0]
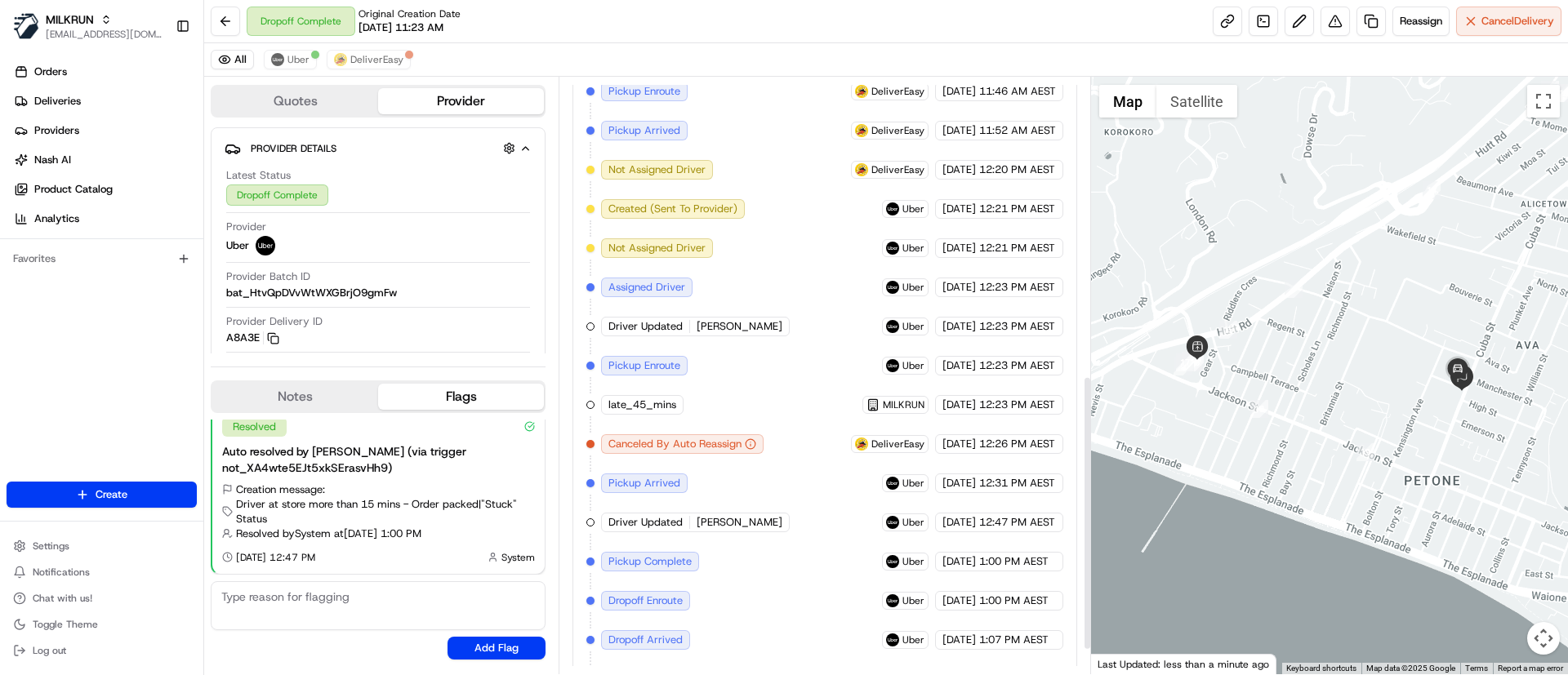
scroll to position [700, 0]
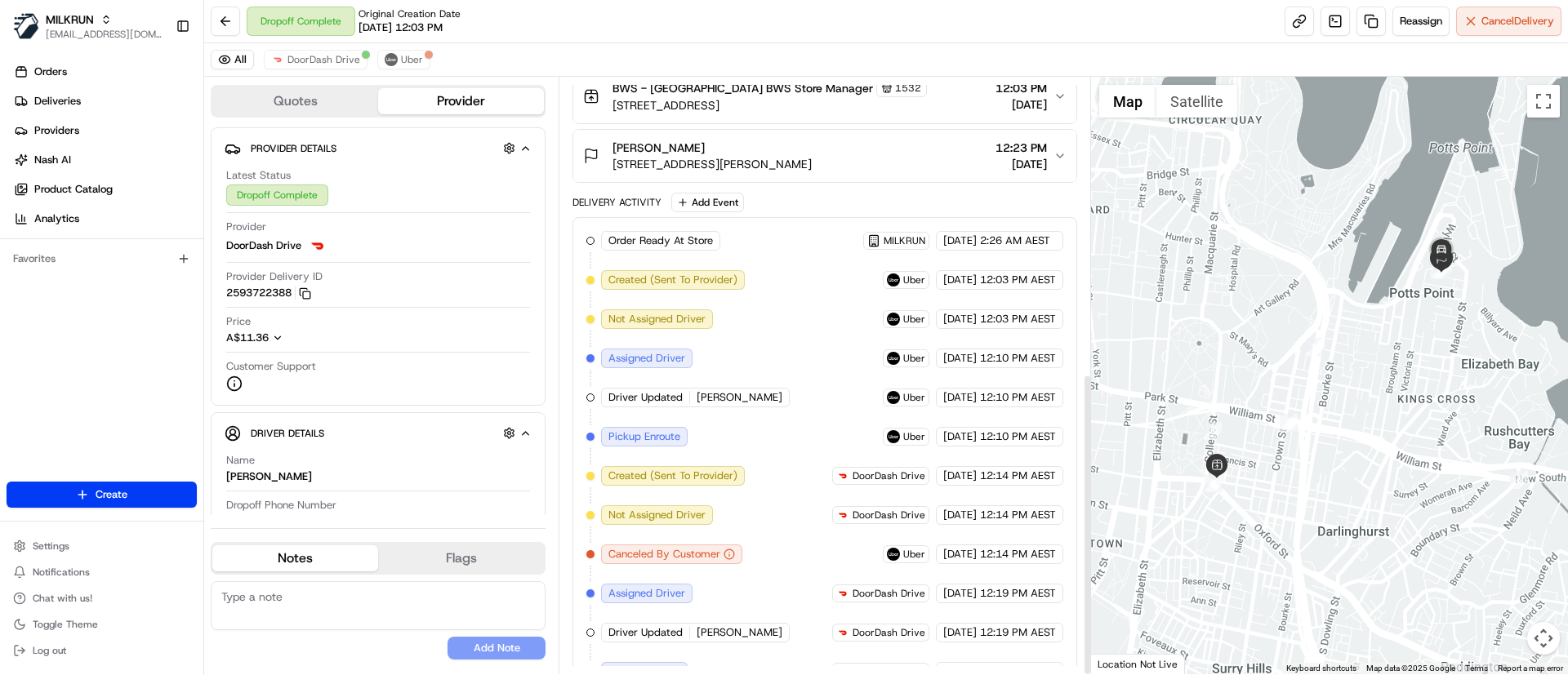
scroll to position [583, 0]
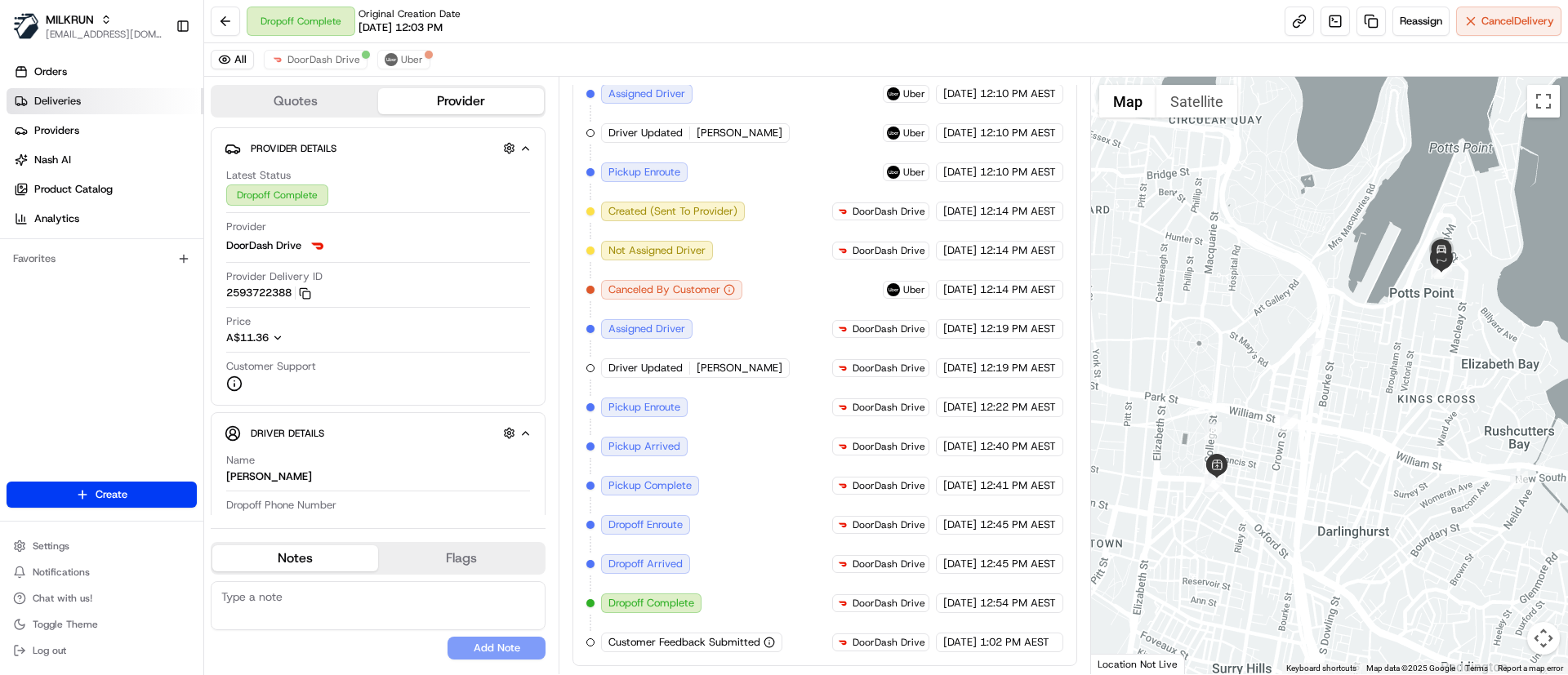
click at [119, 94] on link "Deliveries" at bounding box center [105, 101] width 197 height 26
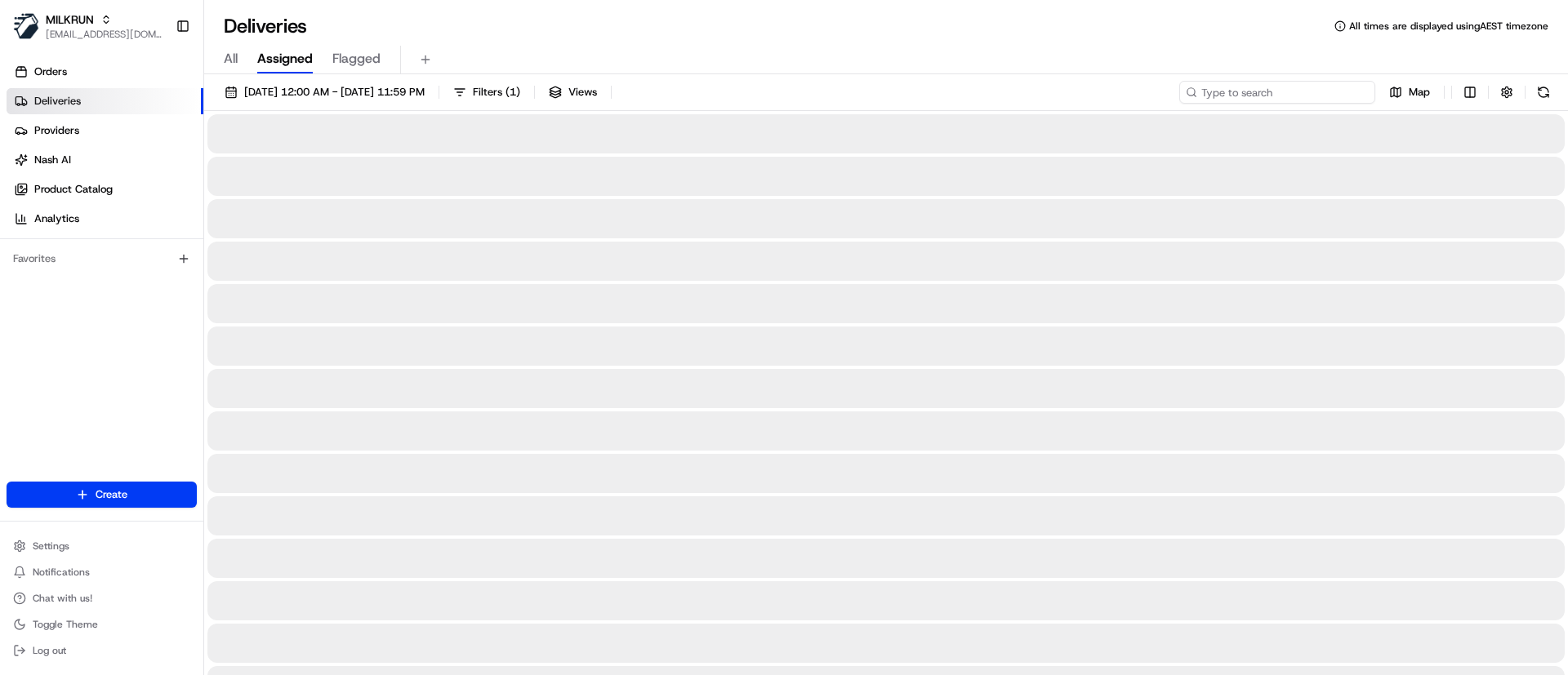
click at [1275, 89] on input at bounding box center [1277, 92] width 196 height 23
paste input "63bf539c-0847-4867-8f75-e0418d152aad"
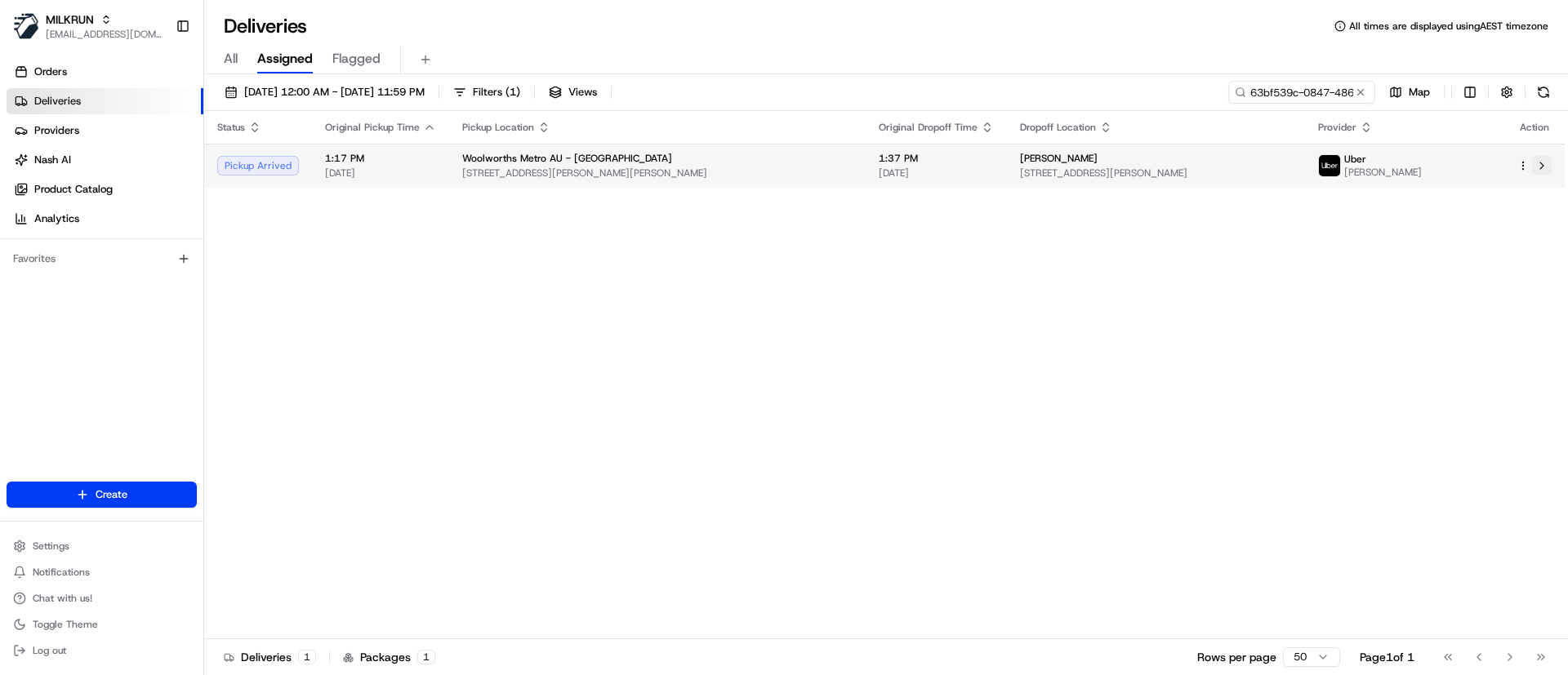
click at [1543, 165] on button at bounding box center [1541, 165] width 19 height 19
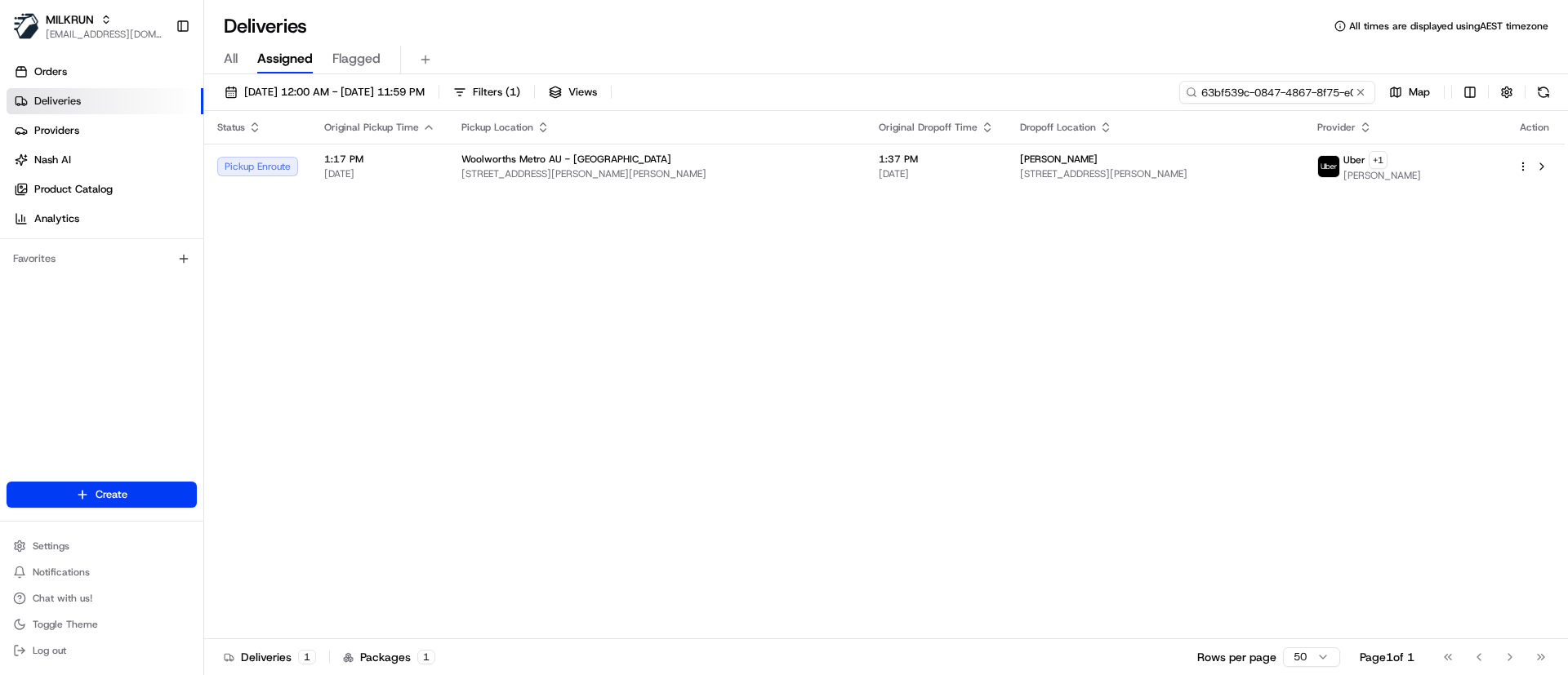
click at [1281, 90] on input "63bf539c-0847-4867-8f75-e0418d152aad" at bounding box center [1277, 92] width 196 height 23
paste input "bd8faa0b-a6ab-4b9e-8596-68be370278f3"
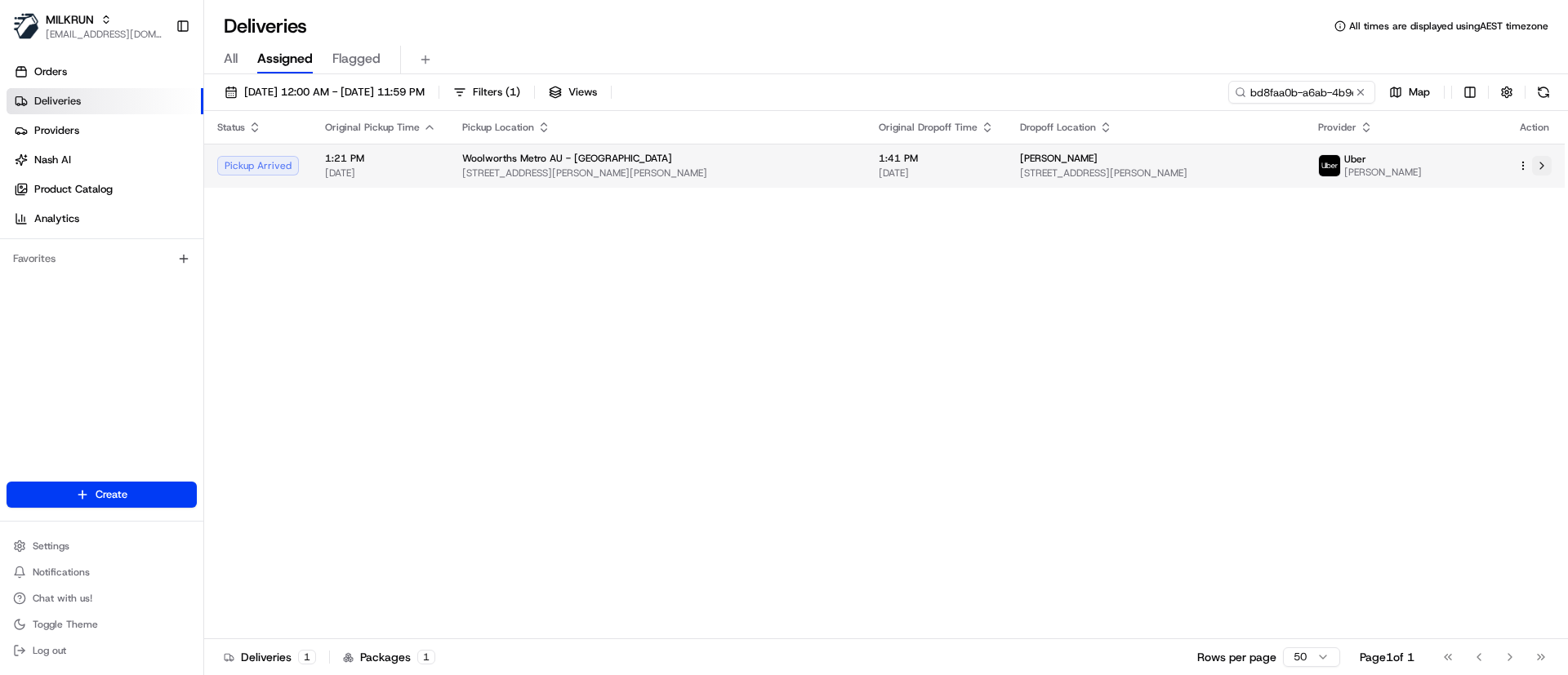
click at [1548, 168] on button at bounding box center [1541, 165] width 19 height 19
click at [513, 167] on span "[STREET_ADDRESS][PERSON_NAME][PERSON_NAME]" at bounding box center [660, 173] width 389 height 13
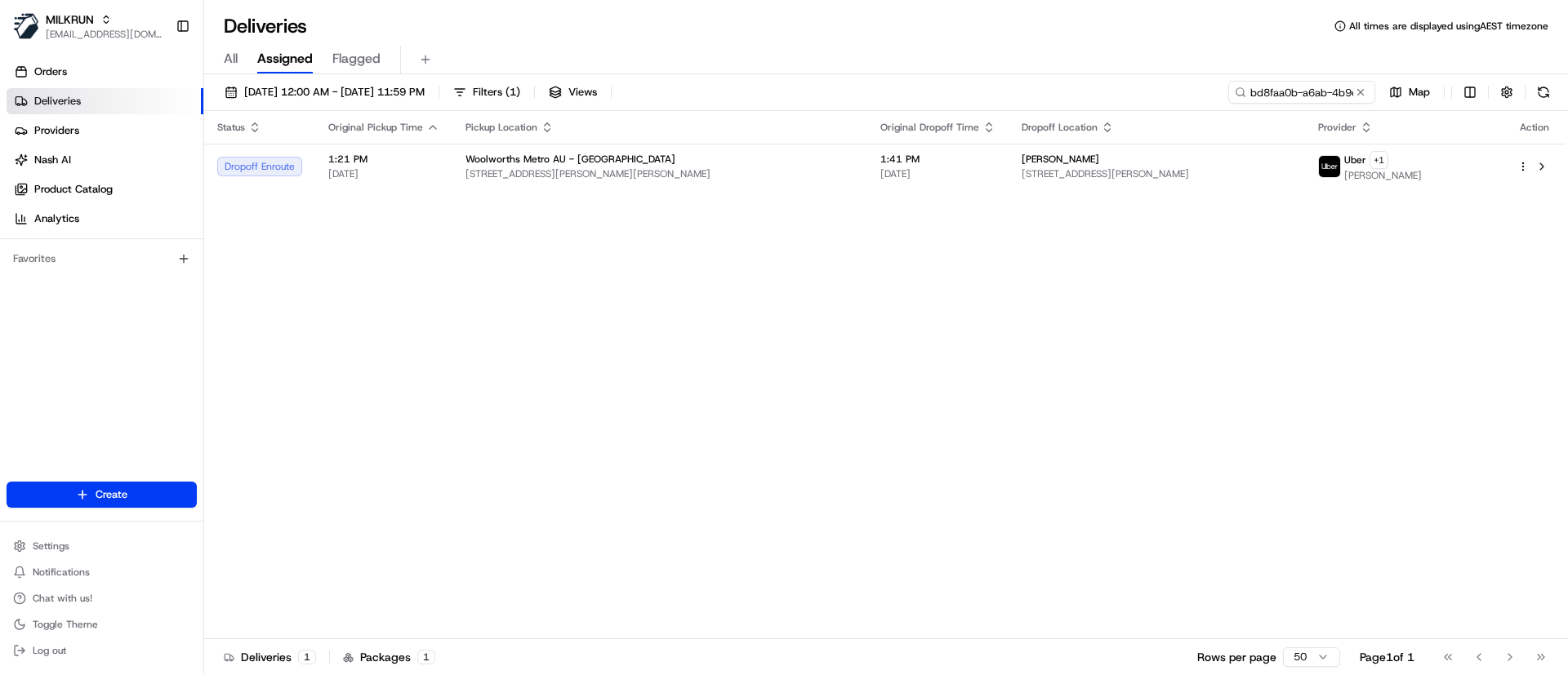
drag, startPoint x: 492, startPoint y: 240, endPoint x: 502, endPoint y: 249, distance: 13.5
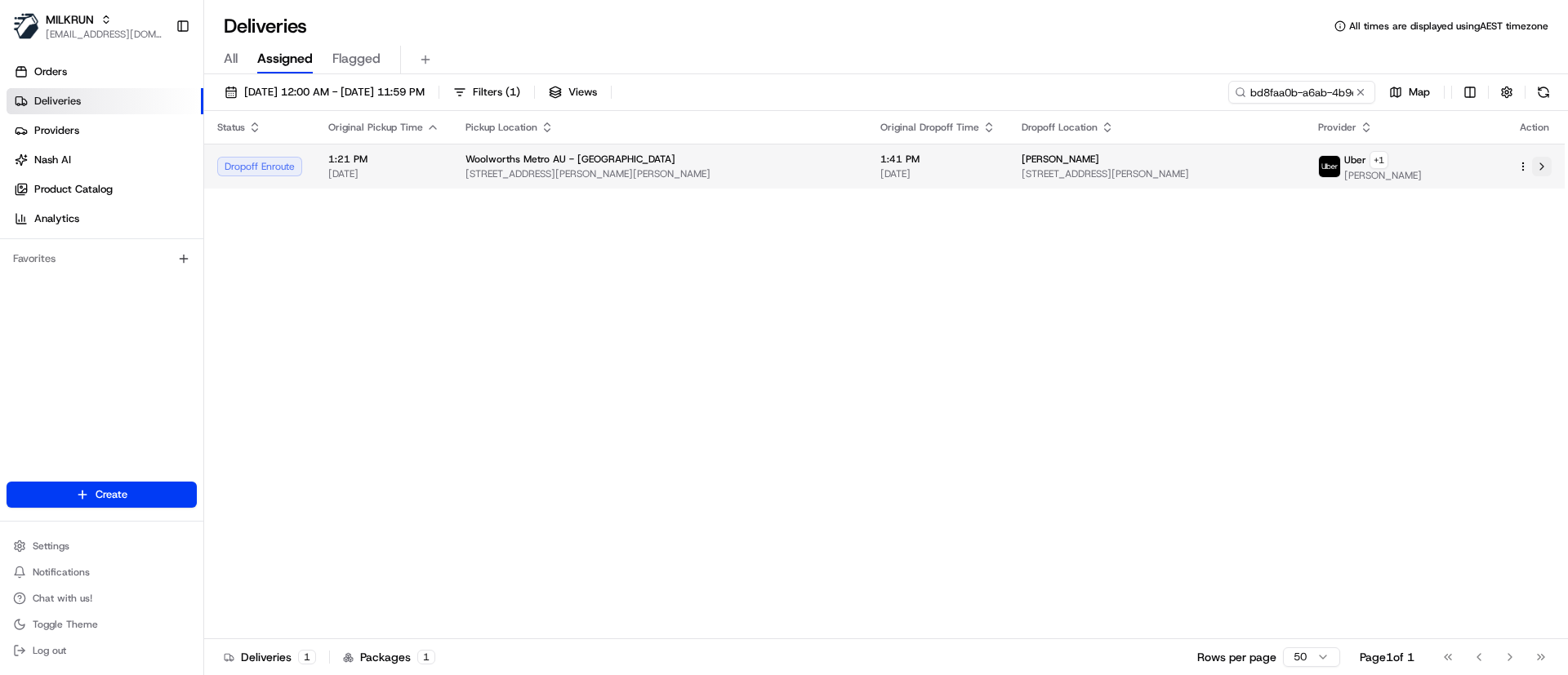
click at [1544, 170] on button at bounding box center [1541, 166] width 19 height 19
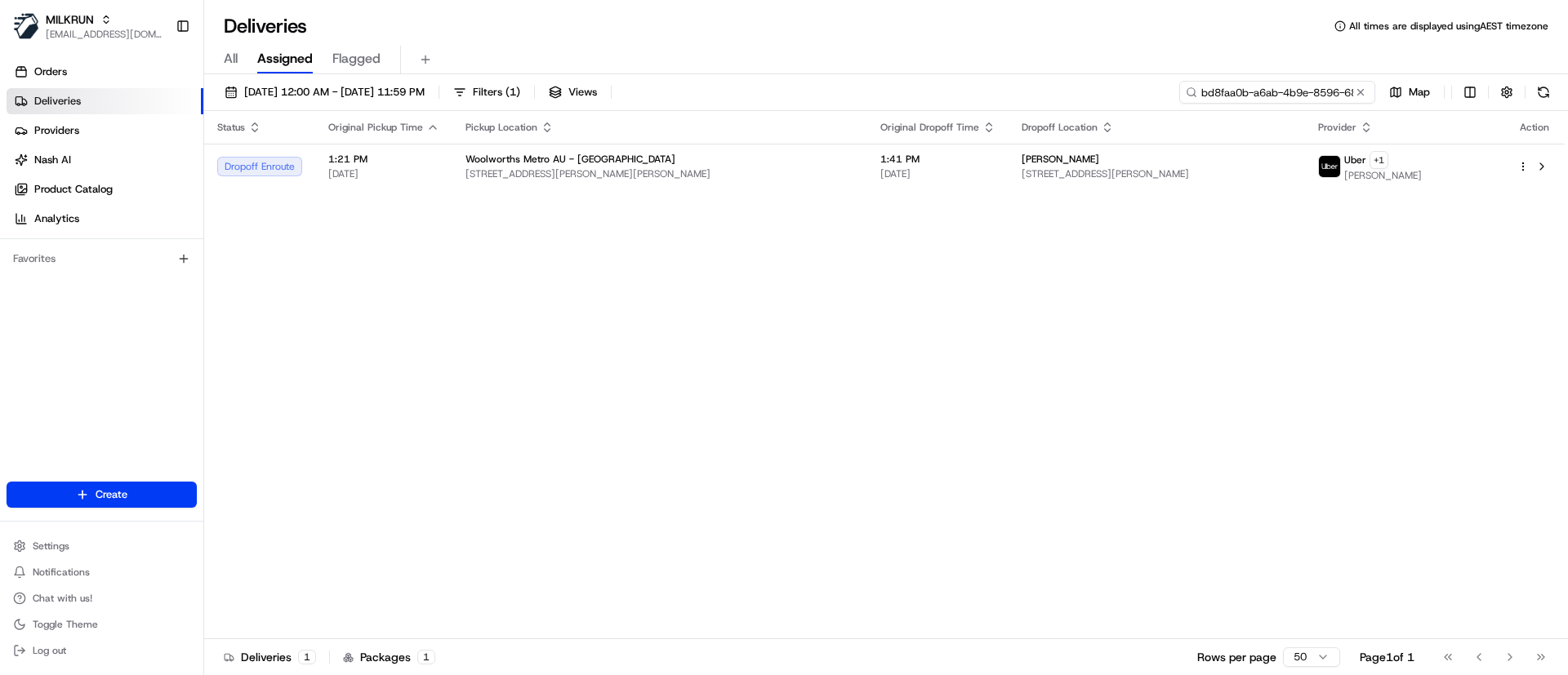
click at [1259, 89] on input "bd8faa0b-a6ab-4b9e-8596-68be370278f3" at bounding box center [1277, 92] width 196 height 23
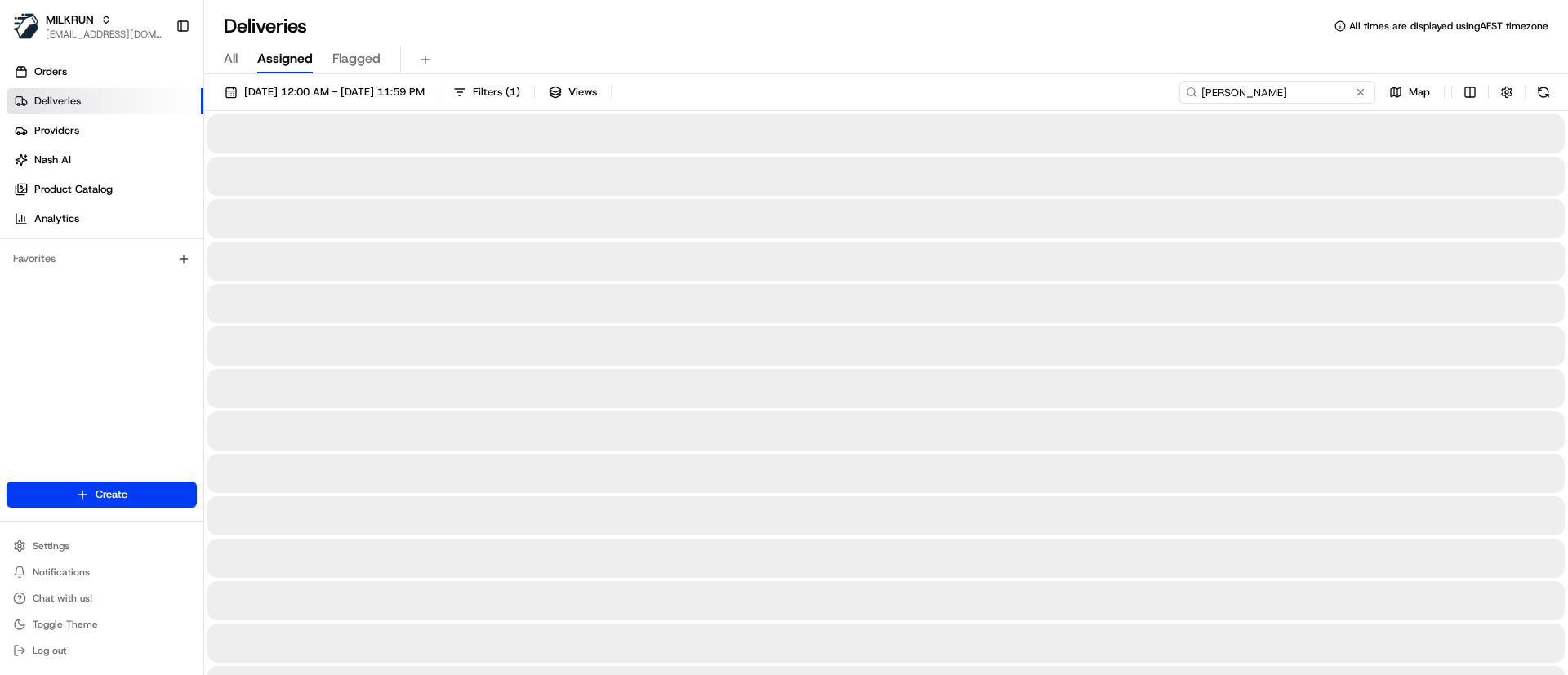
type input "danielle scully"
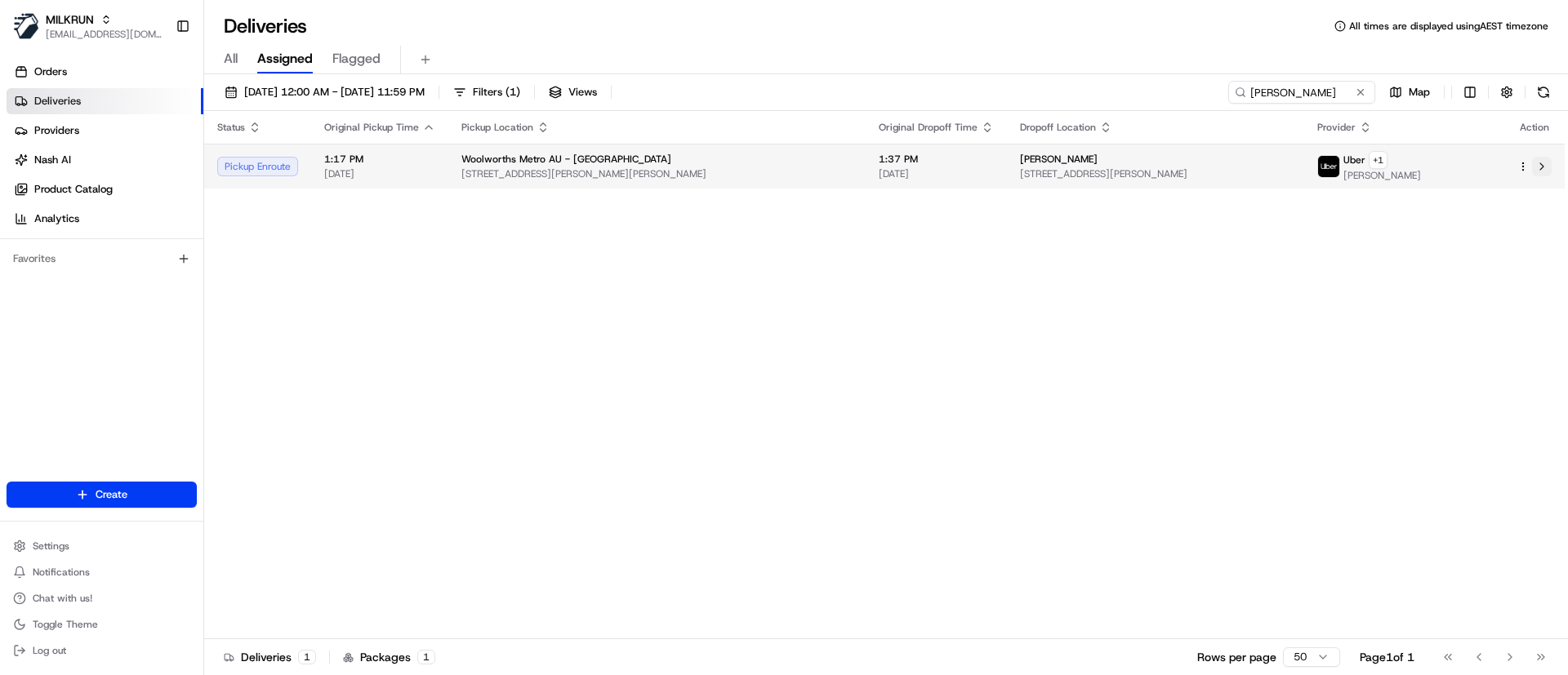
click at [1541, 163] on button at bounding box center [1541, 166] width 19 height 19
click at [1543, 165] on button at bounding box center [1541, 166] width 19 height 19
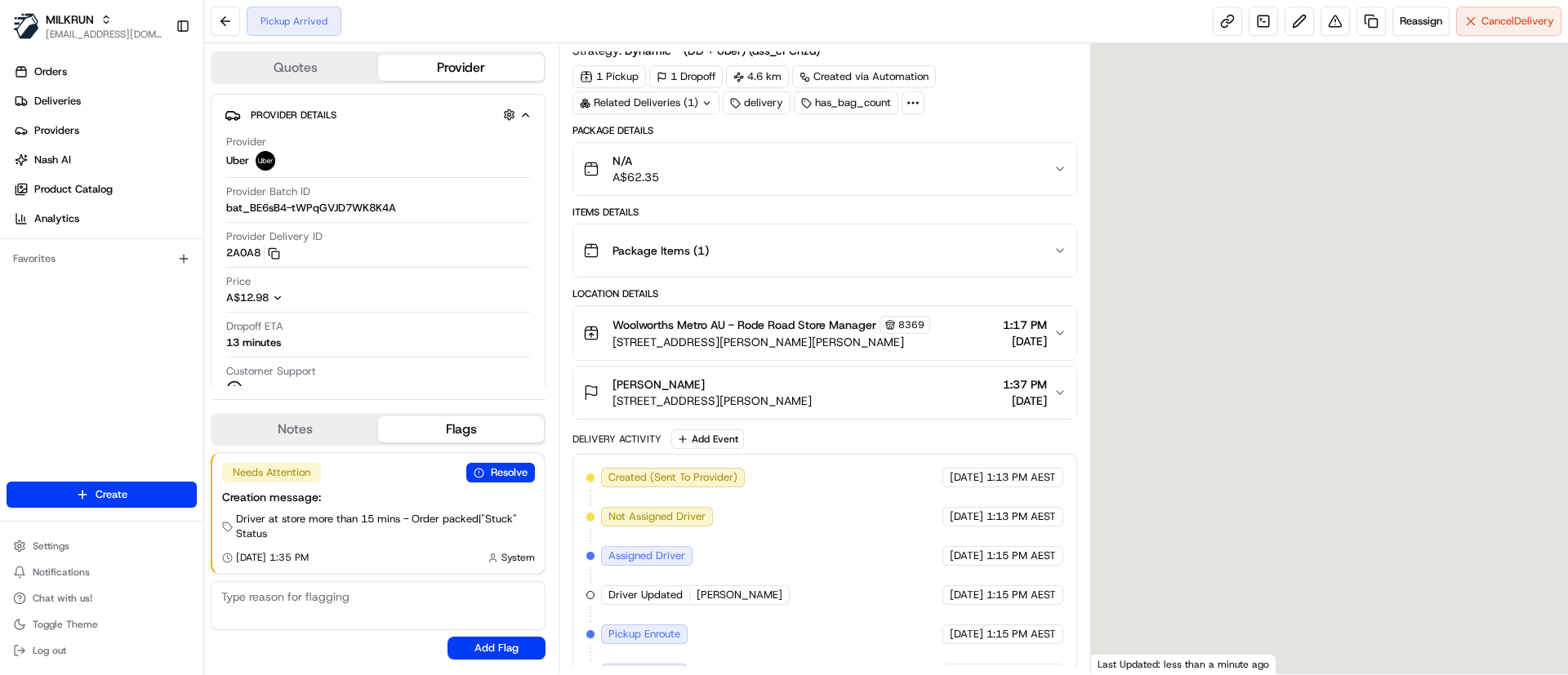
scroll to position [79, 0]
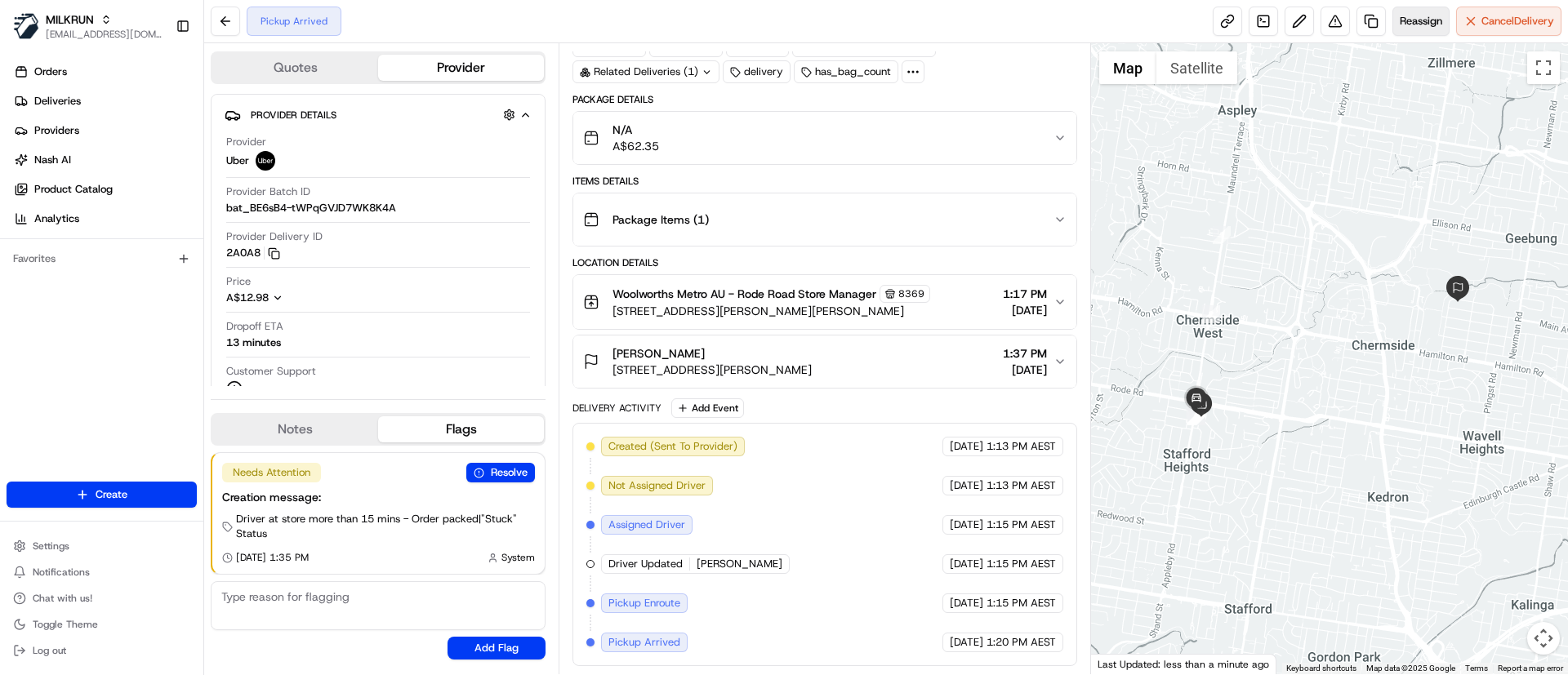
click at [1415, 25] on span "Reassign" at bounding box center [1420, 20] width 42 height 14
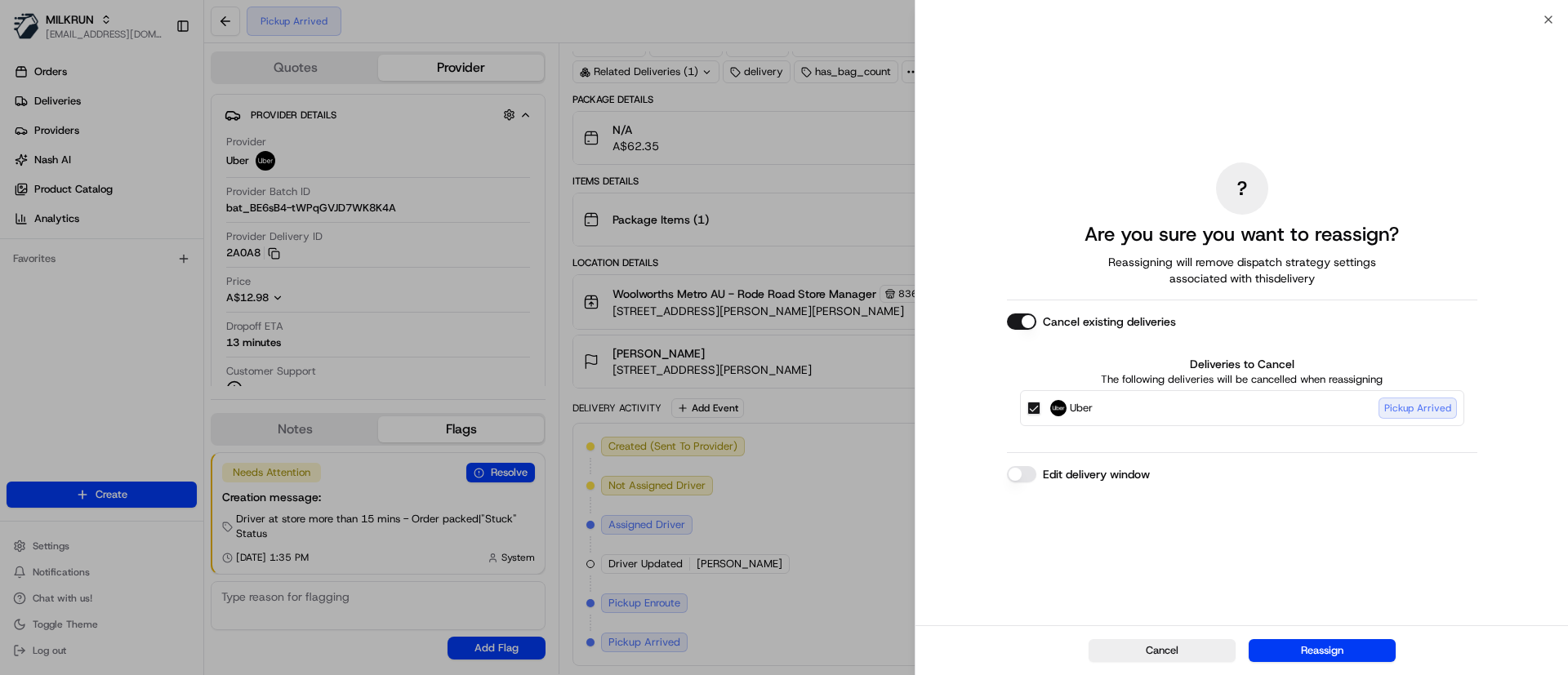
click at [1008, 321] on button "Cancel existing deliveries" at bounding box center [1021, 321] width 30 height 16
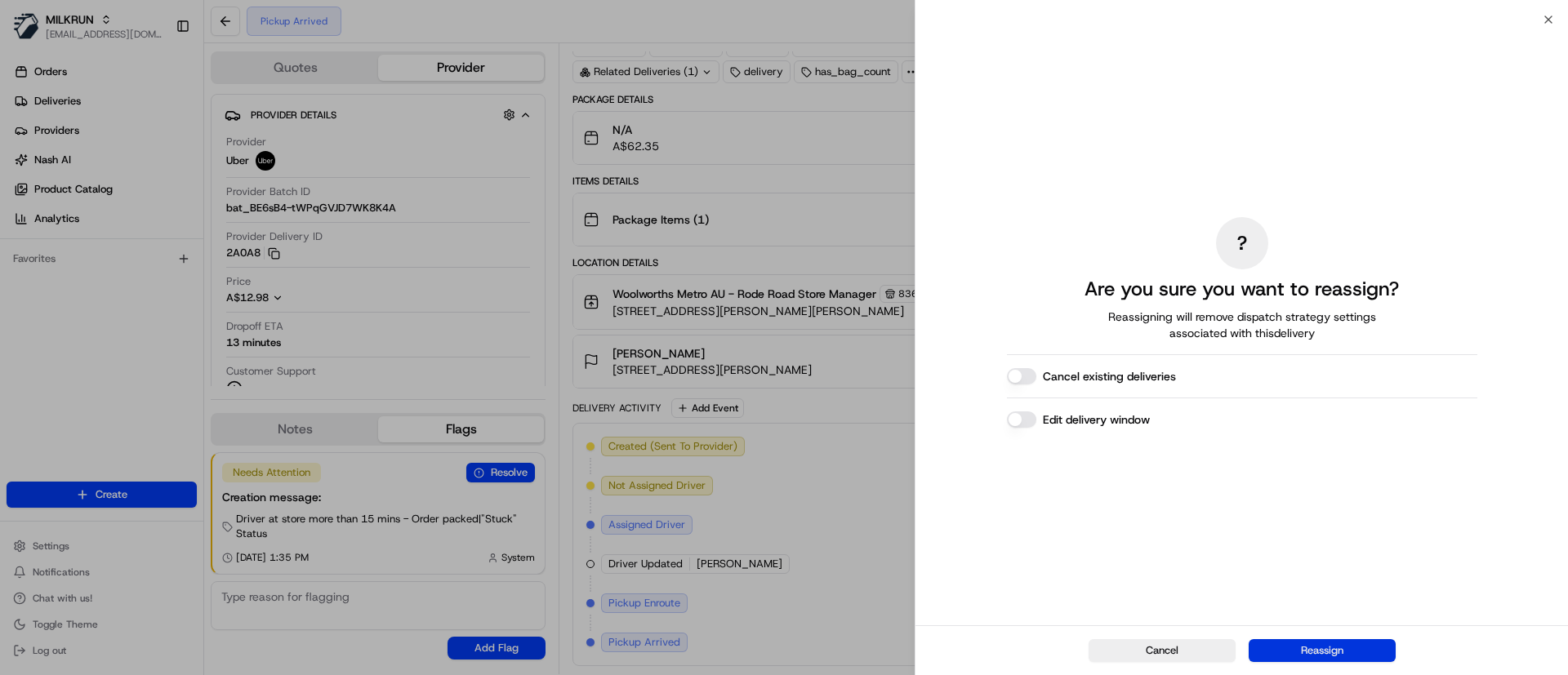
click at [1296, 651] on button "Reassign" at bounding box center [1322, 651] width 147 height 23
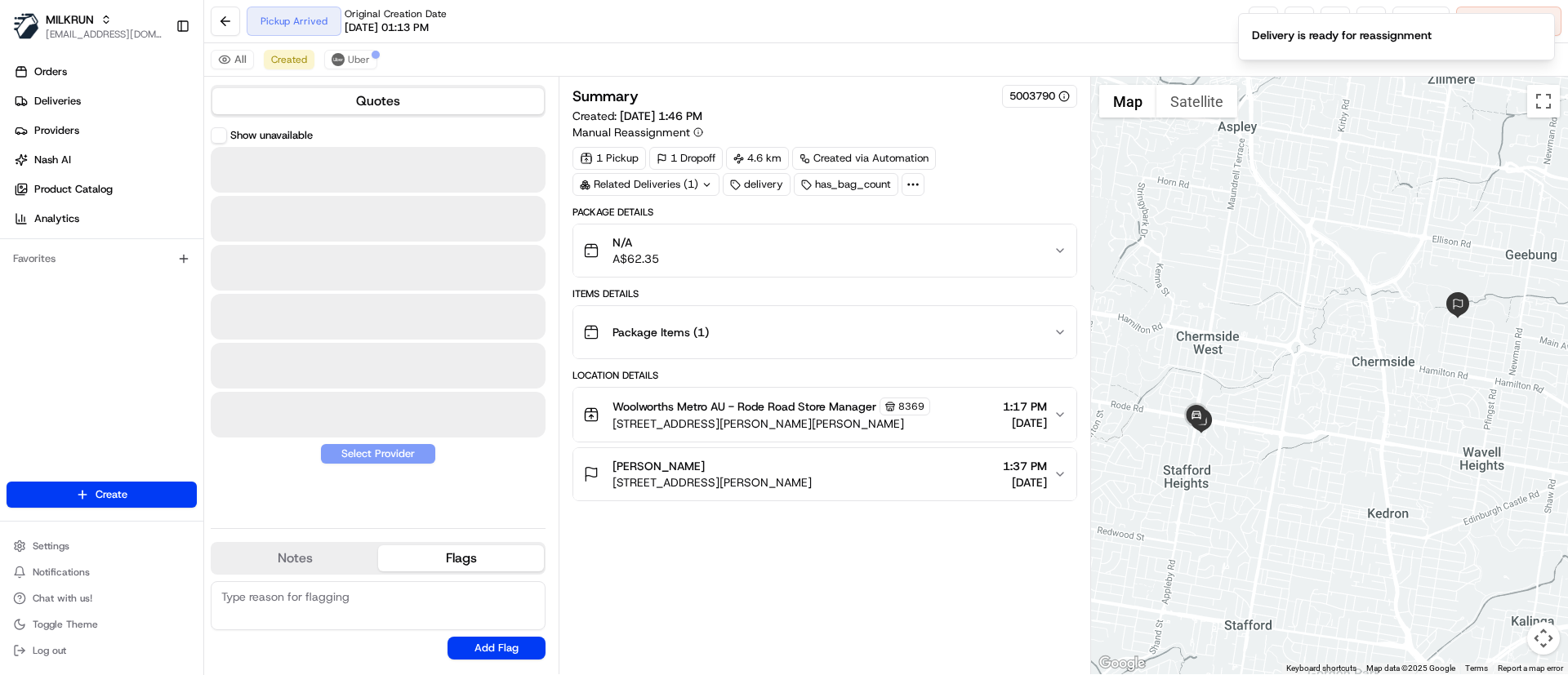
scroll to position [0, 0]
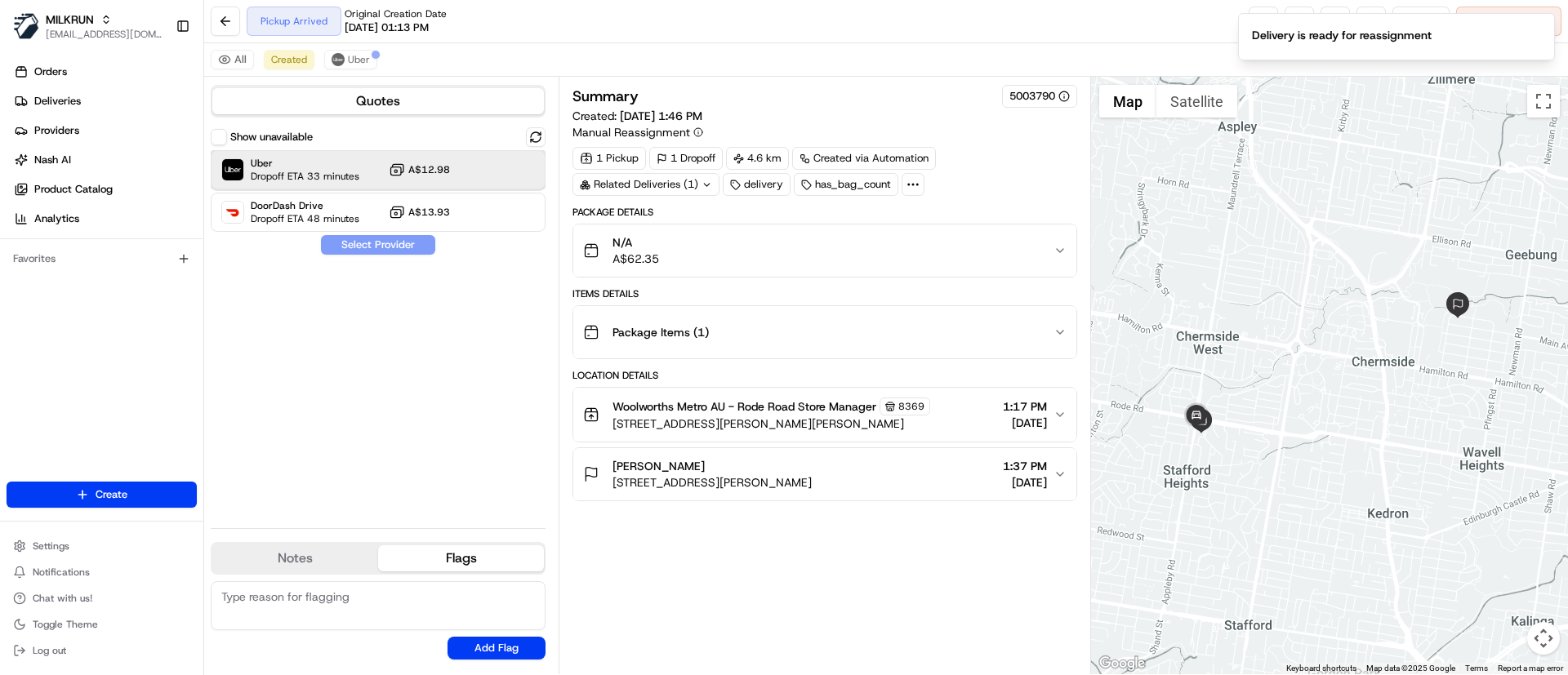
click at [292, 156] on div "Uber Dropoff ETA 33 minutes A$12.98" at bounding box center [378, 170] width 335 height 39
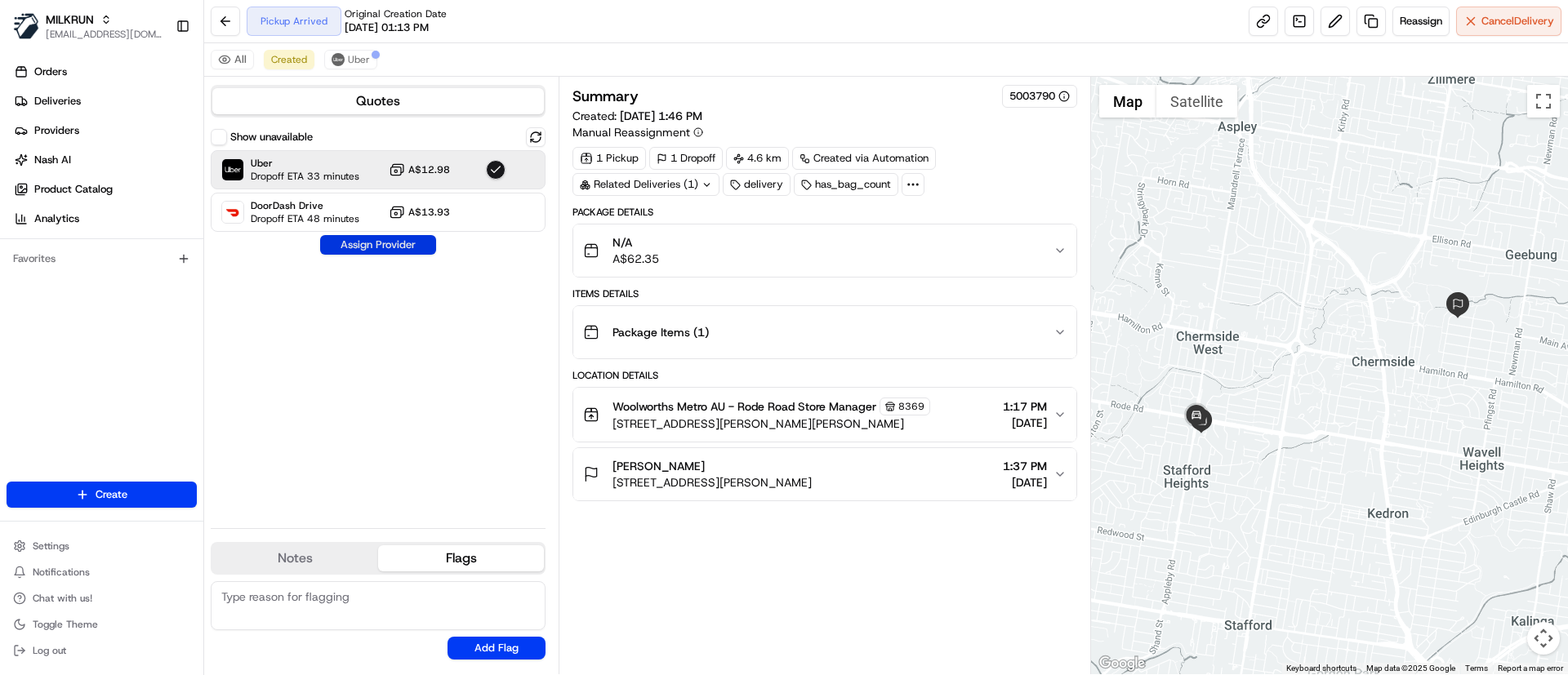
click at [344, 240] on button "Assign Provider" at bounding box center [377, 245] width 116 height 19
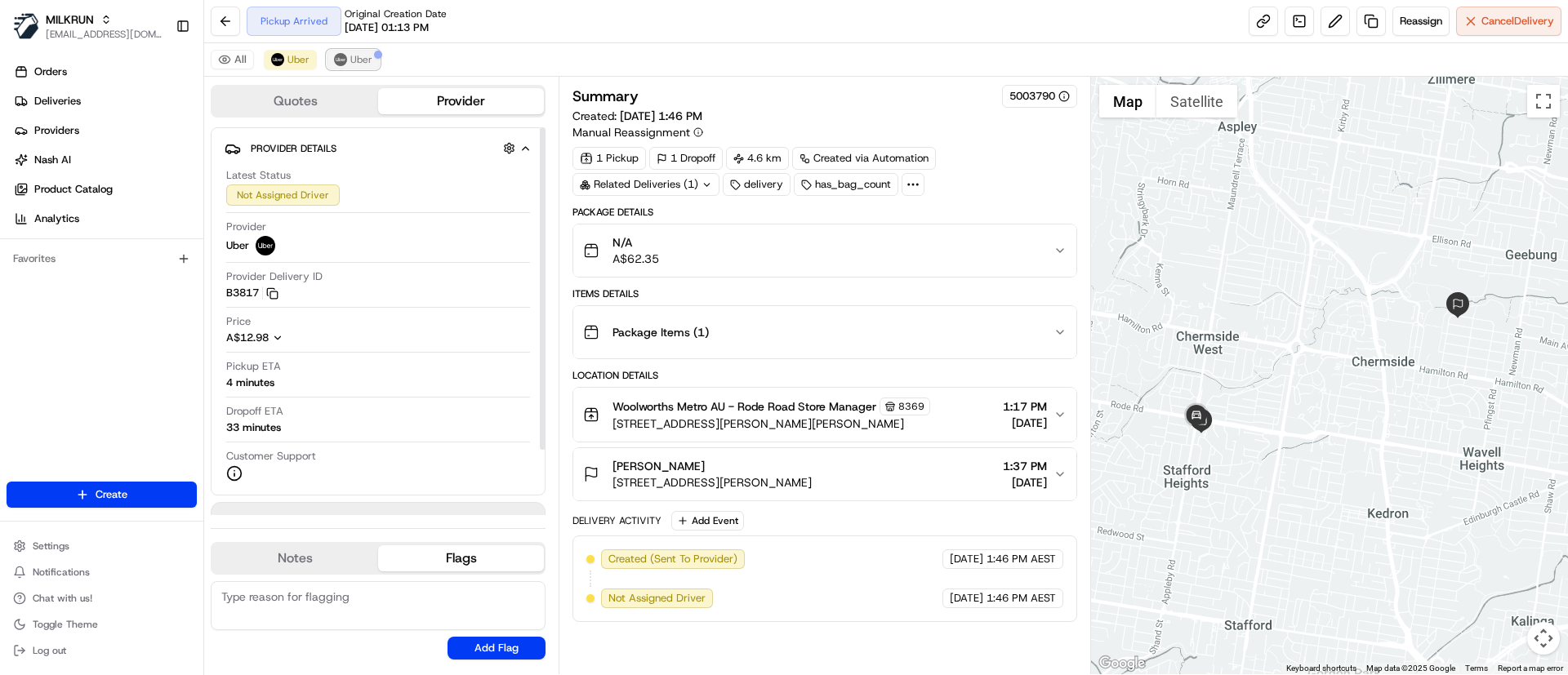
click at [360, 58] on span "Uber" at bounding box center [361, 59] width 22 height 13
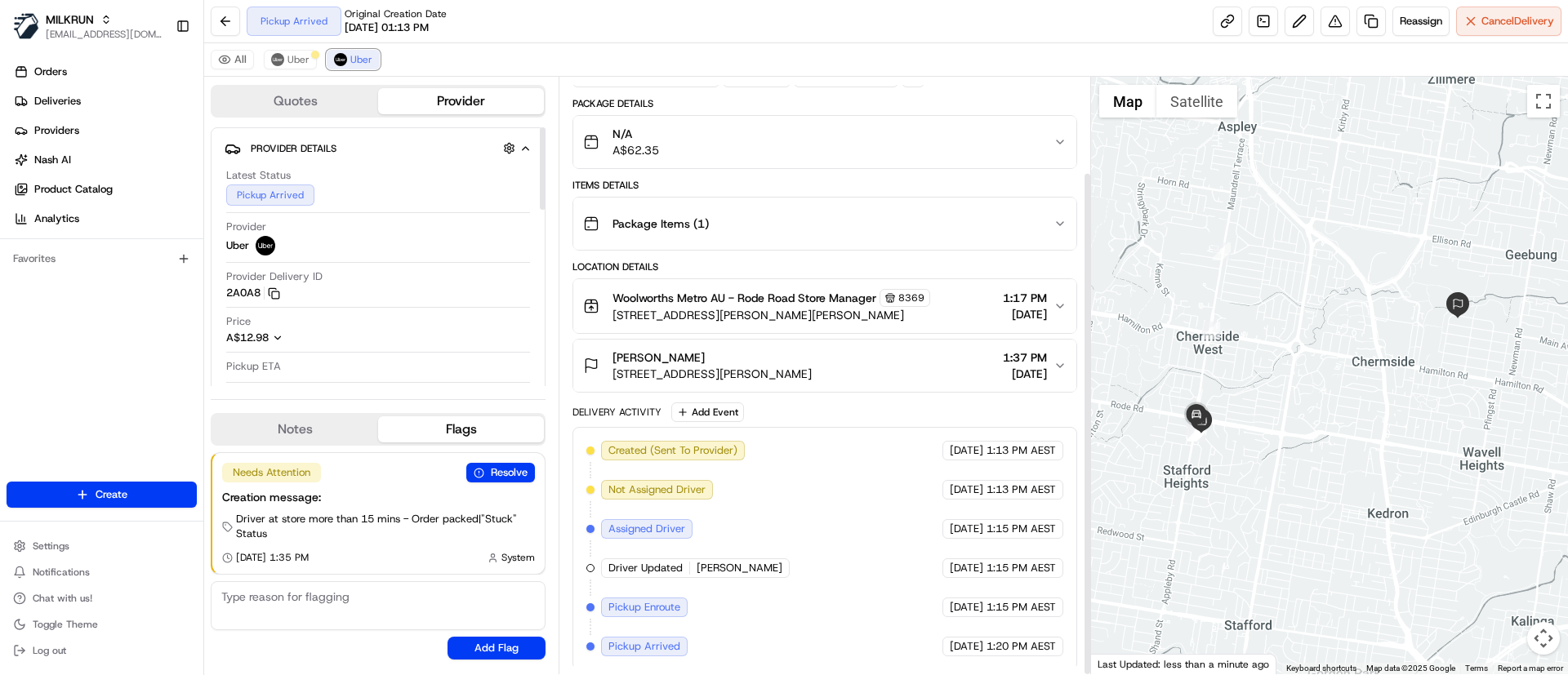
scroll to position [113, 0]
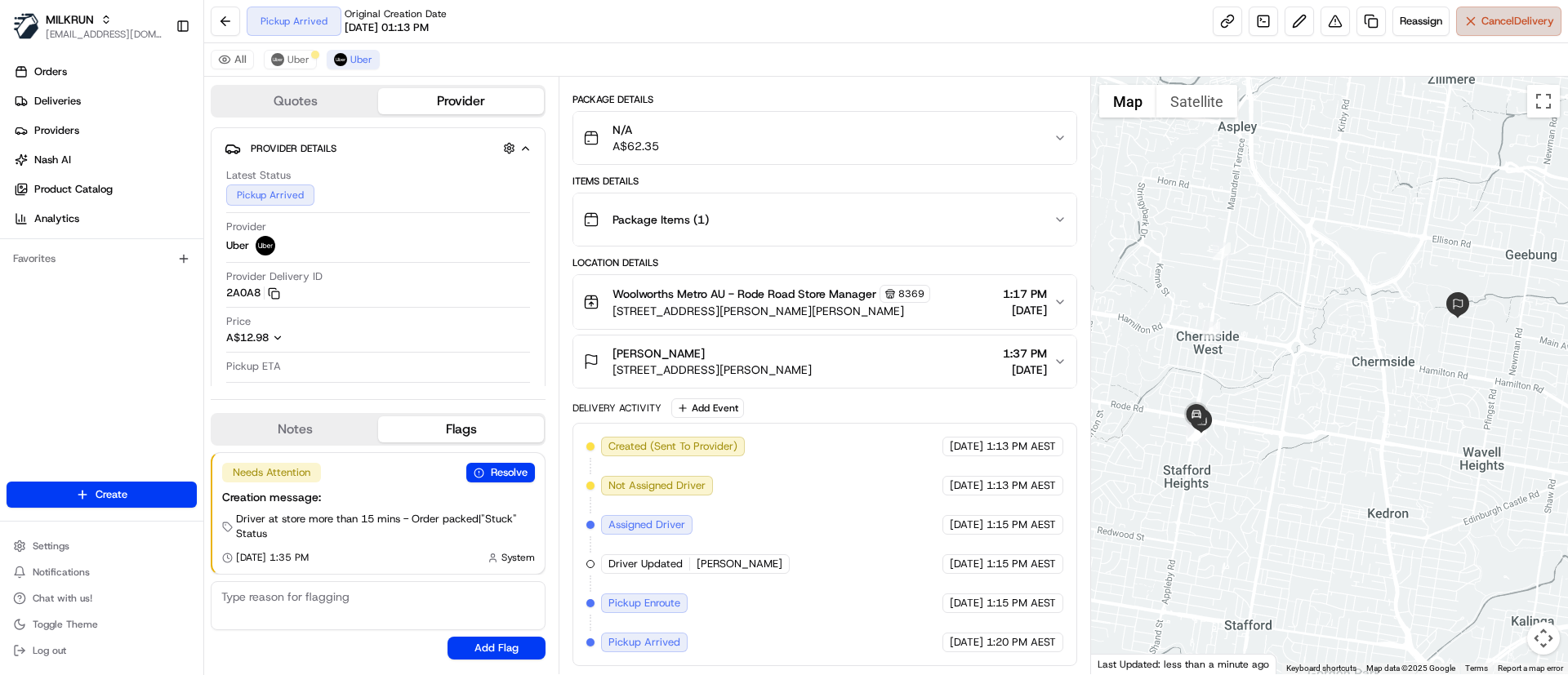
click at [1504, 20] on span "Cancel Delivery" at bounding box center [1517, 20] width 73 height 14
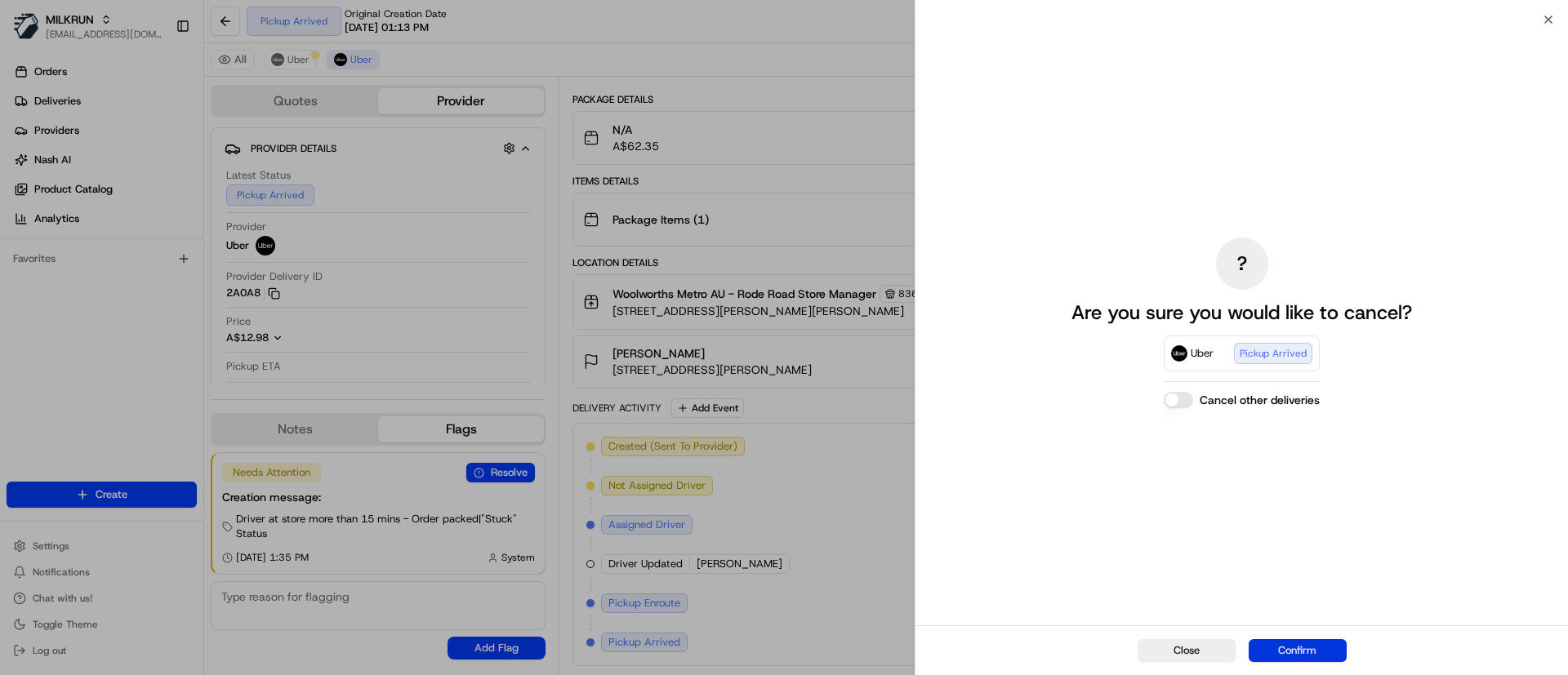
click at [1301, 654] on button "Confirm" at bounding box center [1297, 651] width 98 height 23
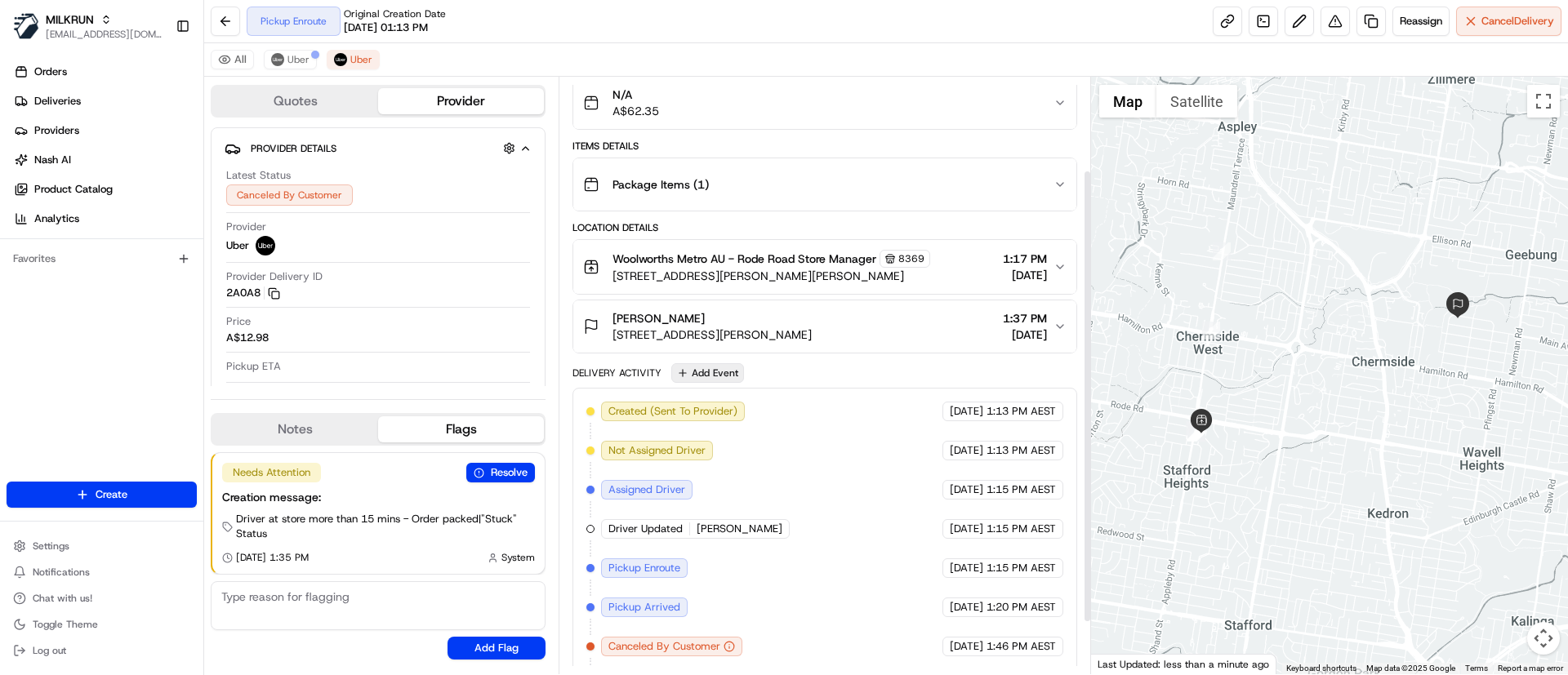
scroll to position [191, 0]
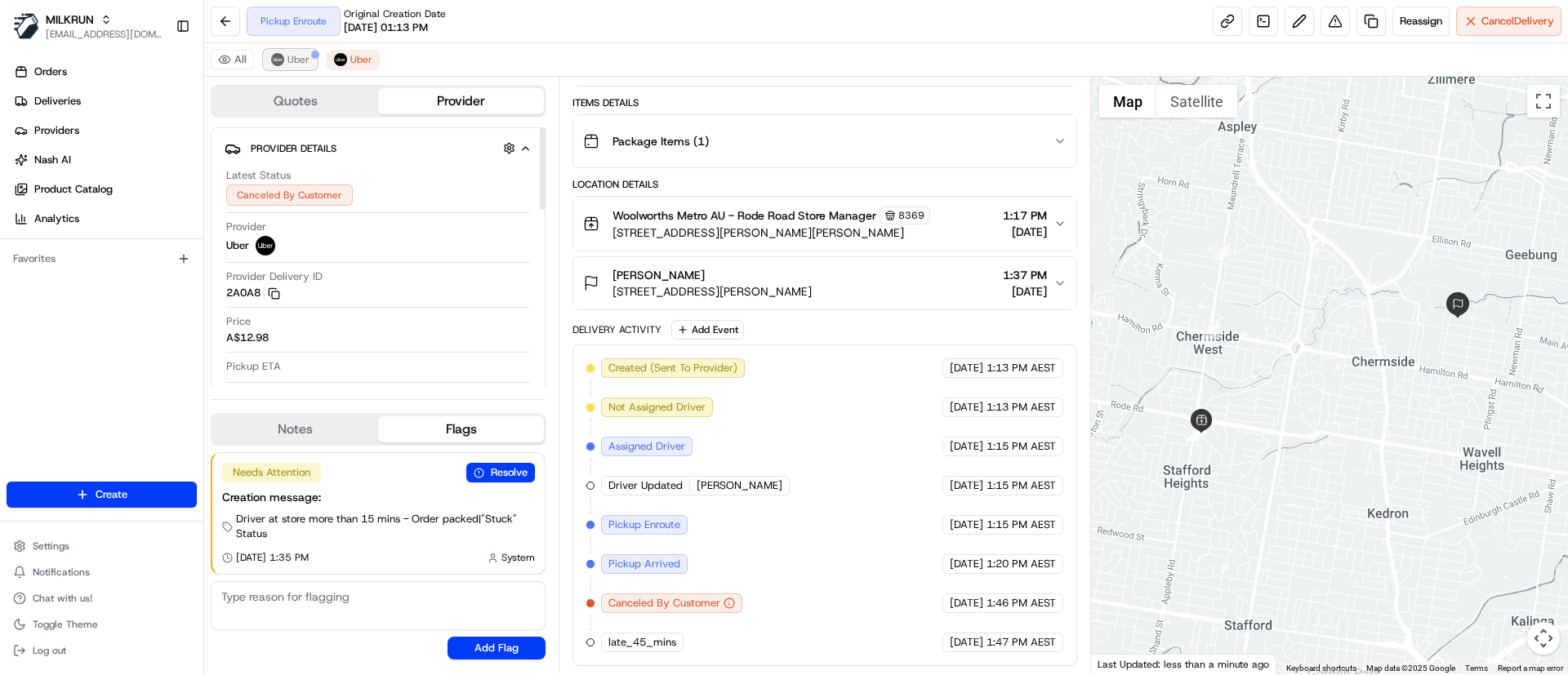
click at [298, 60] on span "Uber" at bounding box center [299, 59] width 22 height 13
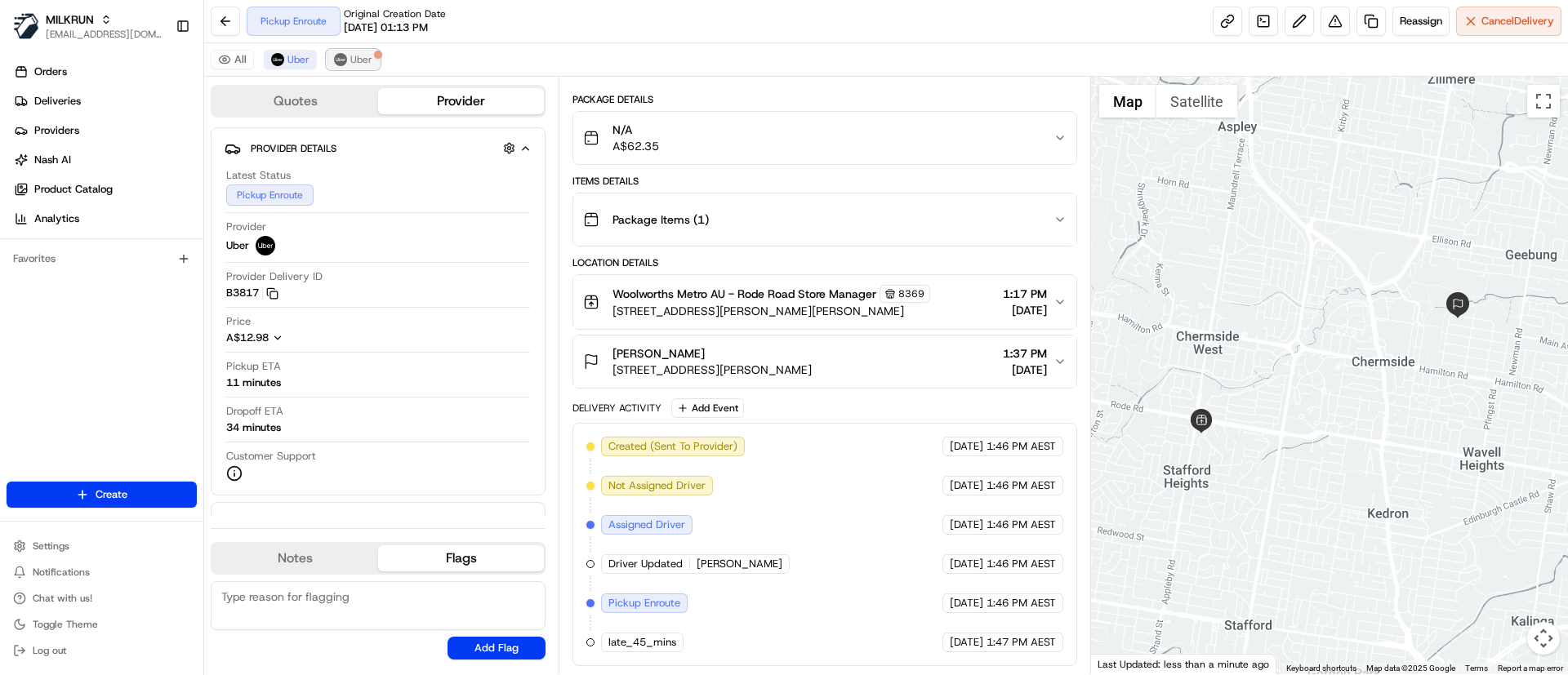
click at [348, 62] on button "Uber" at bounding box center [353, 59] width 53 height 19
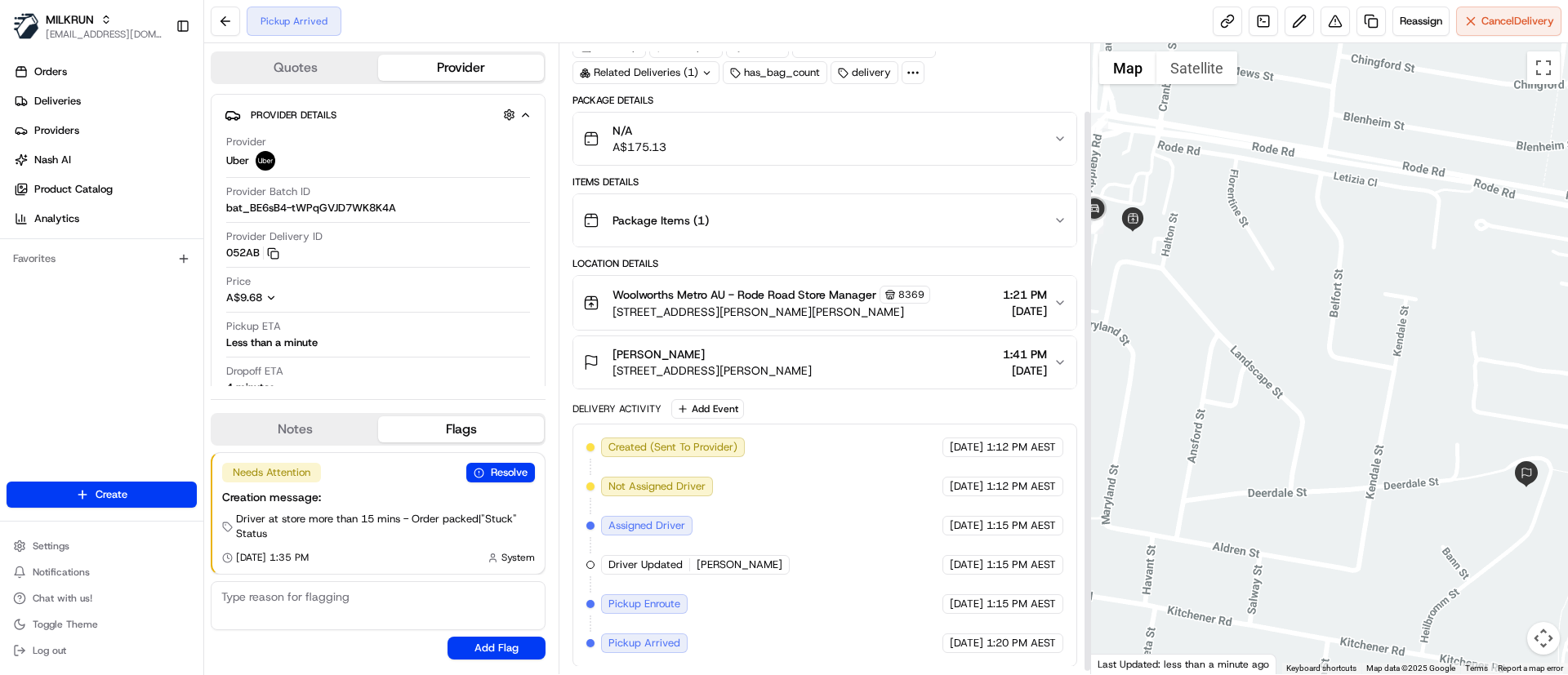
scroll to position [79, 0]
click at [1414, 20] on span "Reassign" at bounding box center [1420, 20] width 42 height 14
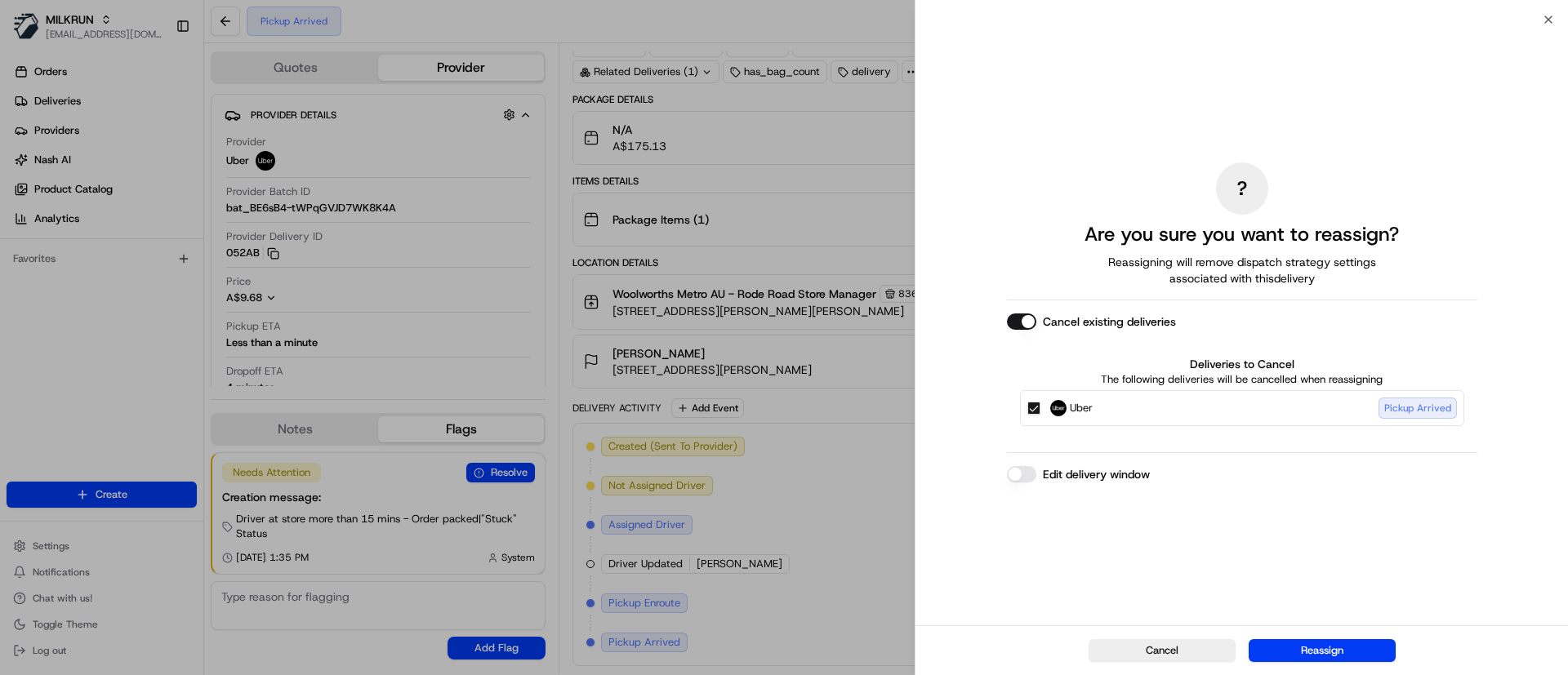
click at [1011, 319] on button "Cancel existing deliveries" at bounding box center [1021, 321] width 30 height 16
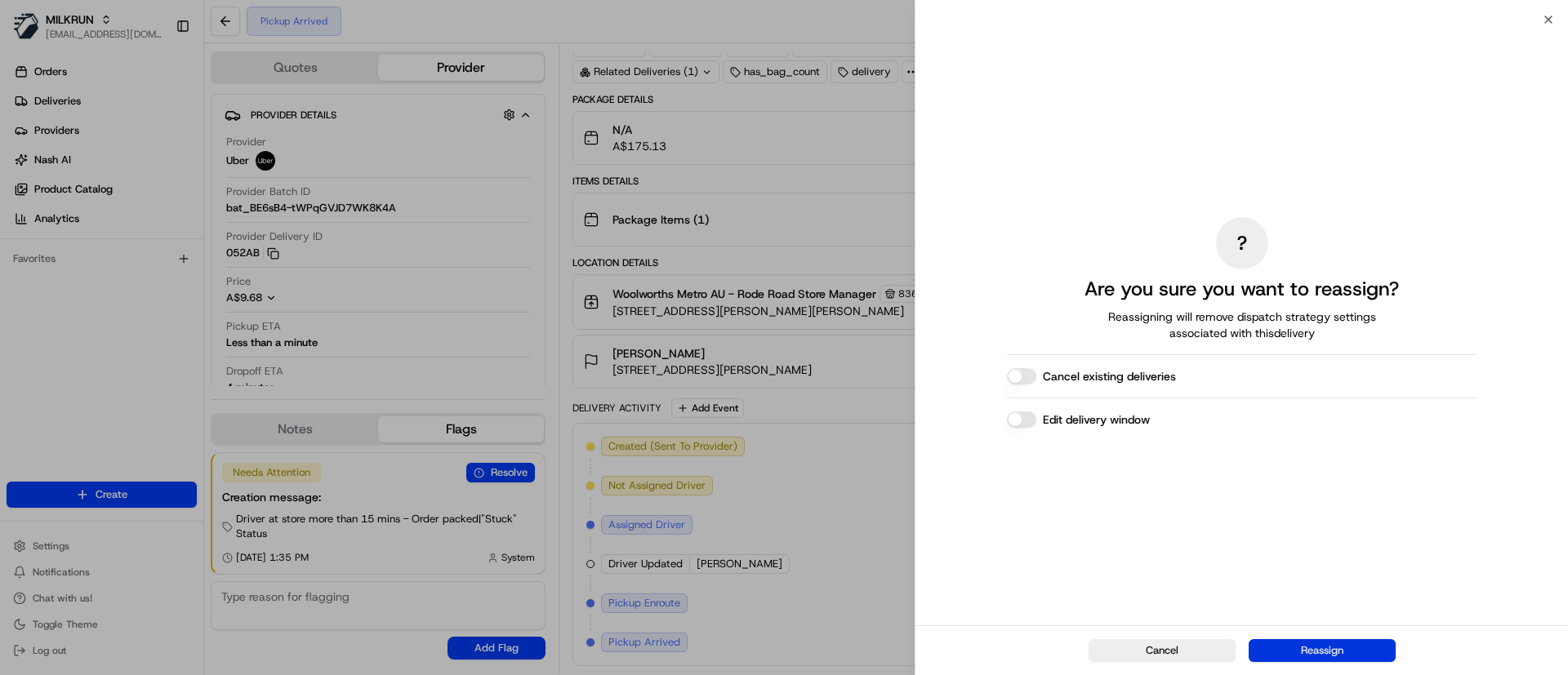
click at [1354, 653] on button "Reassign" at bounding box center [1322, 651] width 147 height 23
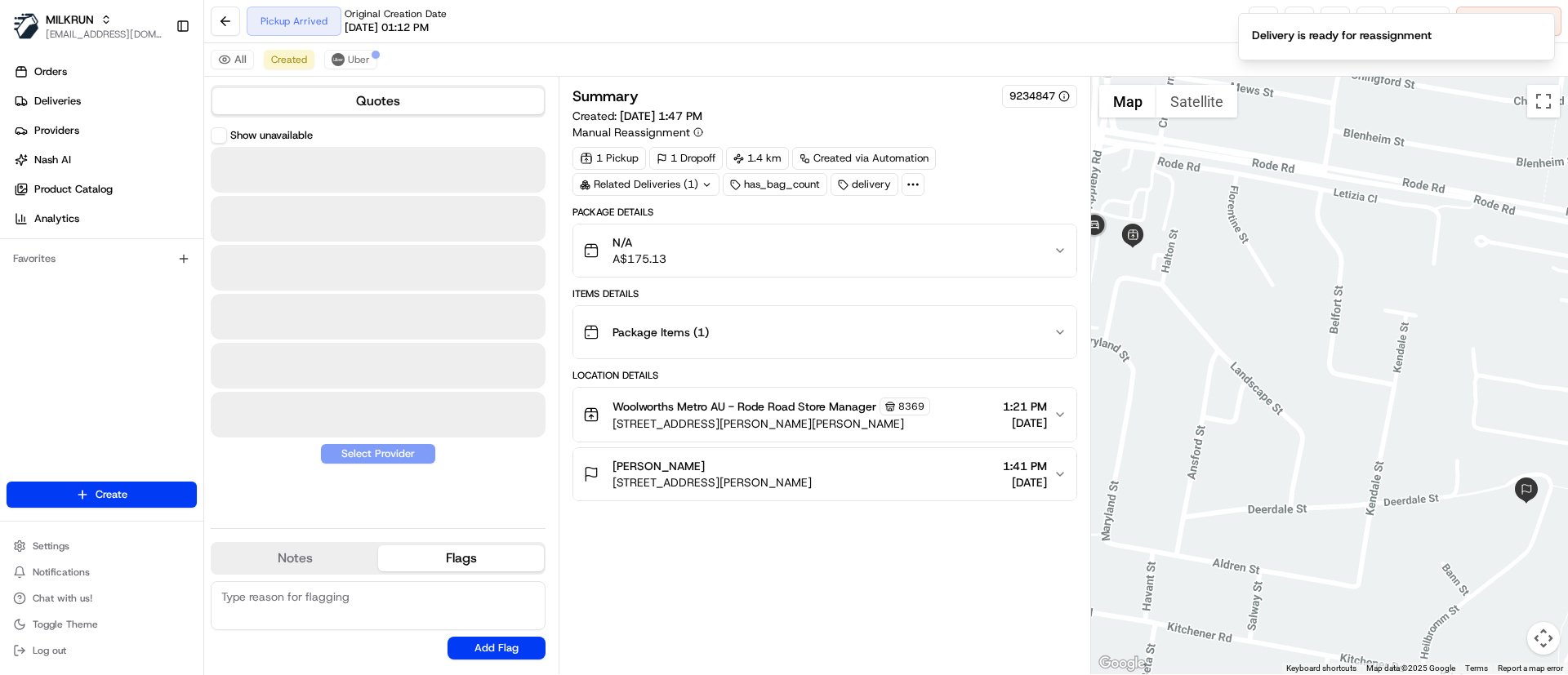
scroll to position [0, 0]
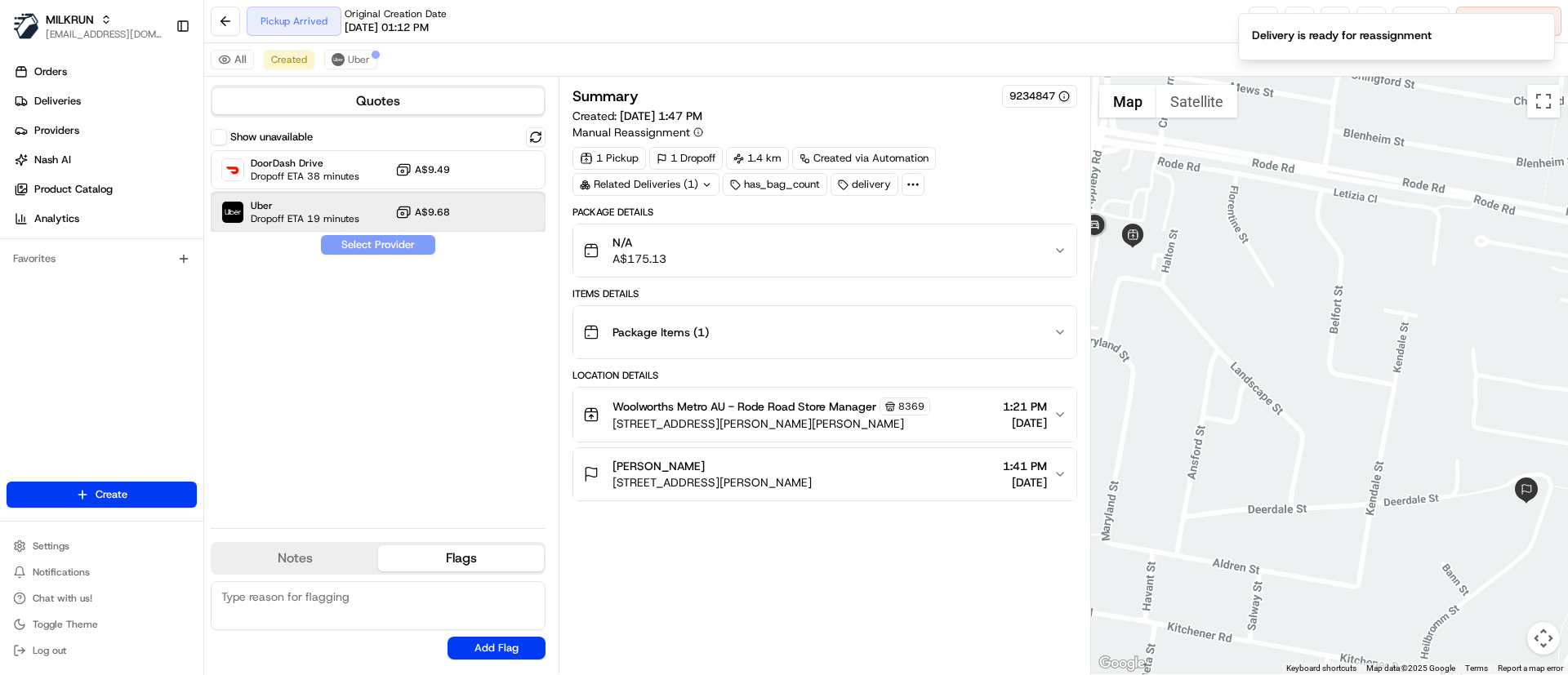
click at [292, 211] on span "Uber" at bounding box center [305, 205] width 109 height 13
click at [355, 245] on button "Assign Provider" at bounding box center [377, 245] width 116 height 19
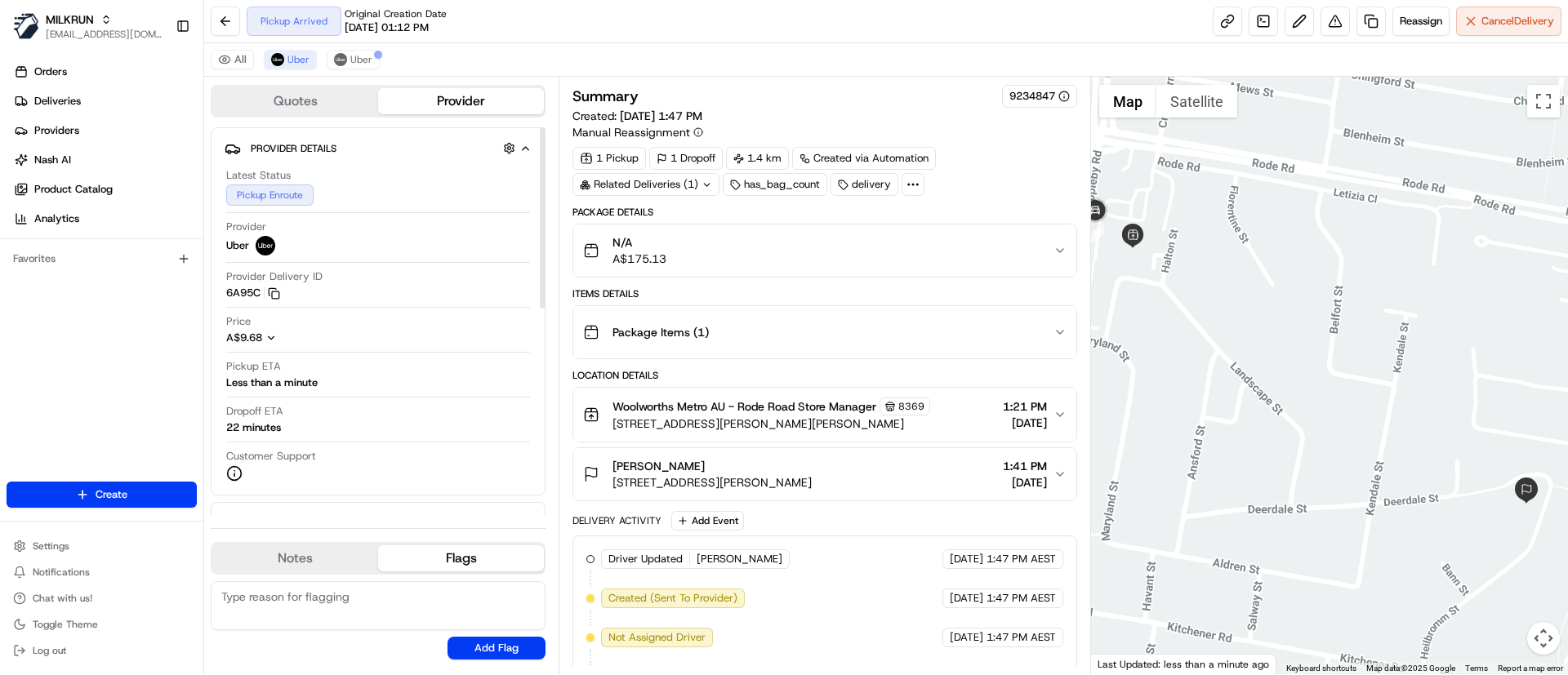
scroll to position [73, 0]
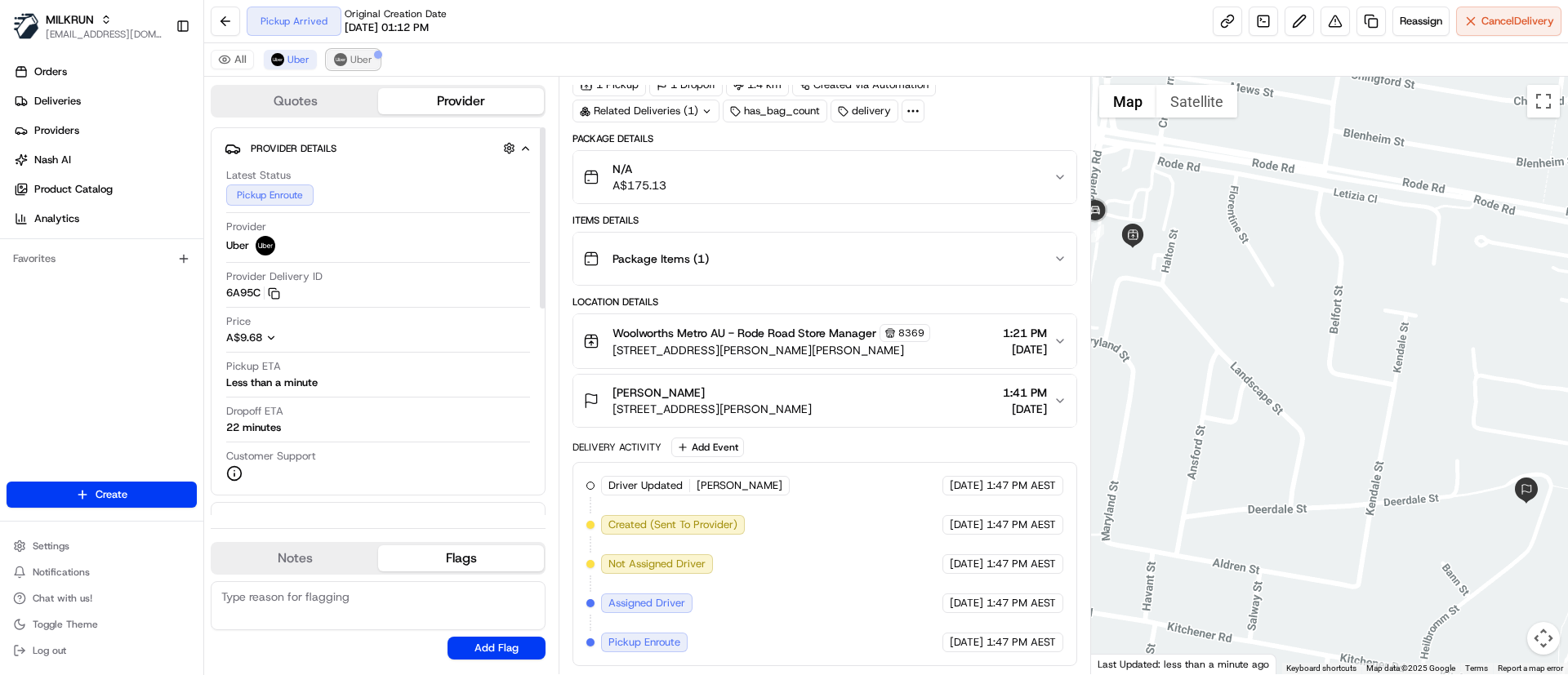
click at [350, 53] on span "Uber" at bounding box center [361, 59] width 22 height 13
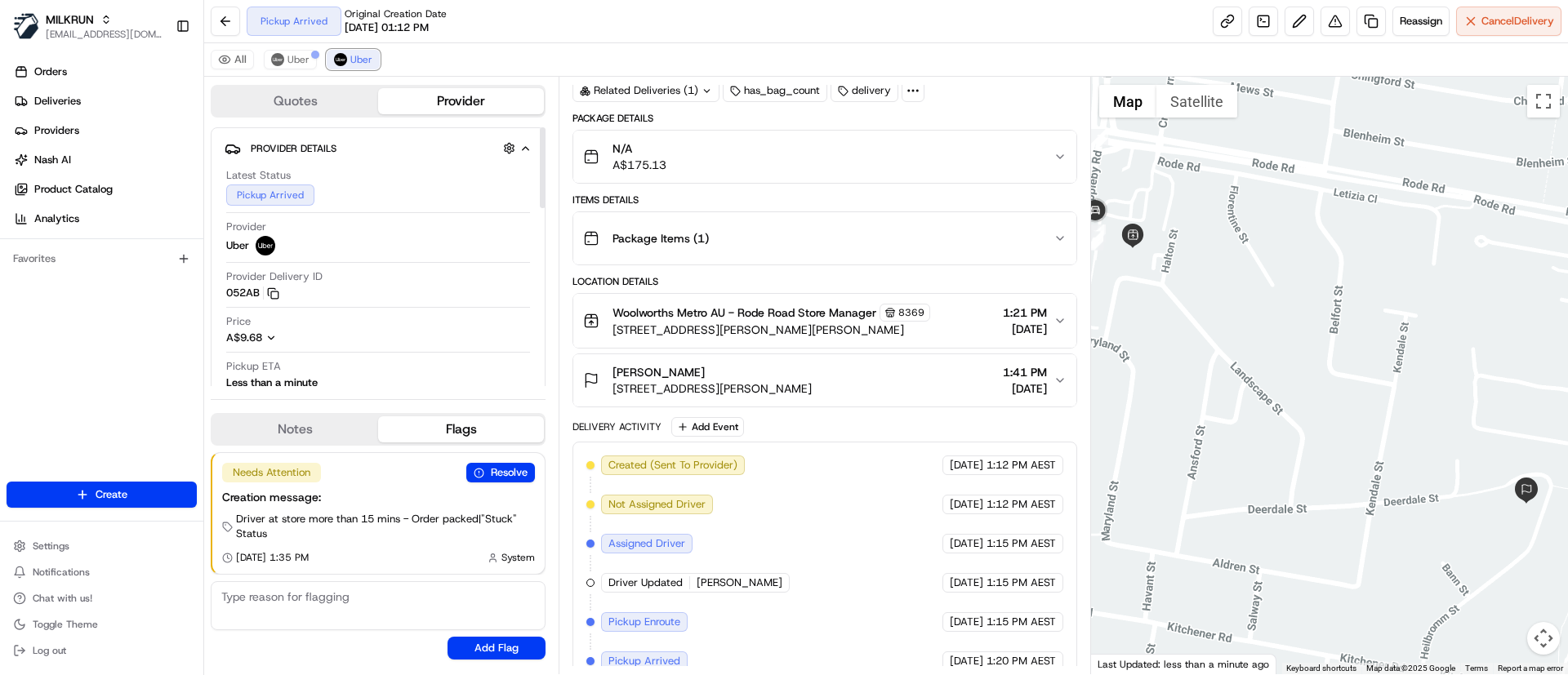
scroll to position [113, 0]
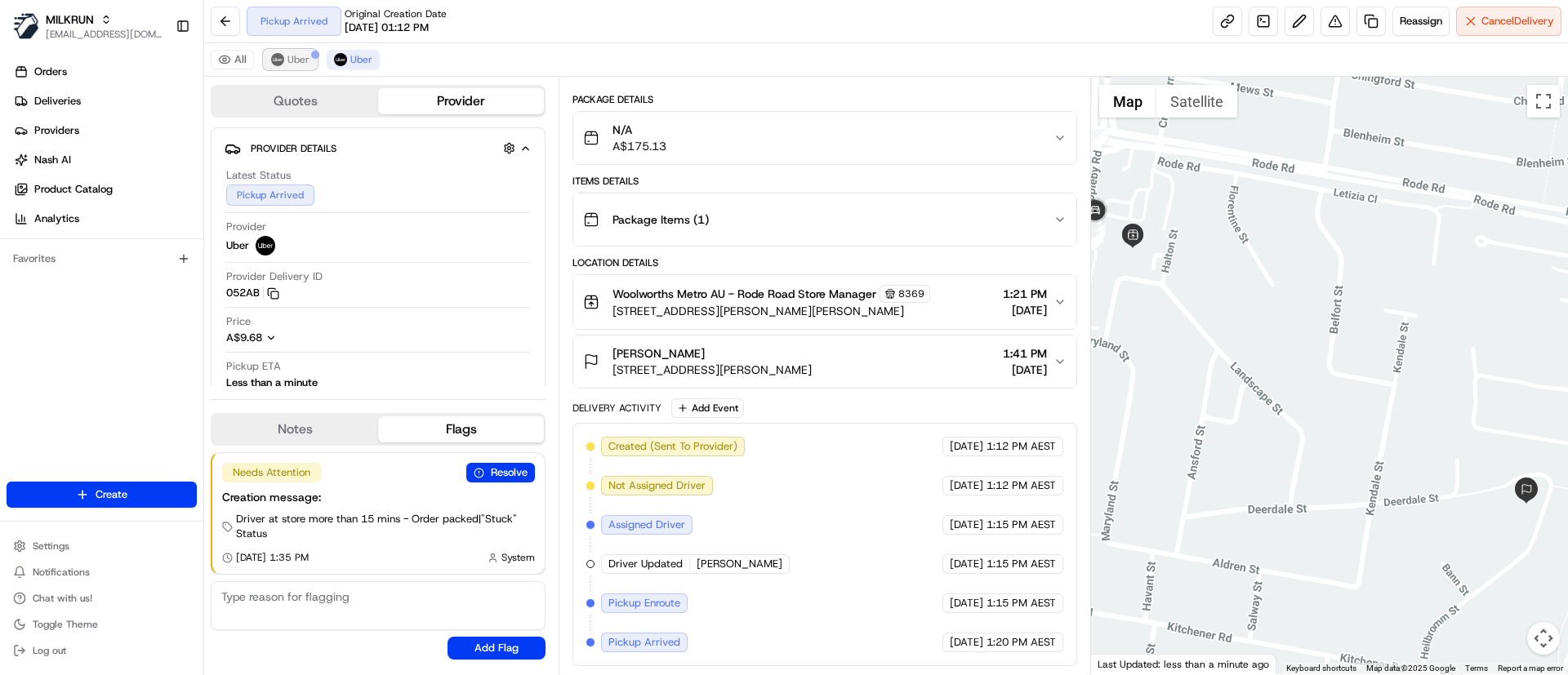
click at [293, 54] on span "Uber" at bounding box center [299, 59] width 22 height 13
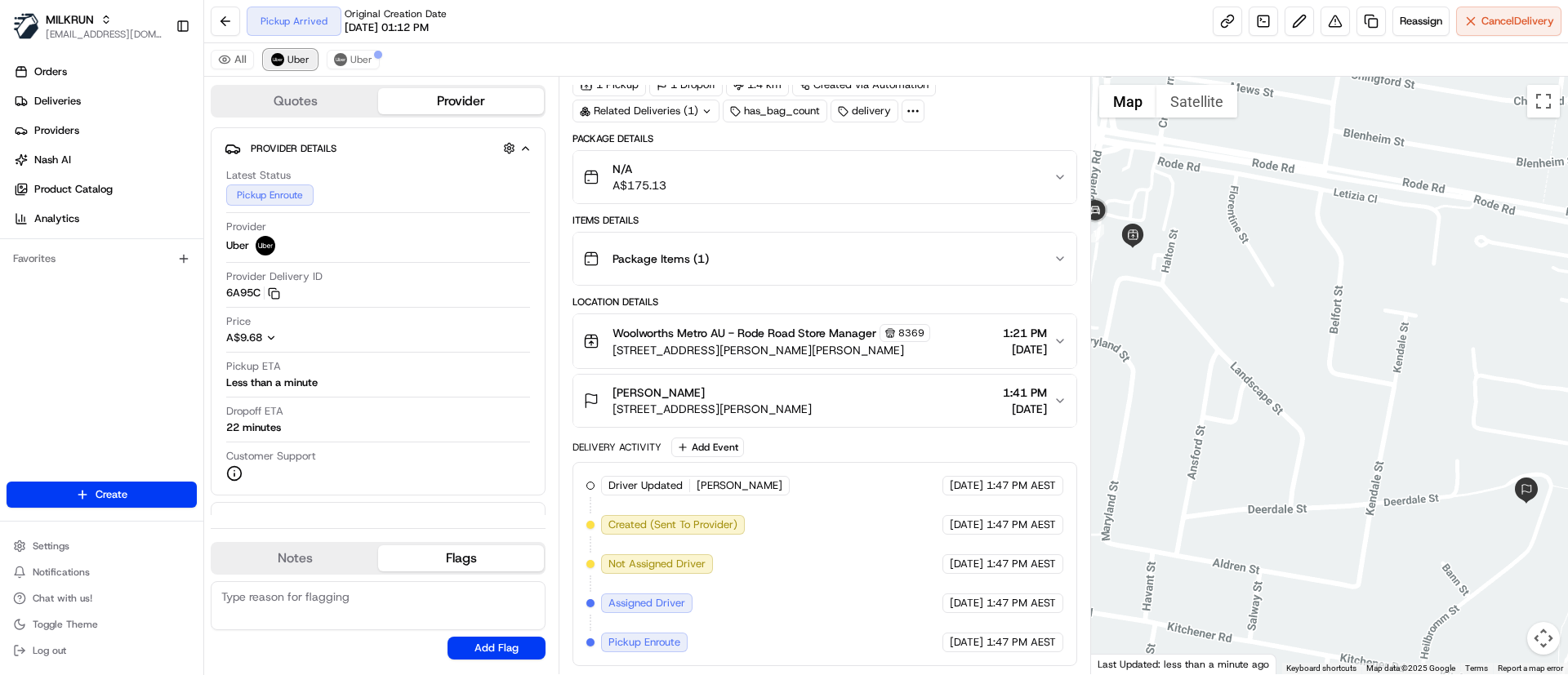
scroll to position [73, 0]
click at [374, 56] on div at bounding box center [378, 55] width 8 height 8
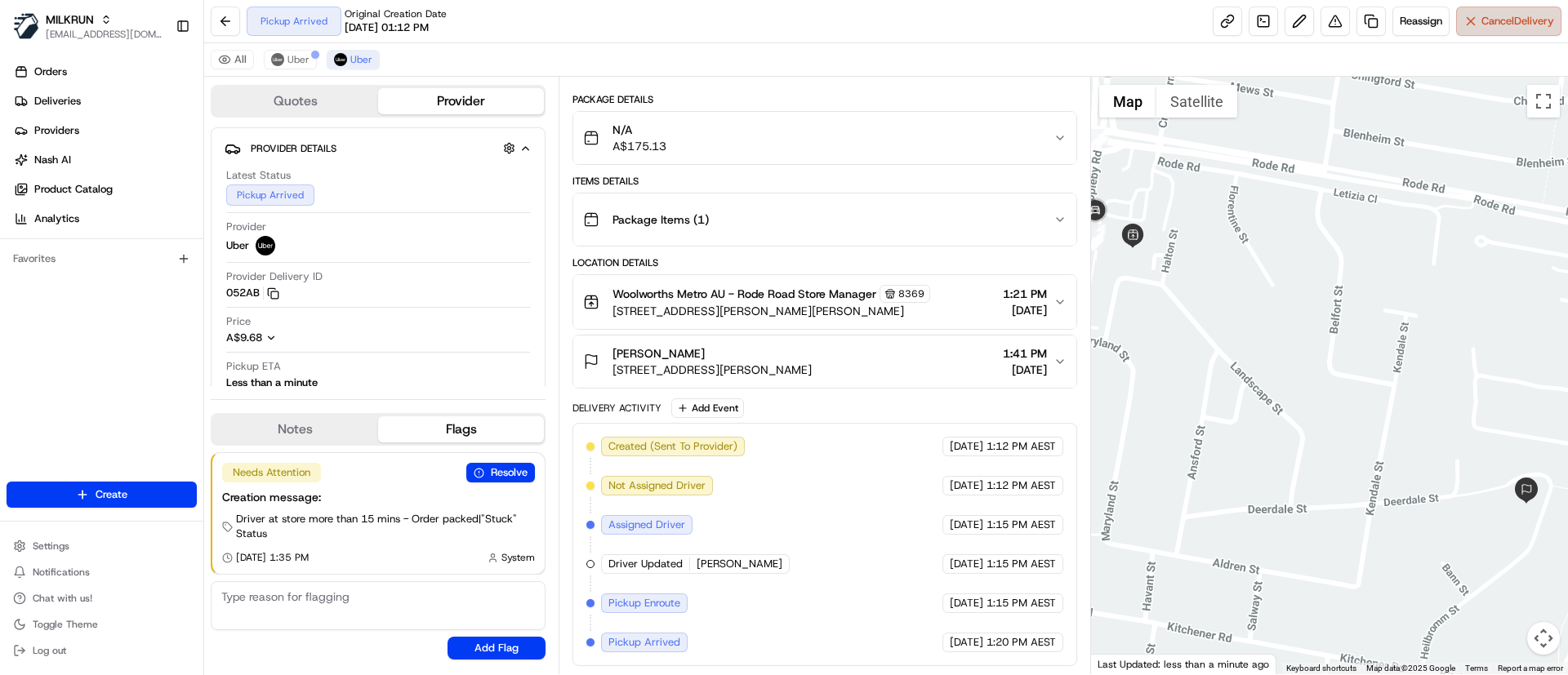
click at [1500, 26] on span "Cancel Delivery" at bounding box center [1517, 20] width 73 height 14
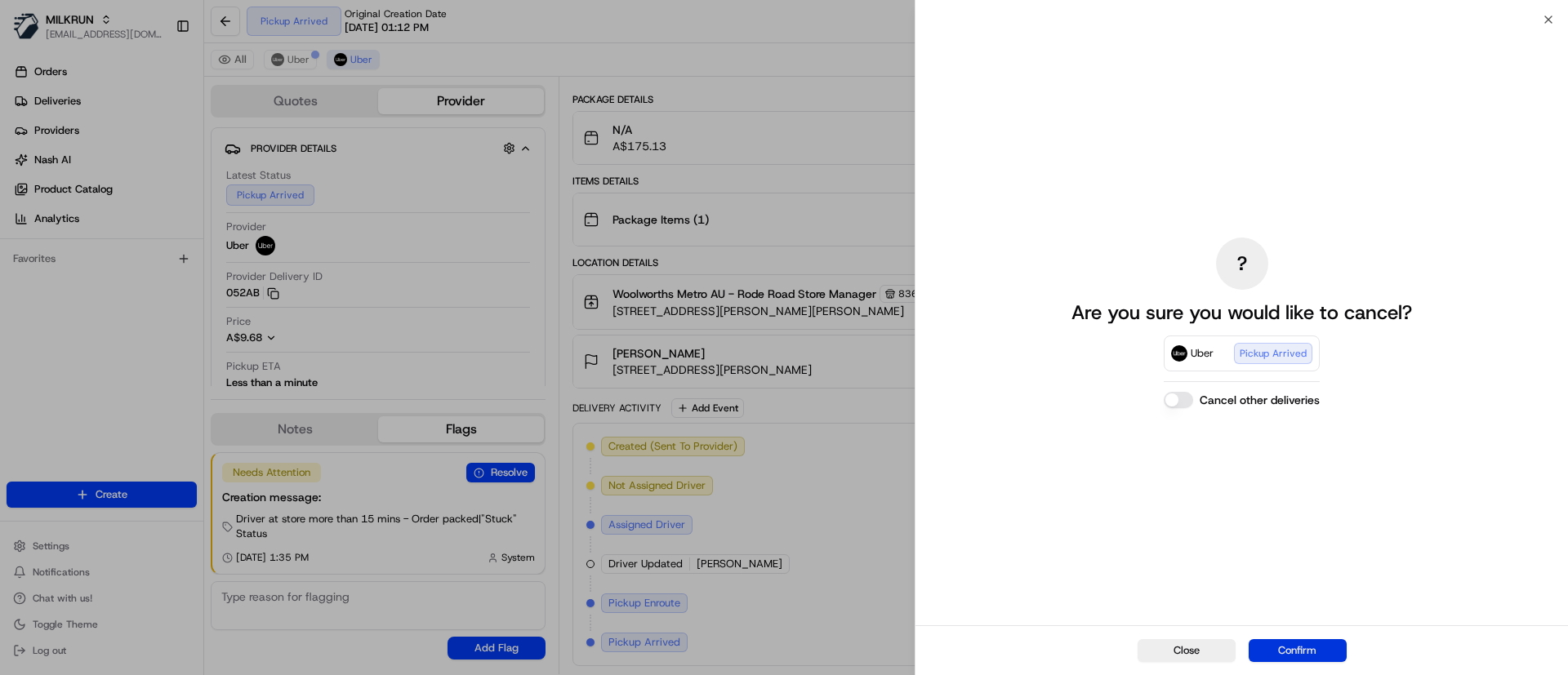
click at [1325, 648] on button "Confirm" at bounding box center [1297, 651] width 98 height 23
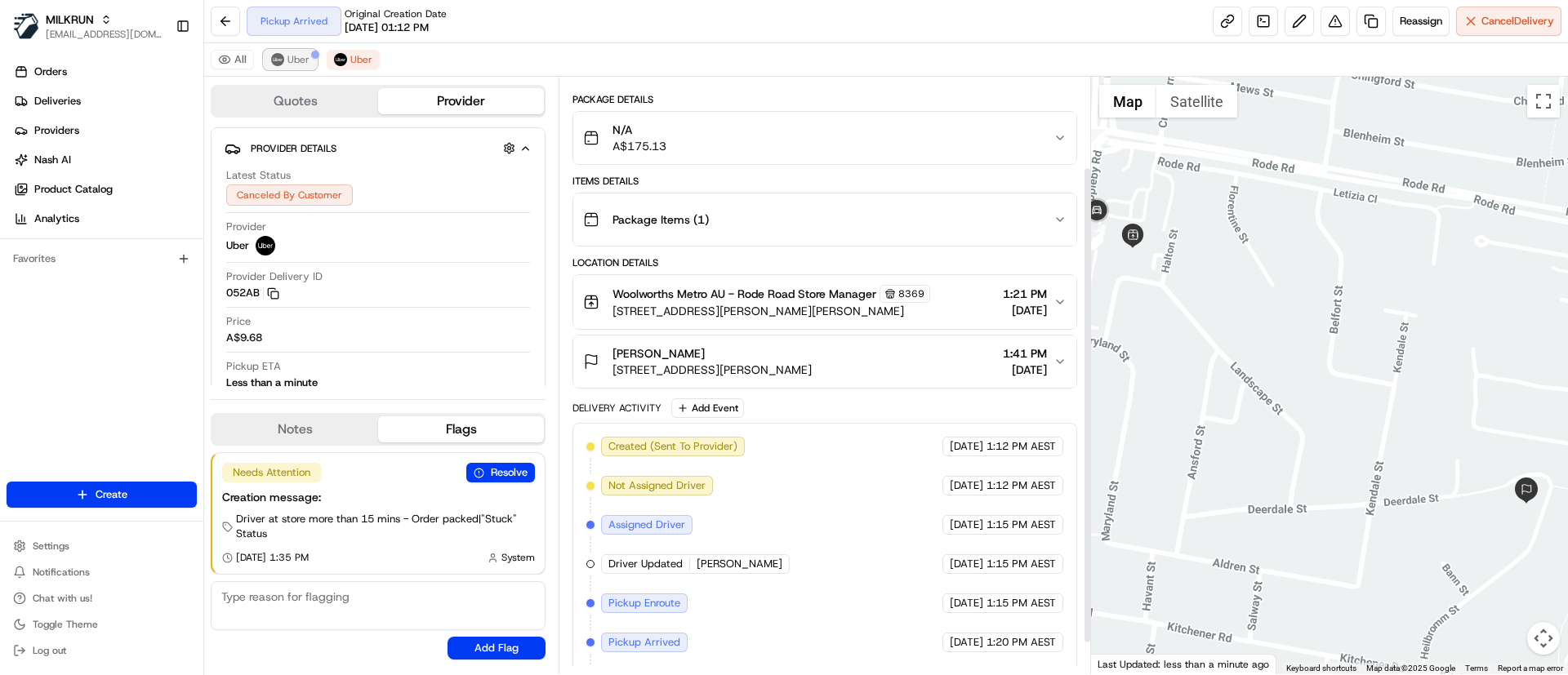
click at [288, 59] on span "Uber" at bounding box center [299, 59] width 22 height 13
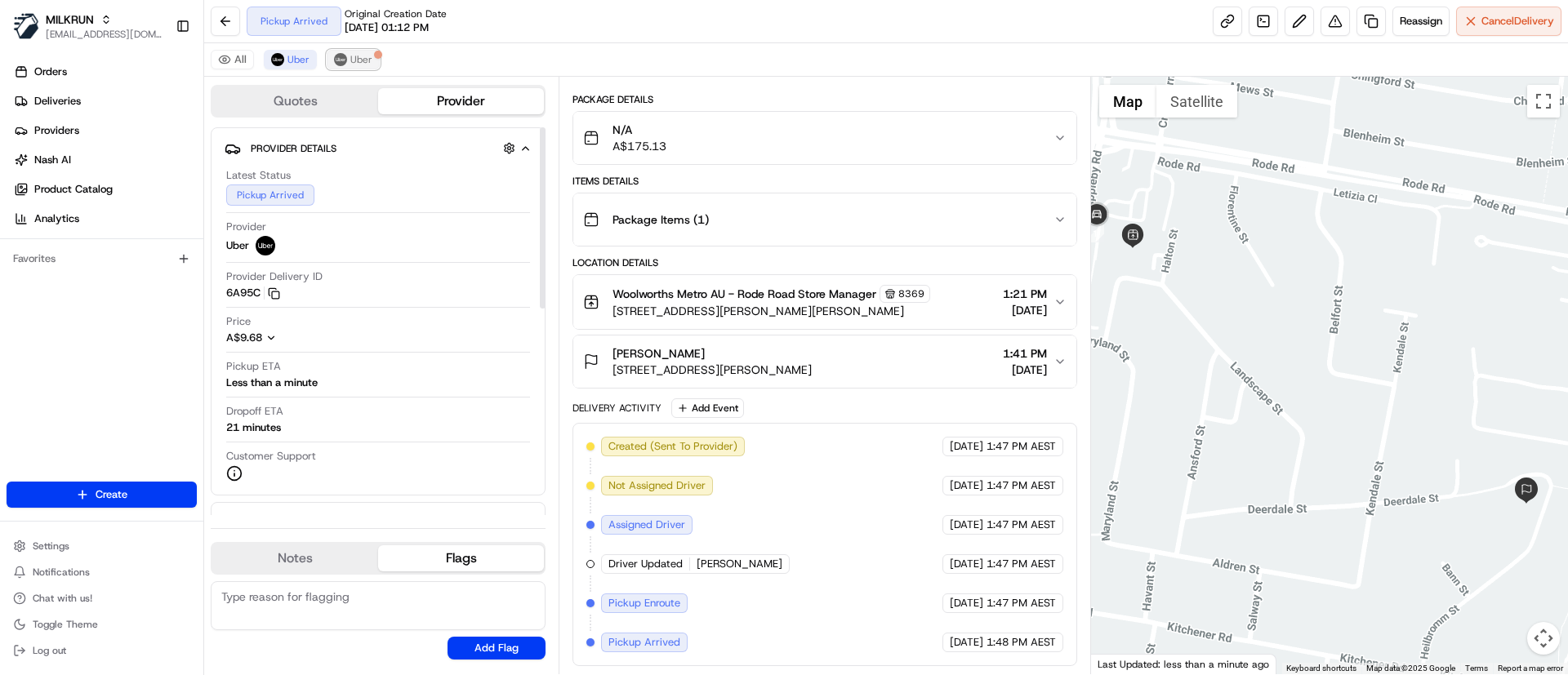
click at [350, 55] on span "Uber" at bounding box center [361, 59] width 22 height 13
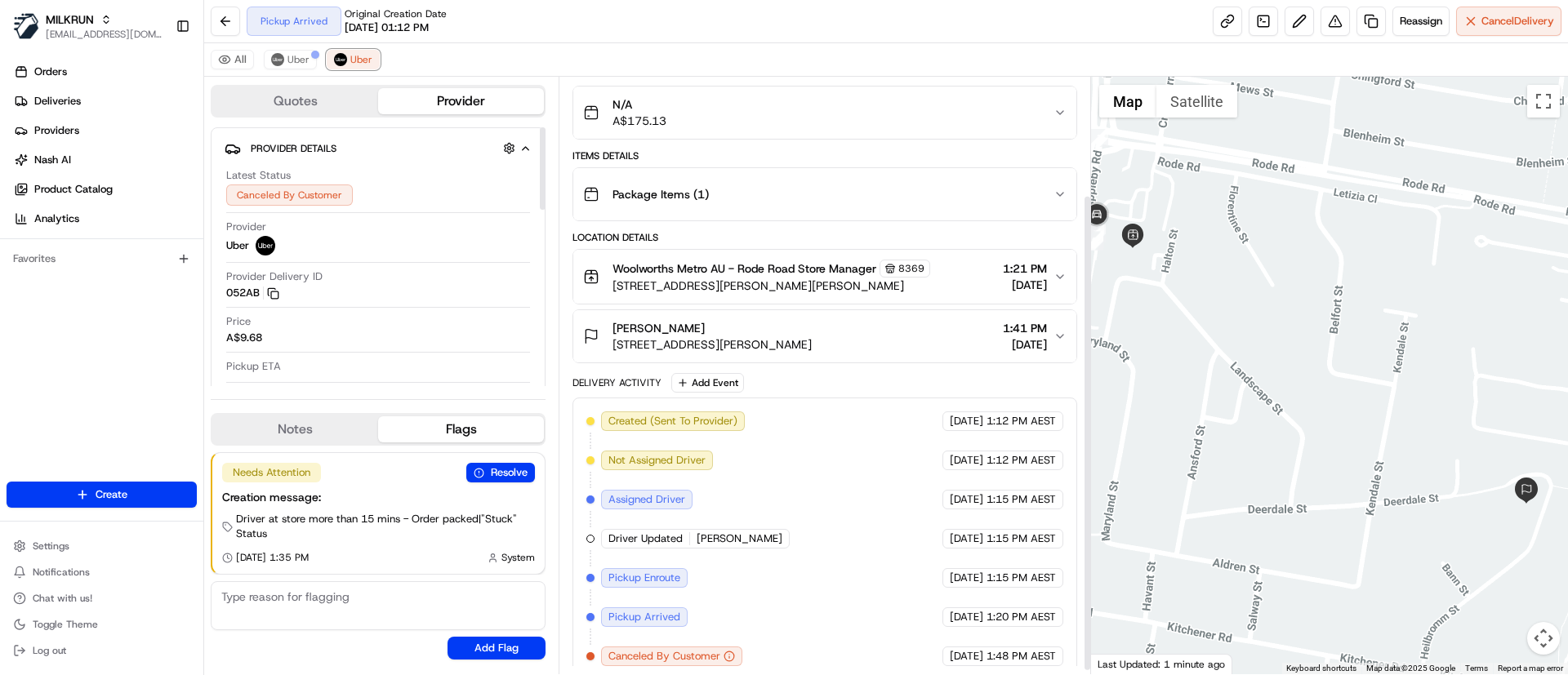
scroll to position [152, 0]
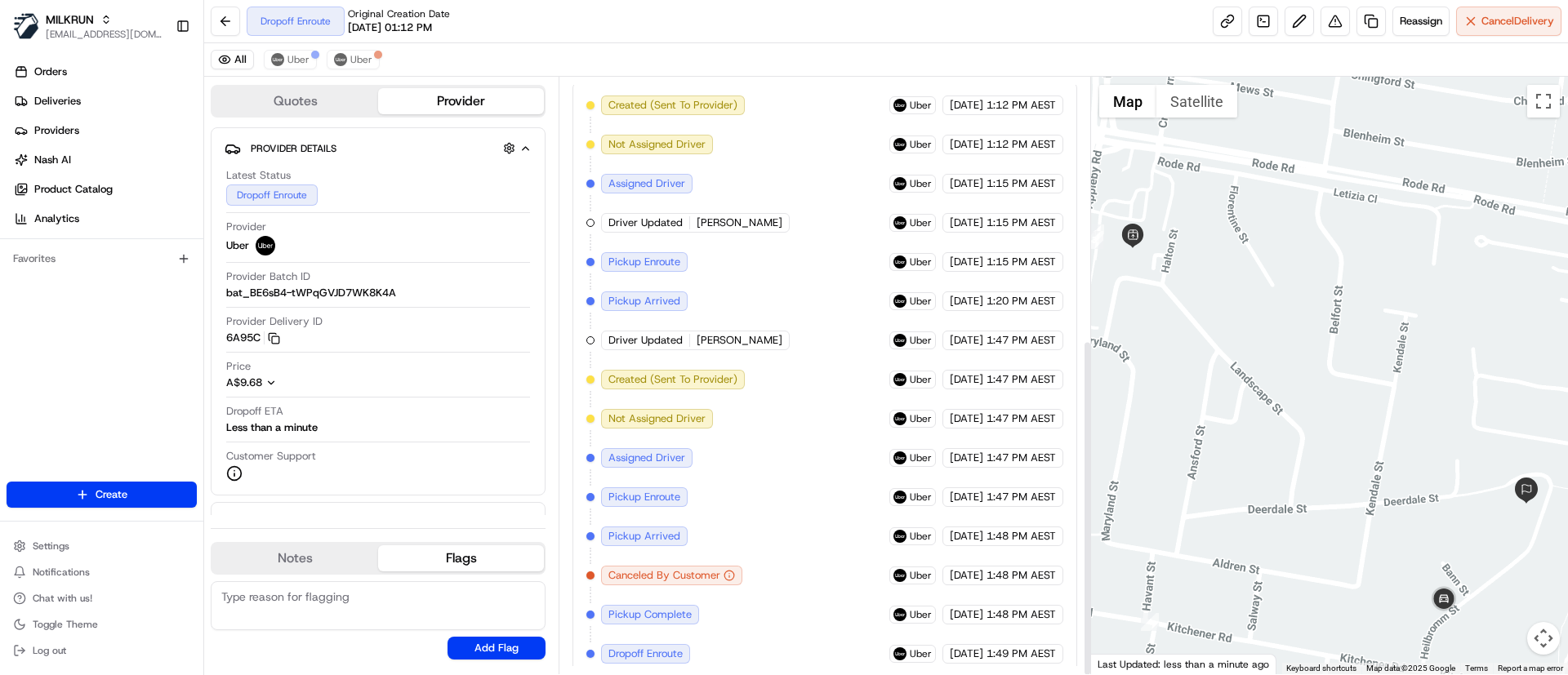
scroll to position [466, 0]
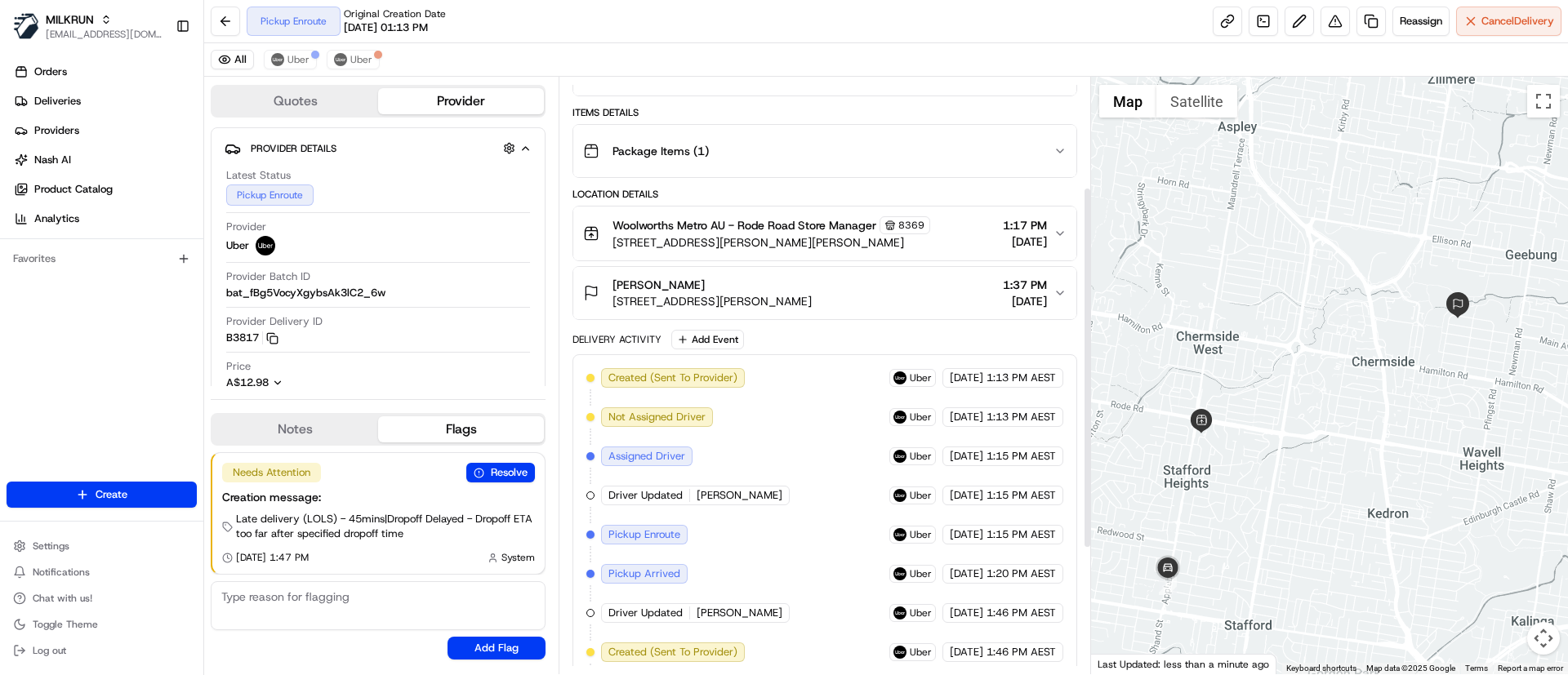
scroll to position [387, 0]
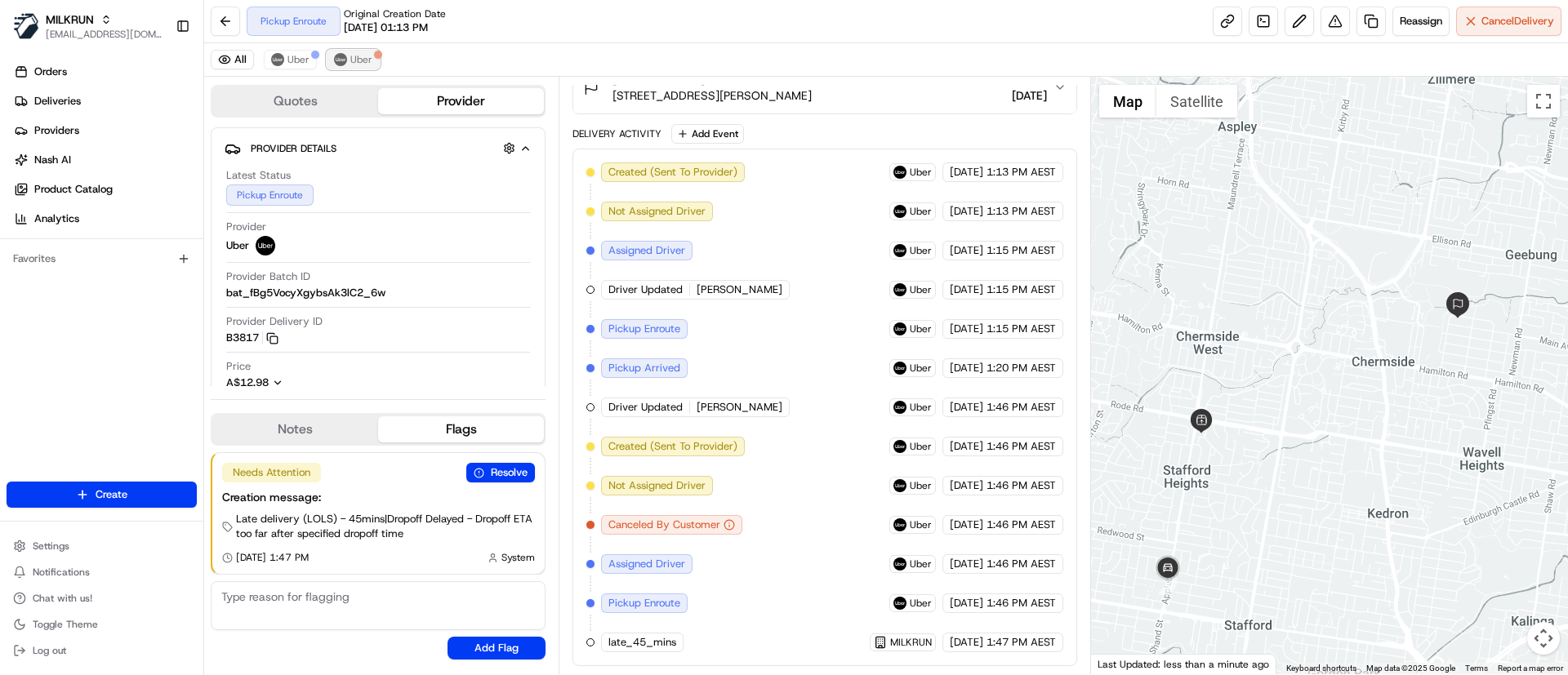
click at [348, 61] on button "Uber" at bounding box center [353, 59] width 53 height 19
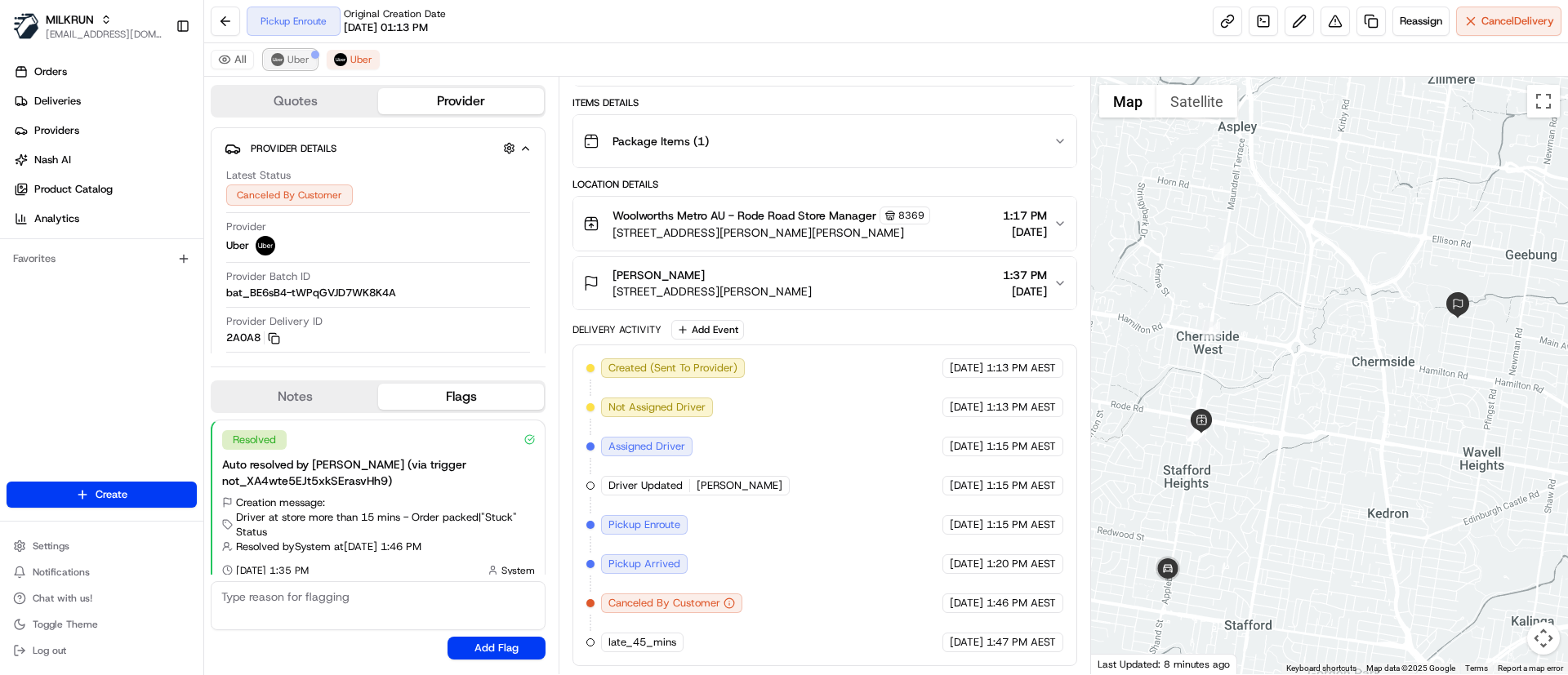
click at [274, 54] on img at bounding box center [277, 59] width 13 height 13
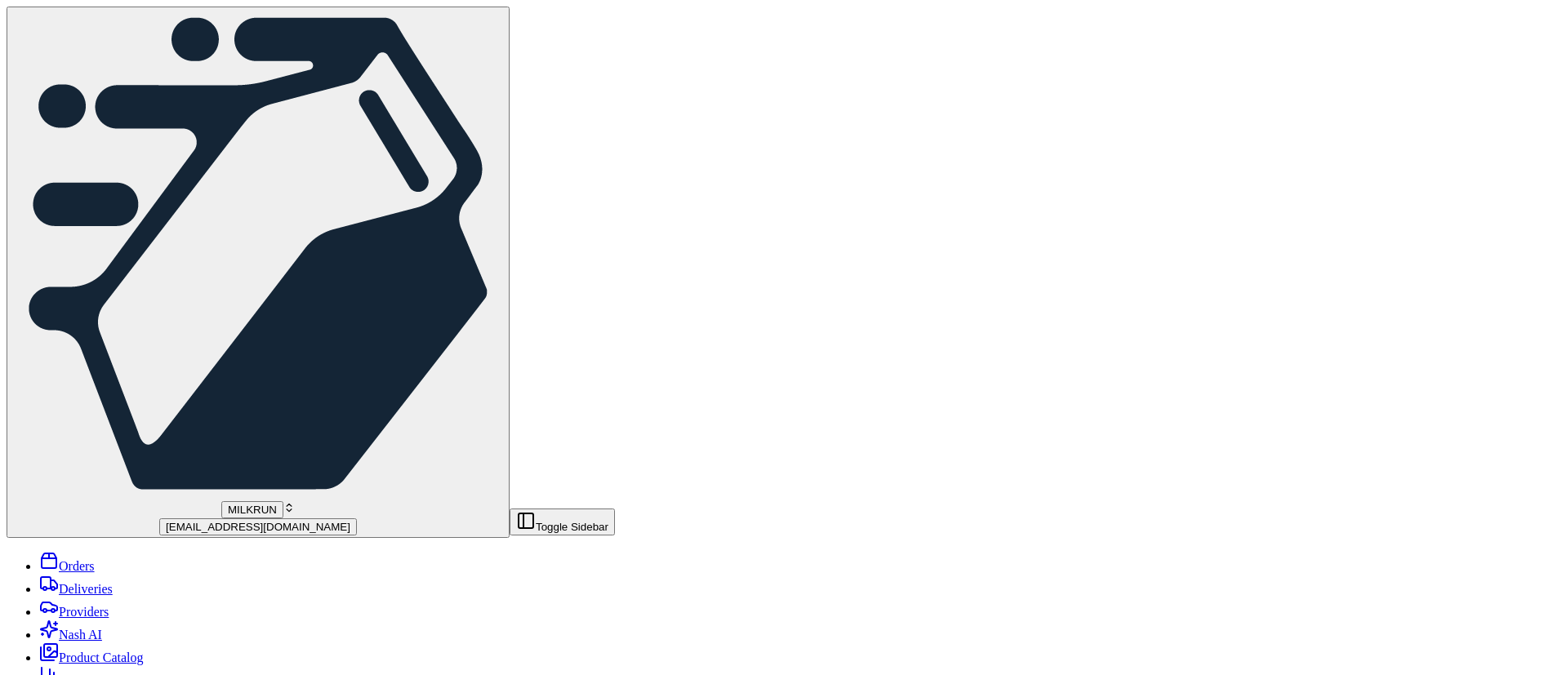
scroll to position [426, 0]
